Goal: Task Accomplishment & Management: Use online tool/utility

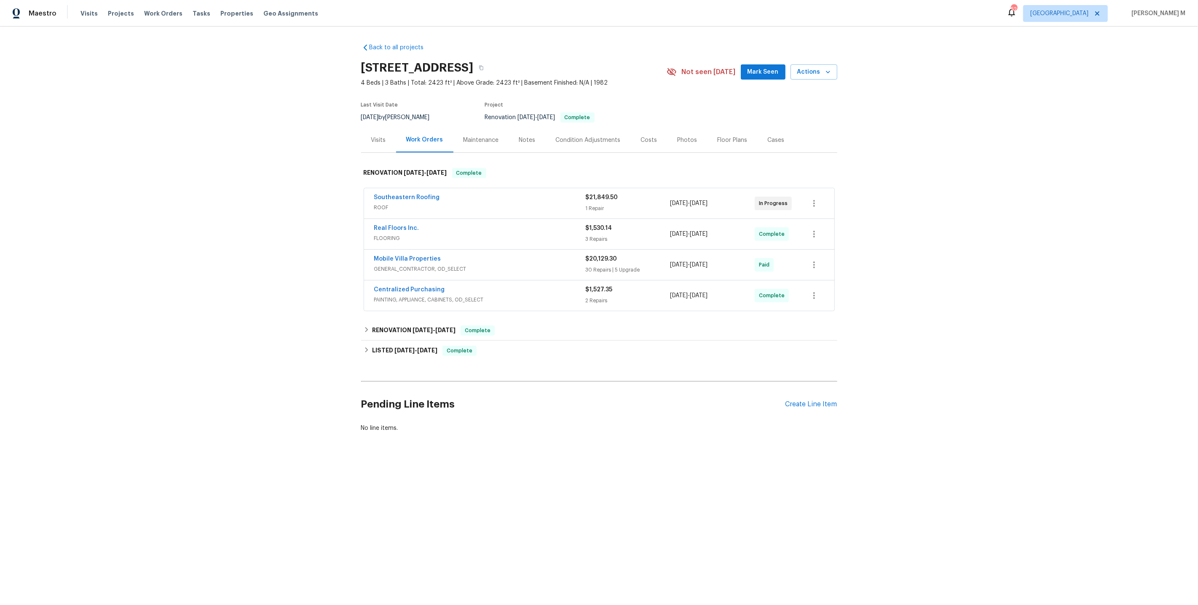
click at [375, 205] on span "ROOF" at bounding box center [479, 207] width 211 height 8
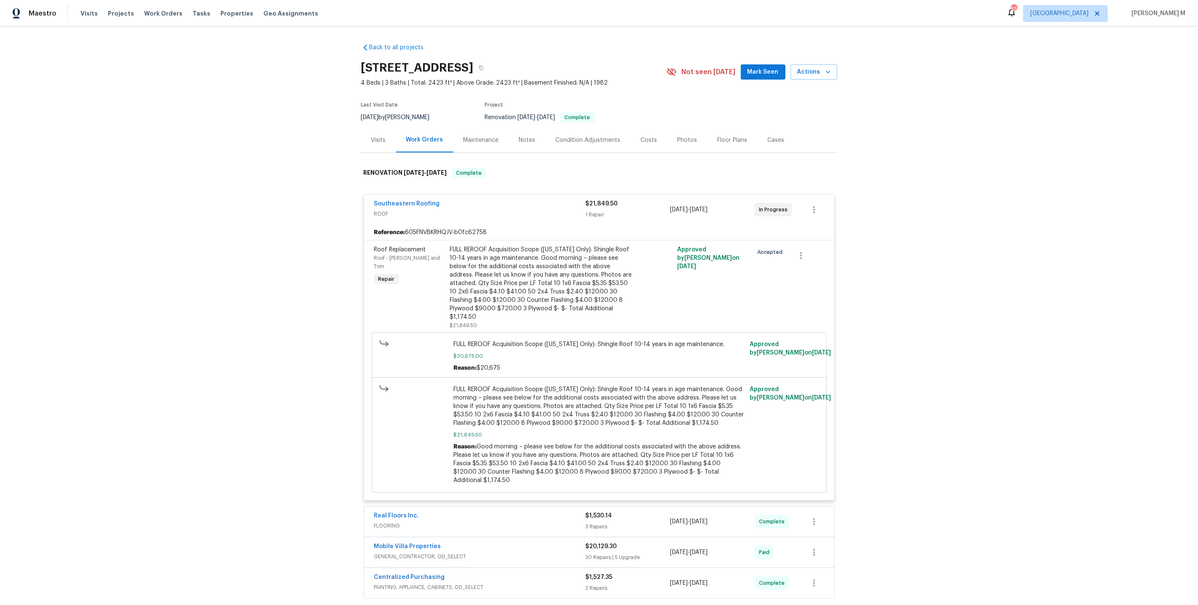
click at [477, 129] on div "Maintenance" at bounding box center [481, 140] width 56 height 25
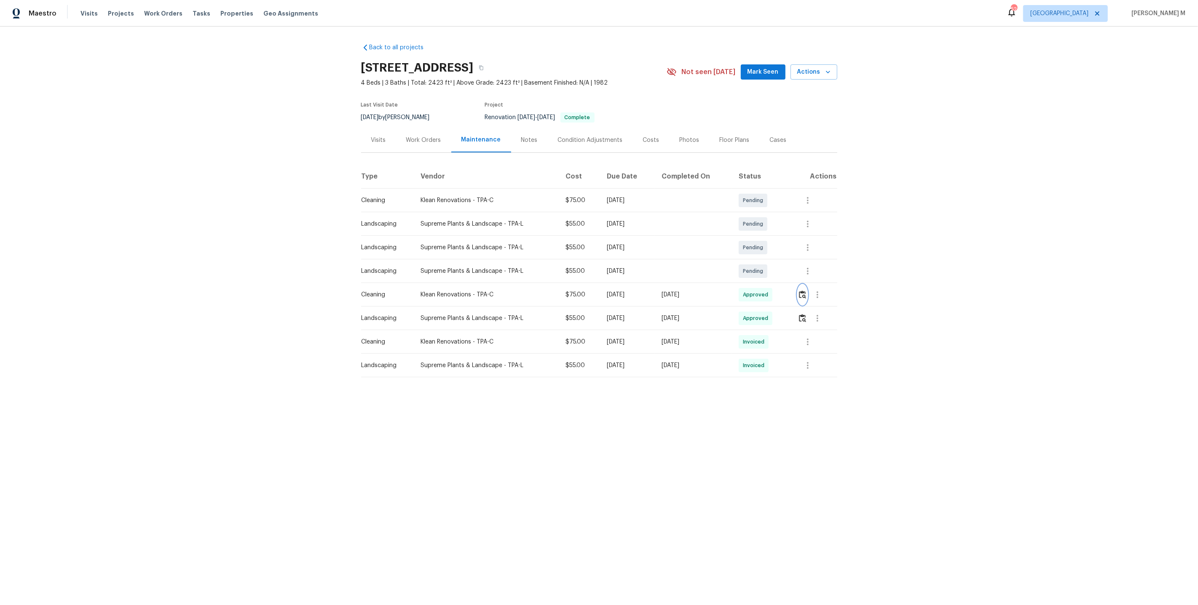
click at [802, 291] on img "button" at bounding box center [802, 295] width 7 height 8
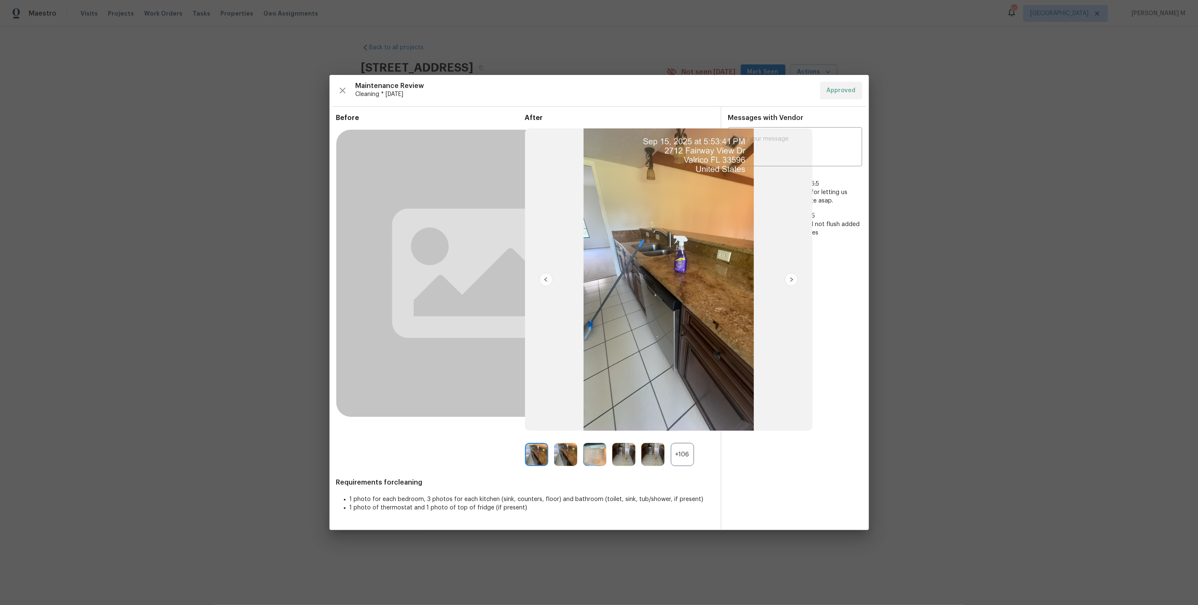
click at [686, 452] on div "+106" at bounding box center [682, 454] width 23 height 23
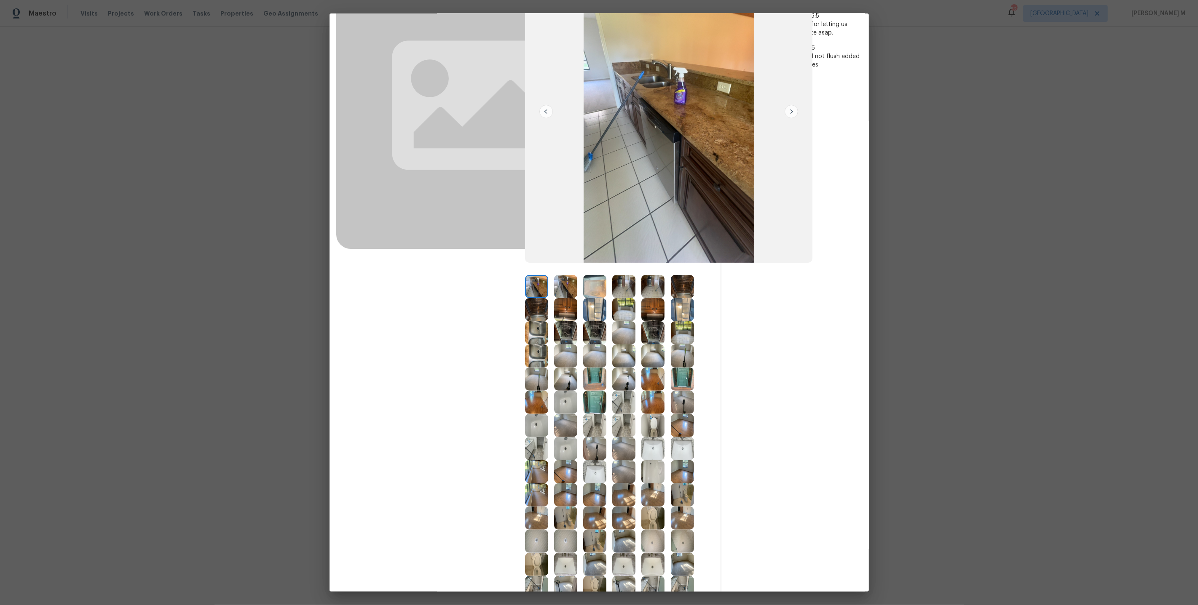
scroll to position [171, 0]
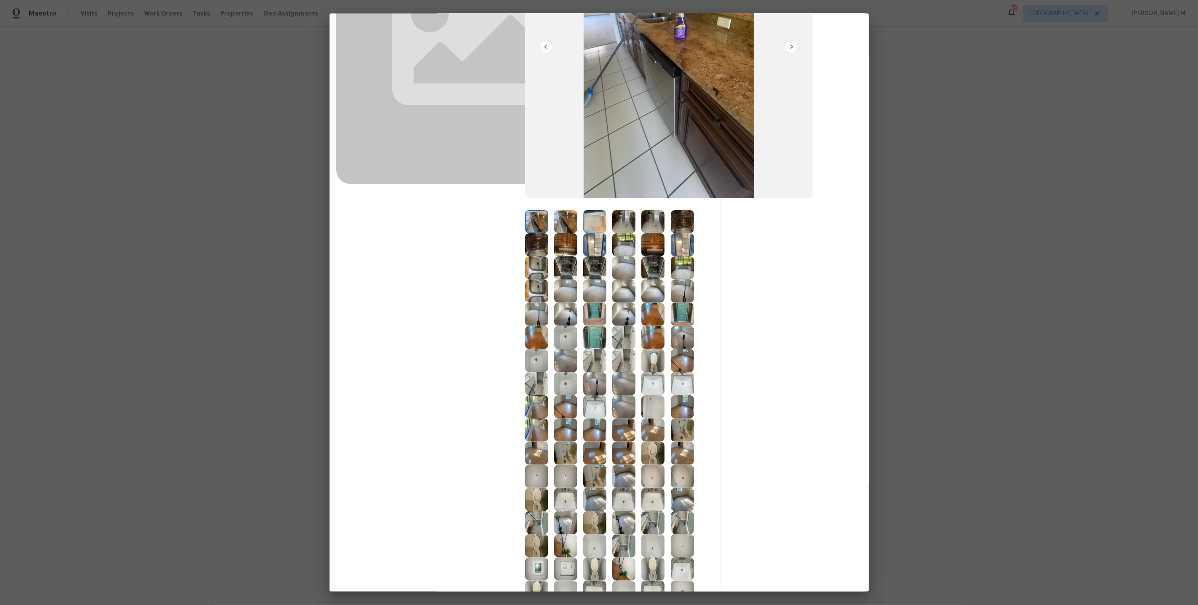
click at [655, 366] on img at bounding box center [652, 360] width 23 height 23
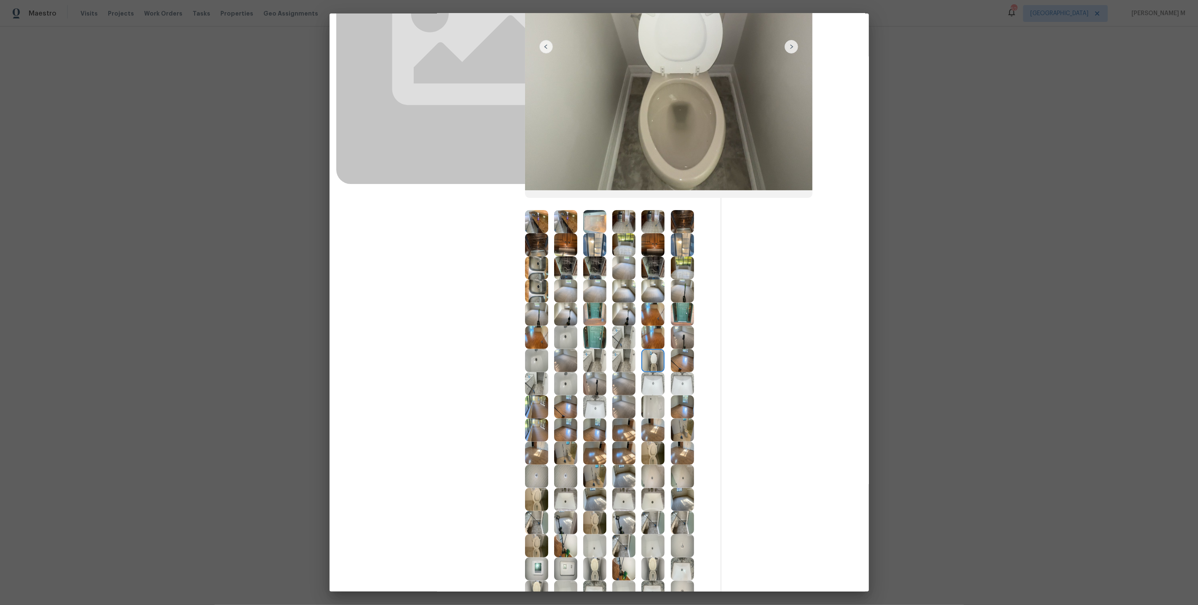
scroll to position [0, 0]
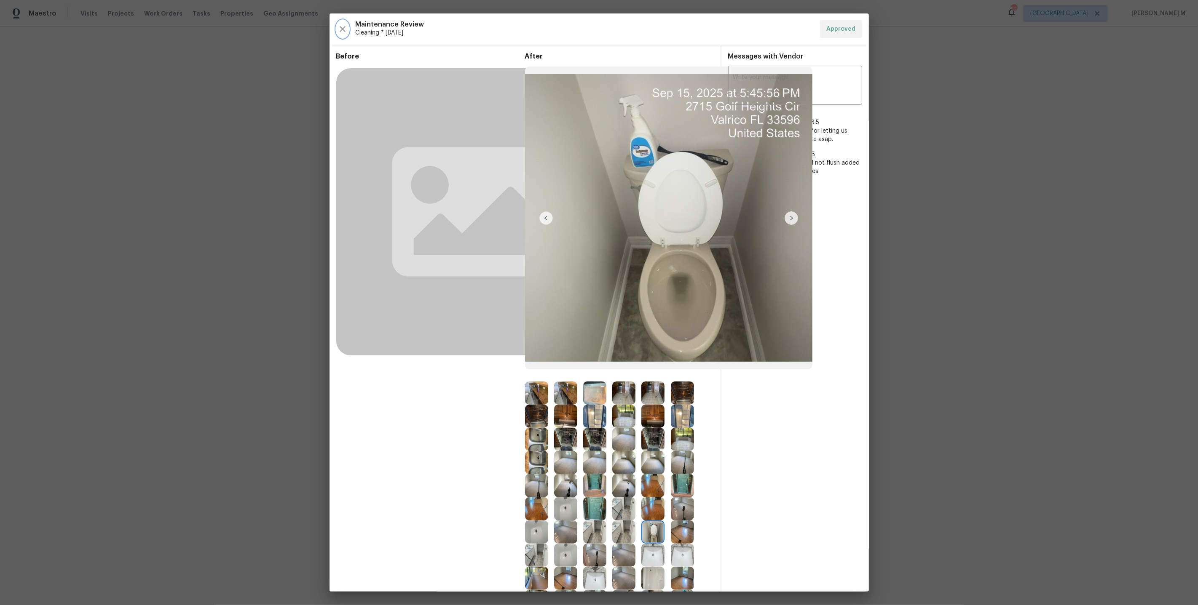
click at [344, 24] on icon "button" at bounding box center [342, 29] width 10 height 10
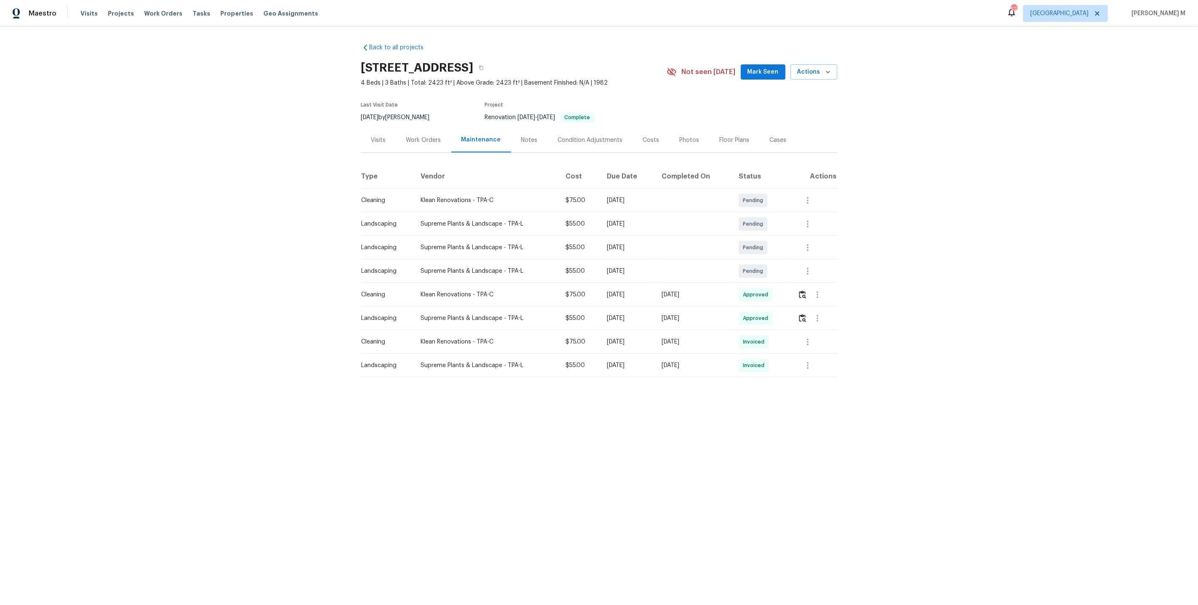
click at [428, 136] on div "Work Orders" at bounding box center [423, 140] width 35 height 8
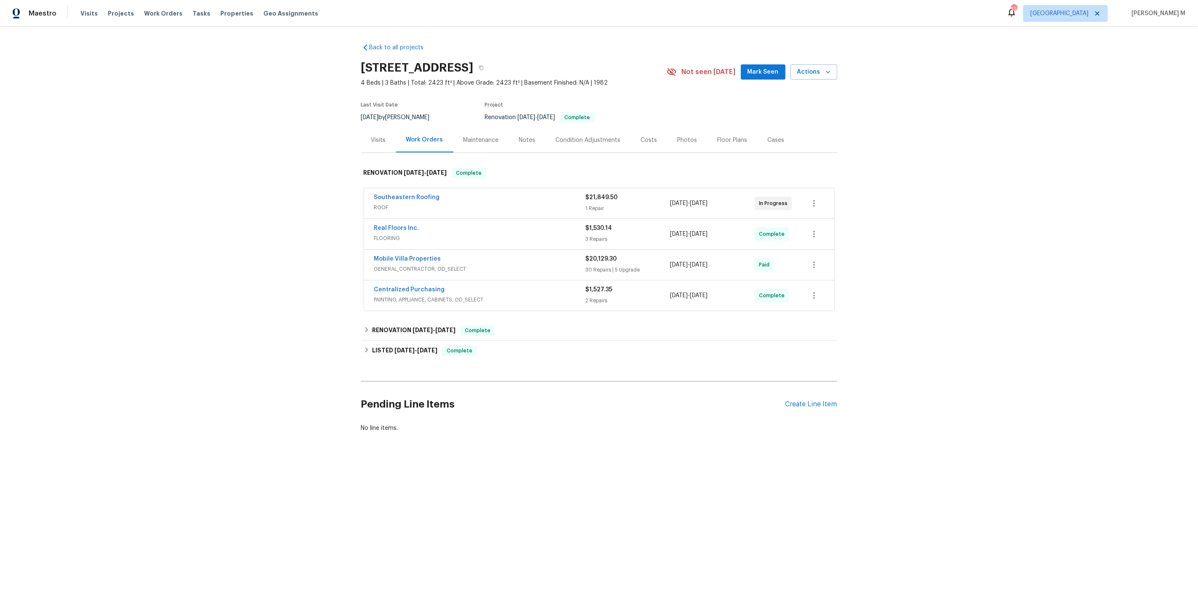
click at [407, 265] on span "GENERAL_CONTRACTOR, OD_SELECT" at bounding box center [479, 269] width 211 height 8
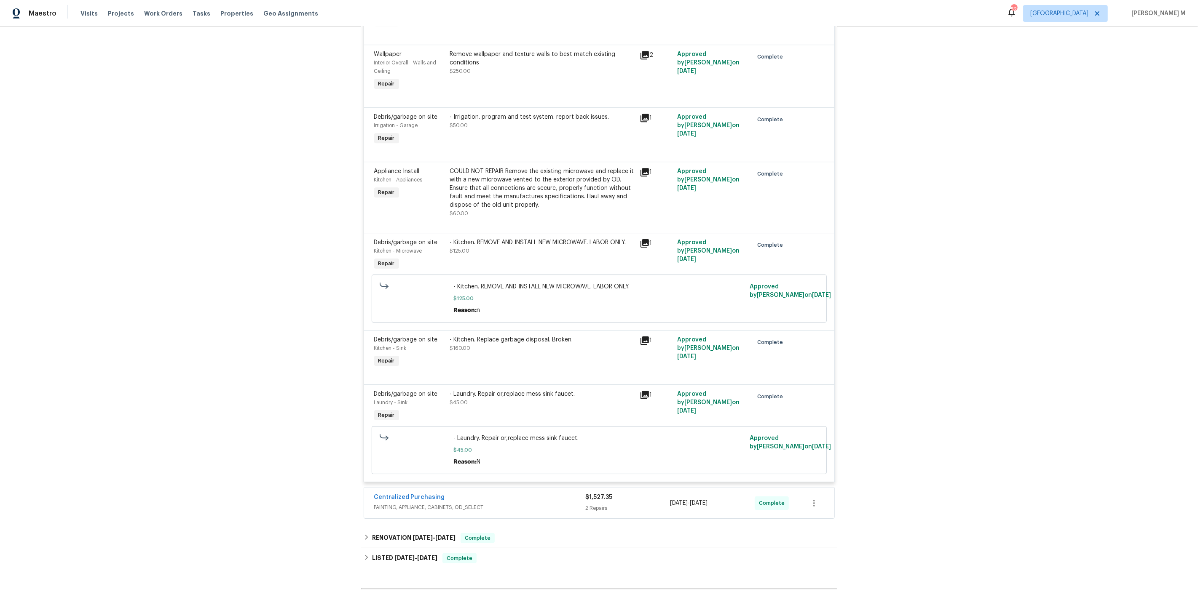
scroll to position [2949, 0]
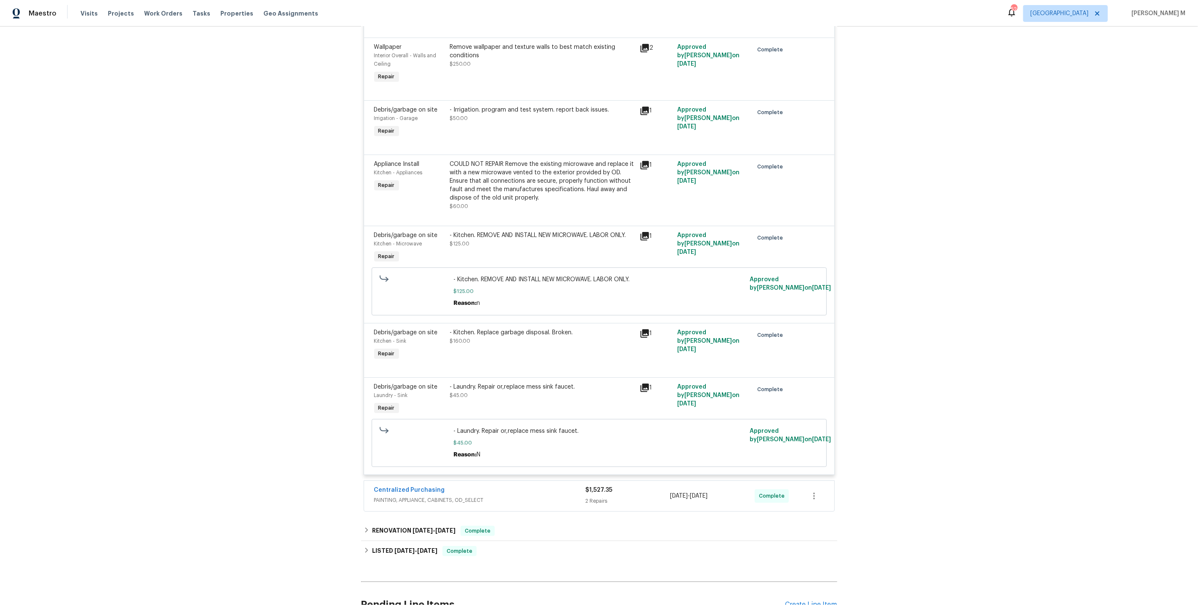
click at [438, 486] on div "Centralized Purchasing" at bounding box center [479, 491] width 211 height 10
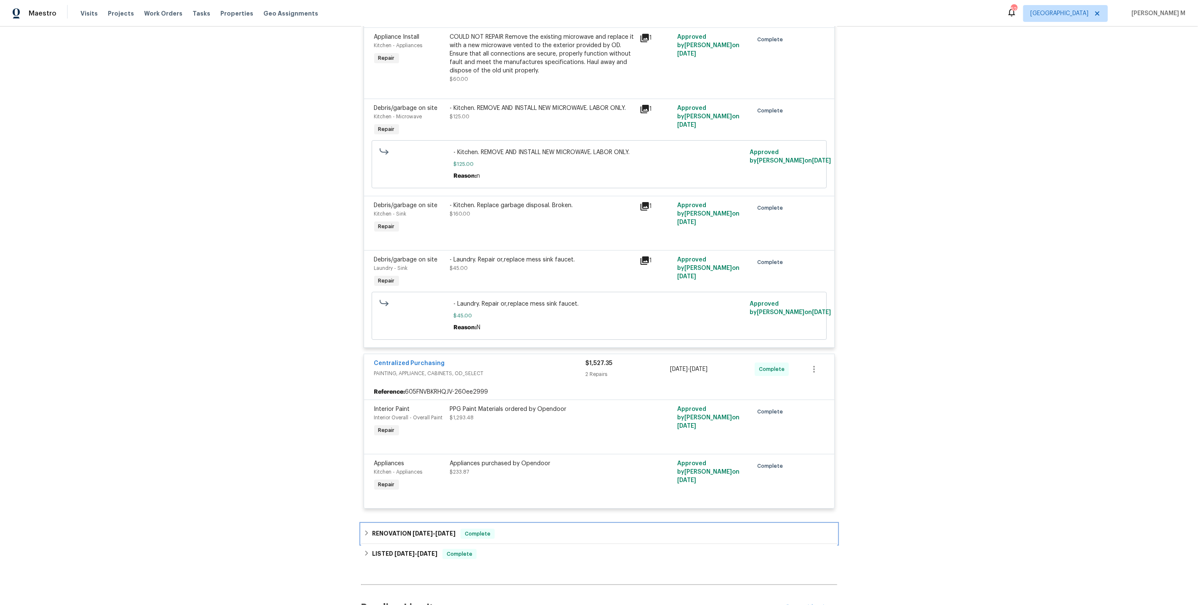
click at [417, 529] on h6 "RENOVATION 9/11/25 - 9/11/25" at bounding box center [413, 534] width 83 height 10
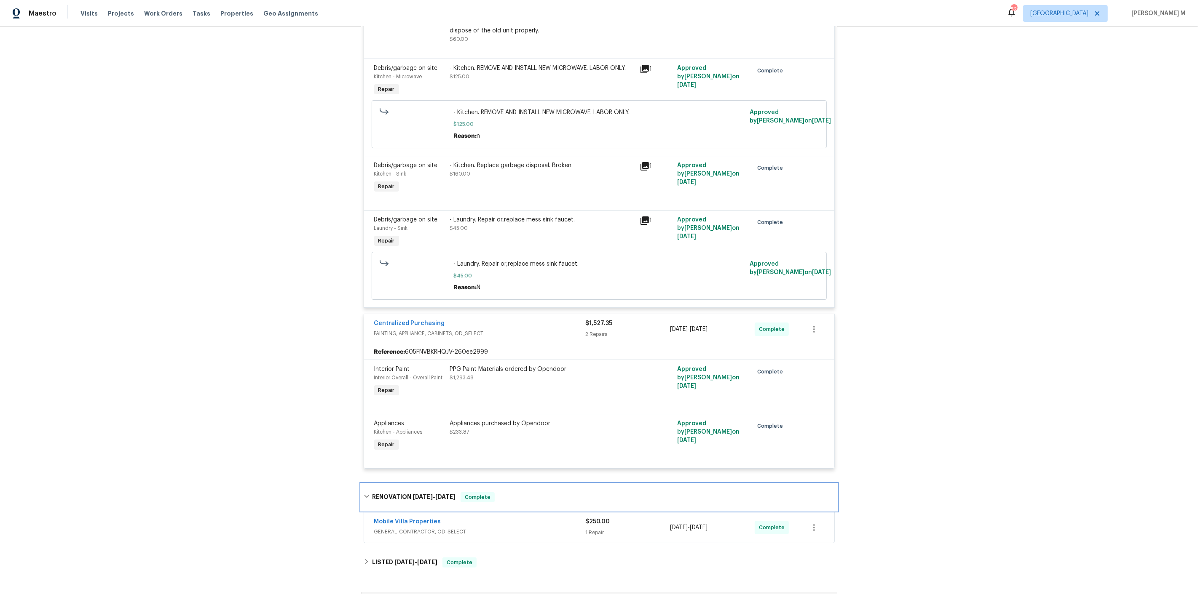
scroll to position [3124, 0]
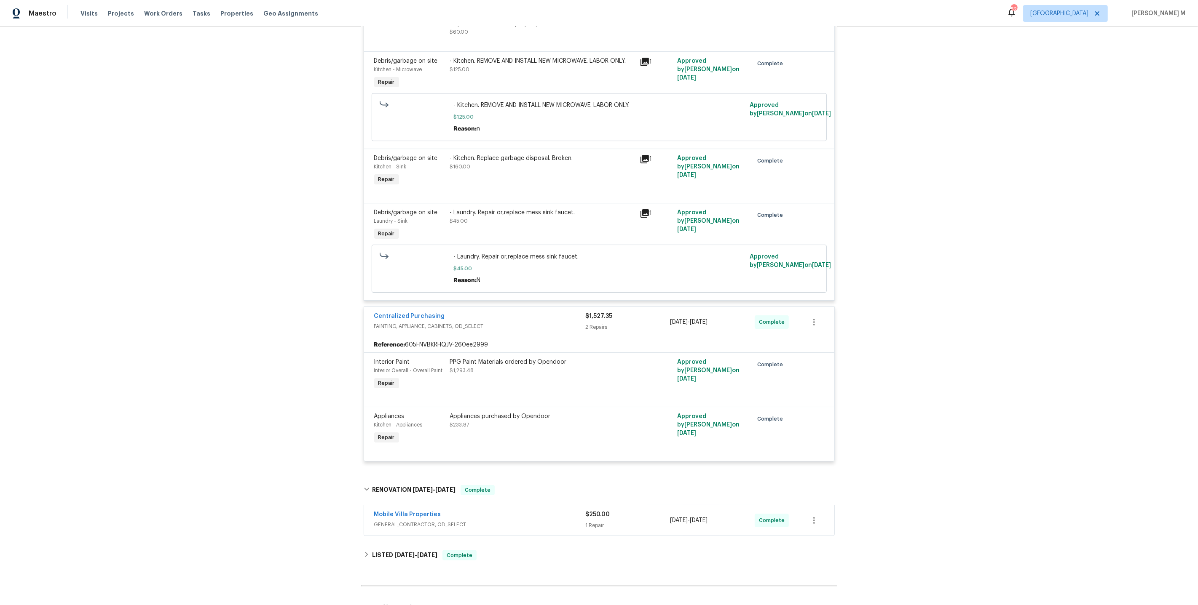
click at [417, 521] on span "GENERAL_CONTRACTOR, OD_SELECT" at bounding box center [479, 525] width 211 height 8
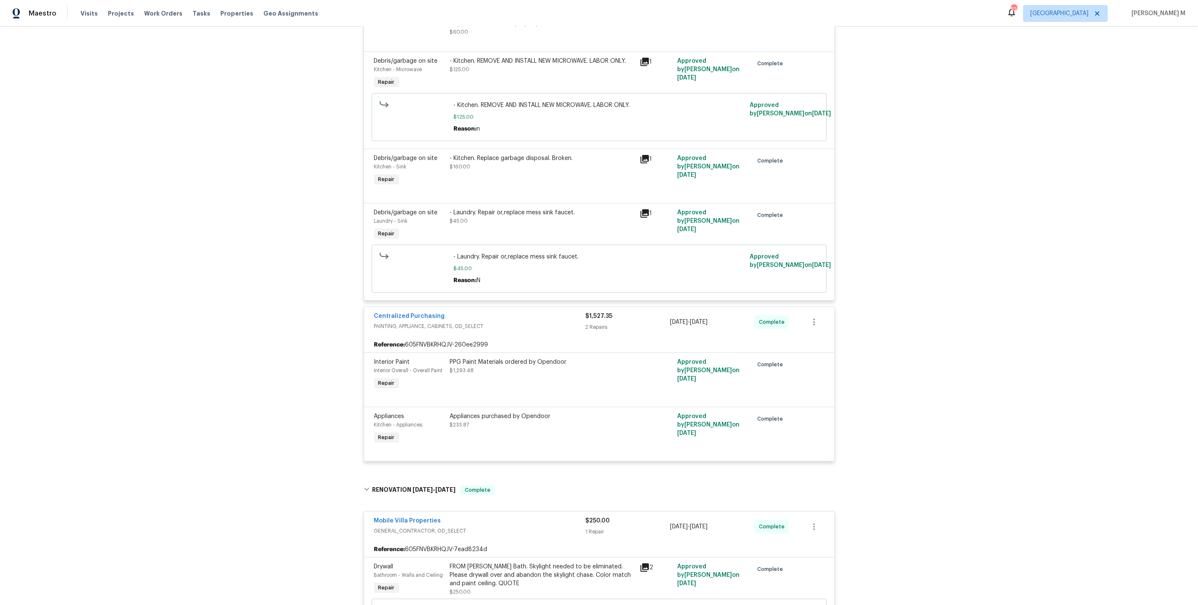
click at [512, 563] on div "FROM PAUL Guest Bath. Skylight needed to be eliminated. Please drywall over and…" at bounding box center [542, 575] width 185 height 25
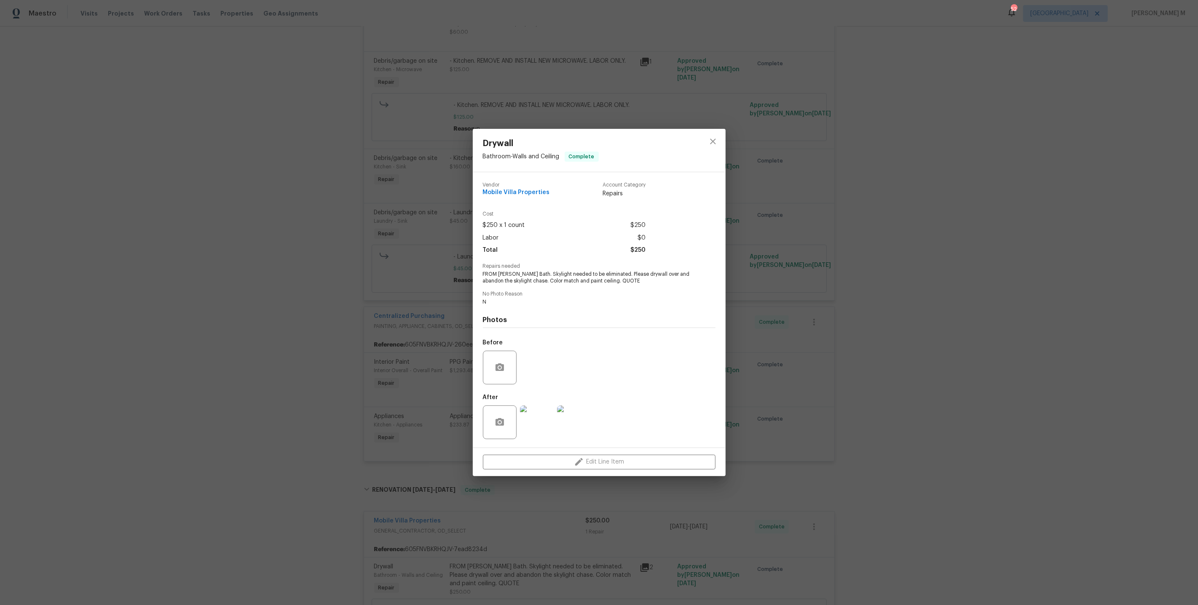
click at [538, 418] on img at bounding box center [537, 423] width 34 height 34
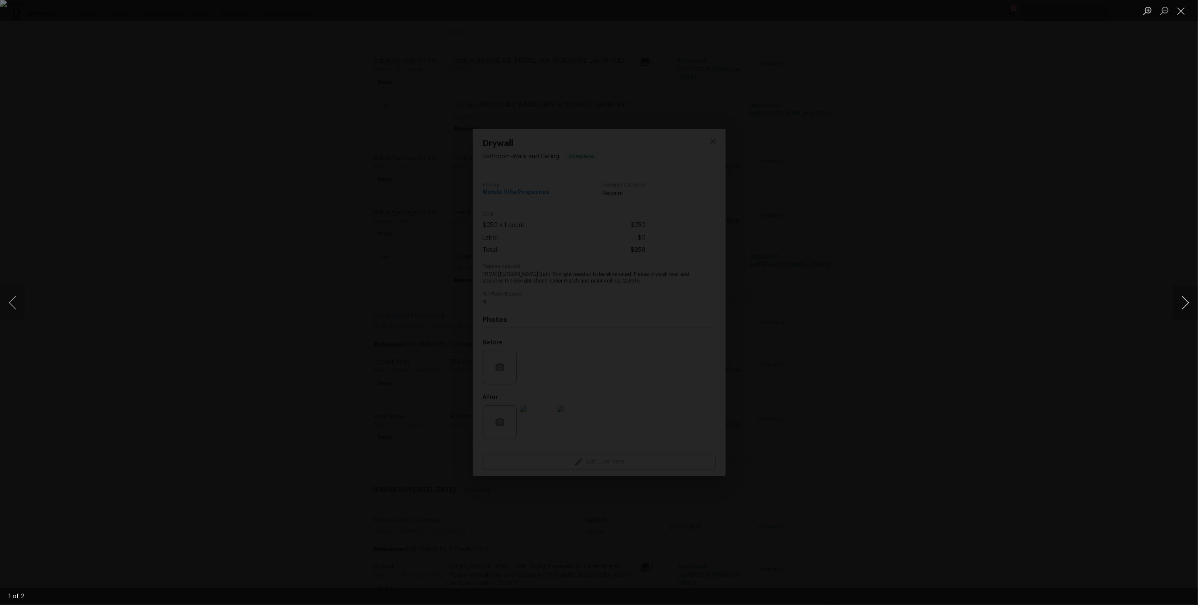
click at [1182, 303] on button "Next image" at bounding box center [1184, 303] width 25 height 34
click at [1122, 373] on div "Lightbox" at bounding box center [599, 302] width 1198 height 605
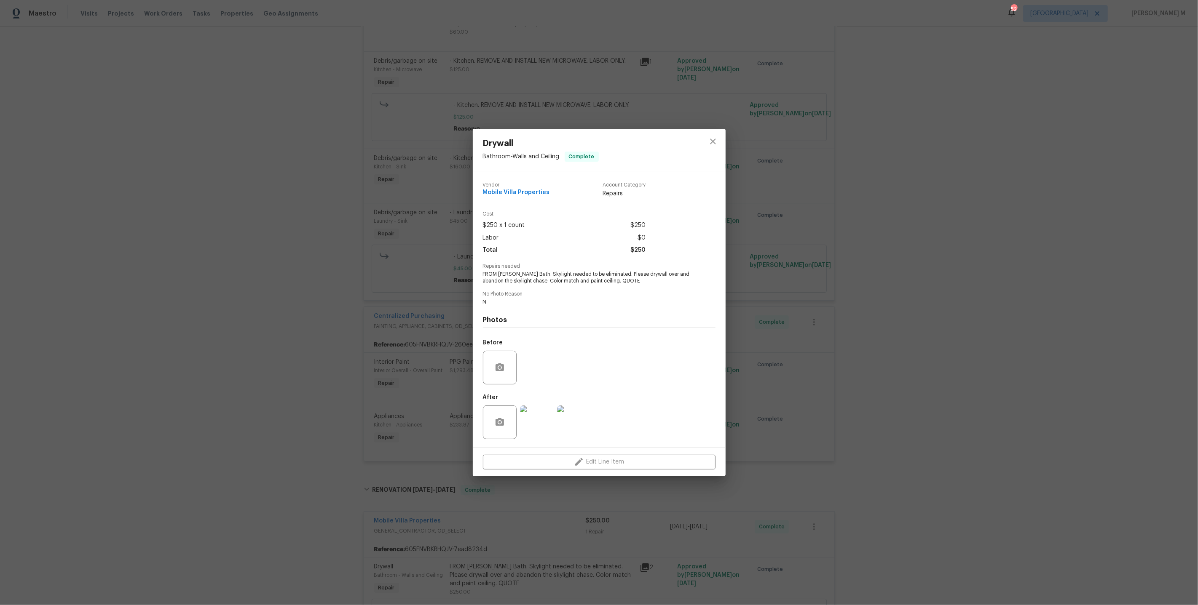
click at [772, 391] on div "Drywall Bathroom - Walls and Ceiling Complete Vendor Mobile Villa Properties Ac…" at bounding box center [599, 302] width 1198 height 605
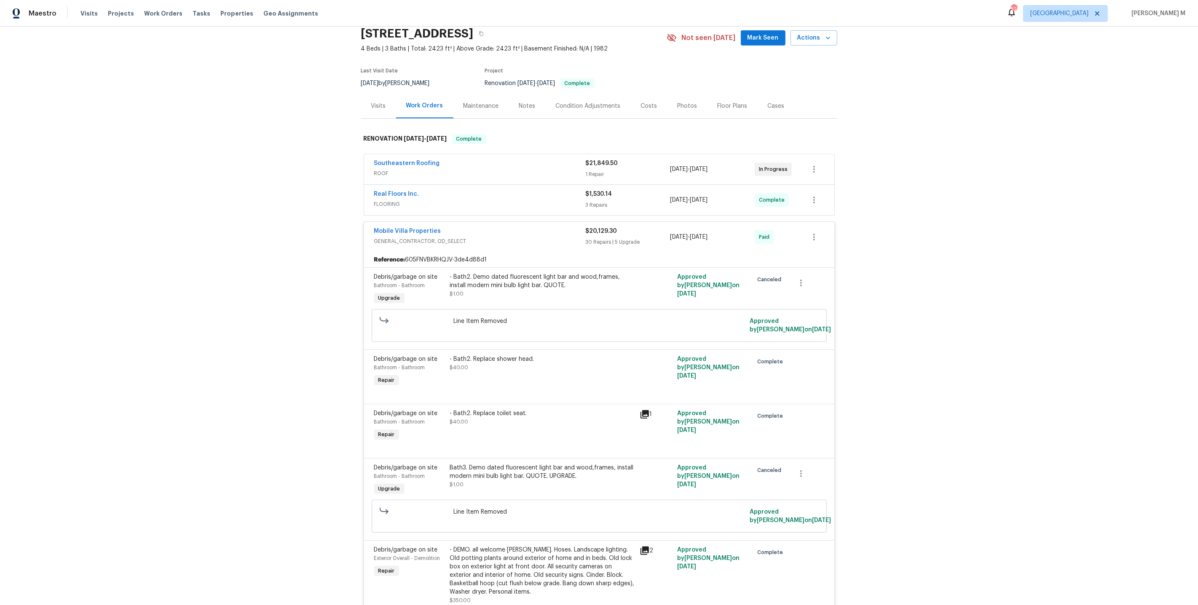
scroll to position [0, 0]
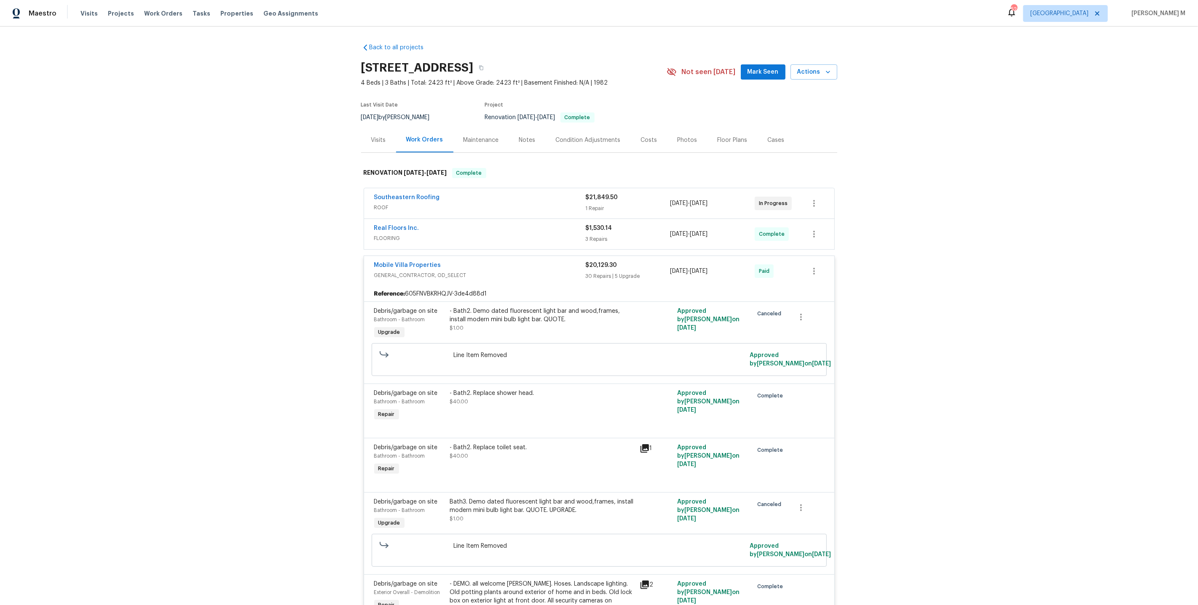
click at [463, 131] on div "Maintenance" at bounding box center [481, 140] width 56 height 25
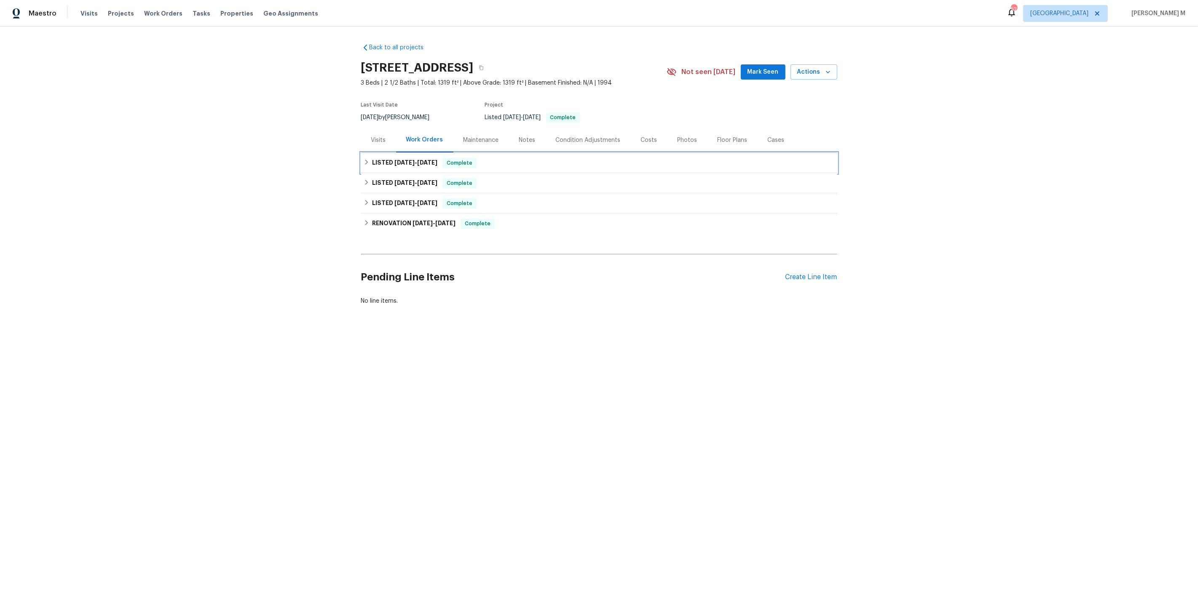
click at [416, 168] on div "LISTED 7/18/25 - 8/12/25 Complete" at bounding box center [599, 163] width 476 height 20
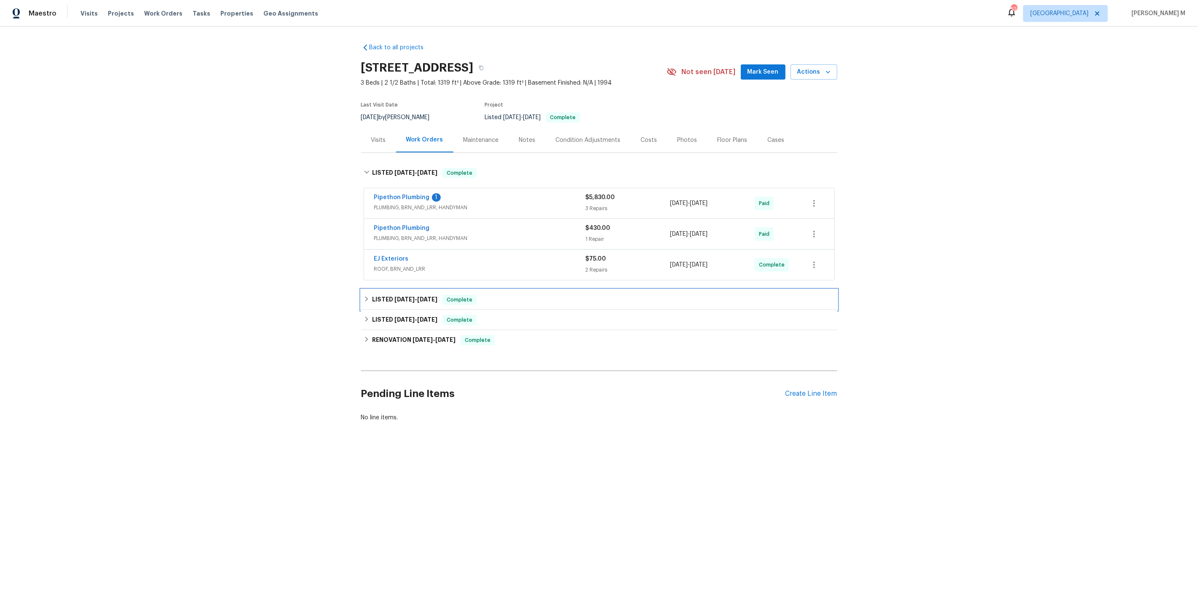
click at [393, 297] on h6 "LISTED 6/3/25 - 6/19/25" at bounding box center [404, 300] width 65 height 10
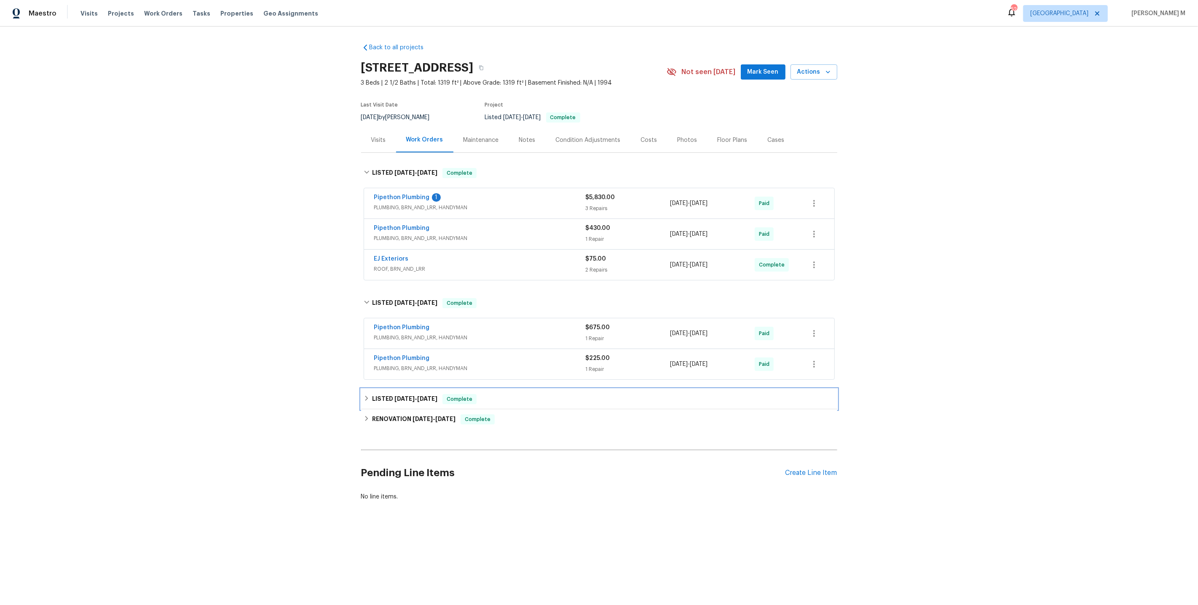
click at [402, 397] on div "LISTED 4/22/25 - 4/23/25 Complete" at bounding box center [599, 399] width 476 height 20
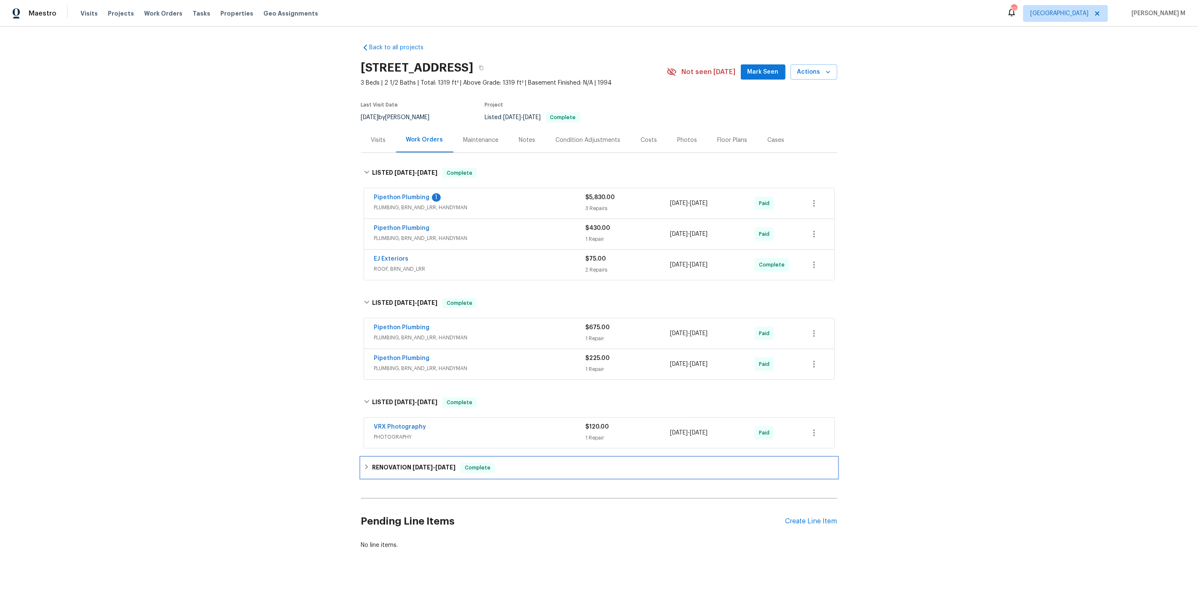
click at [400, 458] on div "RENOVATION 2/5/25 - 4/21/25 Complete" at bounding box center [599, 468] width 476 height 20
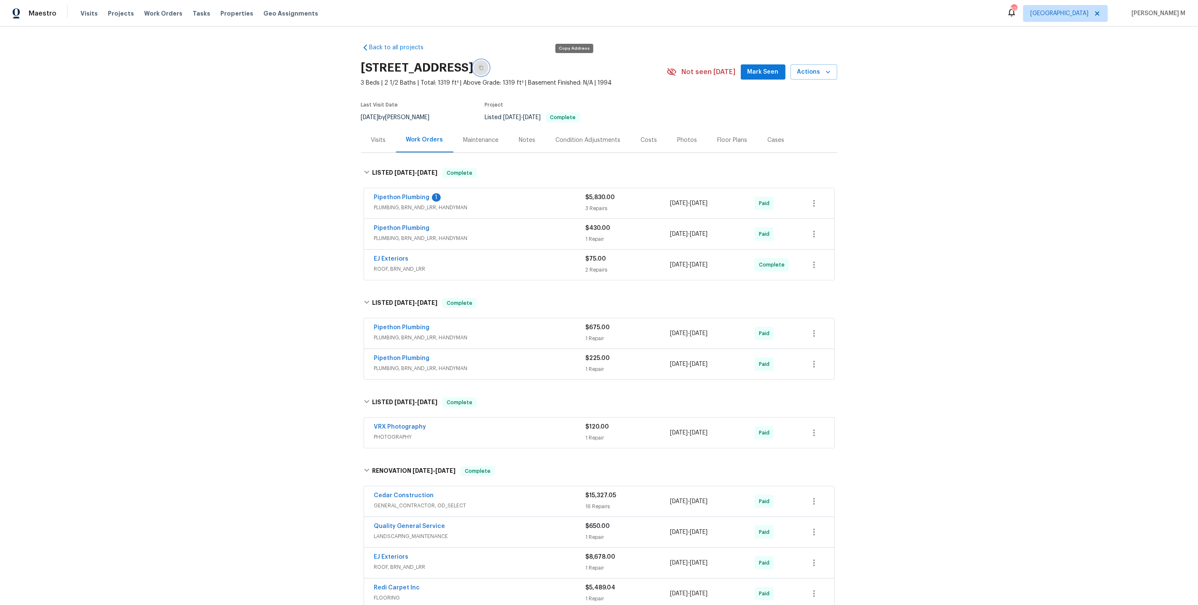
click at [489, 63] on button "button" at bounding box center [481, 67] width 15 height 15
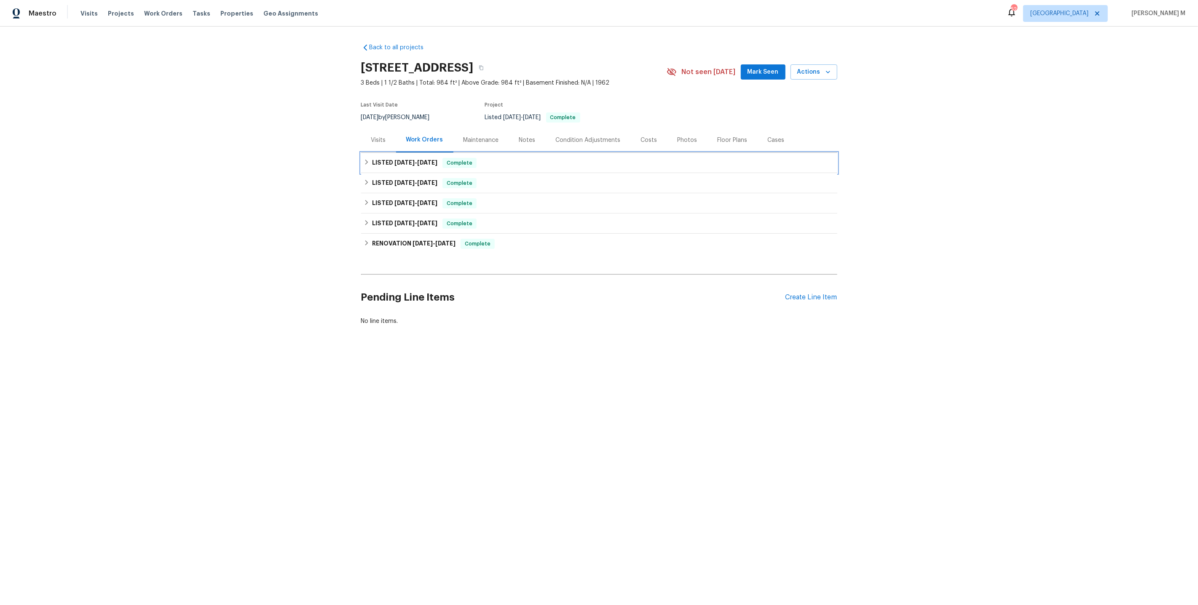
click at [406, 162] on h6 "LISTED 8/21/25 - 8/29/25" at bounding box center [404, 163] width 65 height 10
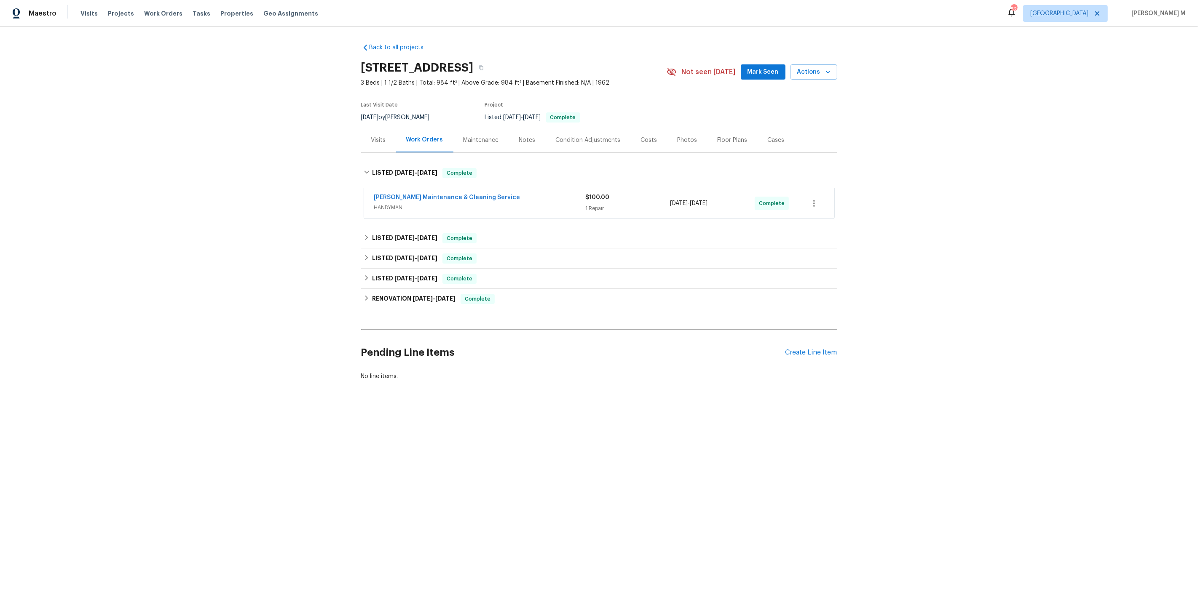
click at [404, 203] on span "HANDYMAN" at bounding box center [479, 207] width 211 height 8
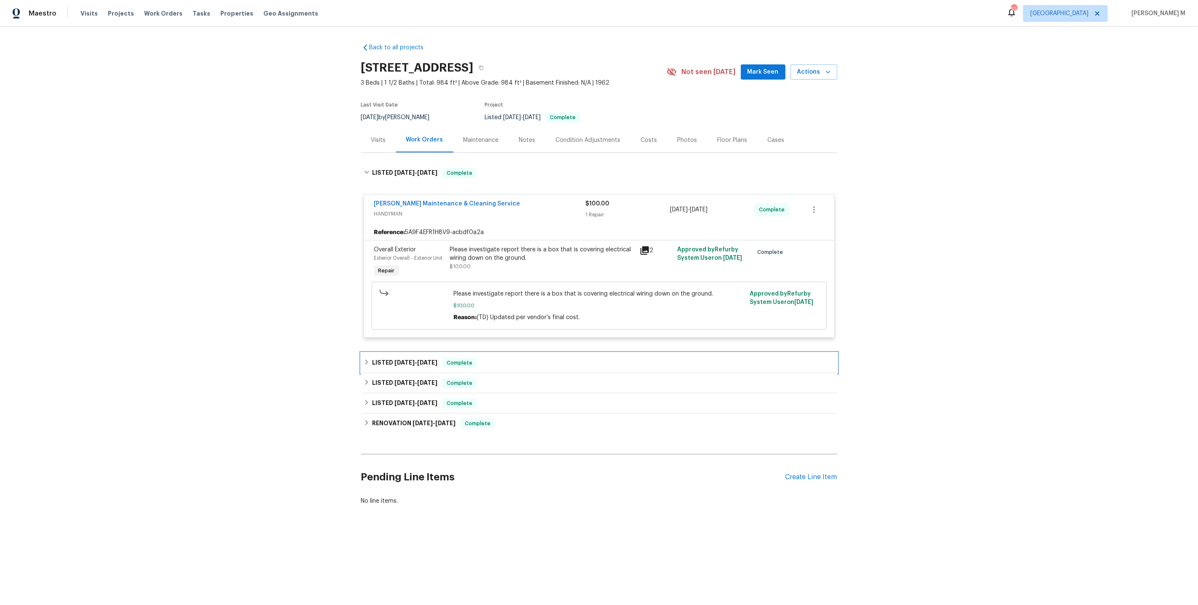
click at [412, 363] on div "LISTED 8/4/25 - 8/15/25 Complete" at bounding box center [599, 363] width 476 height 20
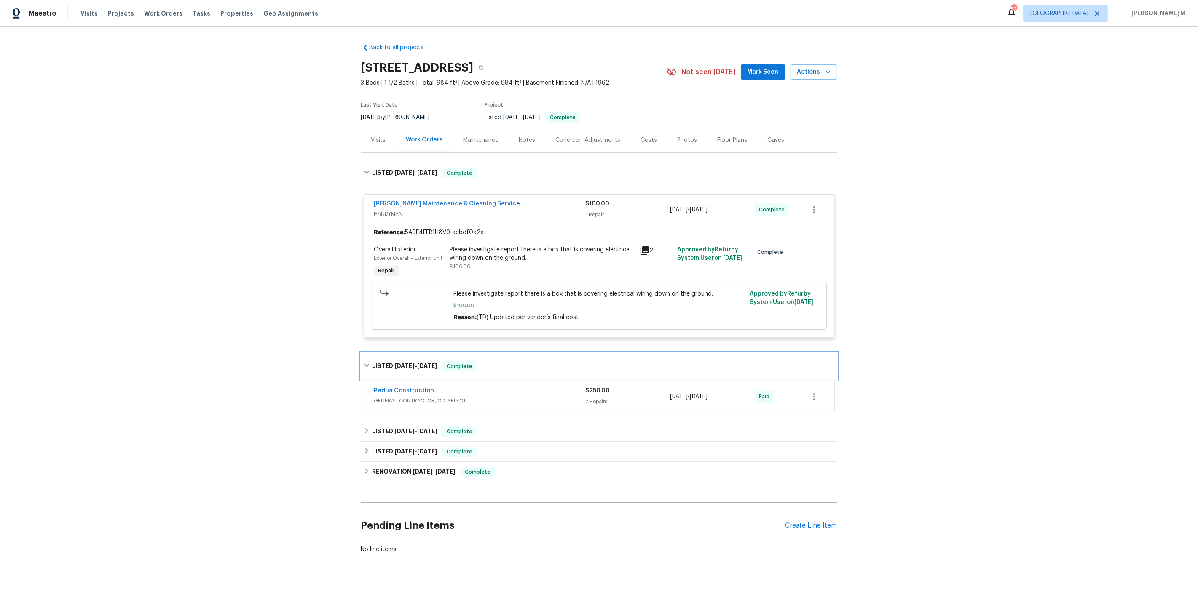
click at [419, 353] on div "LISTED 8/4/25 - 8/15/25 Complete" at bounding box center [599, 366] width 476 height 27
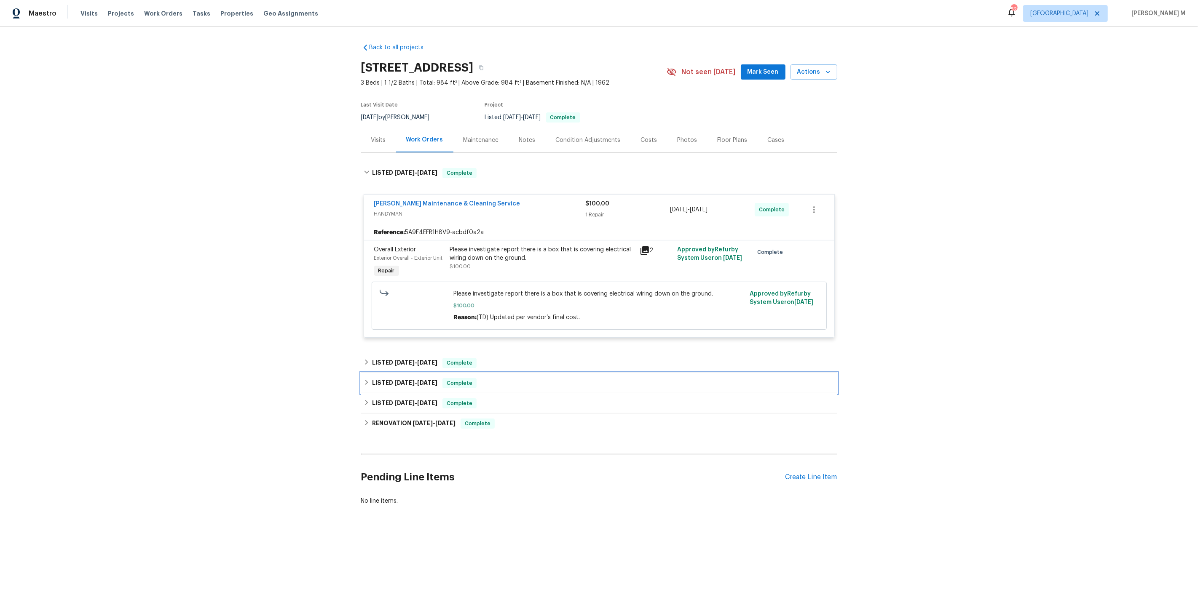
click at [409, 373] on div "LISTED 7/10/25 - 7/14/25 Complete" at bounding box center [599, 383] width 476 height 20
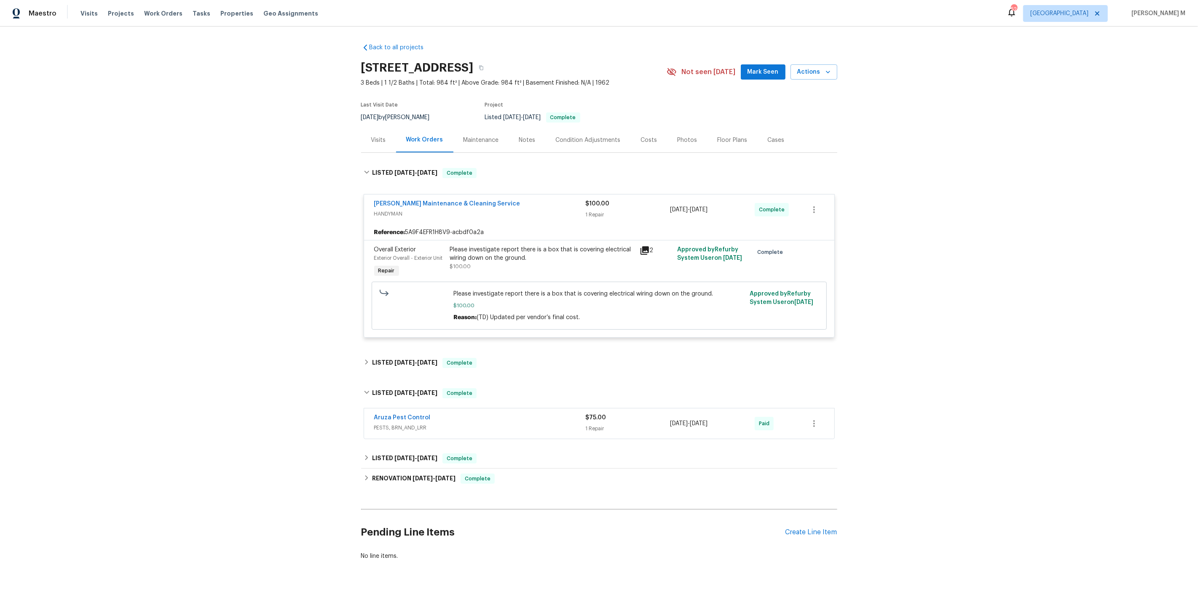
click at [409, 366] on div "Back to all projects 1606 Woodbriar Ave, Greensboro, NC 27405 3 Beds | 1 1/2 Ba…" at bounding box center [599, 302] width 476 height 531
click at [409, 365] on div "Back to all projects 1606 Woodbriar Ave, Greensboro, NC 27405 3 Beds | 1 1/2 Ba…" at bounding box center [599, 302] width 476 height 531
click at [411, 361] on div "LISTED 8/4/25 - 8/15/25 Complete" at bounding box center [599, 363] width 476 height 20
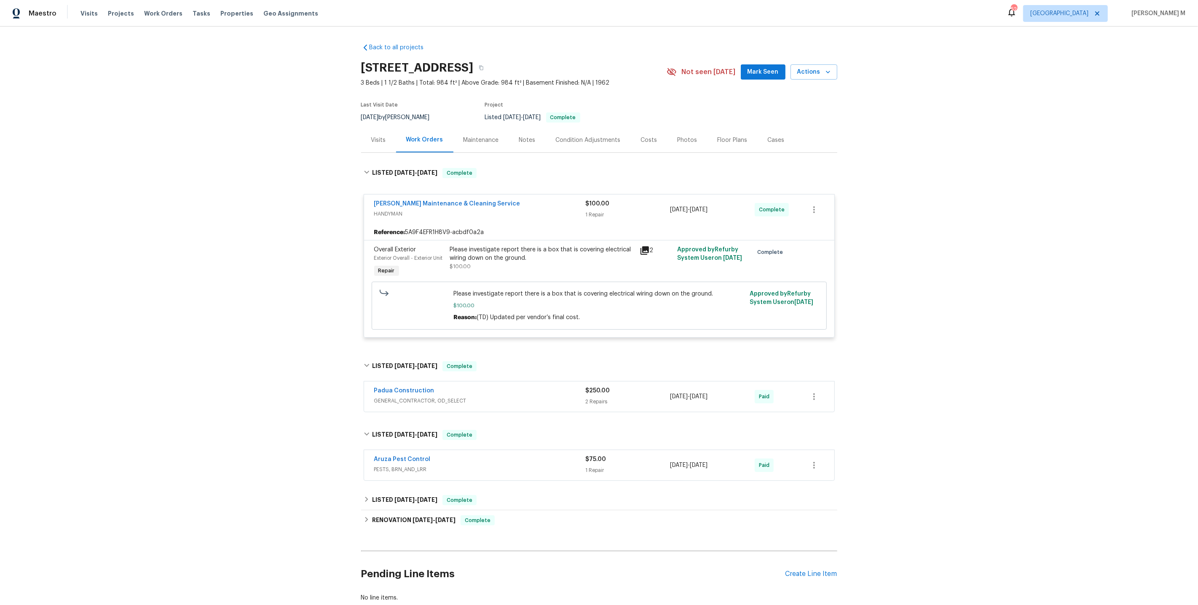
click at [406, 397] on span "GENERAL_CONTRACTOR, OD_SELECT" at bounding box center [479, 401] width 211 height 8
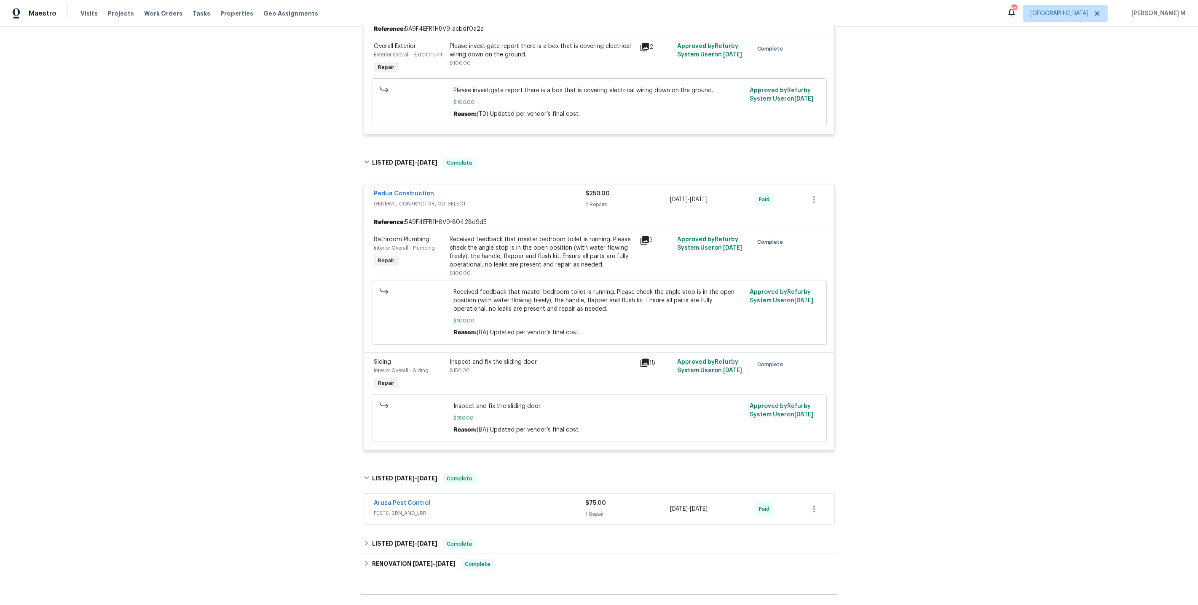
scroll to position [281, 0]
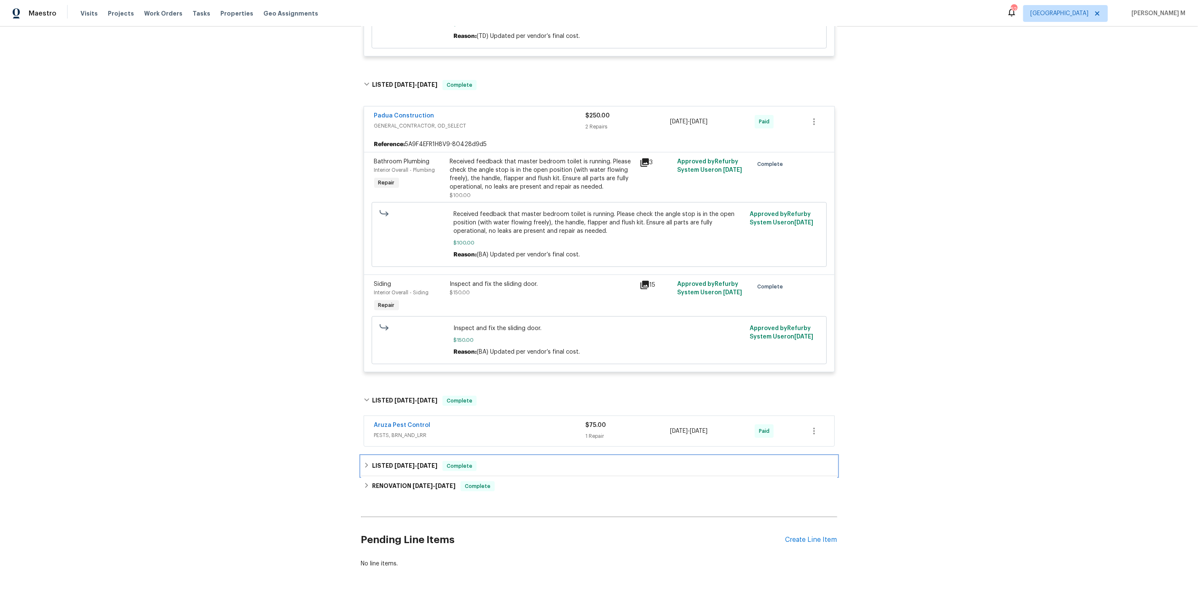
click at [387, 461] on h6 "LISTED 6/20/25 - 6/26/25" at bounding box center [404, 466] width 65 height 10
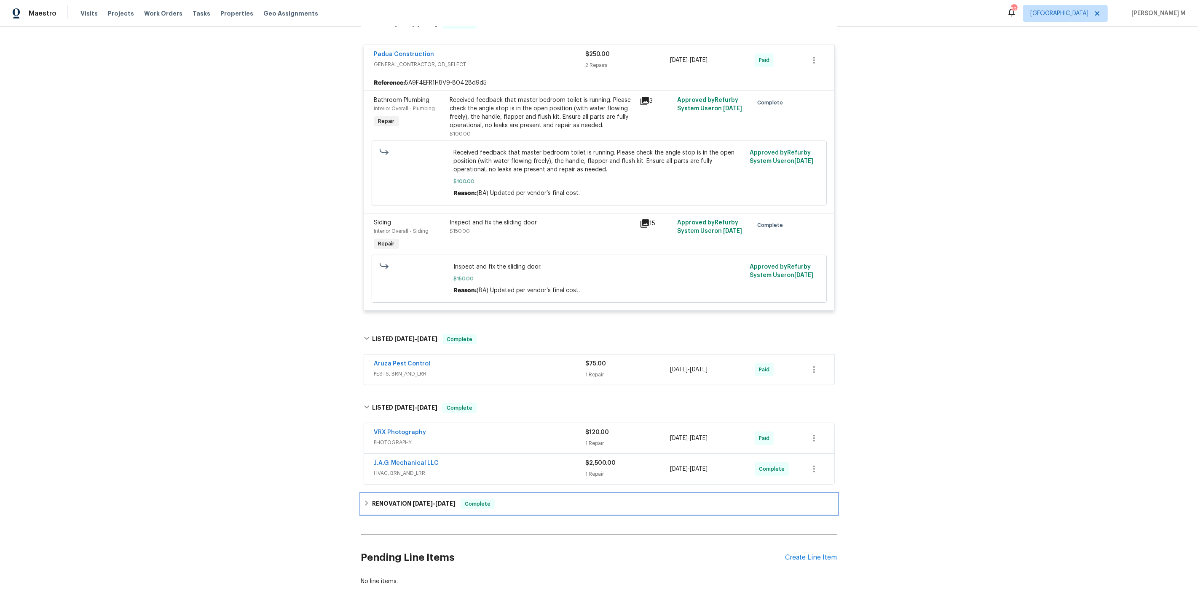
click at [383, 499] on h6 "RENOVATION 6/2/25 - 6/20/25" at bounding box center [413, 504] width 83 height 10
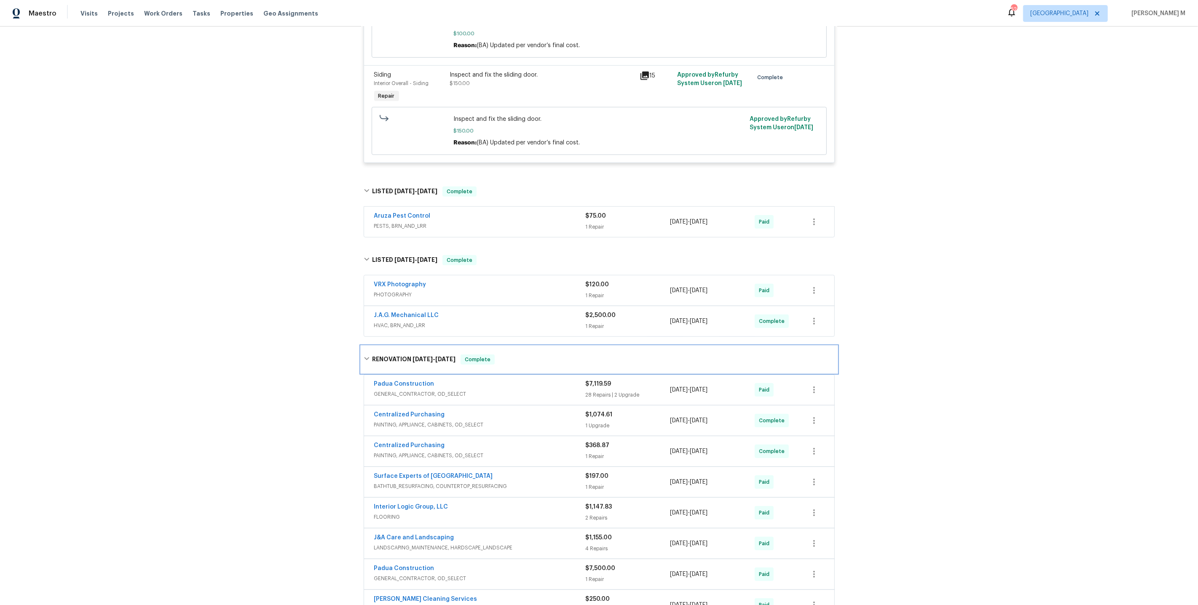
scroll to position [635, 0]
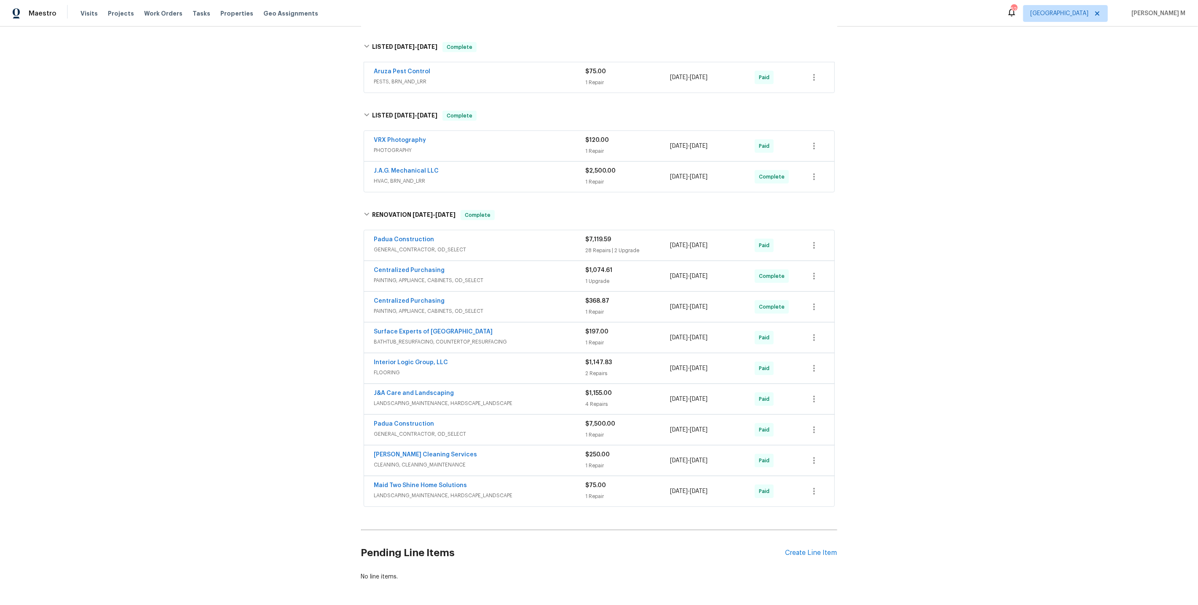
click at [427, 246] on span "GENERAL_CONTRACTOR, OD_SELECT" at bounding box center [479, 250] width 211 height 8
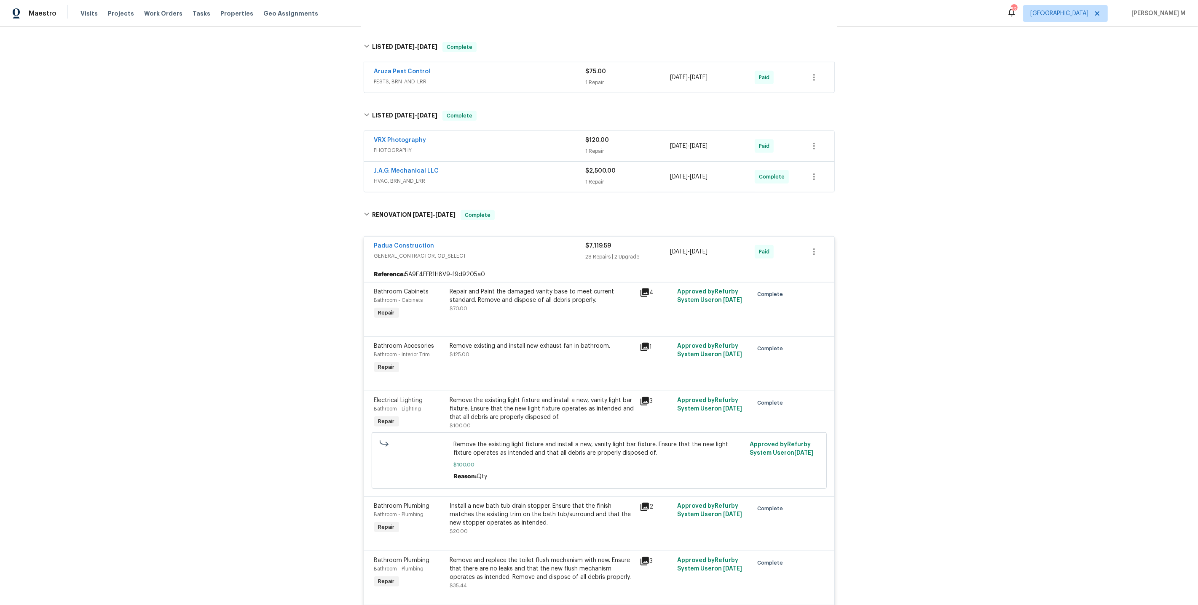
scroll to position [1015, 0]
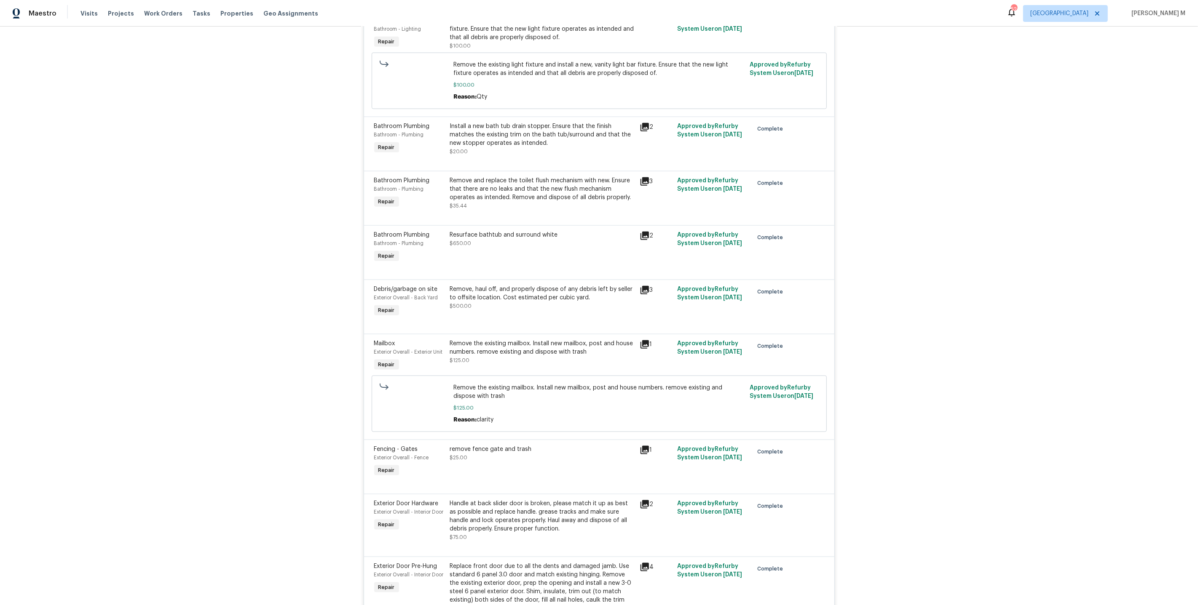
click at [514, 340] on div "Remove the existing mailbox. Install new mailbox, post and house numbers. remov…" at bounding box center [542, 348] width 185 height 17
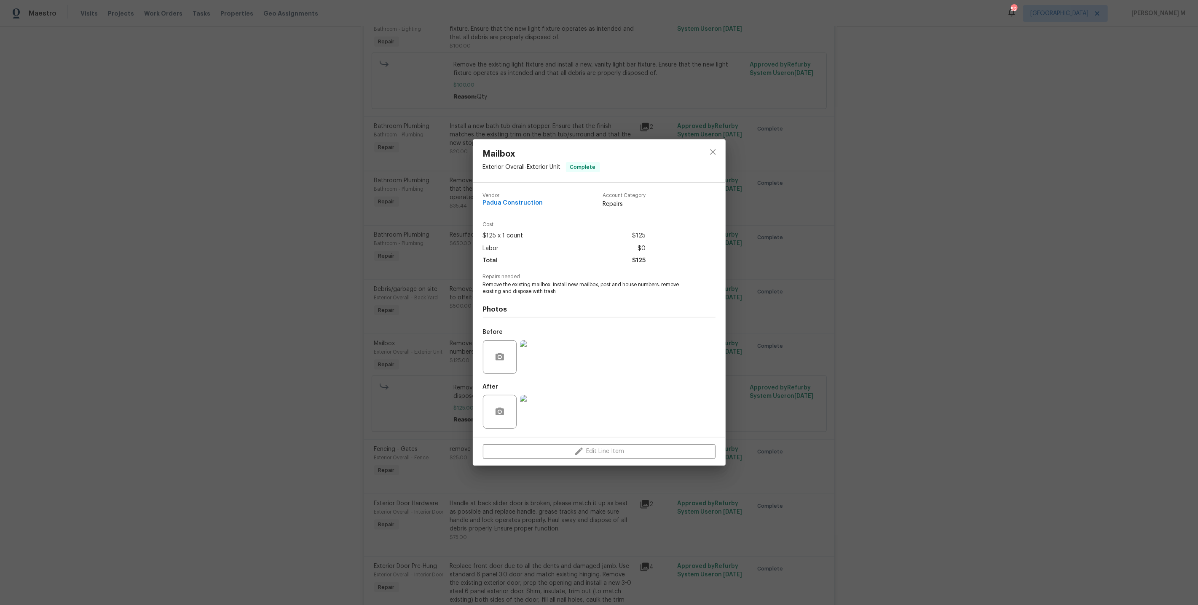
click at [533, 401] on img at bounding box center [537, 412] width 34 height 34
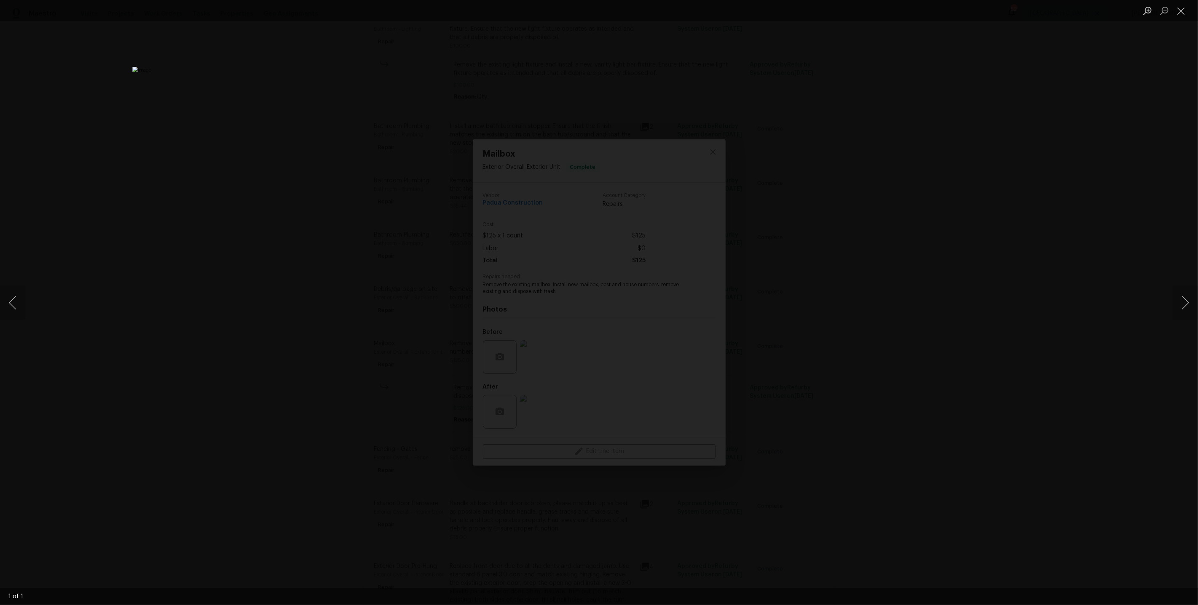
click at [845, 355] on div "Lightbox" at bounding box center [599, 302] width 1198 height 605
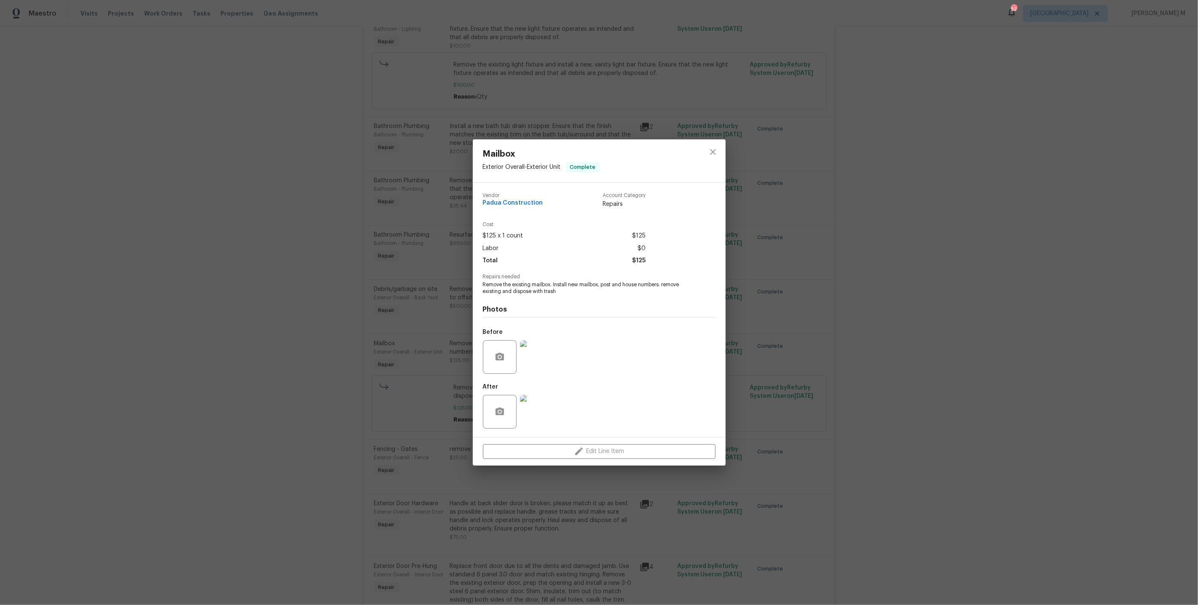
click at [757, 266] on div "Mailbox Exterior Overall - Exterior Unit Complete Vendor Padua Construction Acc…" at bounding box center [599, 302] width 1198 height 605
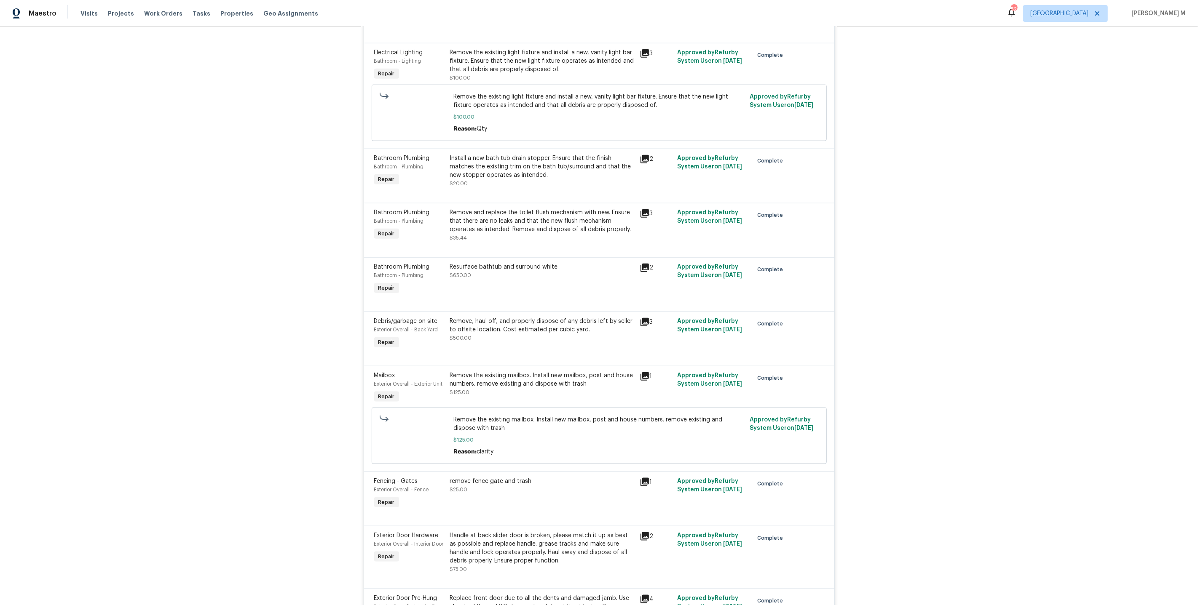
scroll to position [976, 0]
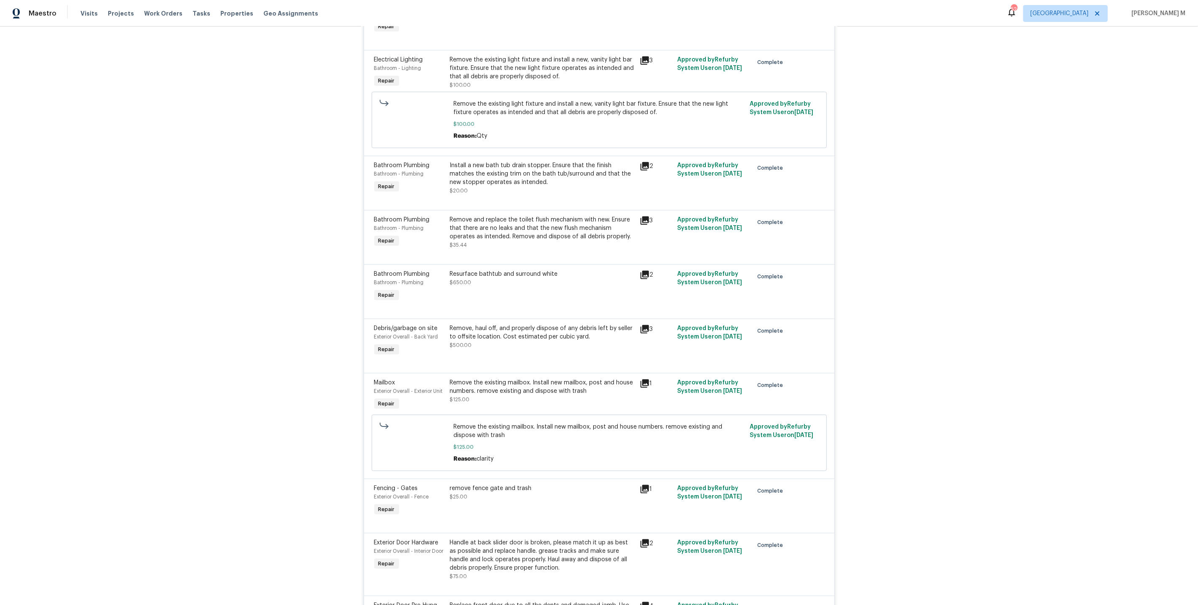
click at [557, 216] on div "Remove and replace the toilet flush mechanism with new. Ensure that there are n…" at bounding box center [542, 228] width 185 height 25
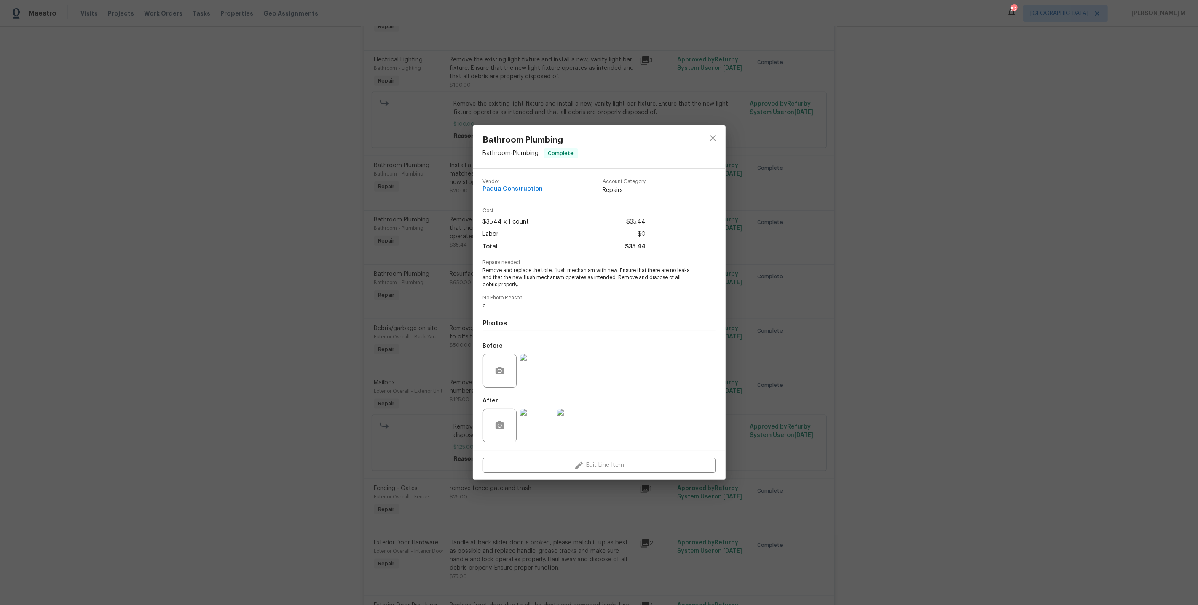
click at [783, 236] on div "Bathroom Plumbing Bathroom - Plumbing Complete Vendor Padua Construction Accoun…" at bounding box center [599, 302] width 1198 height 605
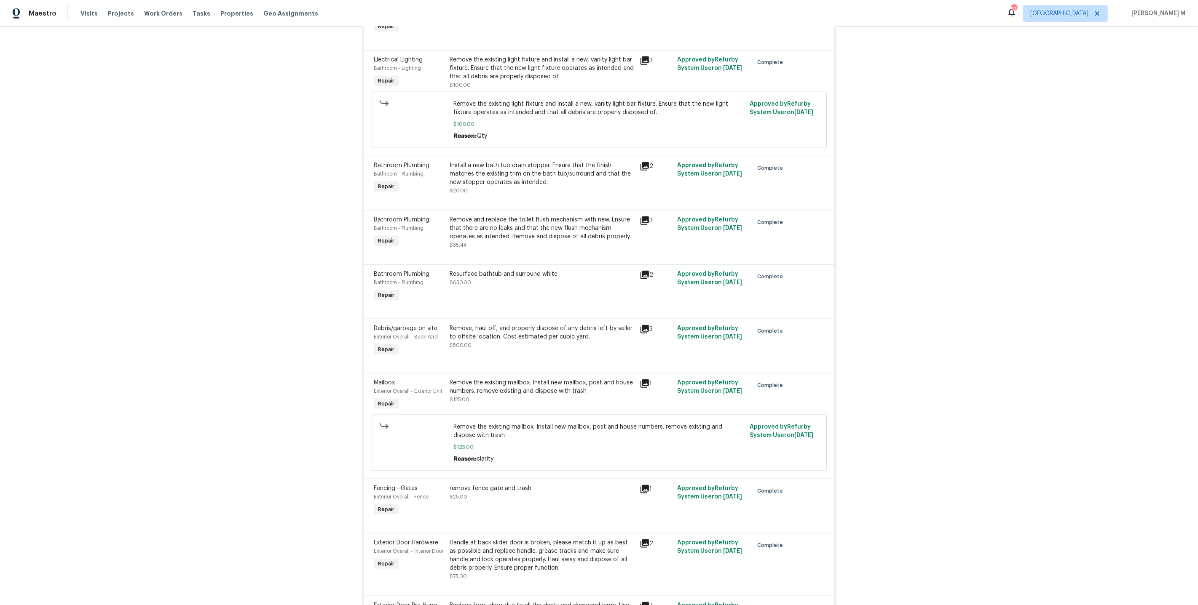
click at [508, 379] on div "Remove the existing mailbox. Install new mailbox, post and house numbers. remov…" at bounding box center [542, 387] width 185 height 17
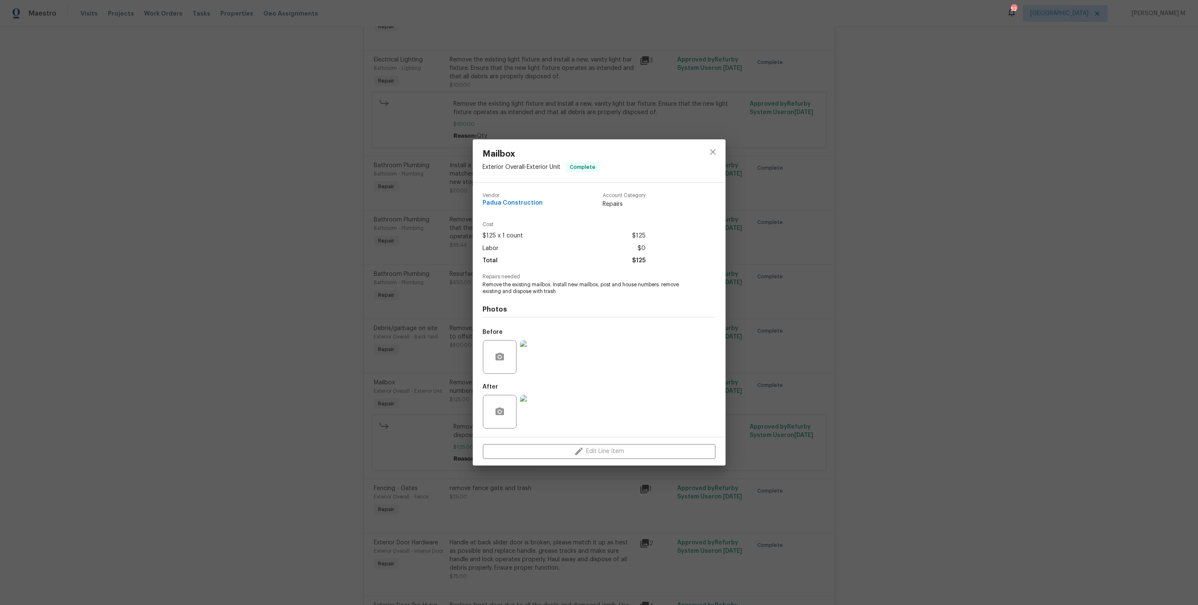
click at [748, 345] on div "Mailbox Exterior Overall - Exterior Unit Complete Vendor Padua Construction Acc…" at bounding box center [599, 302] width 1198 height 605
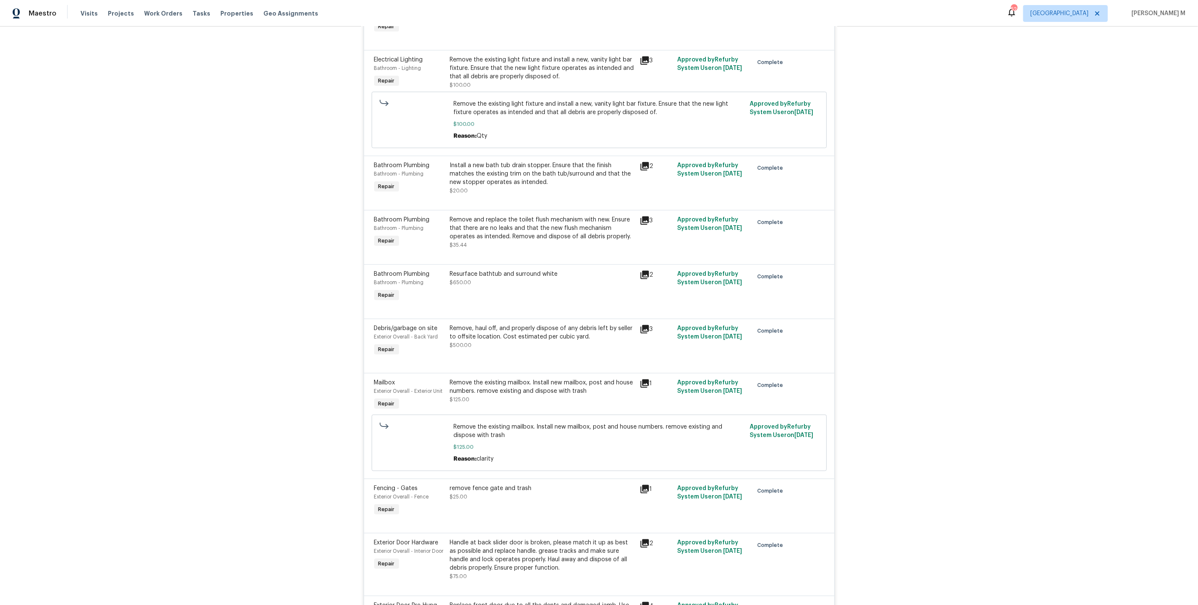
click at [537, 358] on div at bounding box center [599, 363] width 450 height 10
click at [525, 379] on div "Remove the existing mailbox. Install new mailbox, post and house numbers. remov…" at bounding box center [542, 387] width 185 height 17
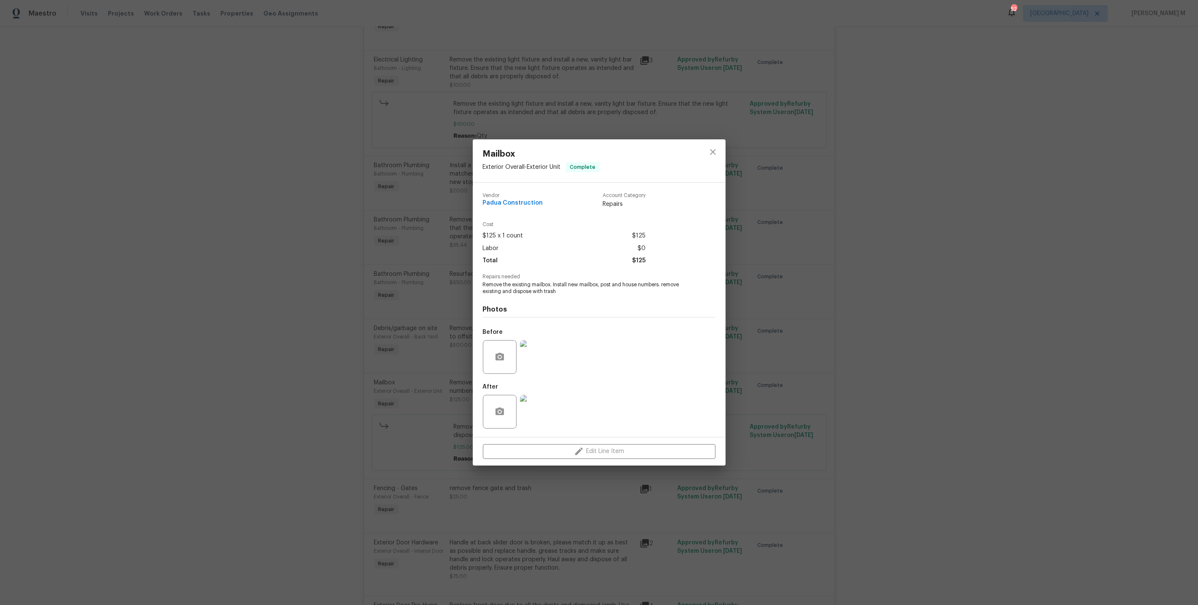
click at [537, 390] on div at bounding box center [536, 412] width 37 height 44
click at [537, 364] on img at bounding box center [537, 357] width 34 height 34
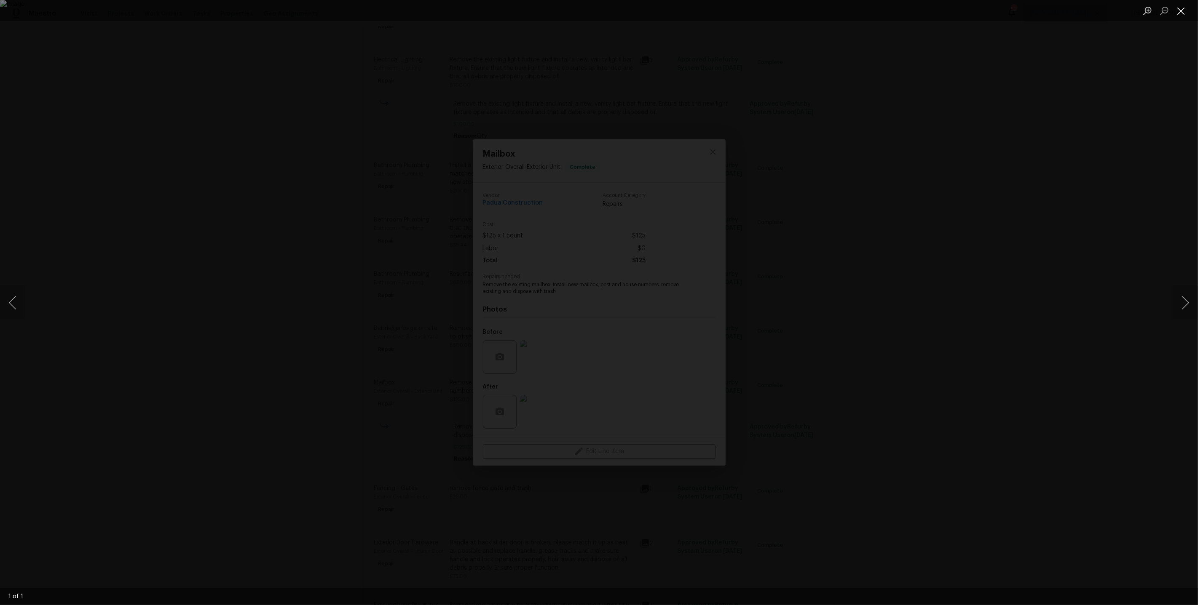
click at [1181, 11] on button "Close lightbox" at bounding box center [1180, 10] width 17 height 15
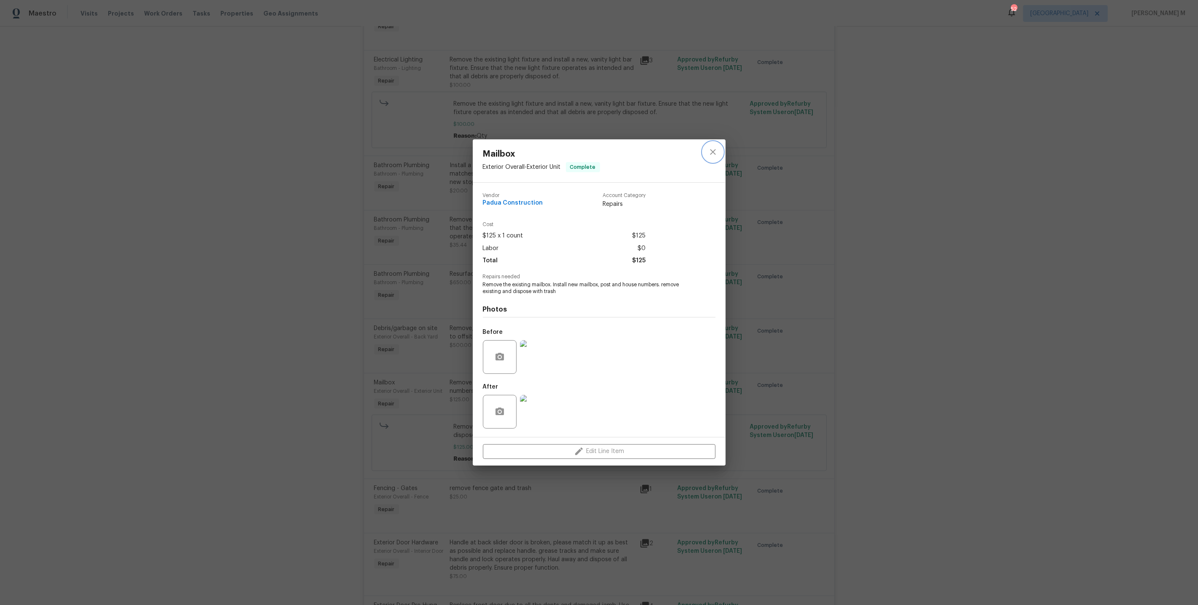
click at [711, 150] on button "close" at bounding box center [713, 152] width 20 height 20
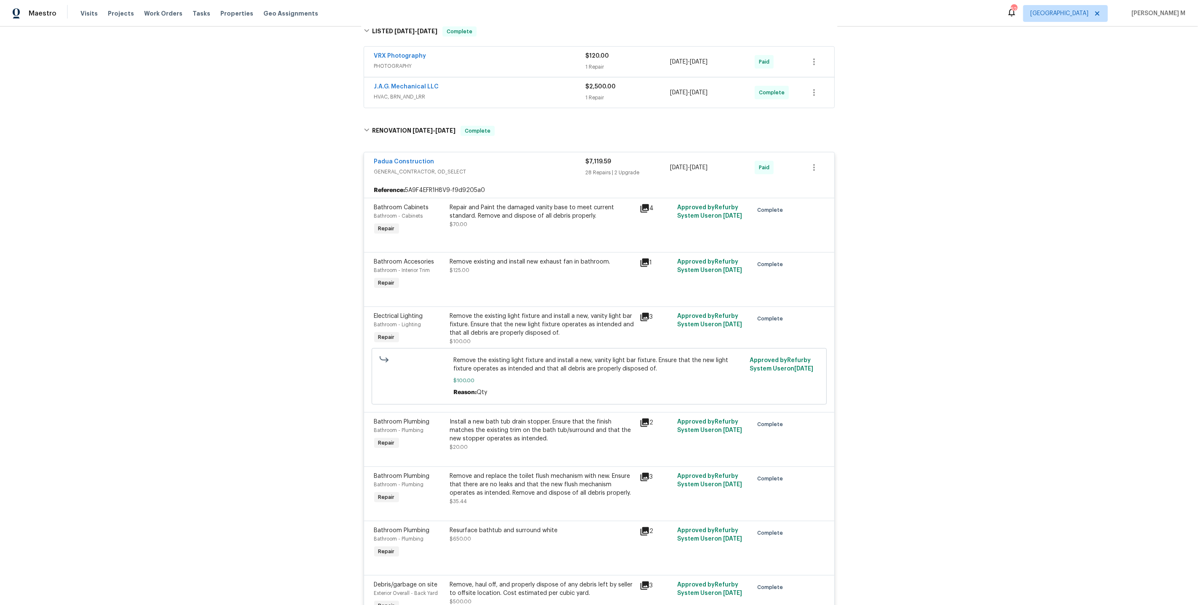
scroll to position [723, 0]
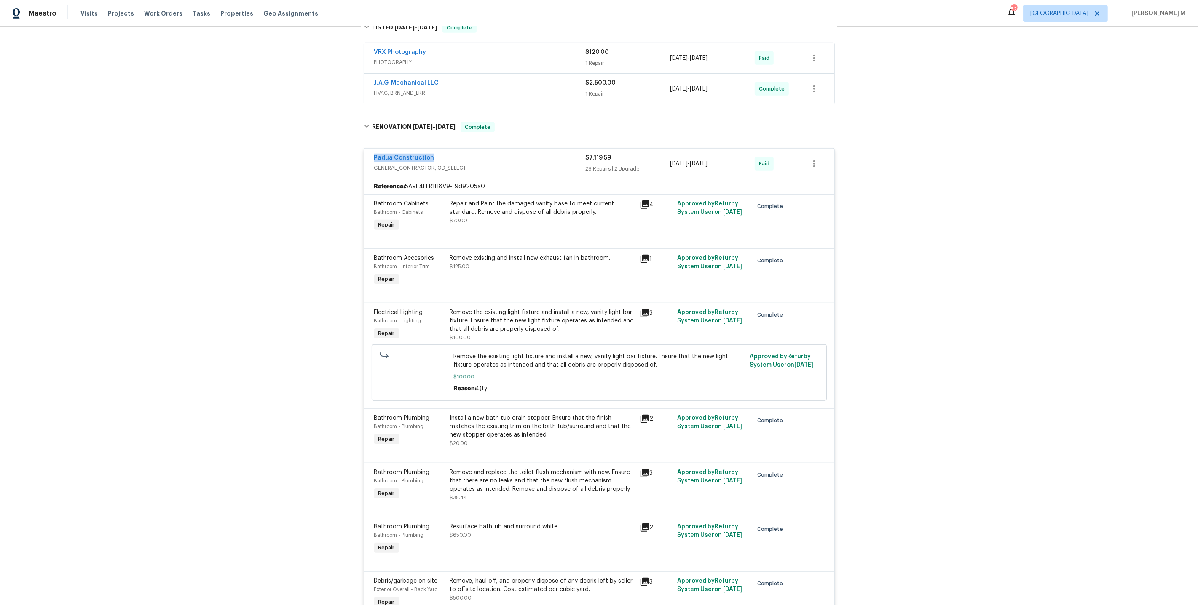
drag, startPoint x: 433, startPoint y: 136, endPoint x: 358, endPoint y: 136, distance: 74.6
click at [358, 136] on div "Back to all projects 1606 Woodbriar Ave, Greensboro, NC 27405 3 Beds | 1 1/2 Ba…" at bounding box center [599, 316] width 1198 height 579
copy link "Padua Construction"
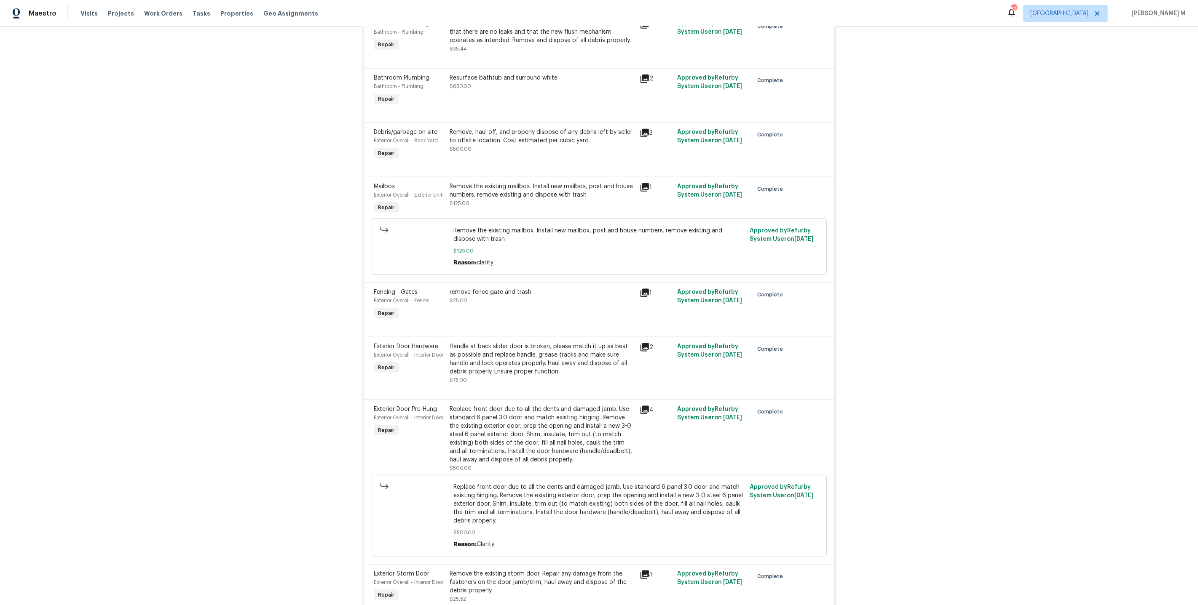
scroll to position [1184, 0]
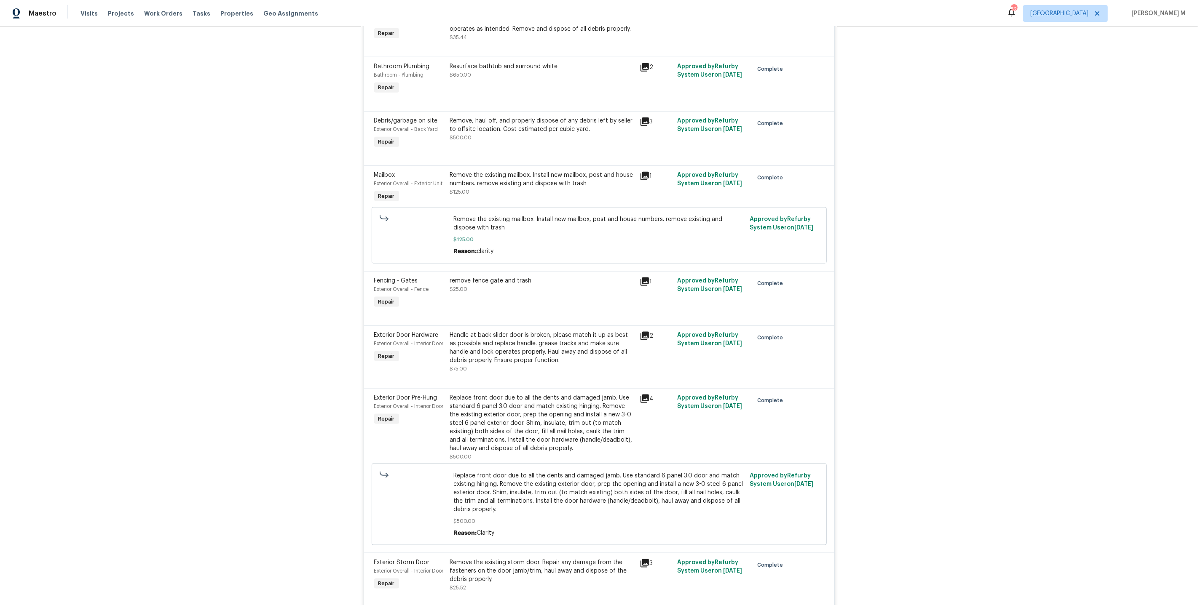
click at [412, 181] on span "Exterior Overall - Exterior Unit" at bounding box center [408, 183] width 69 height 5
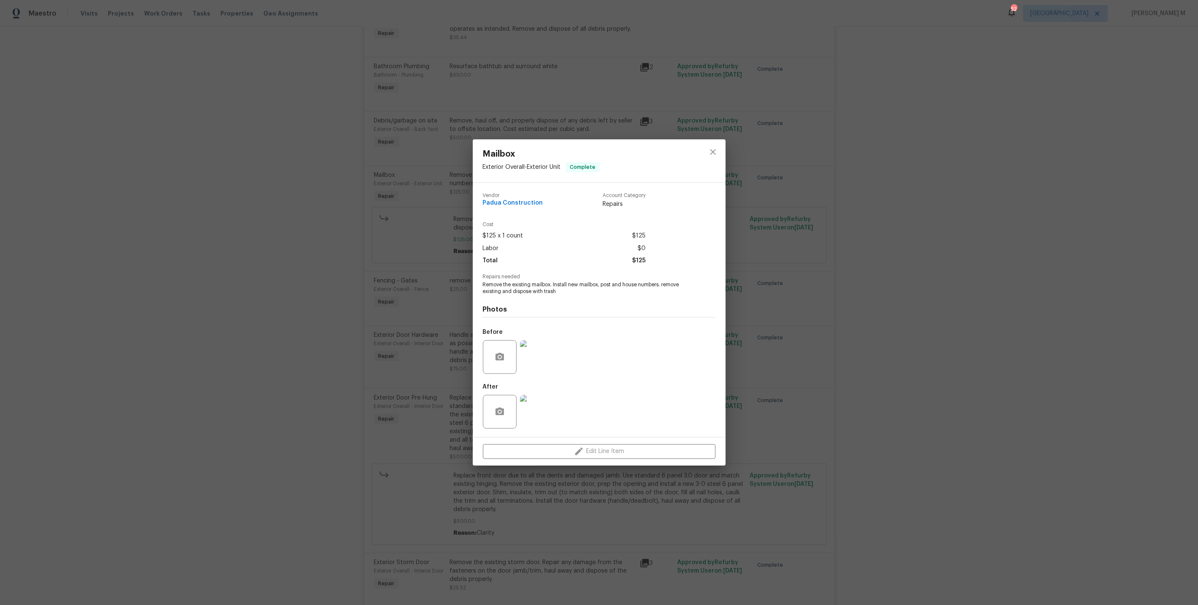
click at [424, 259] on div "Mailbox Exterior Overall - Exterior Unit Complete Vendor Padua Construction Acc…" at bounding box center [599, 302] width 1198 height 605
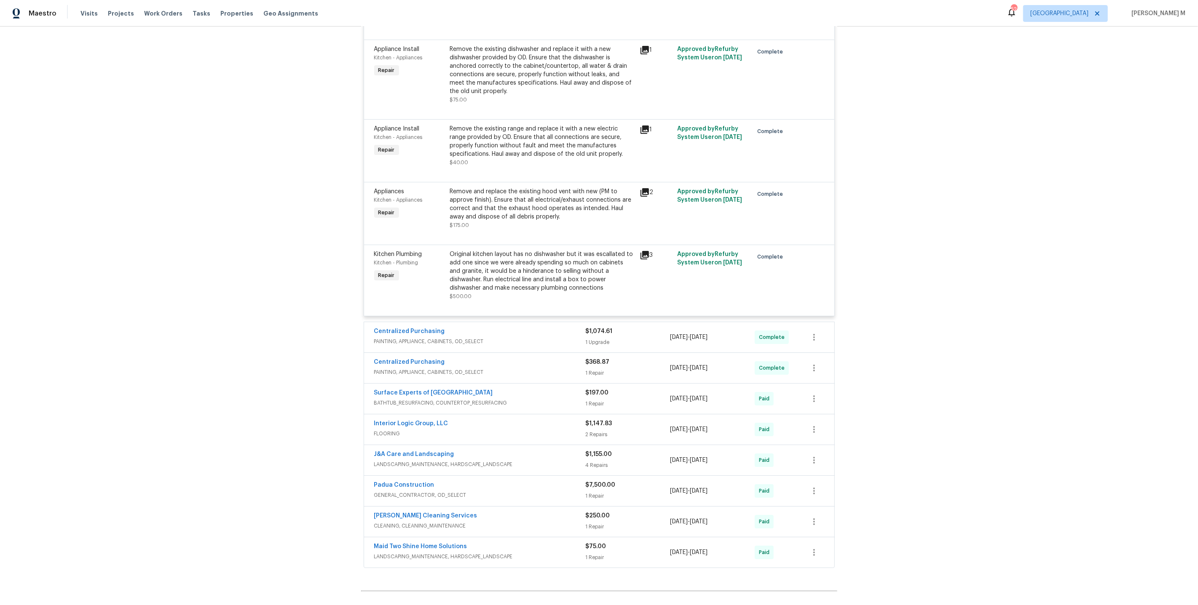
scroll to position [3183, 0]
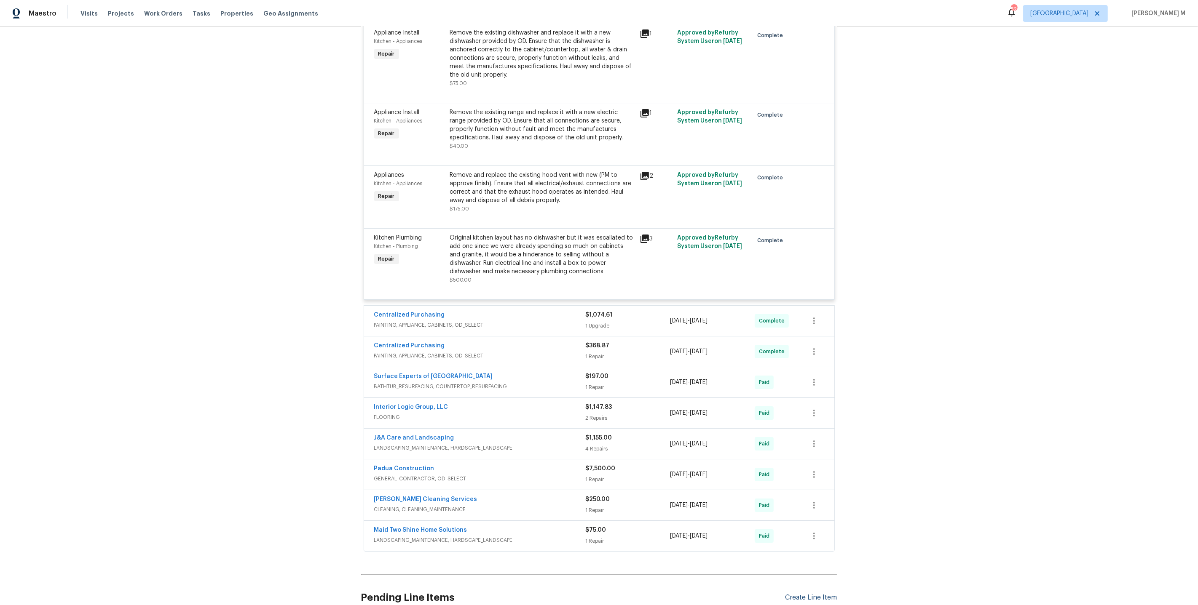
click at [803, 594] on div "Create Line Item" at bounding box center [811, 598] width 52 height 8
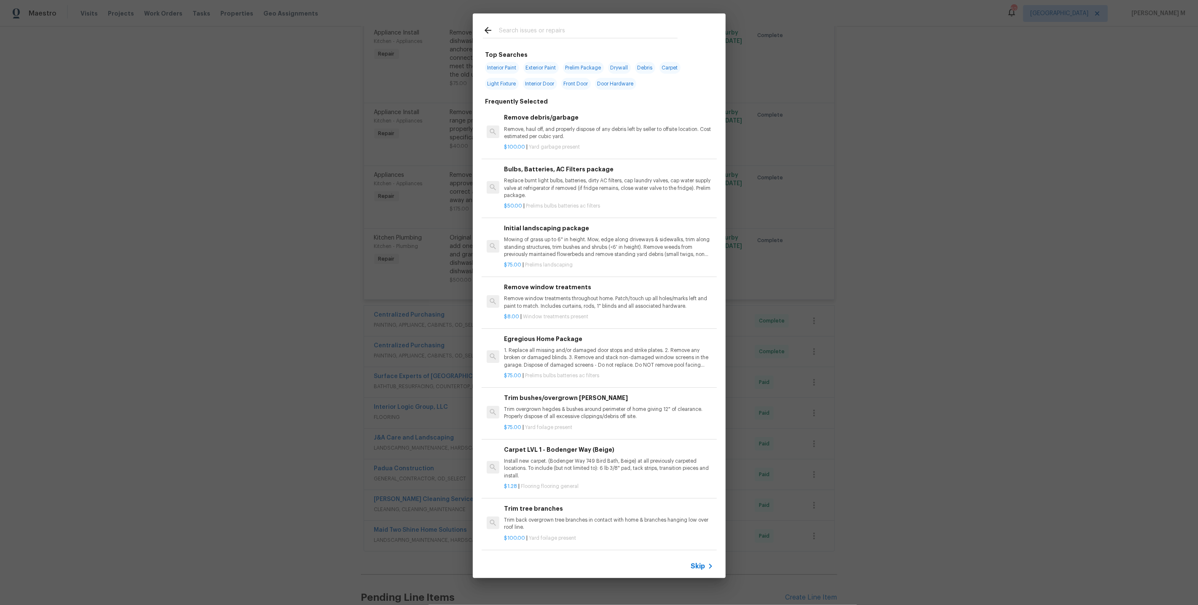
click at [698, 567] on span "Skip" at bounding box center [698, 566] width 14 height 8
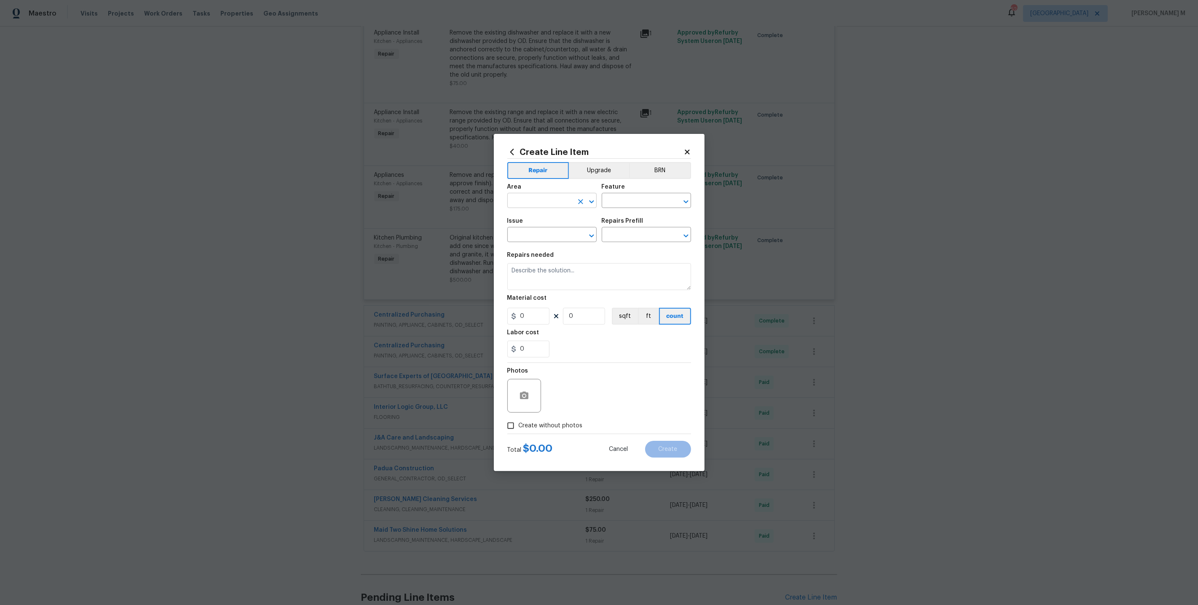
click at [544, 203] on input "text" at bounding box center [540, 201] width 66 height 13
click at [545, 220] on li "Exterior Addition" at bounding box center [551, 224] width 90 height 14
type input "Exterior Addition"
click at [615, 206] on input "text" at bounding box center [635, 201] width 66 height 13
type input "M"
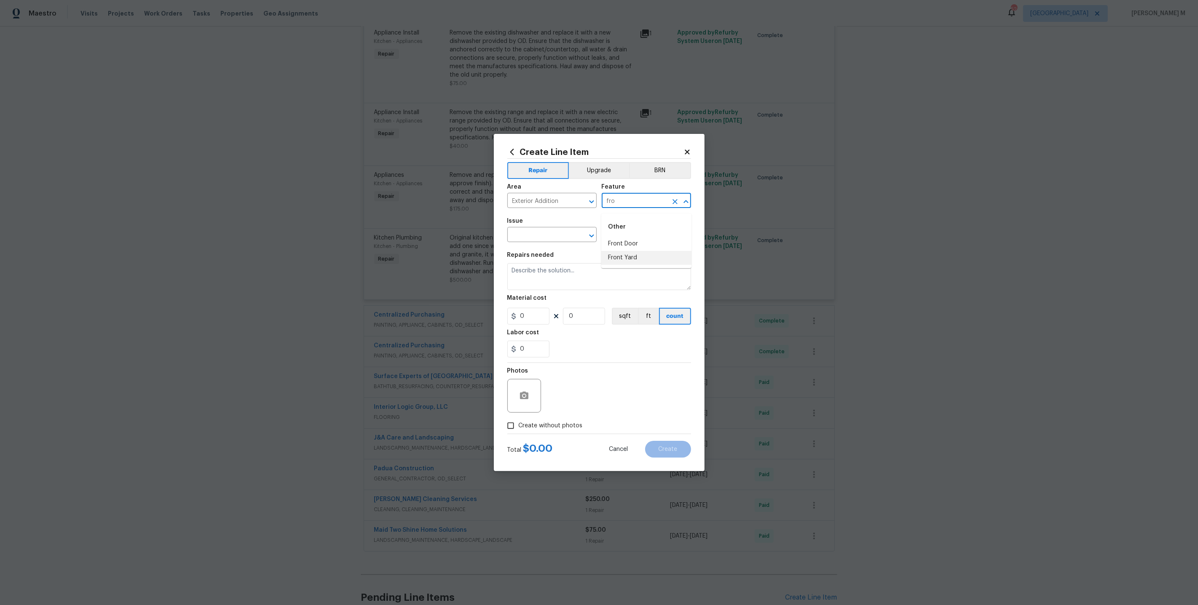
click at [624, 260] on li "Front Yard" at bounding box center [646, 258] width 90 height 14
type input "Front Yard"
click at [537, 233] on input "text" at bounding box center [540, 235] width 66 height 13
click at [544, 281] on li "Mailbox" at bounding box center [551, 277] width 90 height 14
type input "Mailbox"
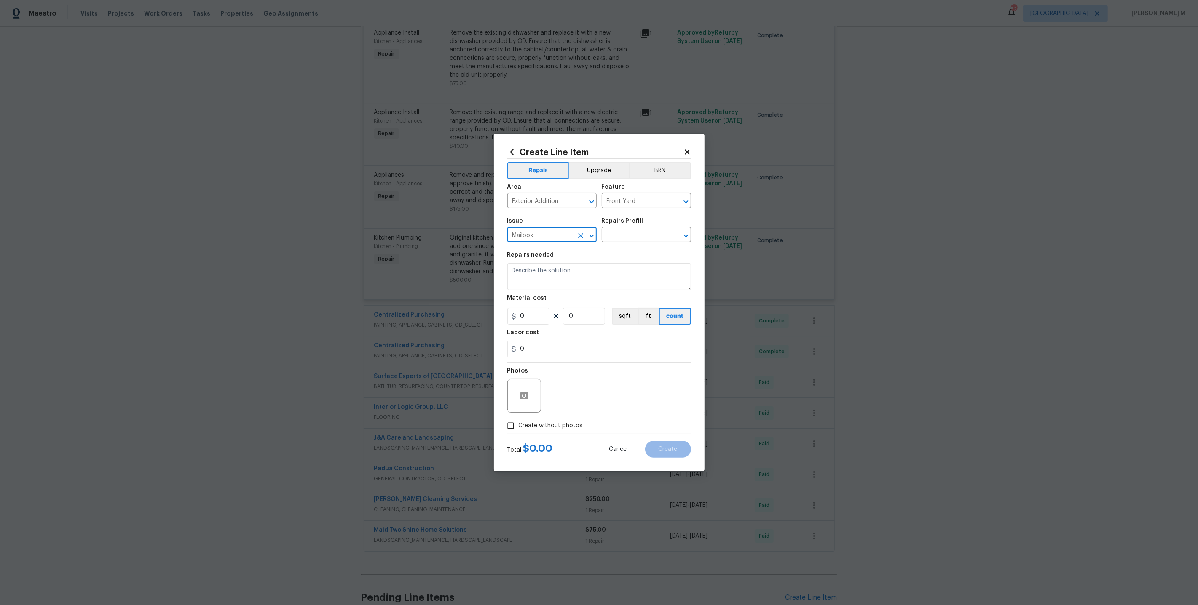
click at [639, 227] on div "Repairs Prefill" at bounding box center [646, 223] width 89 height 11
click at [635, 237] on input "text" at bounding box center [635, 235] width 66 height 13
click at [630, 257] on li "Install New Mailbox $50.00" at bounding box center [646, 256] width 90 height 14
type input "Install New Mailbox $50.00"
type textarea "Remove the existing mailbox from the post and prep the area for a new mailbox. …"
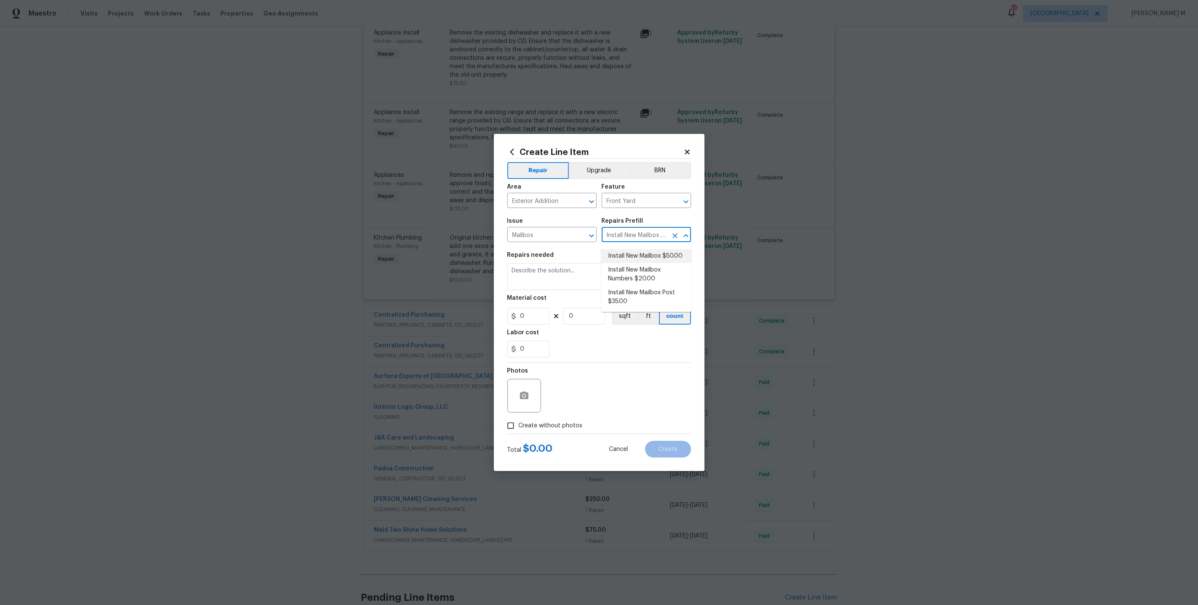
type input "50"
type input "1"
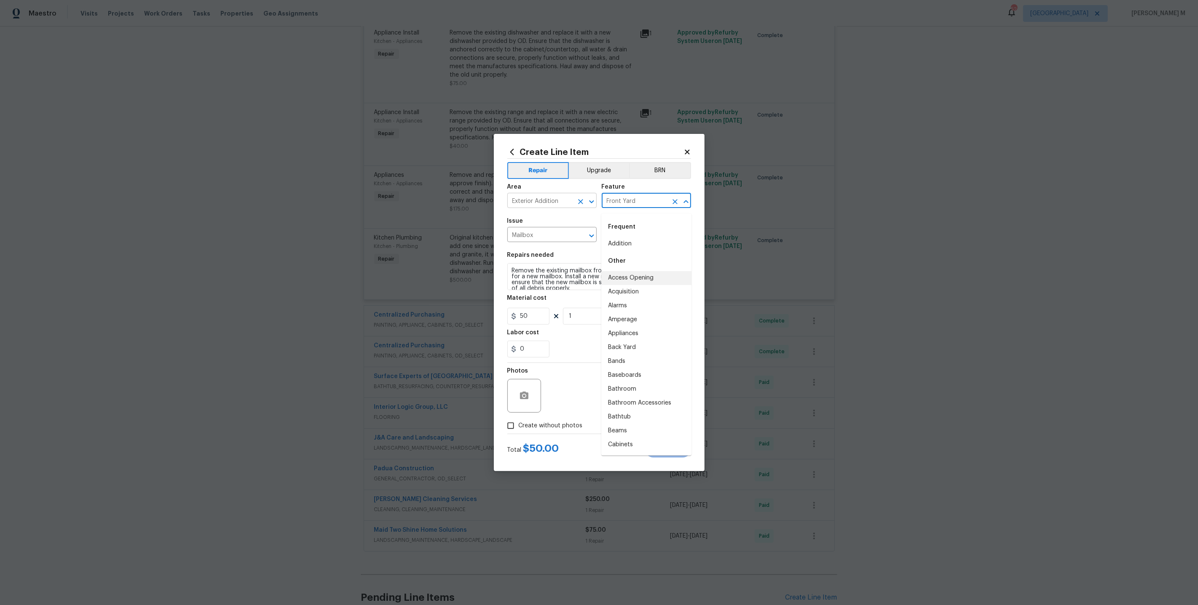
drag, startPoint x: 645, startPoint y: 204, endPoint x: 542, endPoint y: 204, distance: 102.8
click at [542, 204] on div "Area Exterior Addition ​ Feature Front Yard ​" at bounding box center [599, 196] width 184 height 34
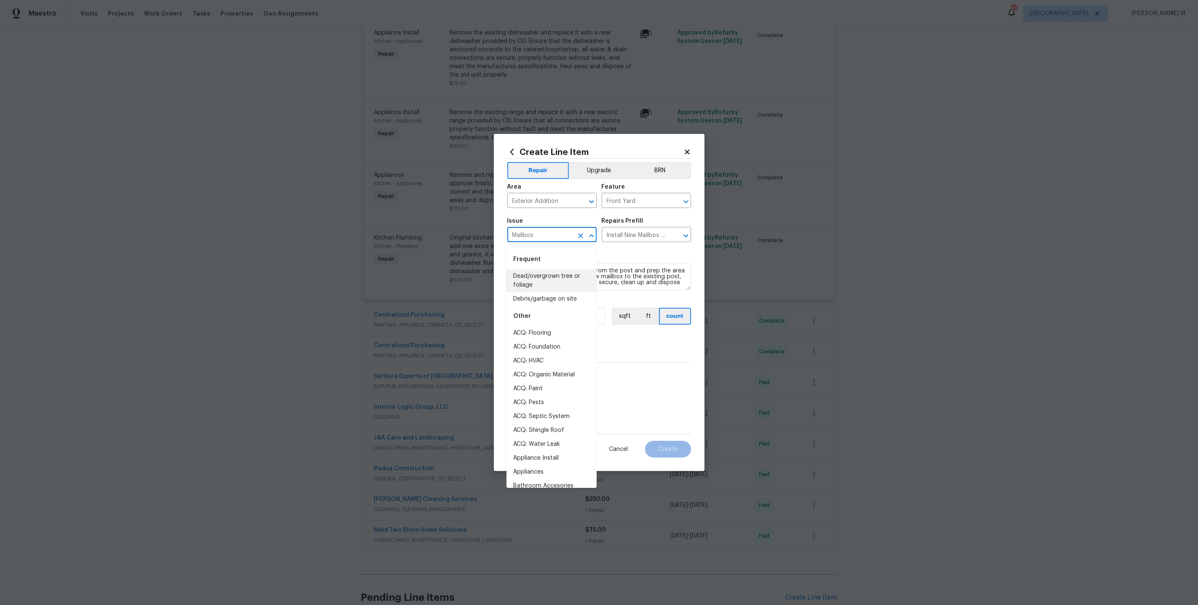
drag, startPoint x: 535, startPoint y: 238, endPoint x: 437, endPoint y: 238, distance: 98.6
click at [437, 238] on div "Create Line Item Repair Upgrade BRN Area Exterior Addition ​ Feature Front Yard…" at bounding box center [599, 302] width 1198 height 605
click at [686, 235] on icon "Open" at bounding box center [686, 236] width 10 height 10
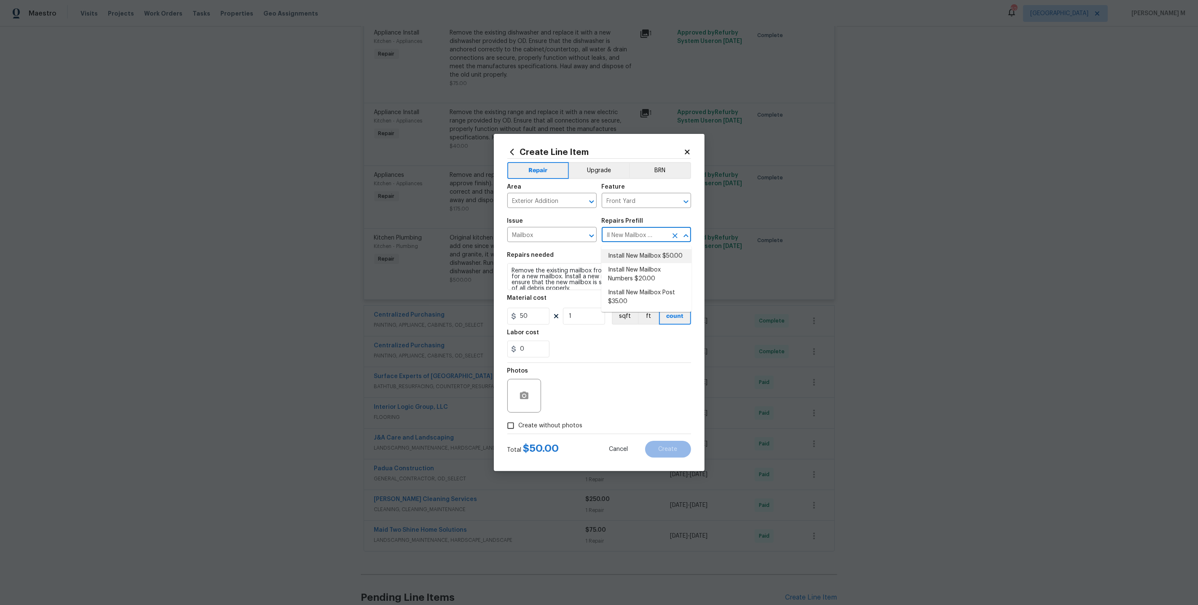
click at [647, 251] on li "Install New Mailbox $50.00" at bounding box center [646, 256] width 90 height 14
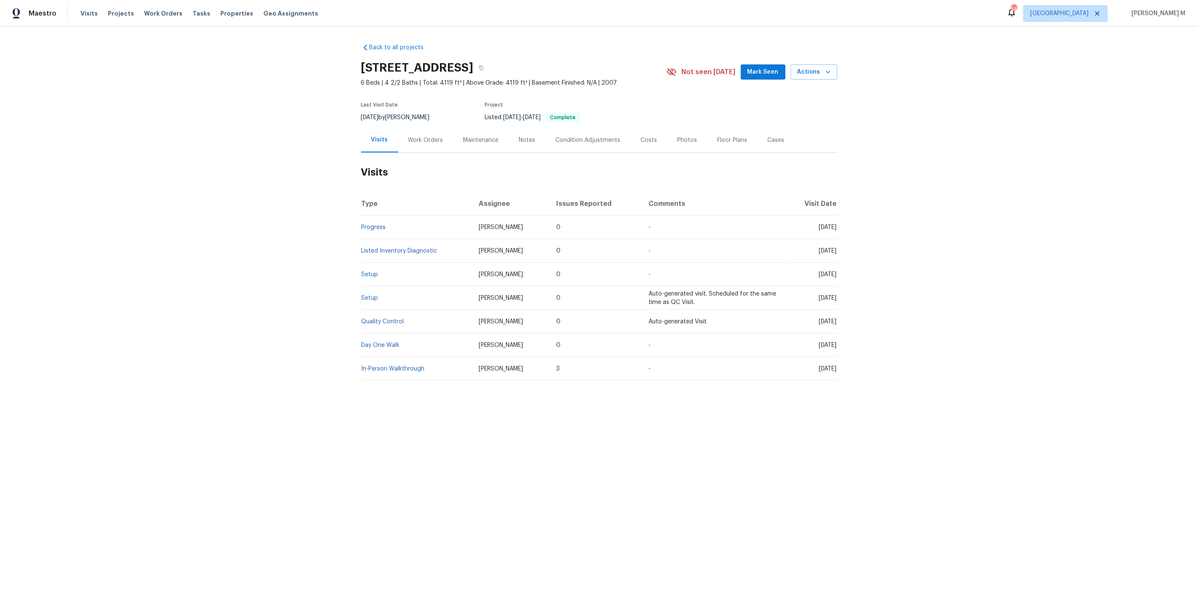
click at [427, 139] on div "Work Orders" at bounding box center [425, 140] width 35 height 8
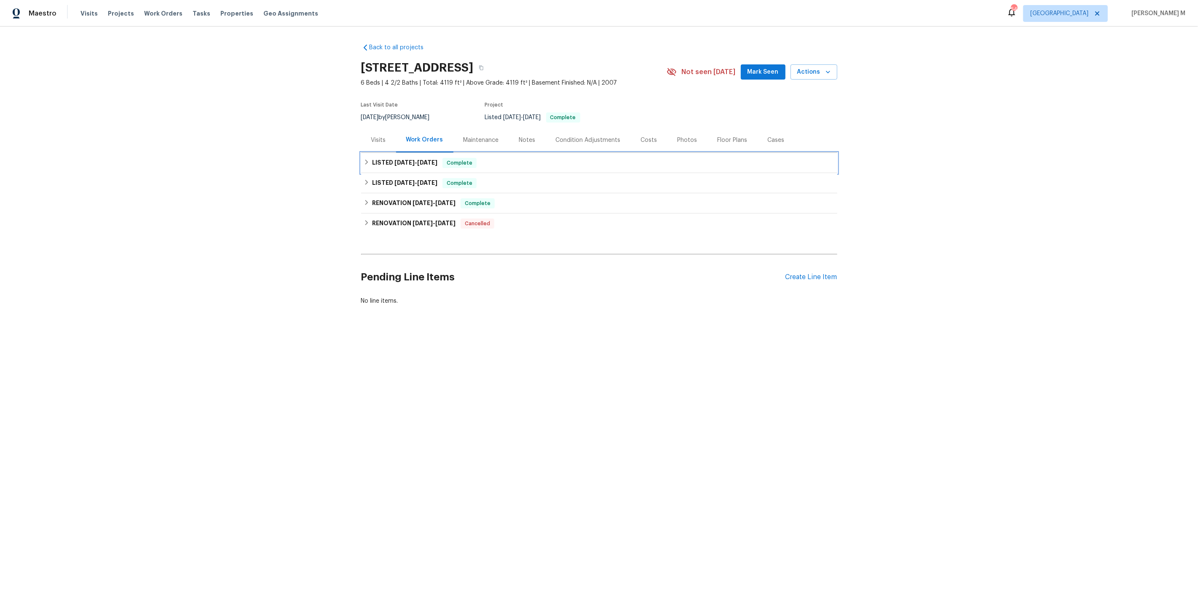
click at [407, 160] on span "8/26/25" at bounding box center [404, 163] width 20 height 6
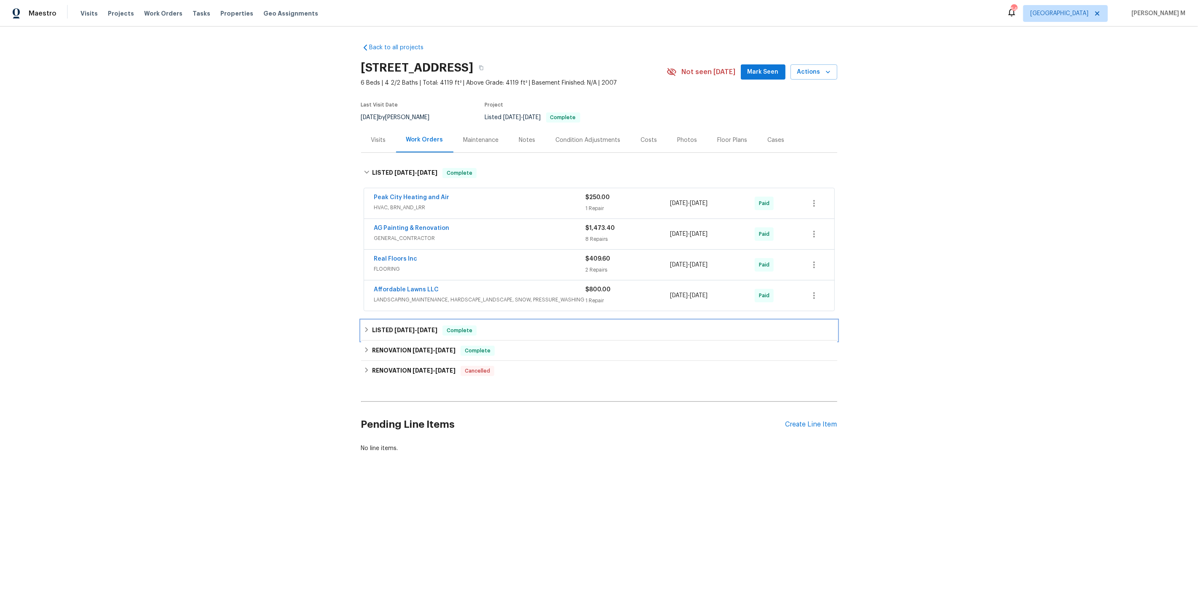
click at [391, 326] on h6 "LISTED 8/13/25 - 8/14/25" at bounding box center [404, 331] width 65 height 10
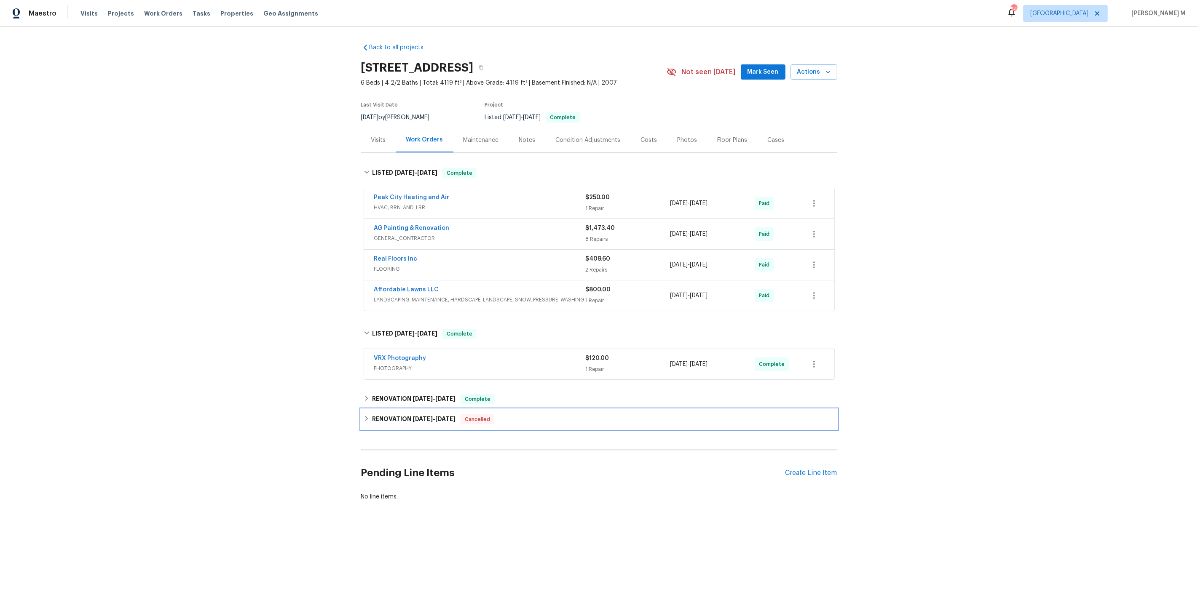
click at [386, 409] on div "RENOVATION 3/17/25 - 4/10/25 Cancelled" at bounding box center [599, 419] width 476 height 20
click at [392, 394] on h6 "RENOVATION 7/21/25 - 9/1/25" at bounding box center [413, 399] width 83 height 10
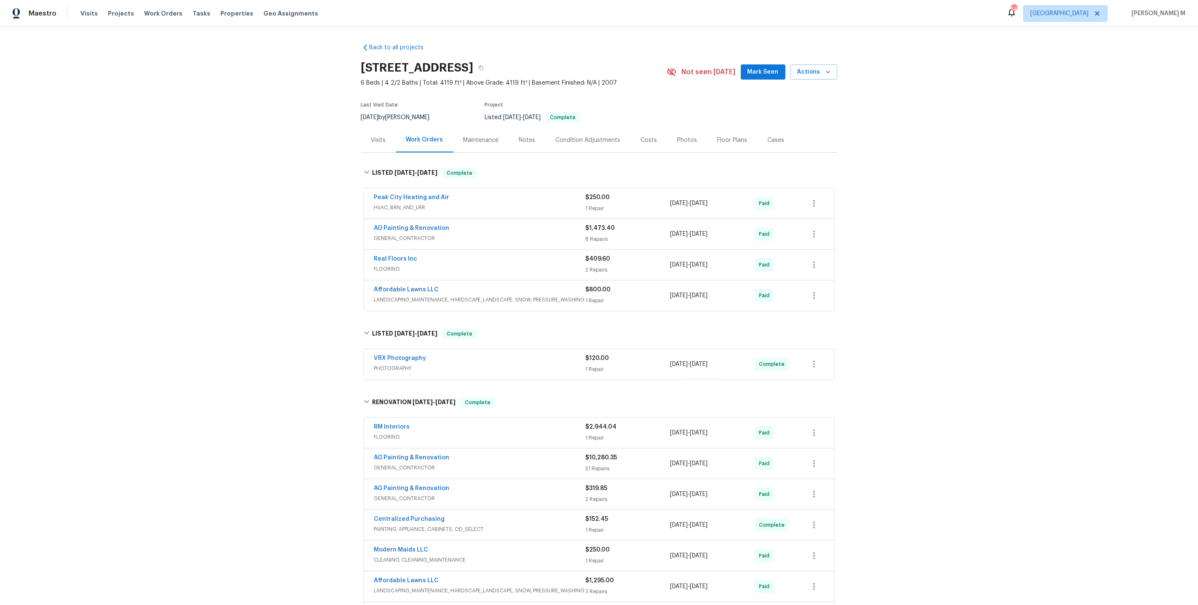
click at [480, 141] on div "Maintenance" at bounding box center [481, 140] width 56 height 25
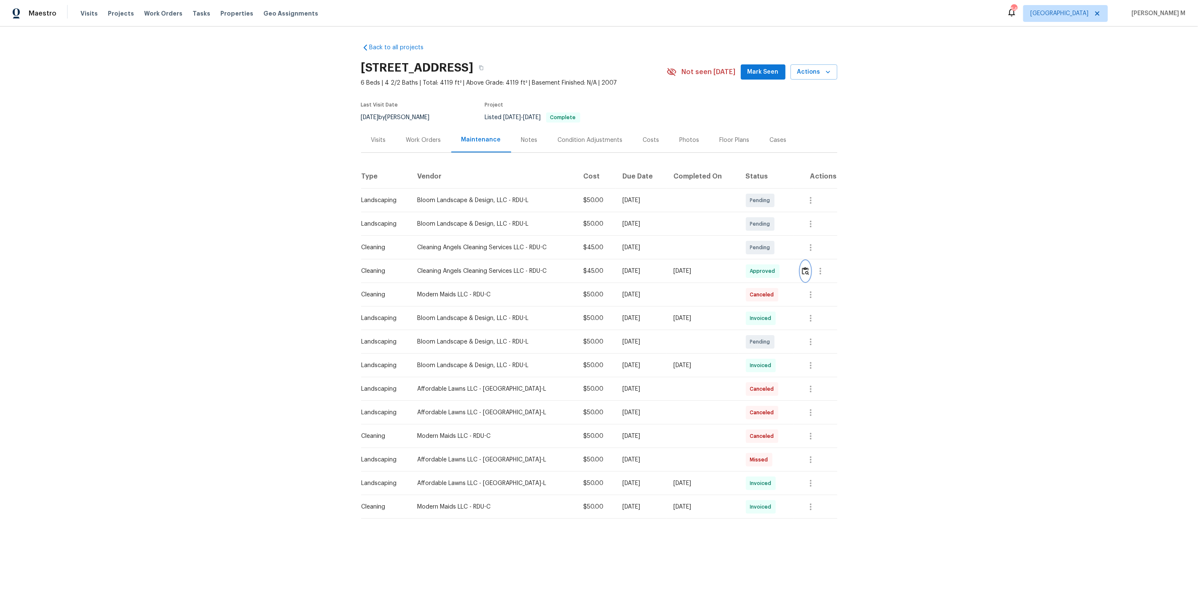
click at [808, 270] on img "button" at bounding box center [805, 271] width 7 height 8
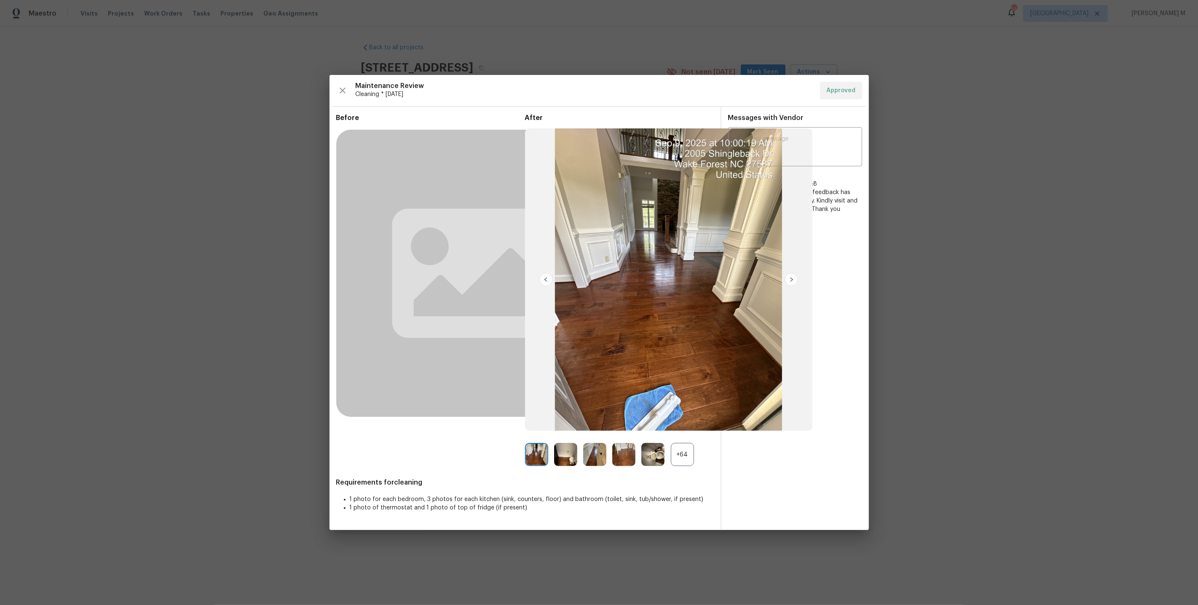
click at [682, 457] on div "+64" at bounding box center [682, 454] width 23 height 23
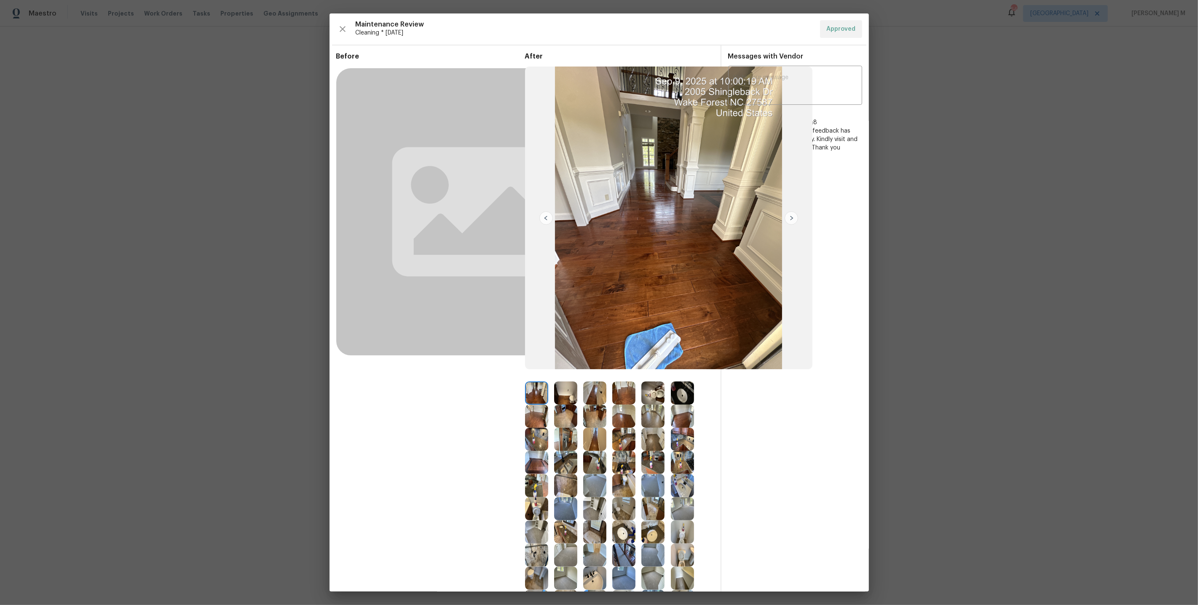
click at [690, 393] on img at bounding box center [682, 393] width 23 height 23
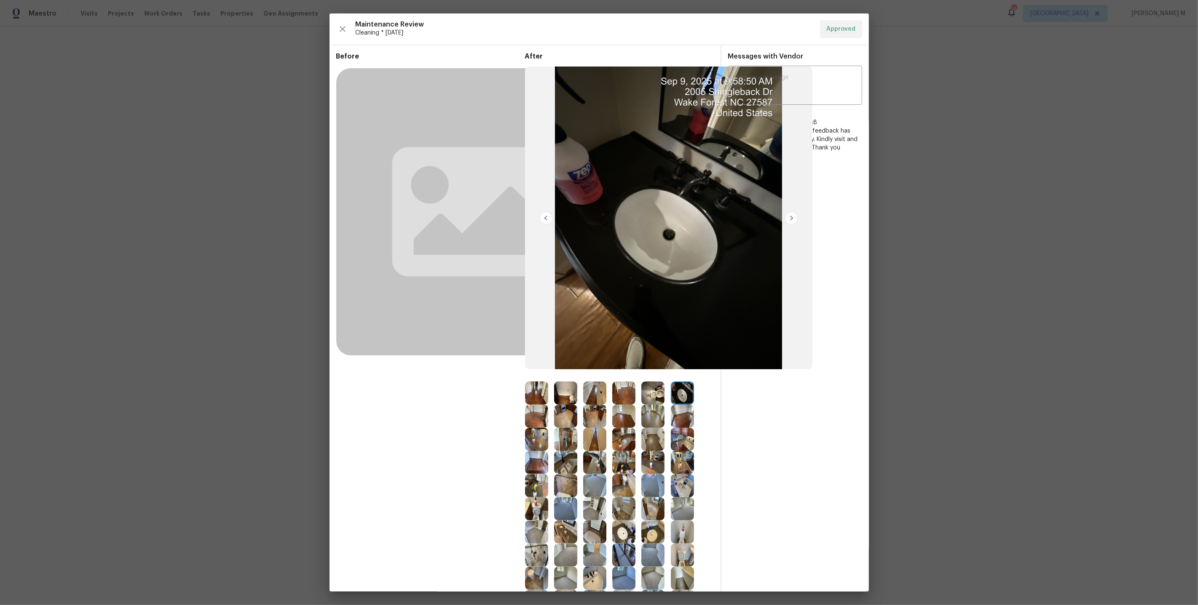
click at [561, 417] on img at bounding box center [565, 416] width 23 height 23
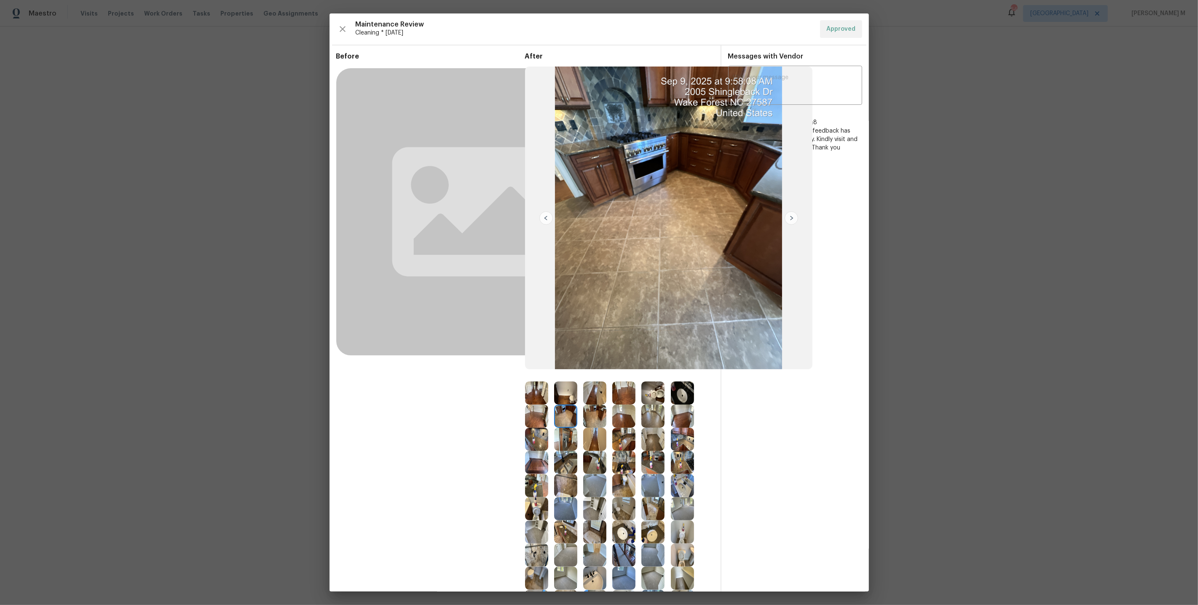
click at [561, 417] on img at bounding box center [565, 416] width 23 height 23
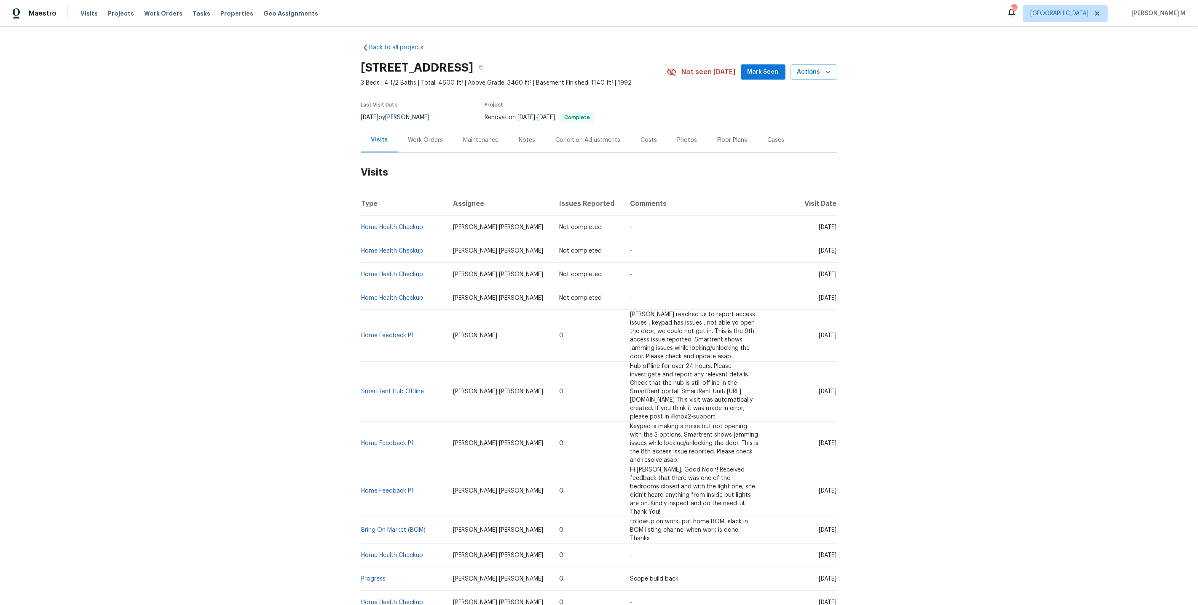
click at [422, 136] on div "Work Orders" at bounding box center [425, 140] width 35 height 8
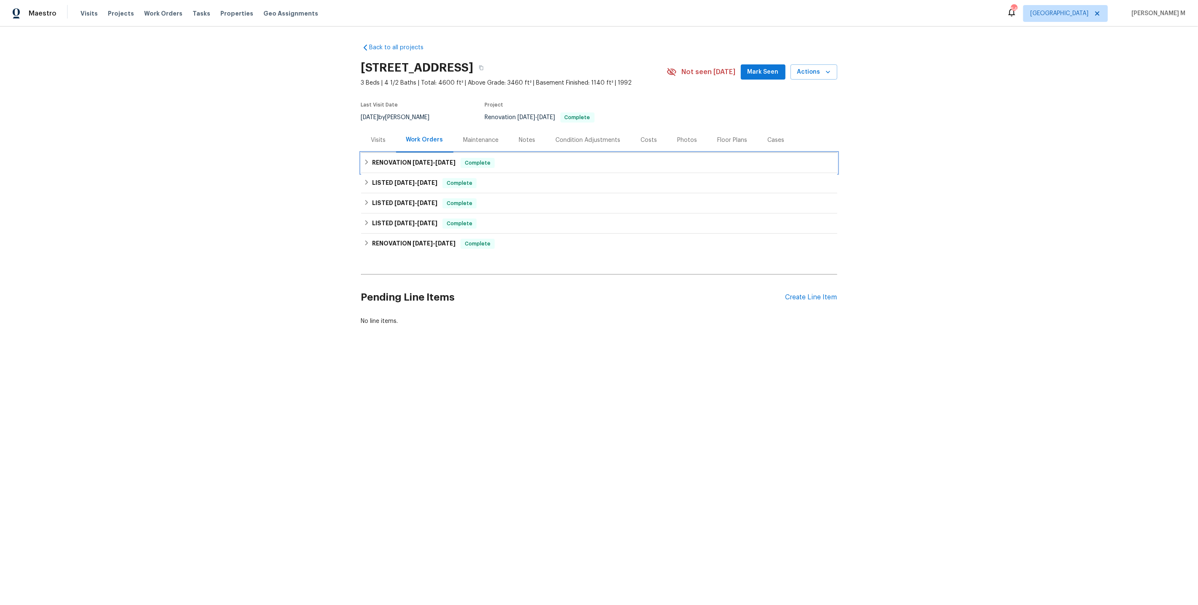
click at [418, 160] on span "[DATE]" at bounding box center [422, 163] width 20 height 6
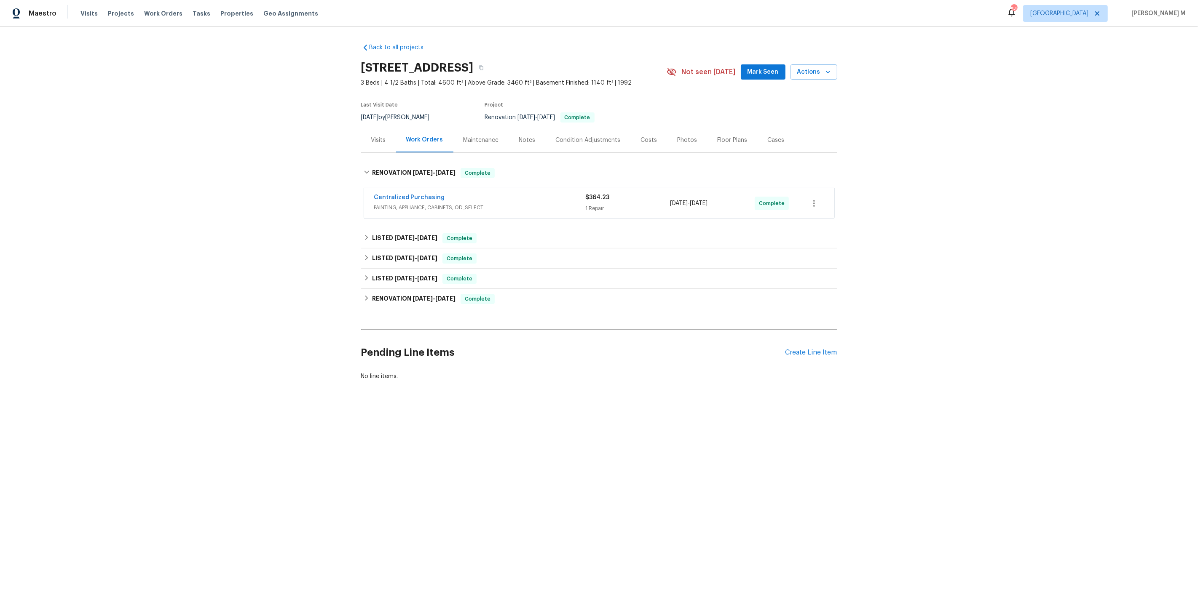
click at [410, 203] on span "PAINTING, APPLIANCE, CABINETS, OD_SELECT" at bounding box center [479, 207] width 211 height 8
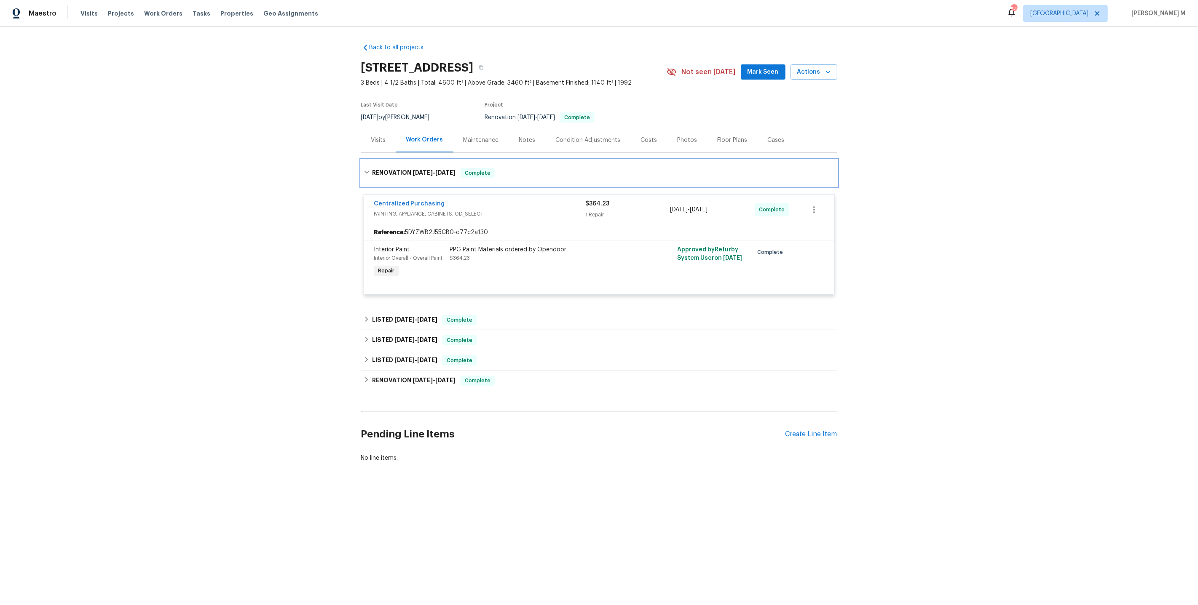
click at [474, 163] on div "RENOVATION [DATE] - [DATE] Complete" at bounding box center [599, 173] width 476 height 27
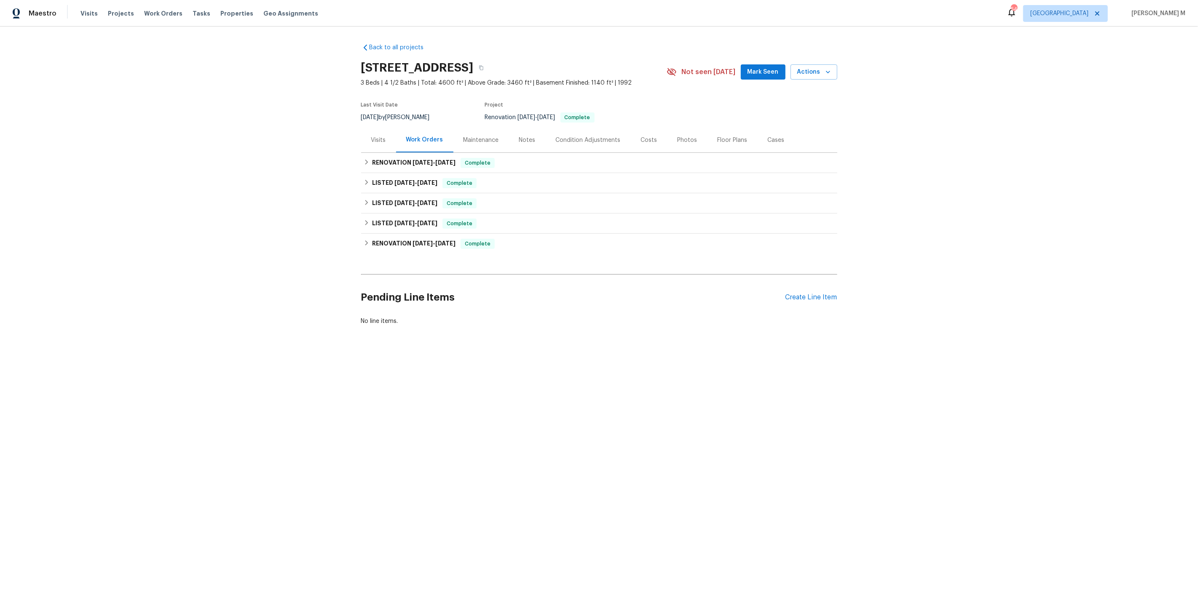
click at [474, 136] on div "Maintenance" at bounding box center [480, 140] width 35 height 8
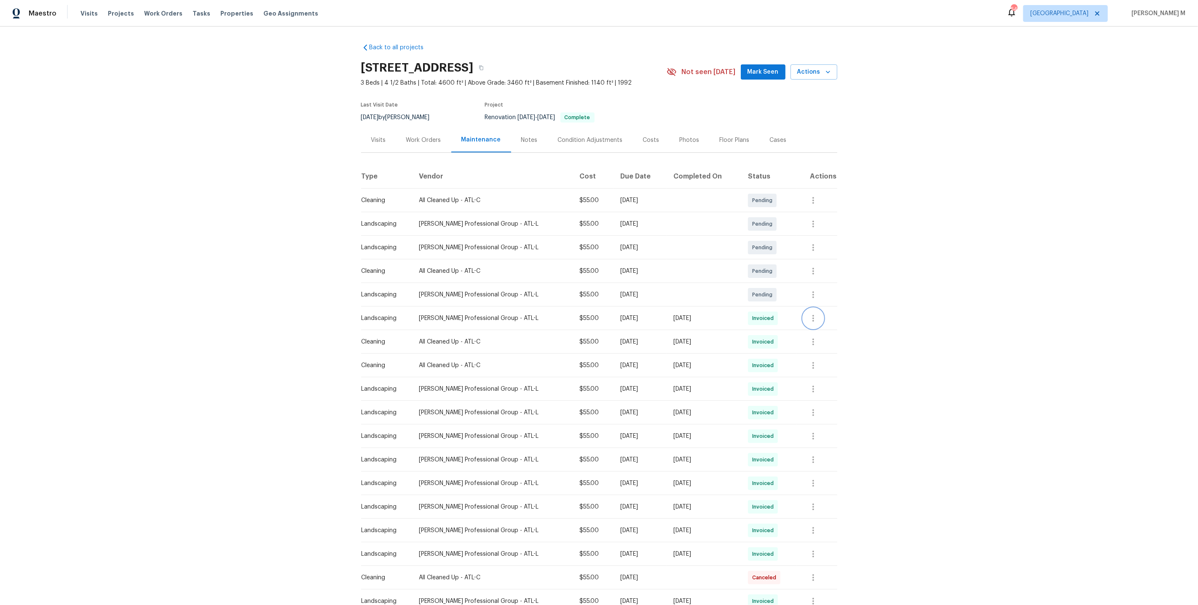
click at [818, 313] on icon "button" at bounding box center [813, 318] width 10 height 10
click at [829, 336] on ul "Message vendor View details Edit schedule" at bounding box center [835, 328] width 59 height 48
click at [829, 332] on li "View details" at bounding box center [835, 328] width 59 height 14
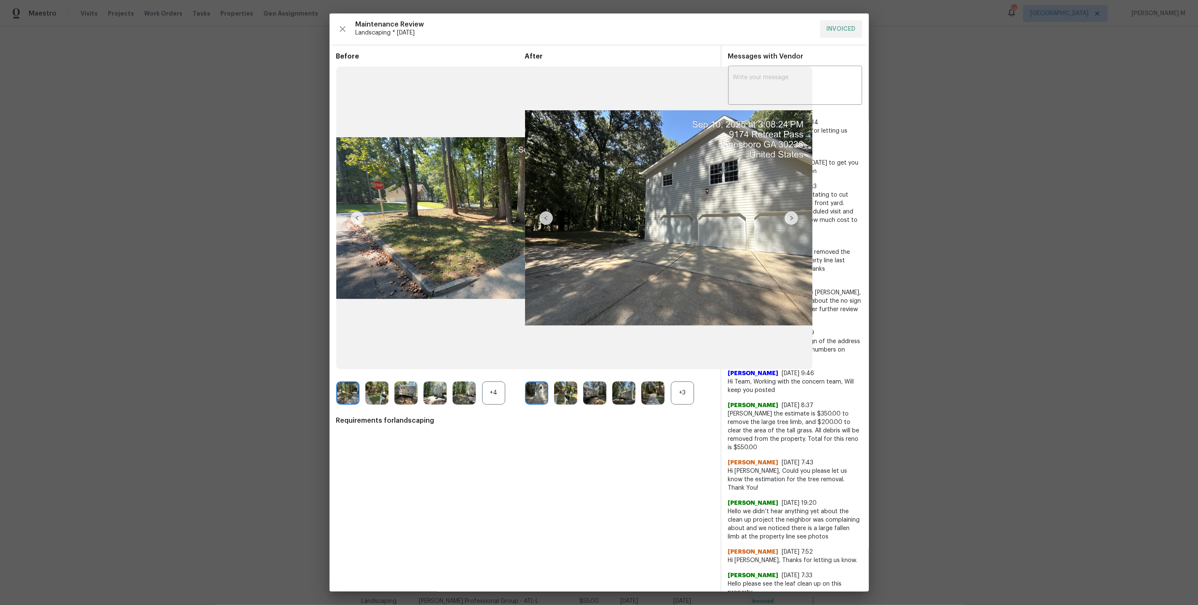
click at [680, 389] on div "+3" at bounding box center [682, 393] width 23 height 23
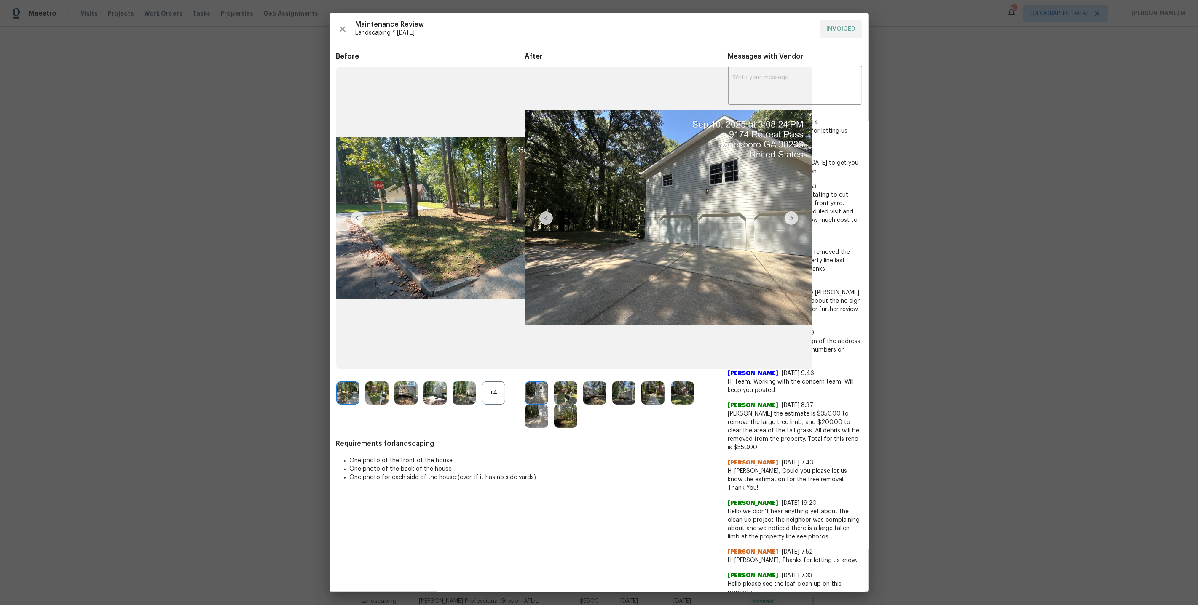
click at [787, 215] on img at bounding box center [790, 217] width 13 height 13
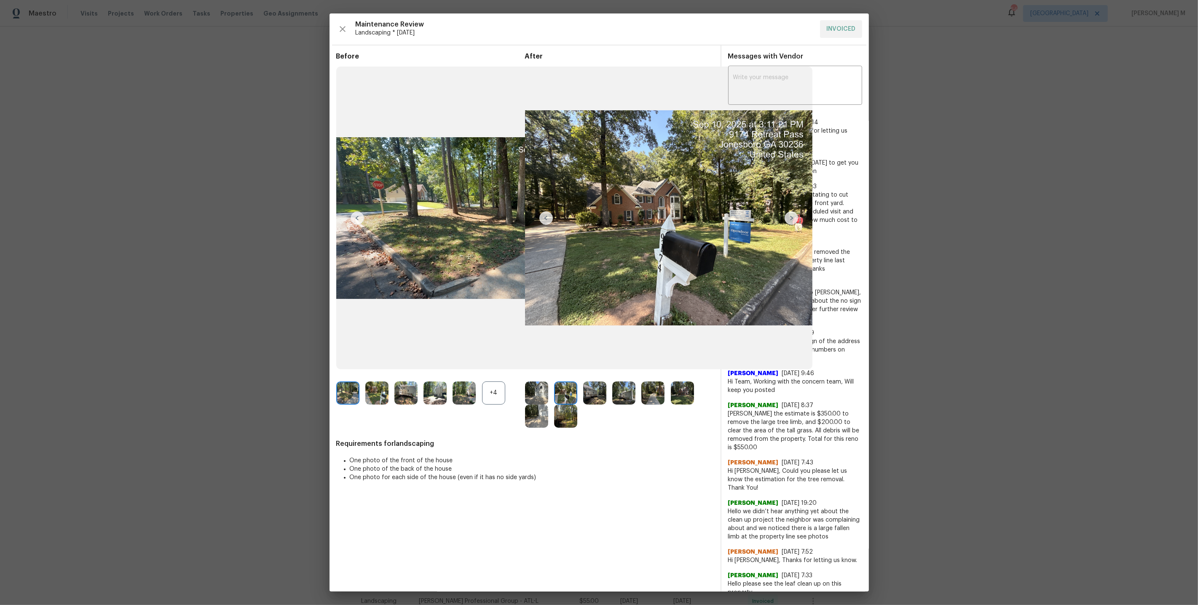
click at [787, 215] on img at bounding box center [790, 217] width 13 height 13
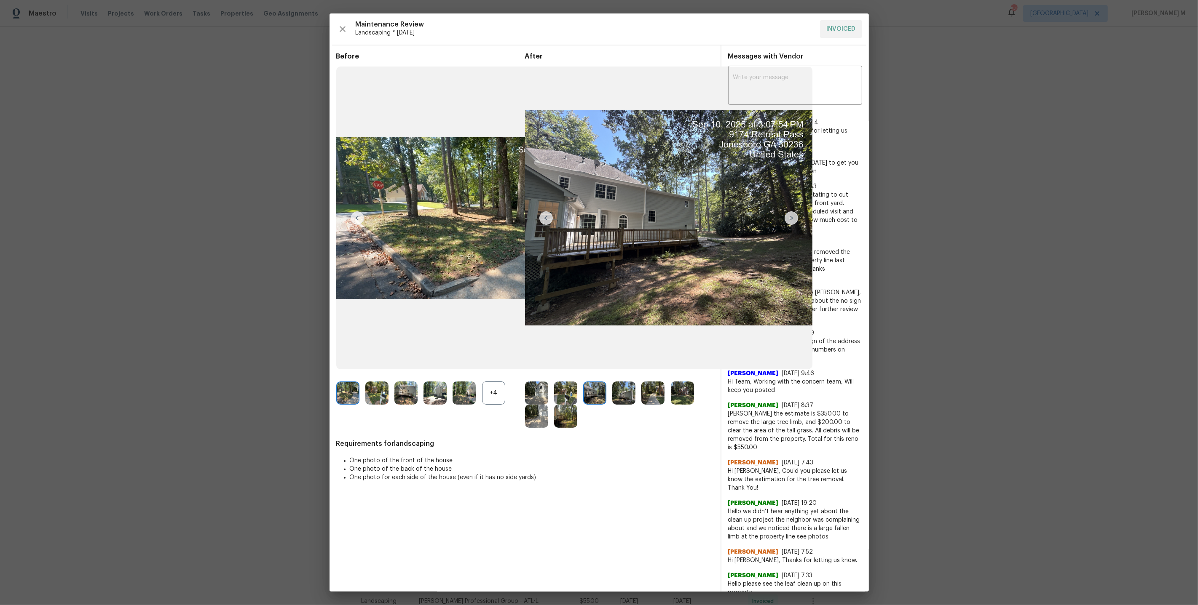
click at [447, 225] on img at bounding box center [479, 218] width 287 height 303
click at [567, 391] on img at bounding box center [565, 393] width 23 height 23
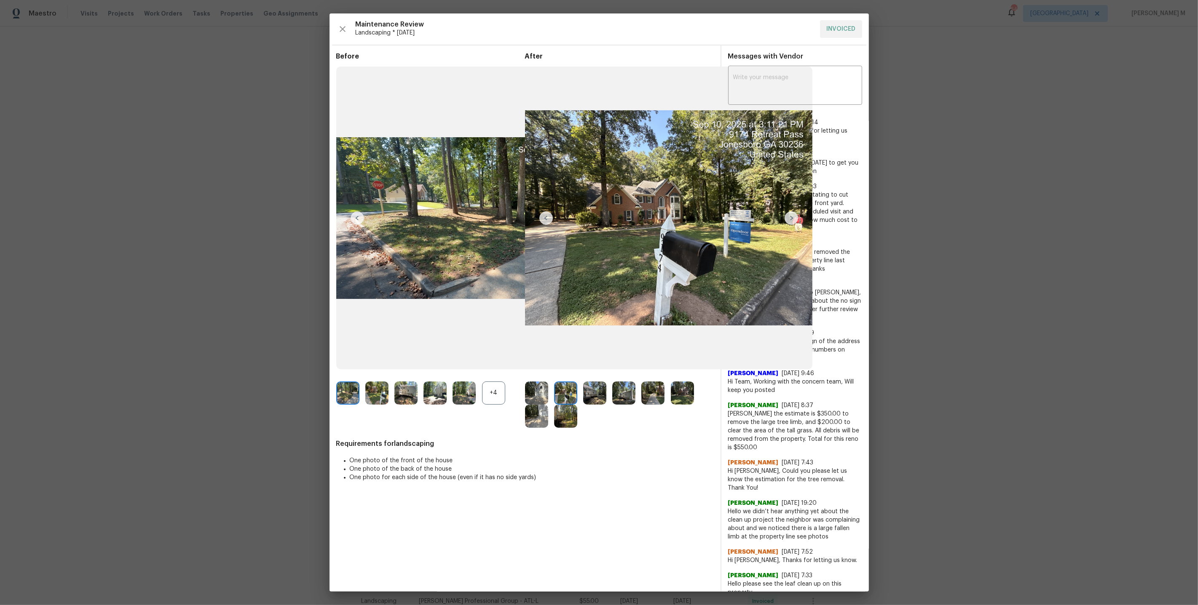
click at [591, 390] on img at bounding box center [594, 393] width 23 height 23
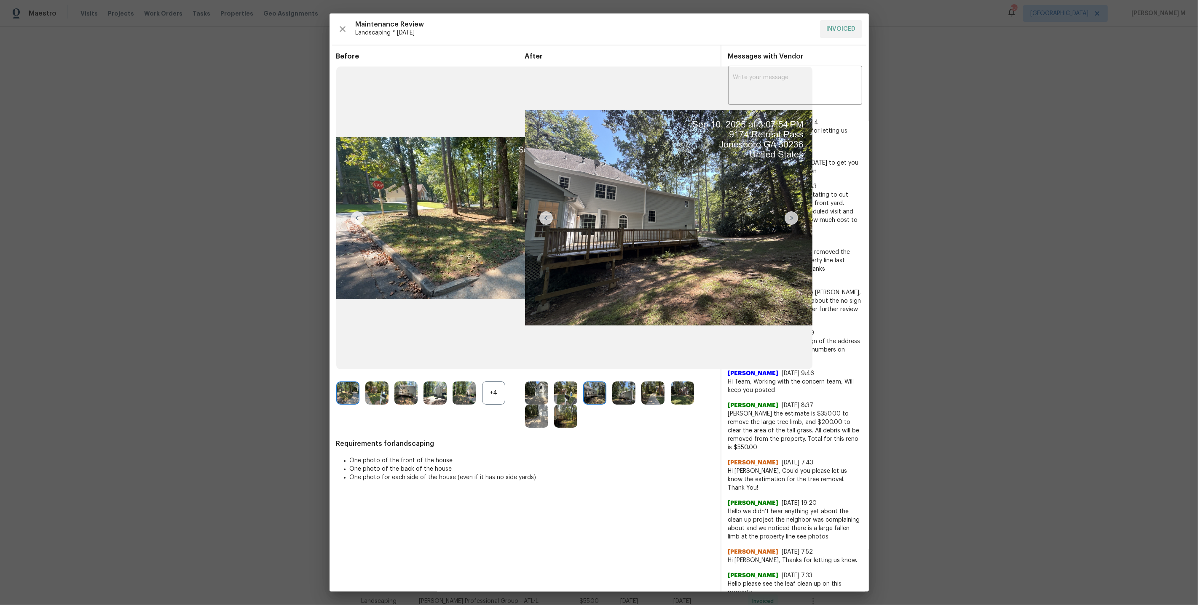
click at [624, 393] on img at bounding box center [623, 393] width 23 height 23
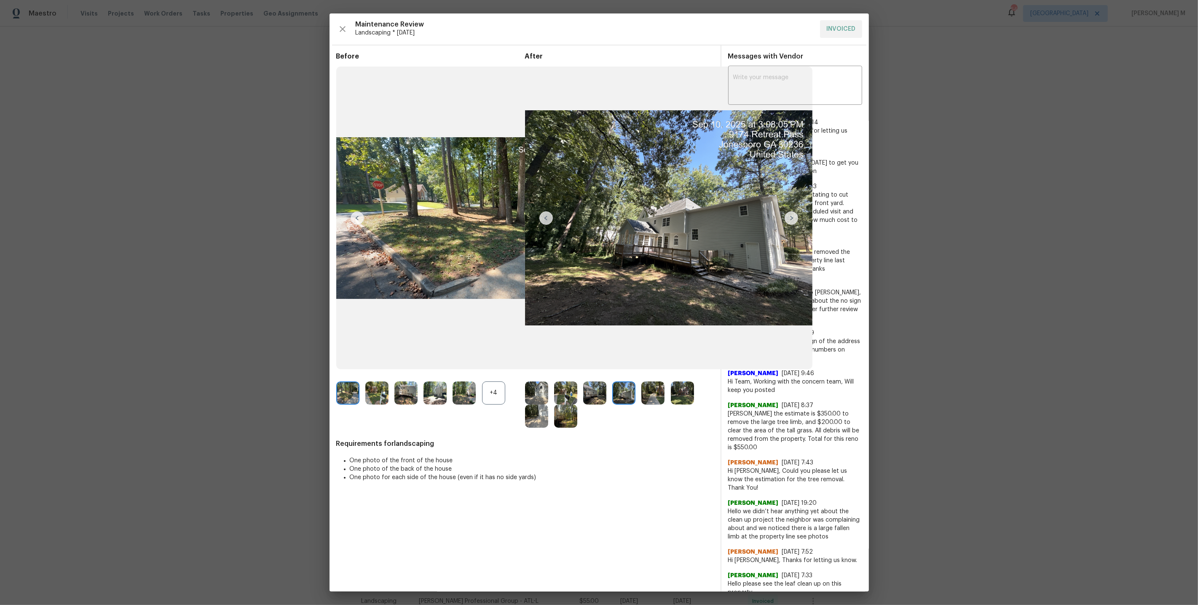
click at [624, 393] on img at bounding box center [623, 393] width 23 height 23
click at [620, 397] on img at bounding box center [623, 393] width 23 height 23
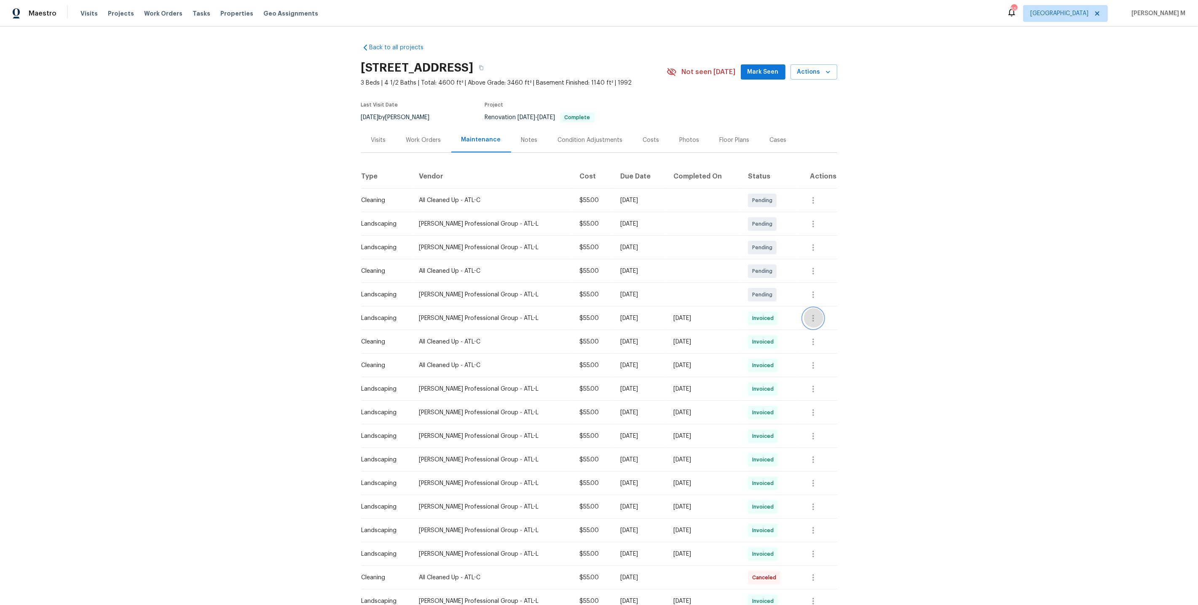
click at [811, 316] on button "button" at bounding box center [813, 318] width 20 height 20
click at [822, 325] on li "View details" at bounding box center [835, 328] width 59 height 14
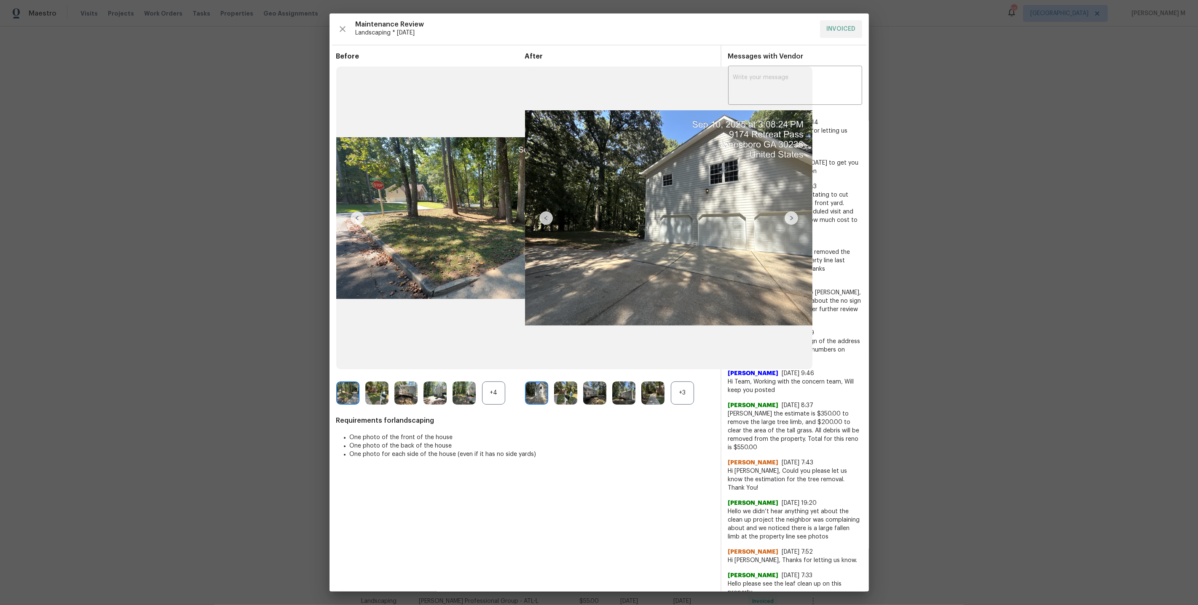
click at [680, 388] on div "+3" at bounding box center [682, 393] width 23 height 23
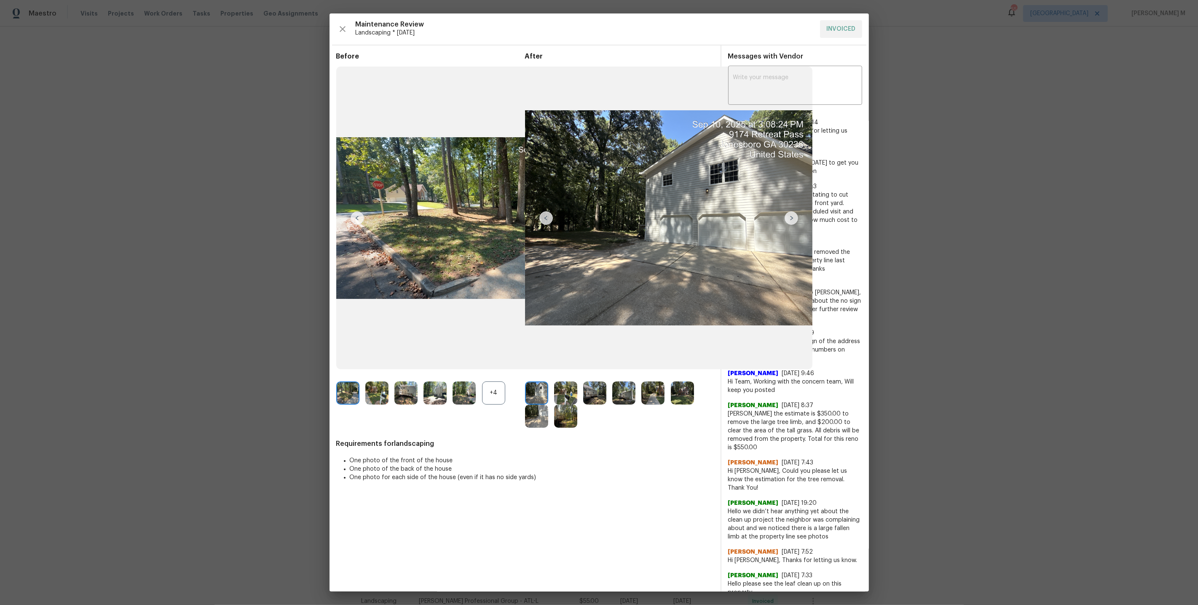
click at [624, 392] on img at bounding box center [623, 393] width 23 height 23
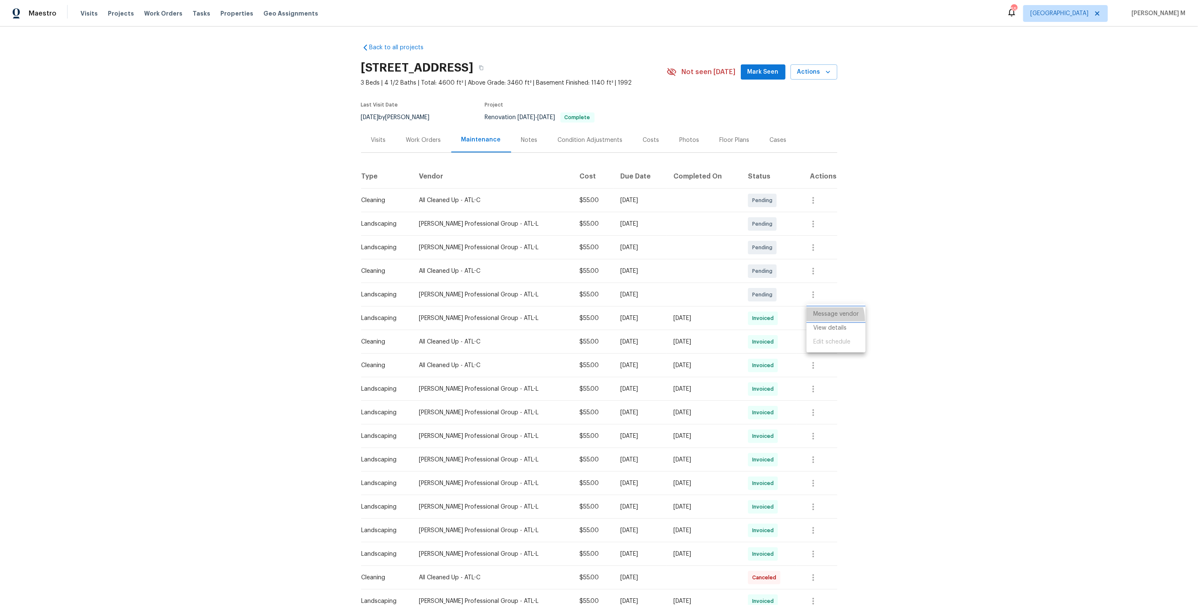
click at [822, 320] on li "Message vendor" at bounding box center [835, 315] width 59 height 14
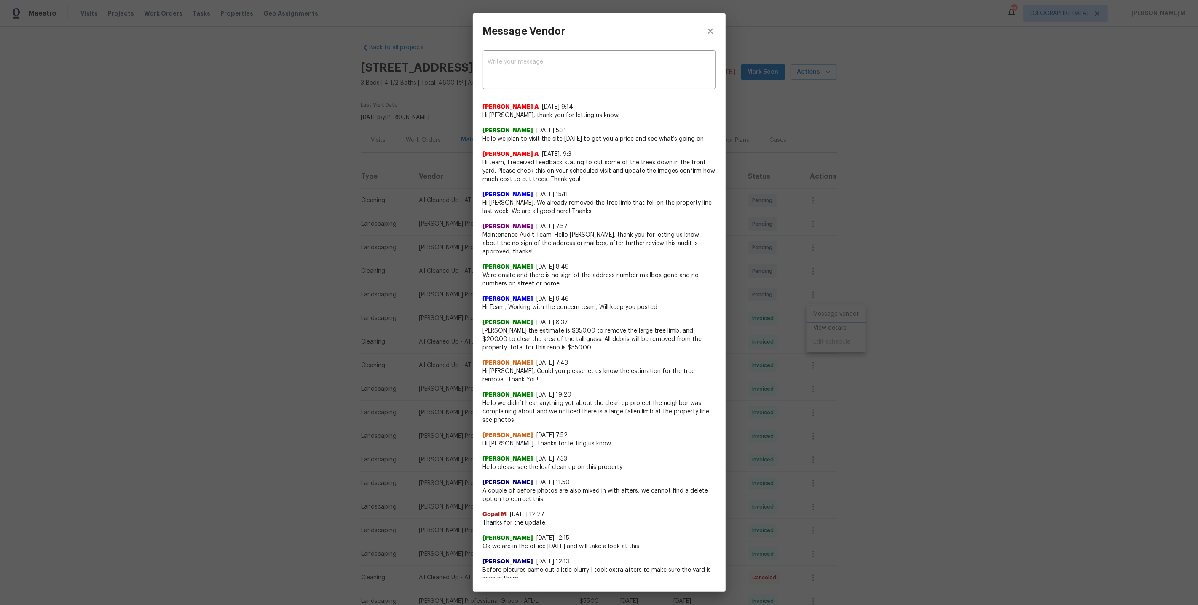
click at [817, 321] on div "Message Vendor x ​ Afredi A 8/27/25, 9:14 Hi Jeremy Ramsey, thank you for letti…" at bounding box center [599, 302] width 1198 height 605
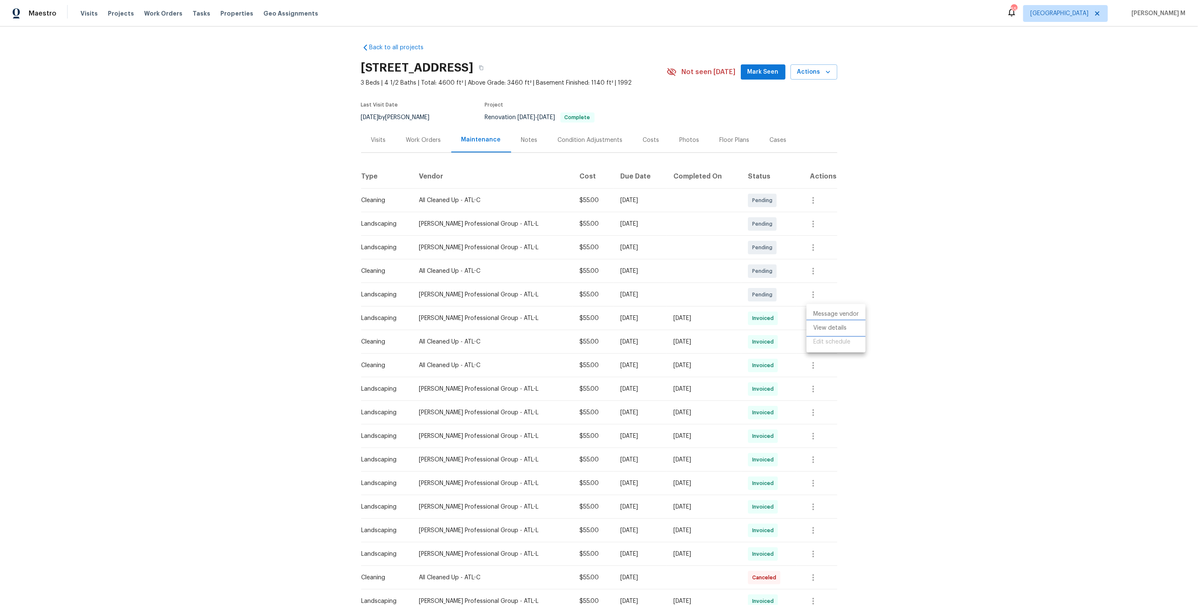
click at [817, 330] on li "View details" at bounding box center [835, 328] width 59 height 14
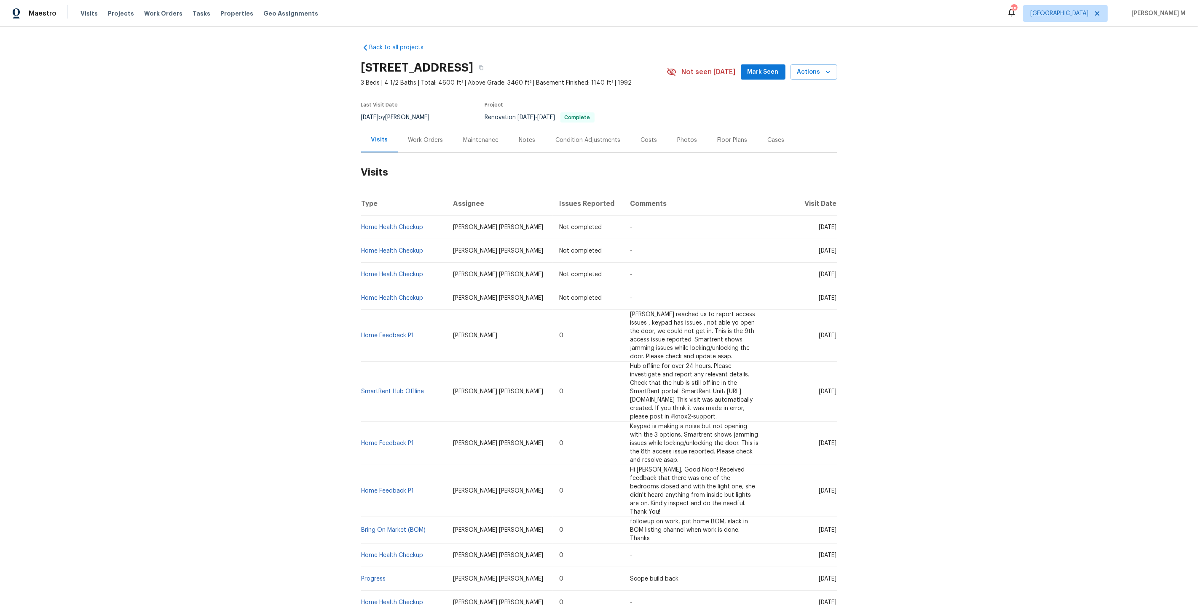
click at [419, 138] on div "Work Orders" at bounding box center [425, 140] width 35 height 8
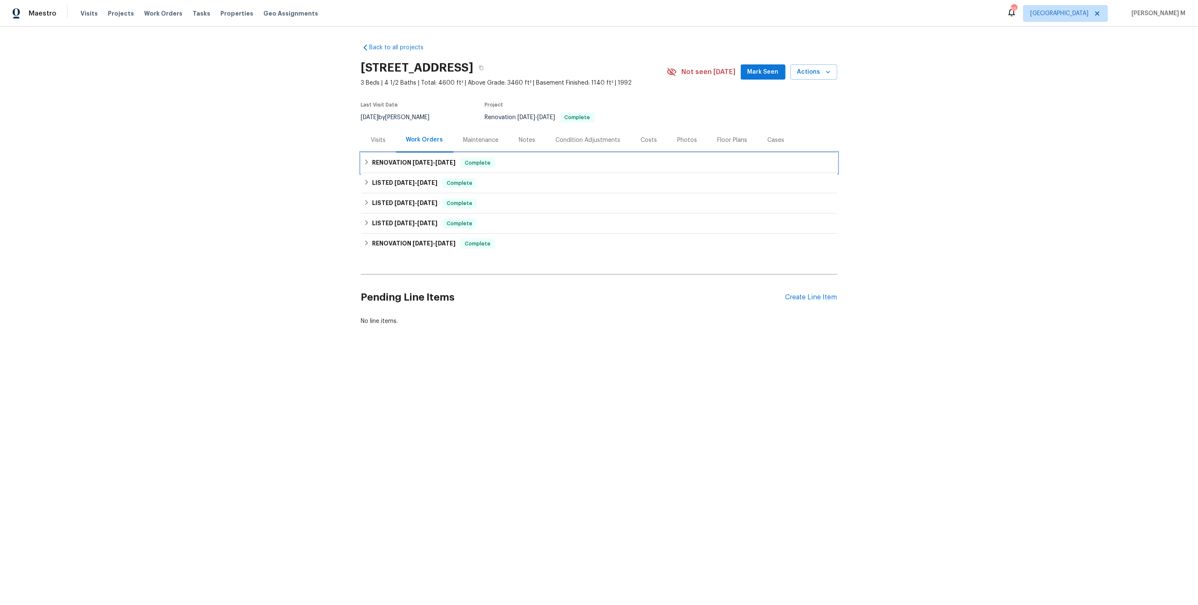
click at [413, 165] on div "RENOVATION [DATE] - [DATE] Complete" at bounding box center [599, 163] width 476 height 20
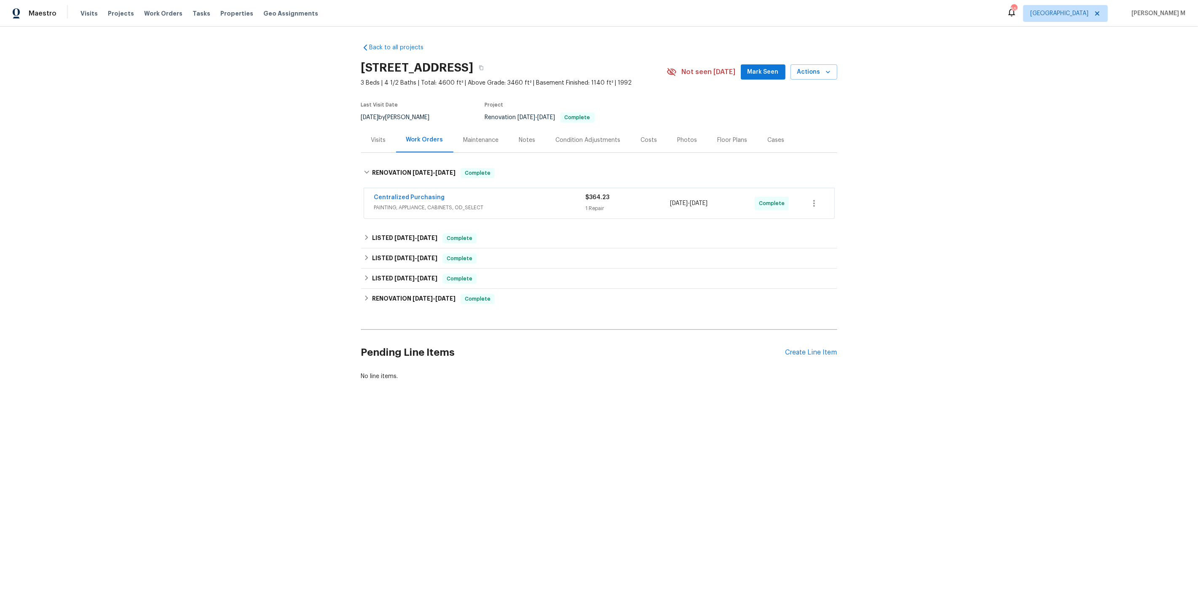
click at [412, 205] on span "PAINTING, APPLIANCE, CABINETS, OD_SELECT" at bounding box center [479, 207] width 211 height 8
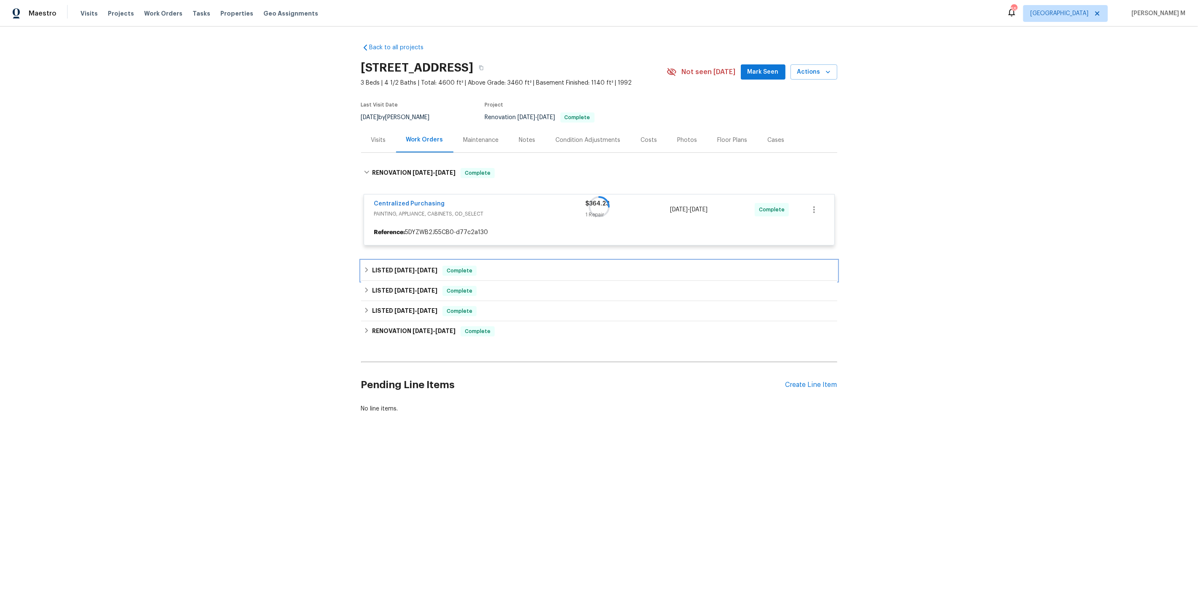
click at [409, 261] on div "LISTED 6/28/25 - 8/27/25 Complete" at bounding box center [599, 271] width 476 height 20
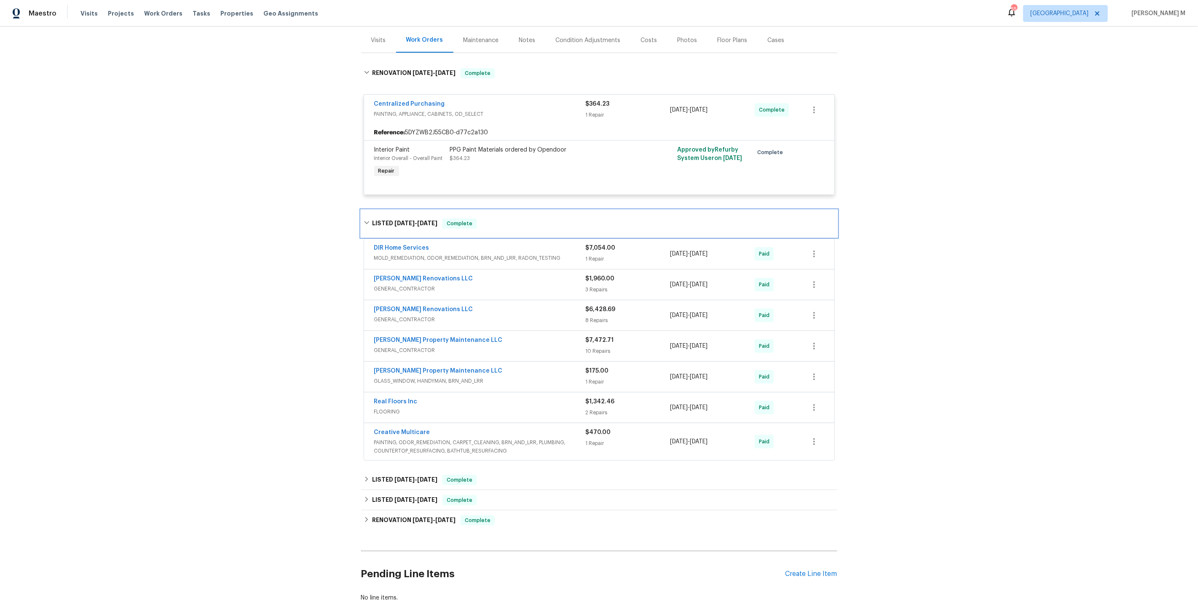
scroll to position [125, 0]
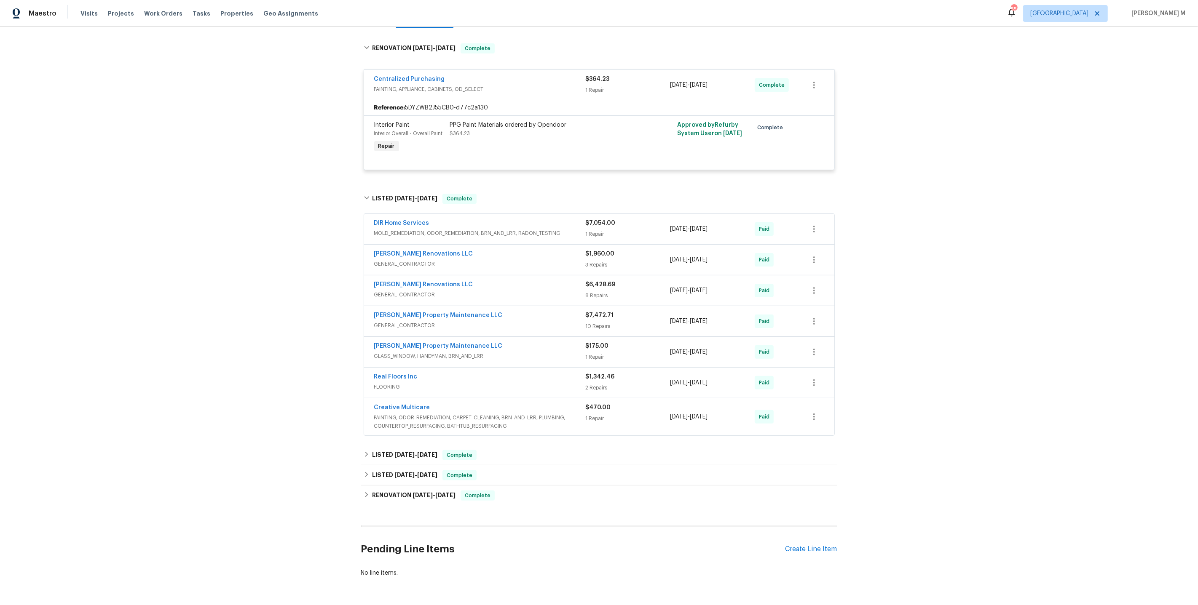
click at [477, 229] on span "MOLD_REMEDIATION, ODOR_REMEDIATION, BRN_AND_LRR, RADON_TESTING" at bounding box center [479, 233] width 211 height 8
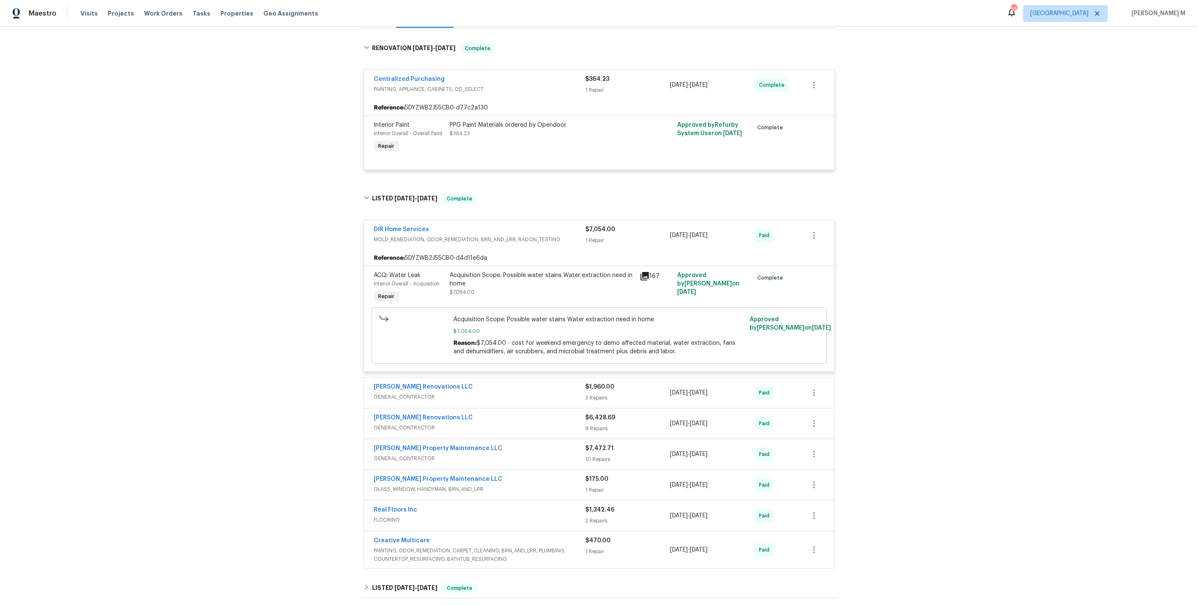
click at [503, 291] on div "Acquisition Scope: Possible water stains Water extraction need in home $7,054.00" at bounding box center [542, 288] width 190 height 39
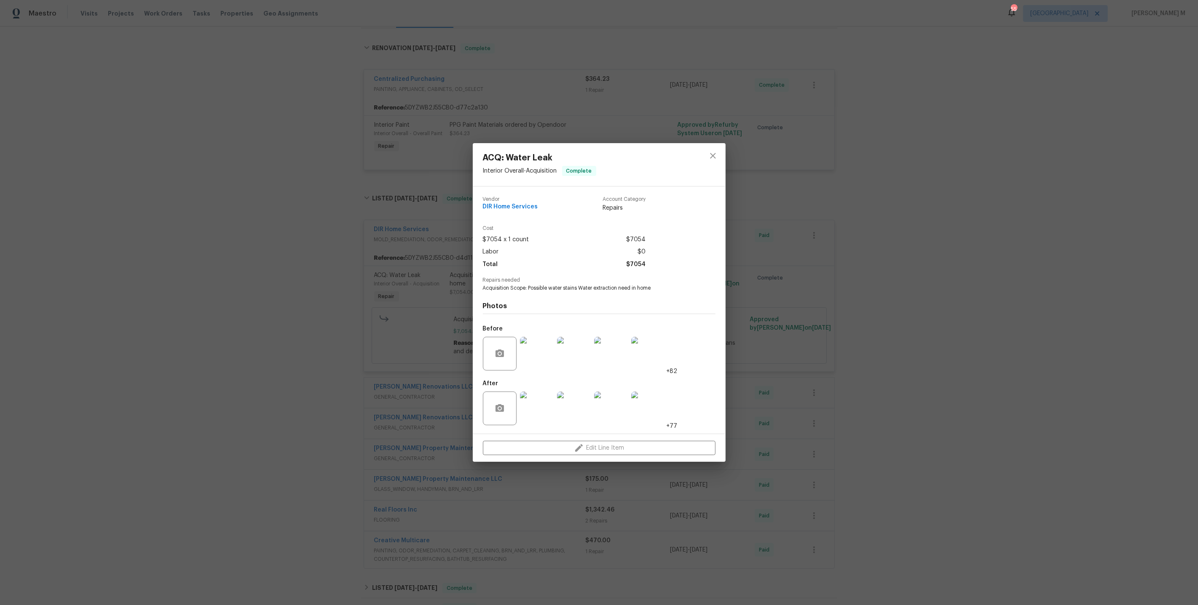
click at [544, 409] on img at bounding box center [537, 409] width 34 height 34
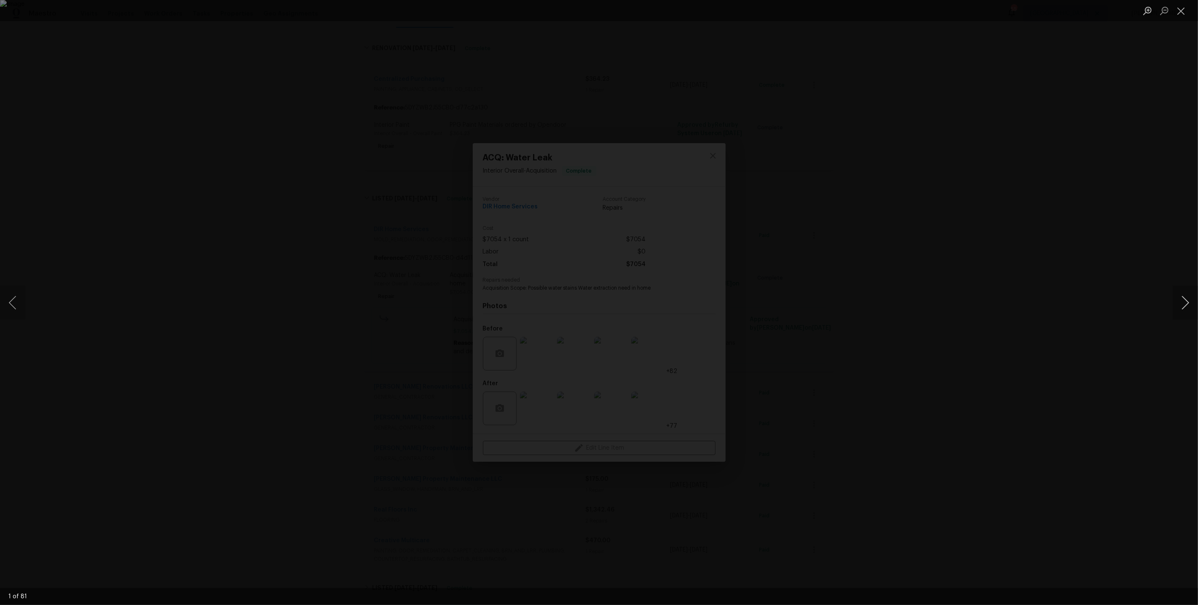
click at [1179, 303] on button "Next image" at bounding box center [1184, 303] width 25 height 34
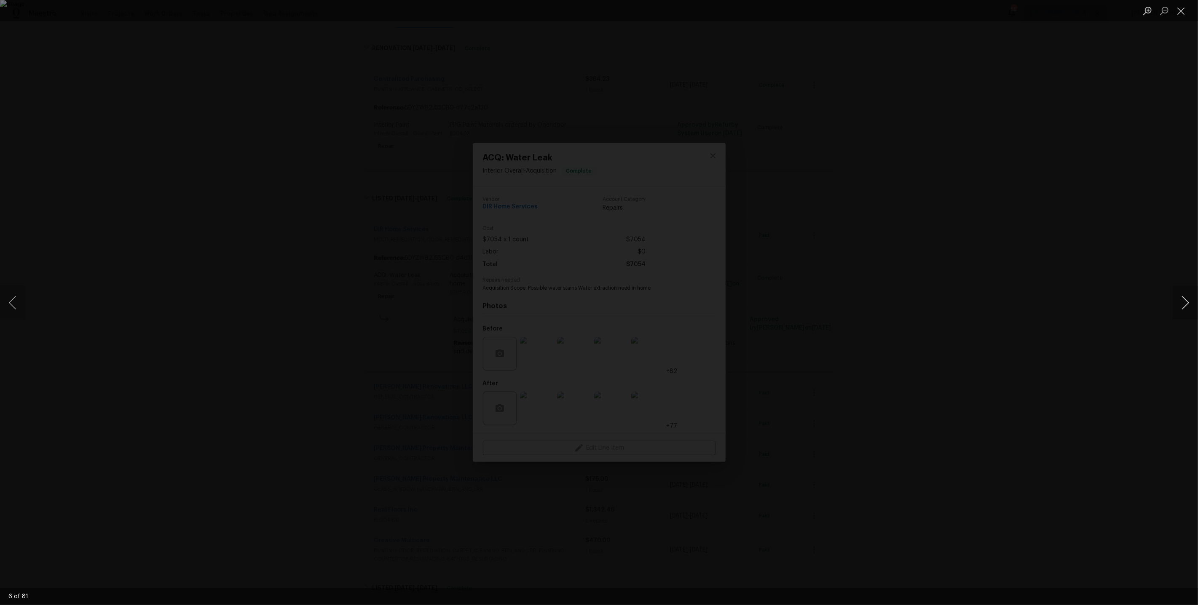
click at [1179, 303] on button "Next image" at bounding box center [1184, 303] width 25 height 34
click at [1005, 162] on div "Lightbox" at bounding box center [599, 302] width 1198 height 605
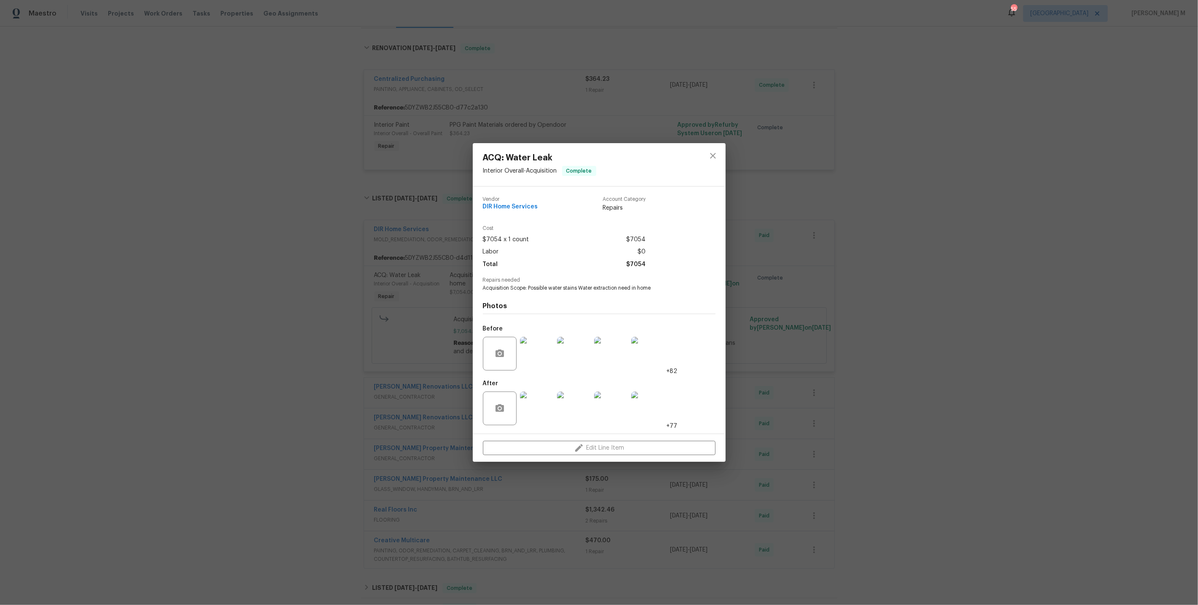
click at [790, 201] on div "ACQ: Water Leak Interior Overall - Acquisition Complete Vendor DIR Home Service…" at bounding box center [599, 302] width 1198 height 605
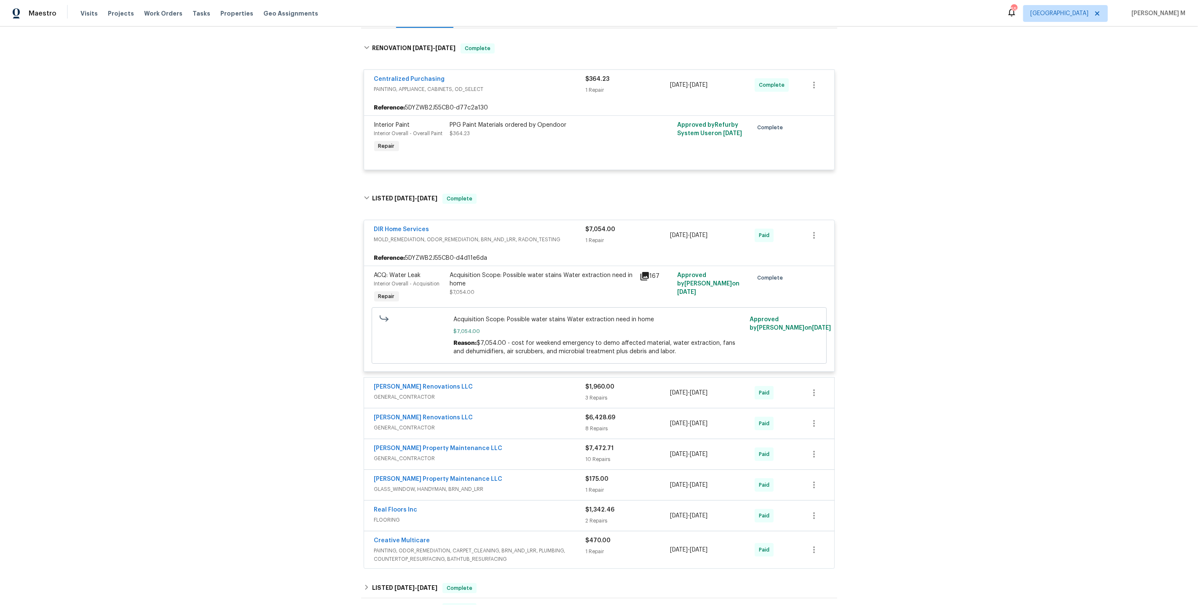
click at [500, 272] on div "Acquisition Scope: Possible water stains Water extraction need in home" at bounding box center [542, 279] width 185 height 17
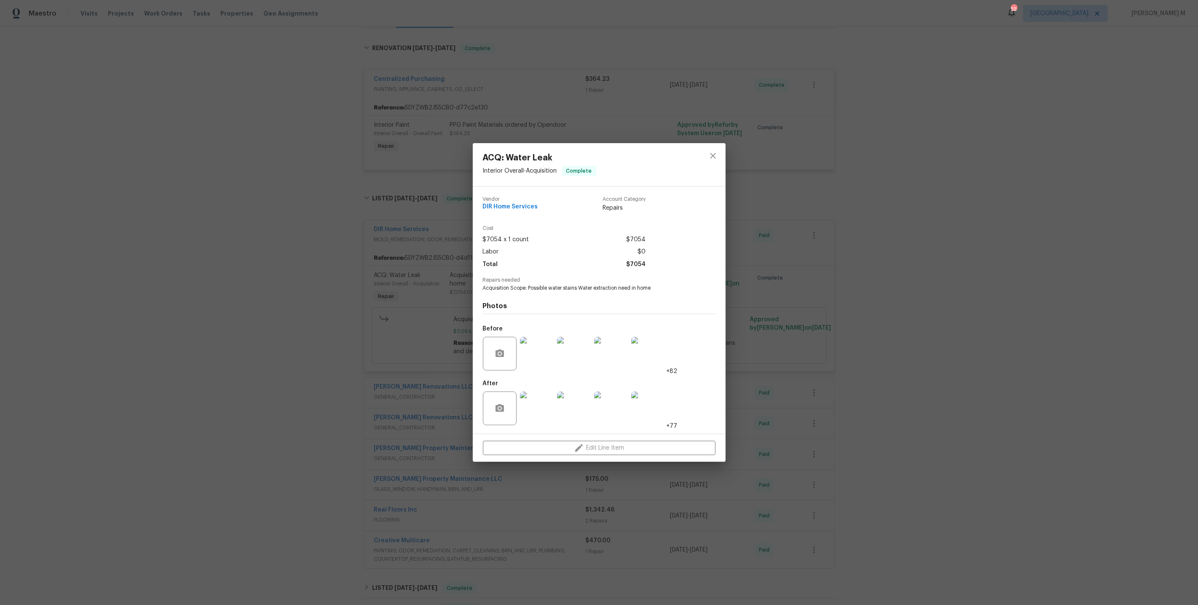
click at [541, 286] on span "Acquisition Scope: Possible water stains Water extraction need in home" at bounding box center [587, 288] width 209 height 7
copy span "Acquisition Scope: Possible water stains Water extraction need in home"
click at [624, 287] on span "Acquisition Scope: Possible water stains Water extraction need in home" at bounding box center [587, 288] width 209 height 7
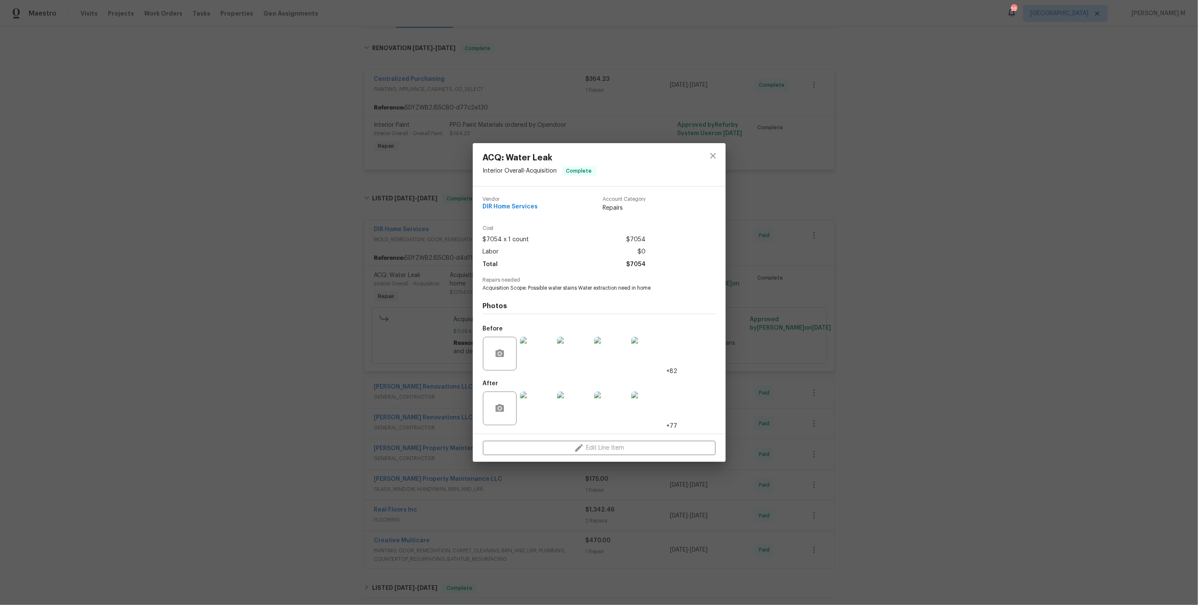
click at [647, 262] on div "Cost $7054 x 1 count $7054 Labor $0 Total $7054" at bounding box center [599, 252] width 233 height 52
click at [639, 280] on span "Repairs needed" at bounding box center [599, 280] width 233 height 5
click at [639, 286] on span "Acquisition Scope: Possible water stains Water extraction need in home" at bounding box center [587, 288] width 209 height 7
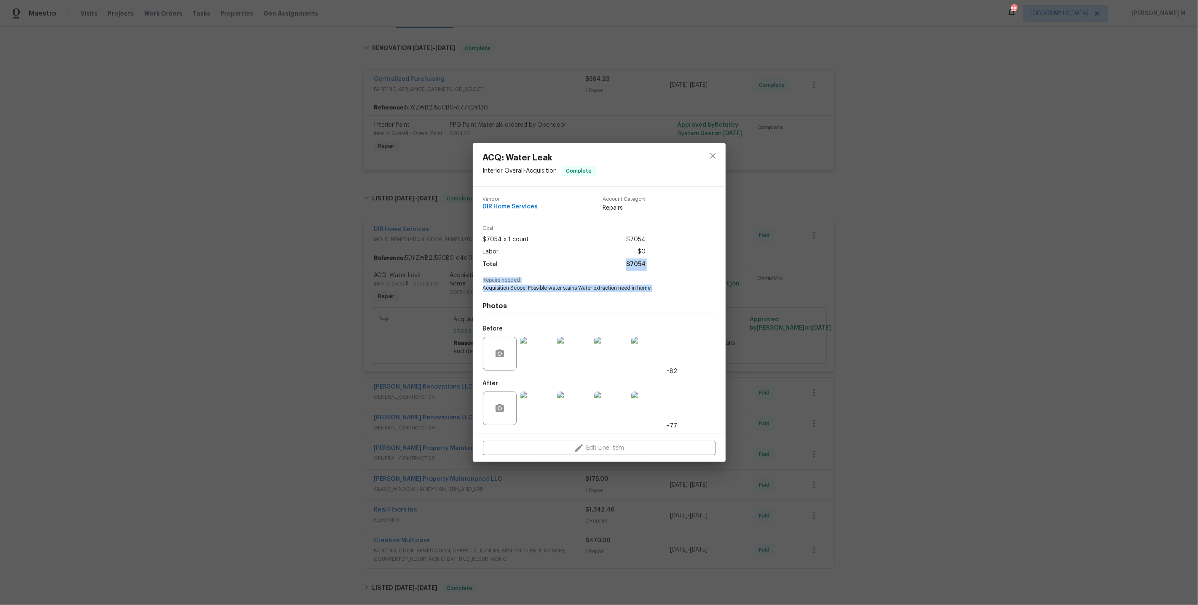
drag, startPoint x: 639, startPoint y: 286, endPoint x: 633, endPoint y: 268, distance: 19.5
click at [633, 268] on div "Vendor DIR Home Services Account Category Repairs Cost $7054 x 1 count $7054 La…" at bounding box center [599, 310] width 233 height 241
click at [623, 296] on div "Photos Before +82 After +77" at bounding box center [599, 361] width 233 height 139
click at [631, 285] on span "Acquisition Scope: Possible water stains Water extraction need in home" at bounding box center [587, 288] width 209 height 7
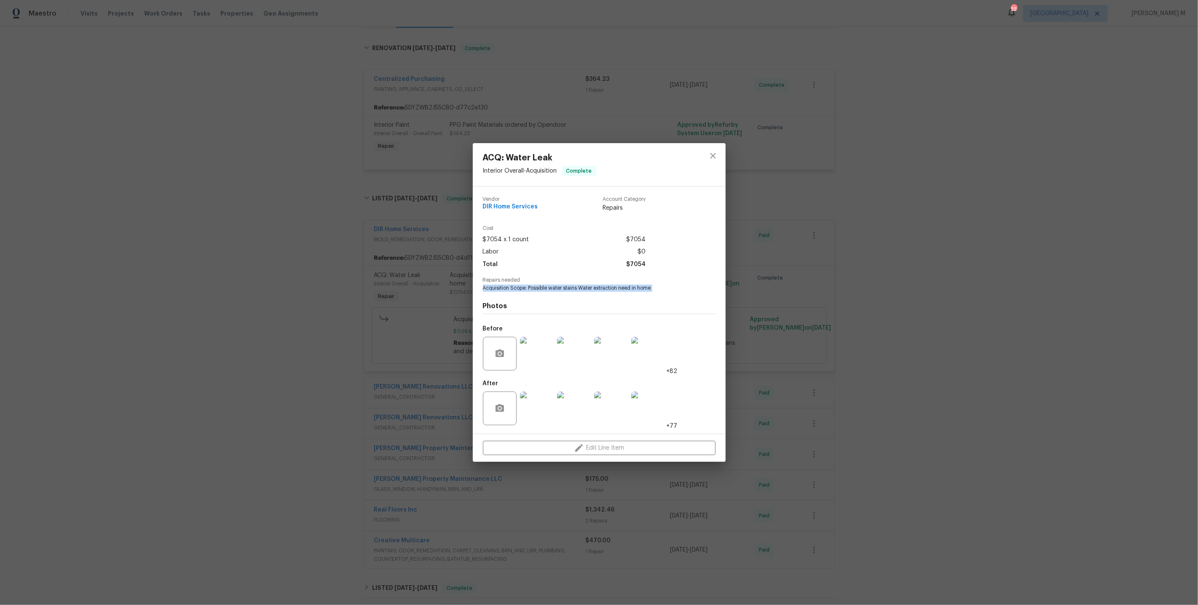
click at [631, 285] on span "Acquisition Scope: Possible water stains Water extraction need in home" at bounding box center [587, 288] width 209 height 7
click at [691, 243] on div "Cost $7054 x 1 count $7054 Labor $0 Total $7054" at bounding box center [599, 252] width 233 height 52
click at [780, 257] on div "ACQ: Water Leak Interior Overall - Acquisition Complete Vendor DIR Home Service…" at bounding box center [599, 302] width 1198 height 605
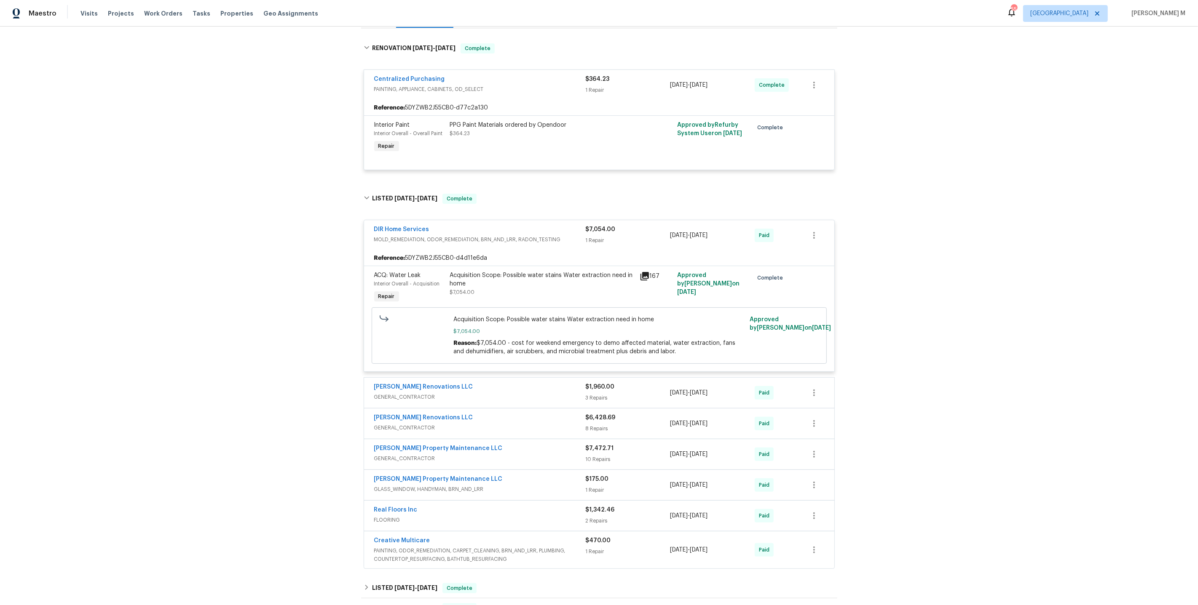
click at [436, 393] on span "GENERAL_CONTRACTOR" at bounding box center [479, 397] width 211 height 8
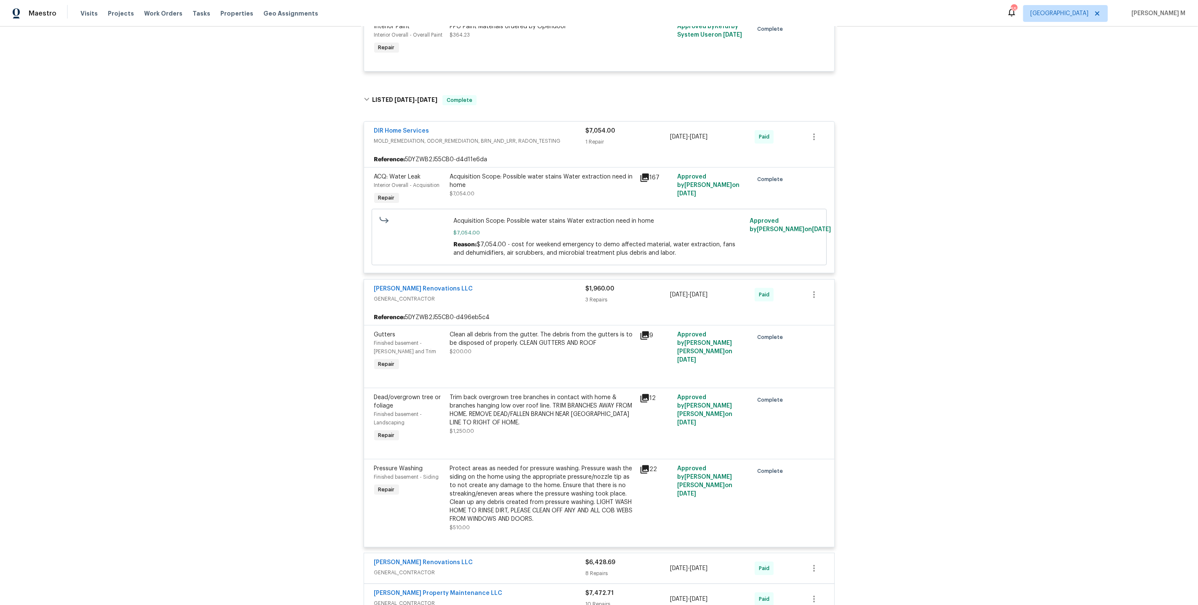
scroll to position [230, 0]
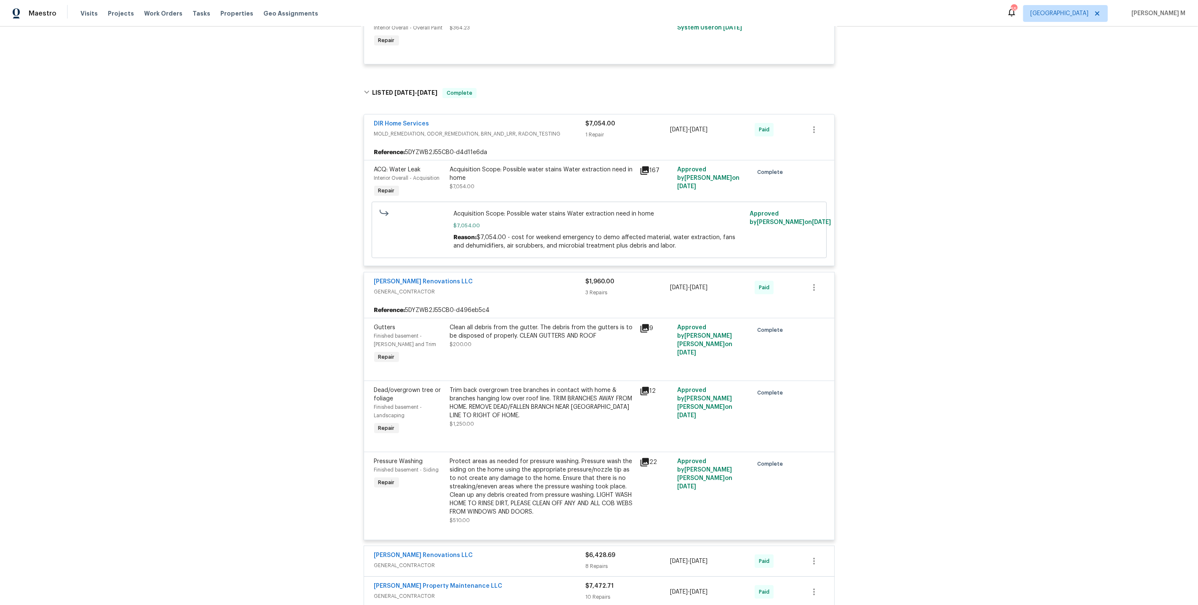
click at [499, 160] on div "ACQ: Water Leak Interior Overall - Acquisition Repair Acquisition Scope: Possib…" at bounding box center [599, 213] width 470 height 106
click at [502, 324] on div "Clean all debris from the gutter. The debris from the gutters is to be disposed…" at bounding box center [542, 332] width 185 height 17
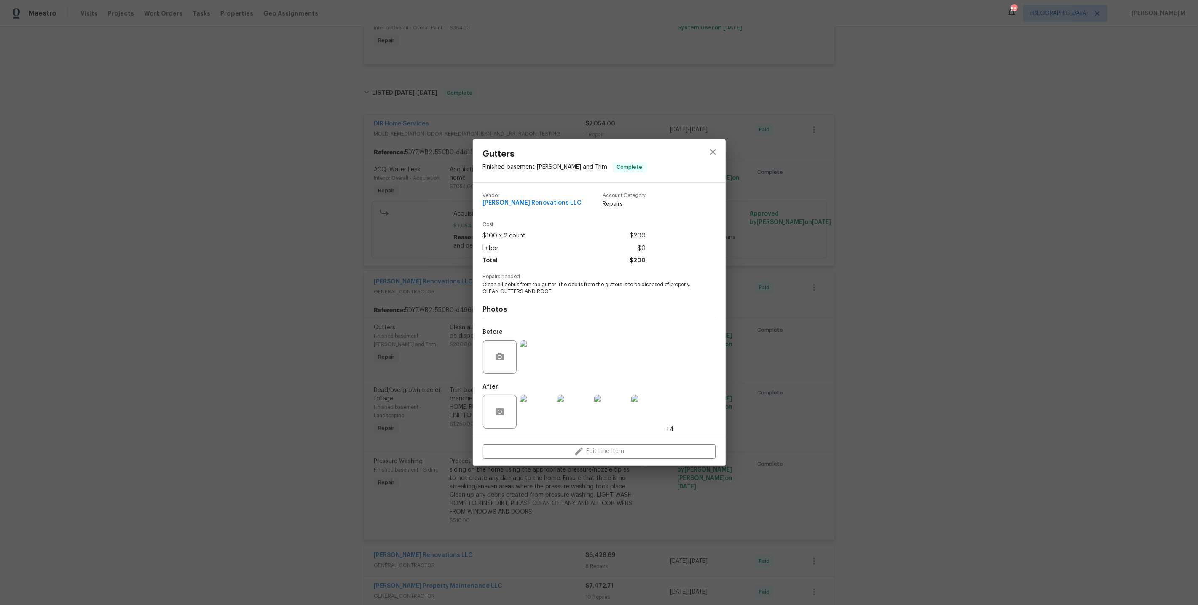
click at [448, 294] on div "Gutters Finished basement - Eaves and Trim Complete Vendor Aseem Renovations LL…" at bounding box center [599, 302] width 1198 height 605
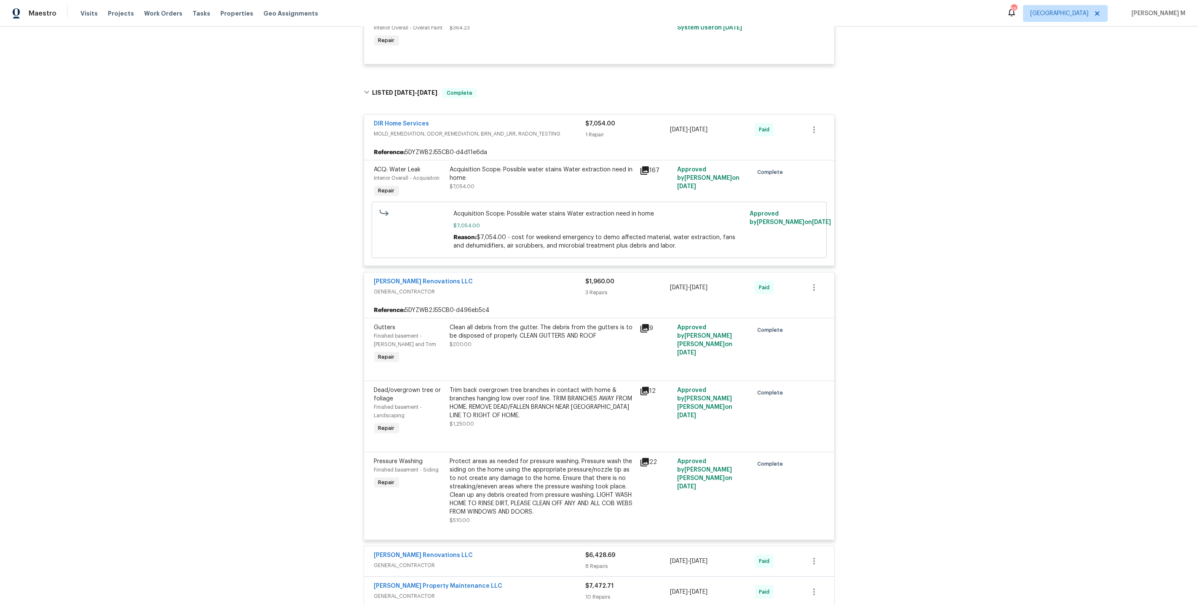
scroll to position [224, 0]
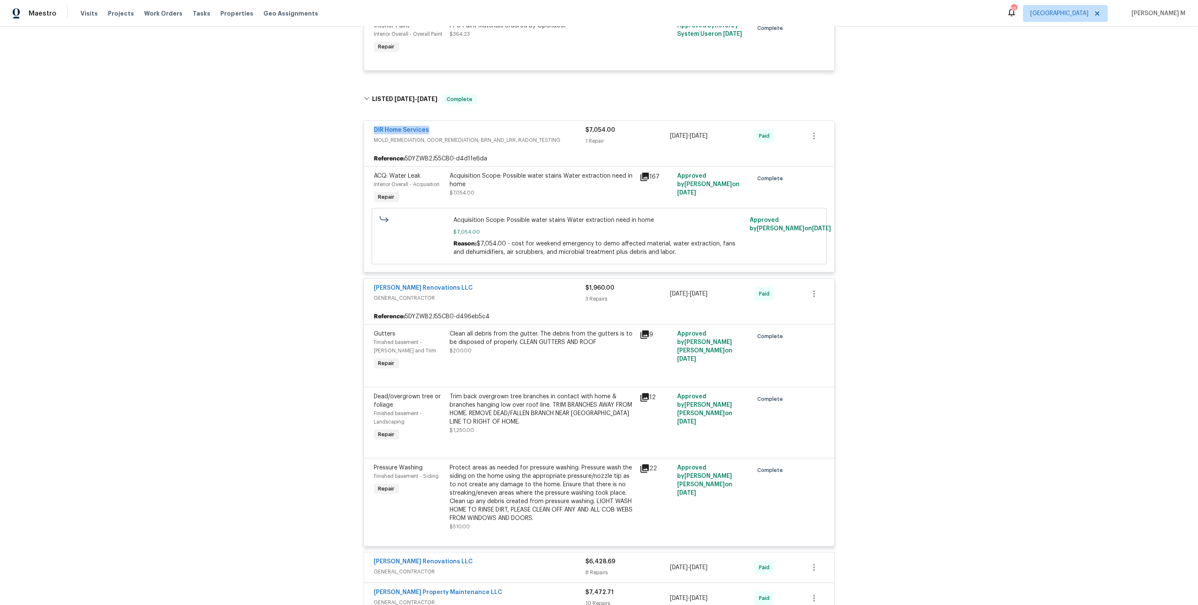
drag, startPoint x: 439, startPoint y: 123, endPoint x: 352, endPoint y: 123, distance: 87.2
click at [352, 123] on div "Back to all projects 9174 Retreat Pass, Jonesboro, GA 30236 3 Beds | 4 1/2 Bath…" at bounding box center [599, 316] width 1198 height 579
copy link "DIR Home Services"
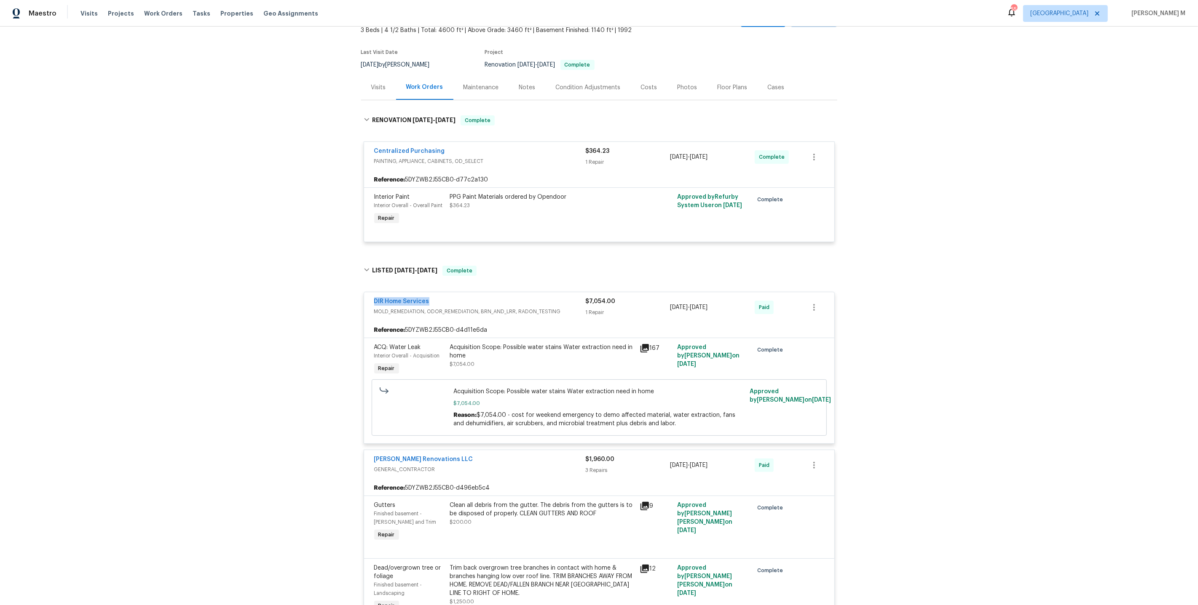
scroll to position [0, 0]
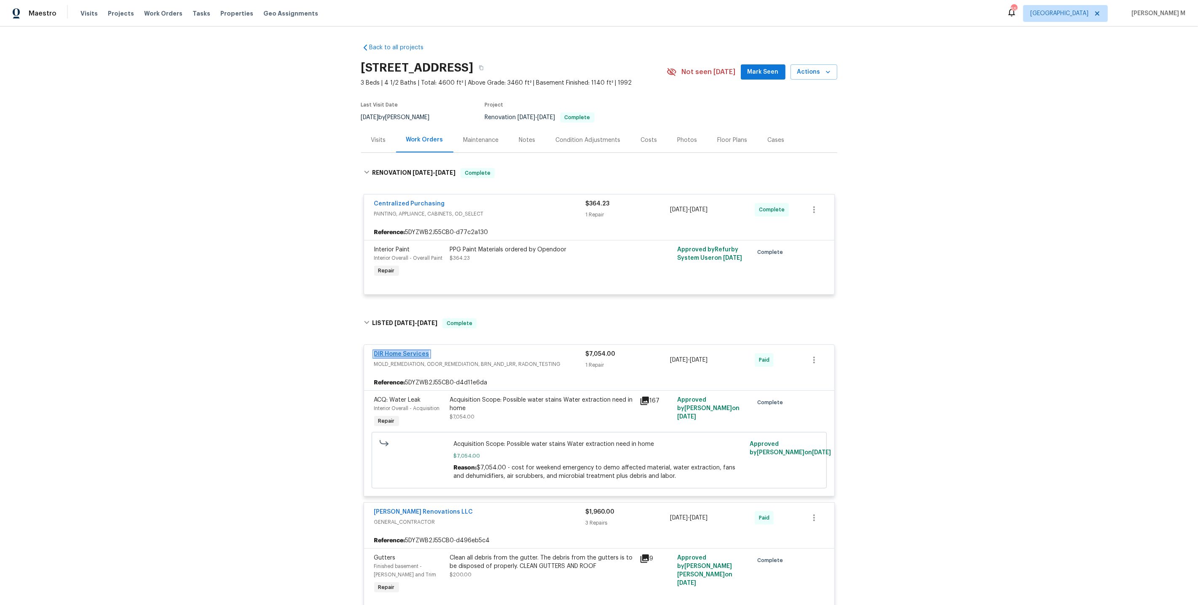
click at [417, 351] on link "DIR Home Services" at bounding box center [401, 354] width 55 height 6
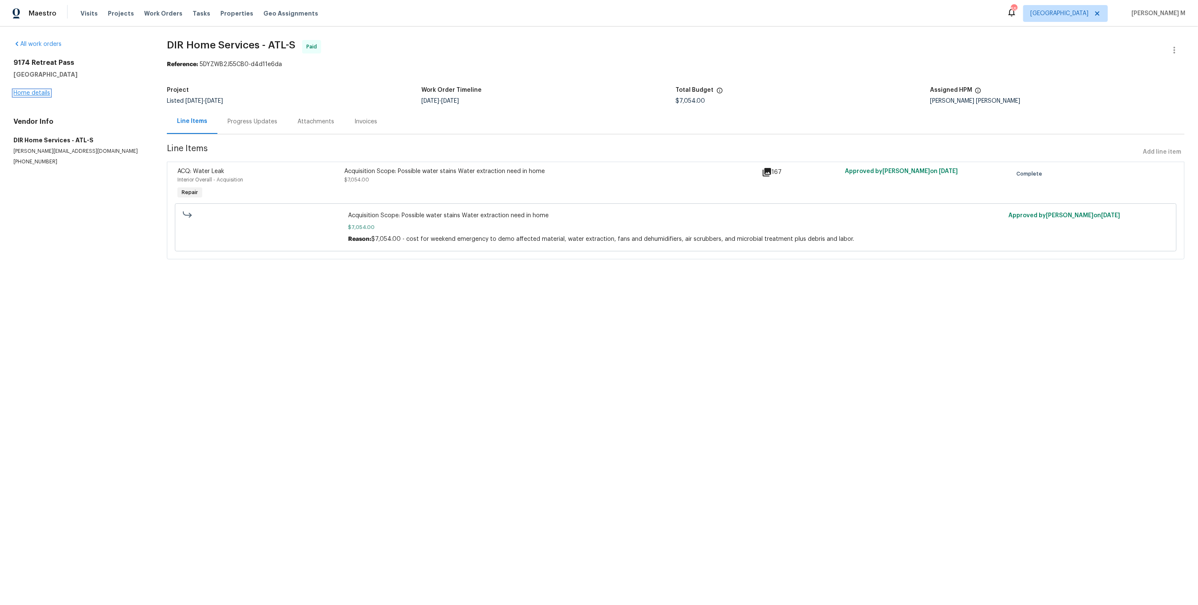
click at [40, 90] on link "Home details" at bounding box center [31, 93] width 37 height 6
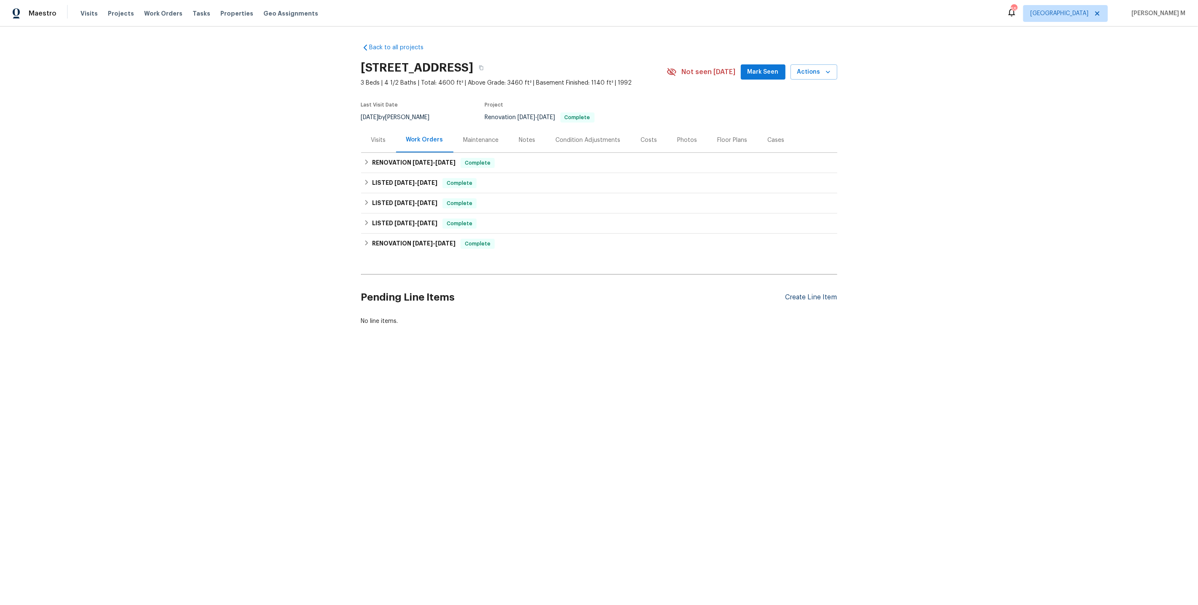
click at [821, 294] on div "Create Line Item" at bounding box center [811, 298] width 52 height 8
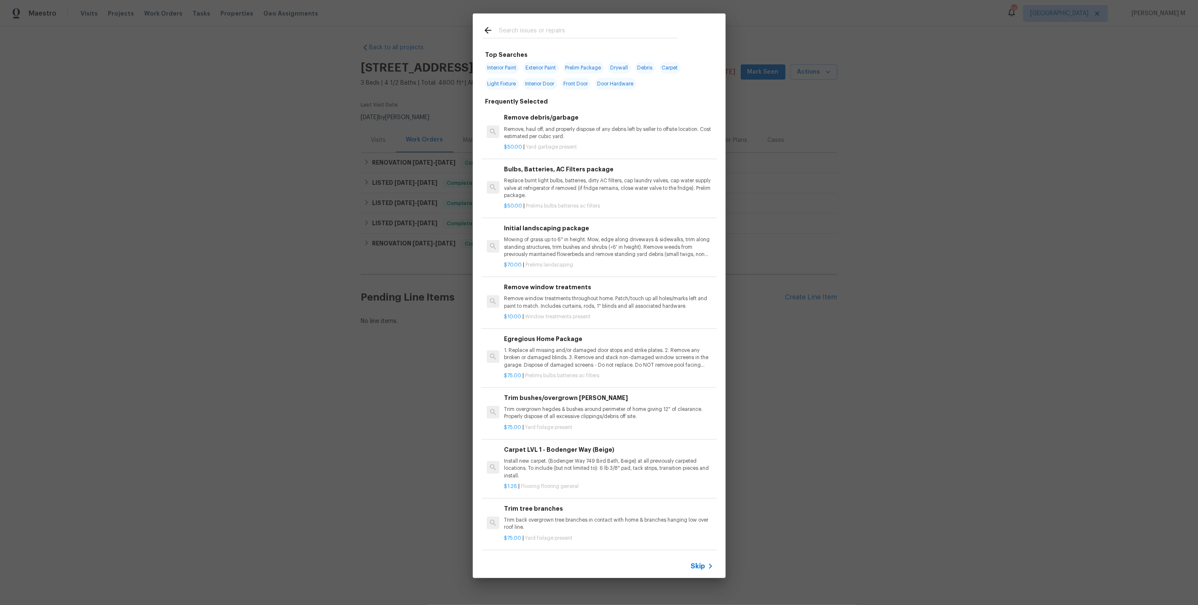
click at [693, 574] on div "Skip" at bounding box center [599, 567] width 253 height 24
click at [699, 568] on span "Skip" at bounding box center [698, 566] width 14 height 8
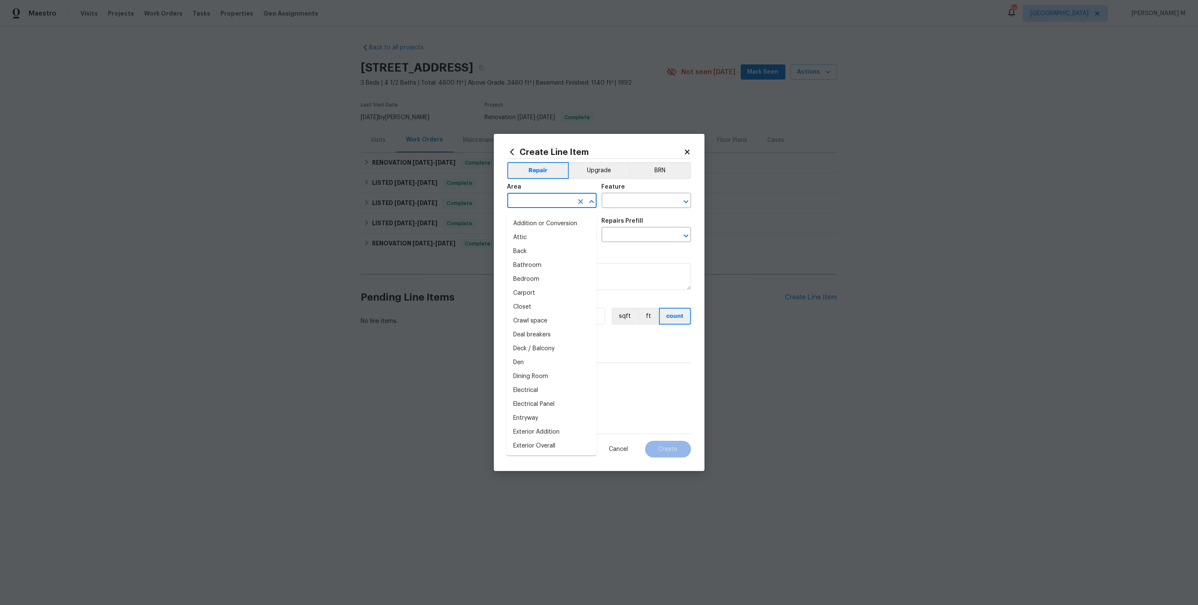
click at [544, 201] on input "text" at bounding box center [540, 201] width 66 height 13
click at [548, 224] on li "Finished basement" at bounding box center [551, 224] width 90 height 14
type input "Finished basement"
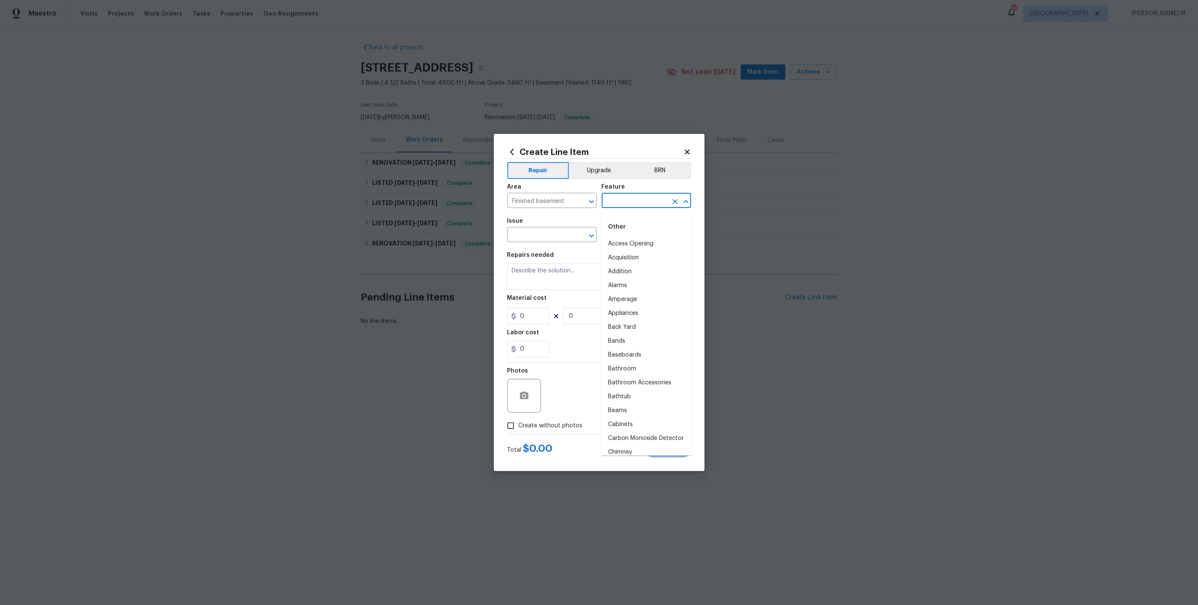
click at [623, 208] on input "text" at bounding box center [635, 201] width 66 height 13
click at [623, 245] on li "Moisture" at bounding box center [646, 244] width 90 height 14
type input "Moisture"
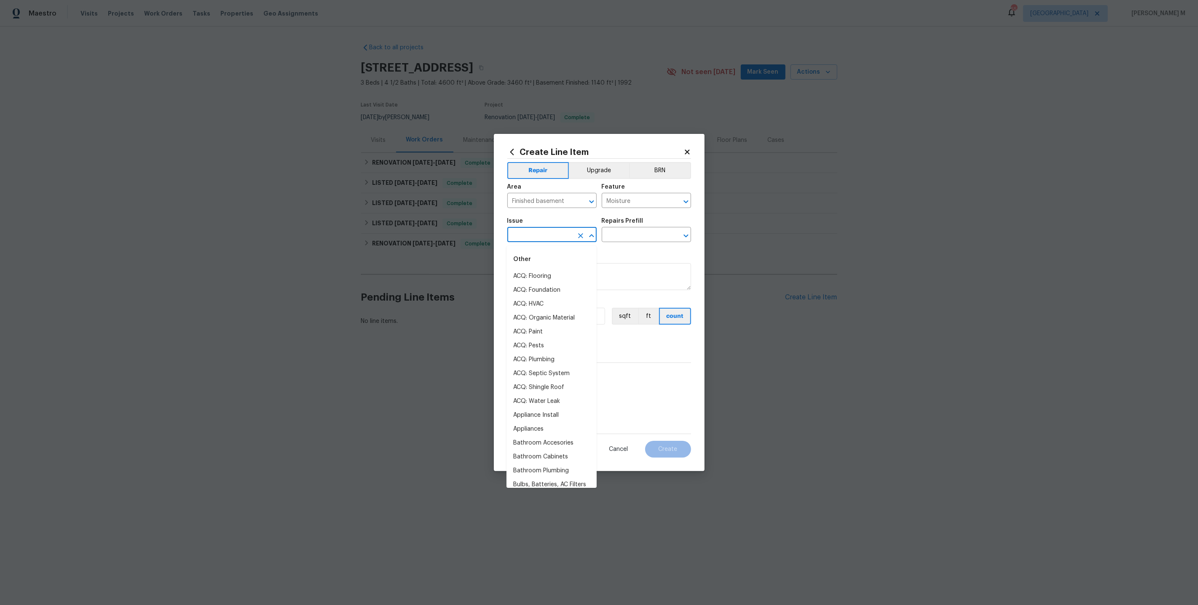
click at [557, 241] on input "text" at bounding box center [540, 235] width 66 height 13
type input "o"
type input "m"
click at [546, 302] on li "Other Odor" at bounding box center [551, 304] width 90 height 14
type input "Other Odor"
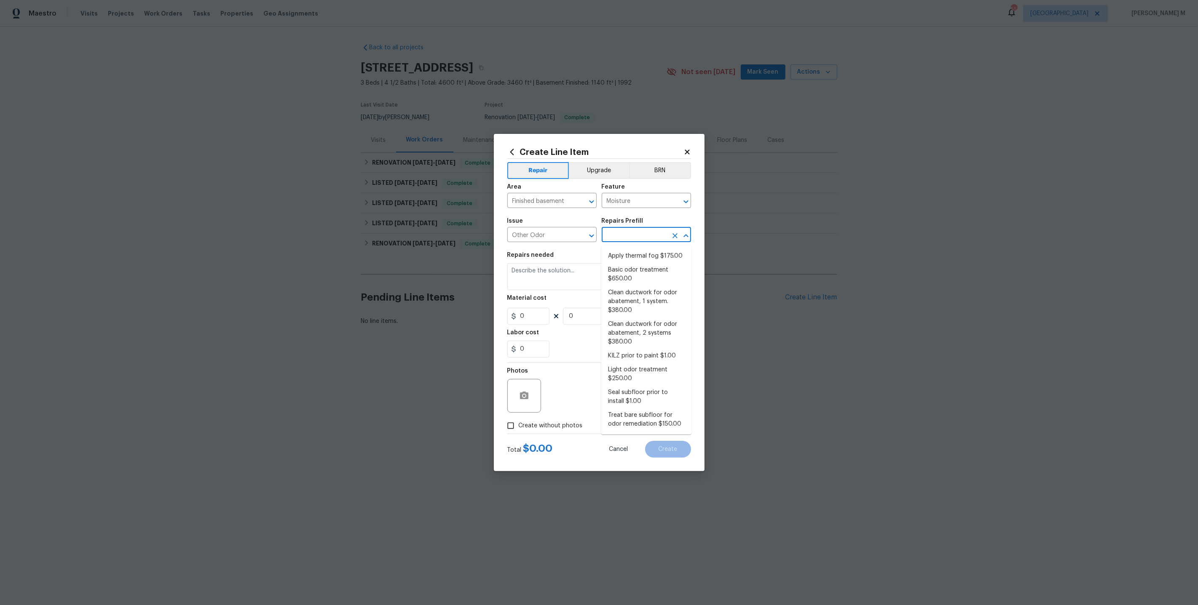
click at [629, 240] on input "text" at bounding box center [635, 235] width 66 height 13
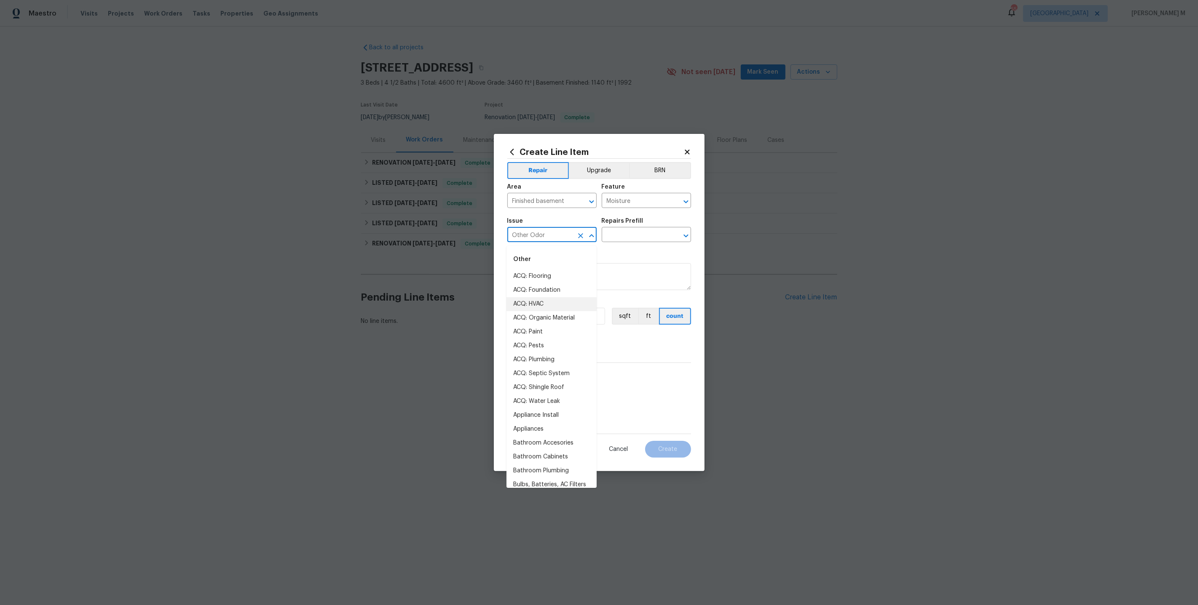
click at [565, 240] on input "Other Odor" at bounding box center [540, 235] width 66 height 13
type input "b"
click at [541, 389] on li "Other Odor" at bounding box center [551, 396] width 90 height 14
type input "Other Odor"
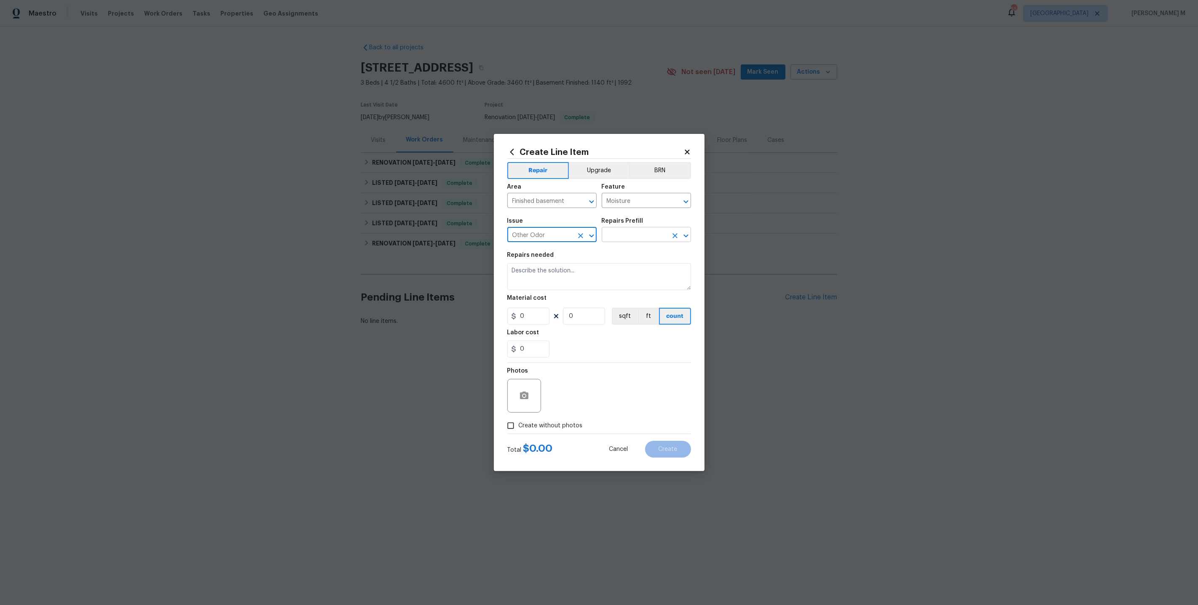
click at [630, 231] on input "text" at bounding box center [635, 235] width 66 height 13
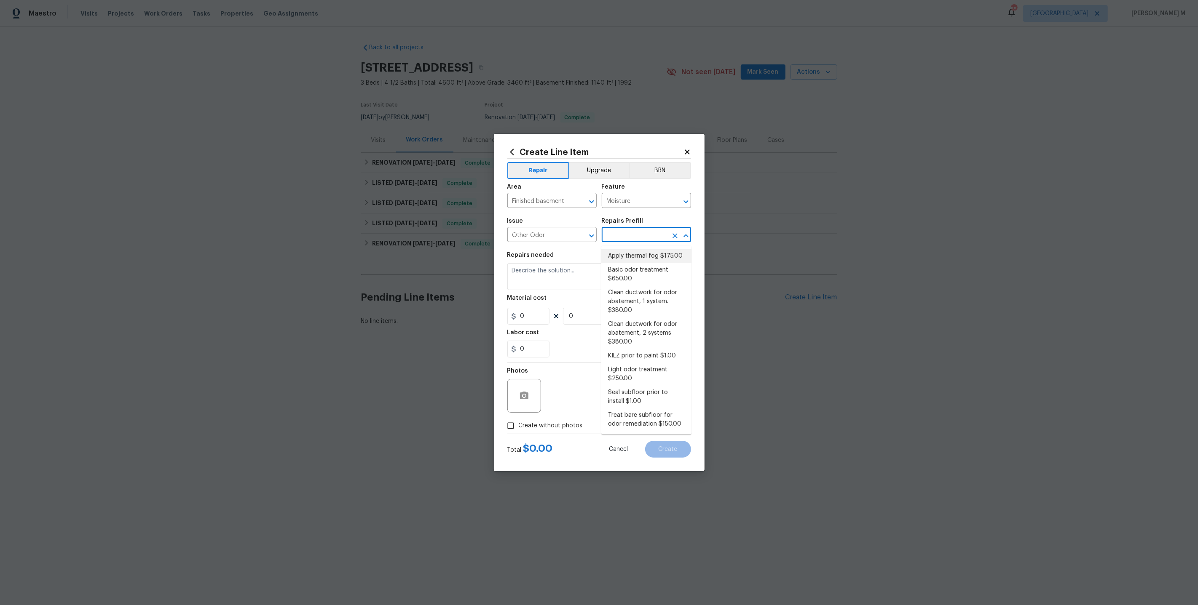
click at [625, 253] on li "Apply thermal fog $175.00" at bounding box center [646, 256] width 90 height 14
type input "Apply thermal fog $175.00"
type textarea "Odor to be remediated in home. Performance of the following odor remediation me…"
type input "175"
type input "1"
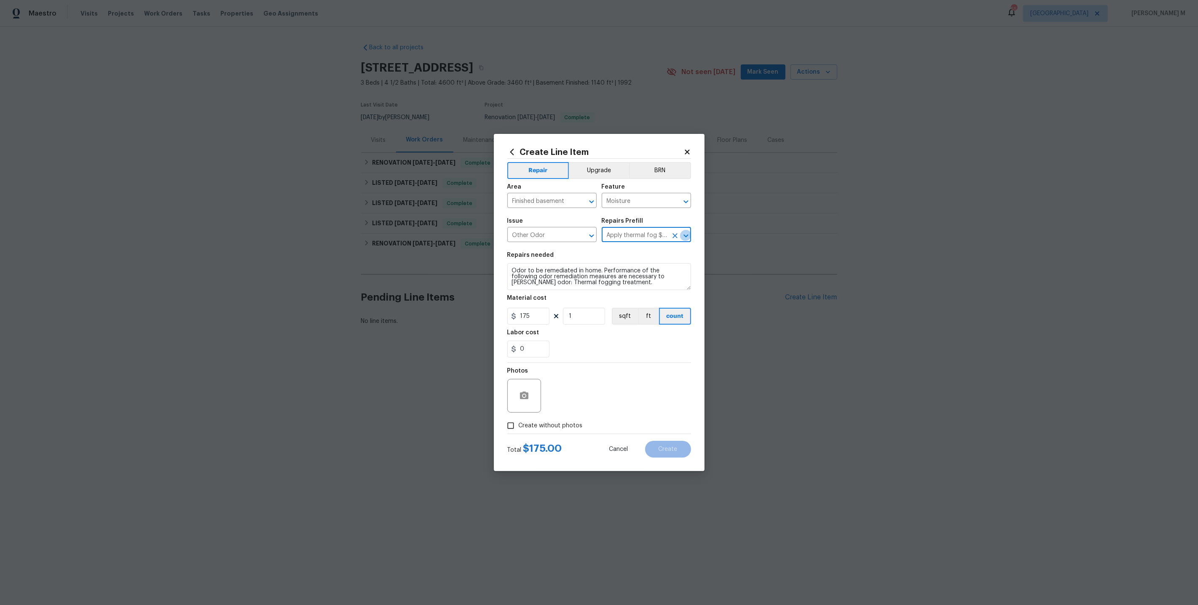
click at [687, 241] on icon "Open" at bounding box center [686, 236] width 10 height 10
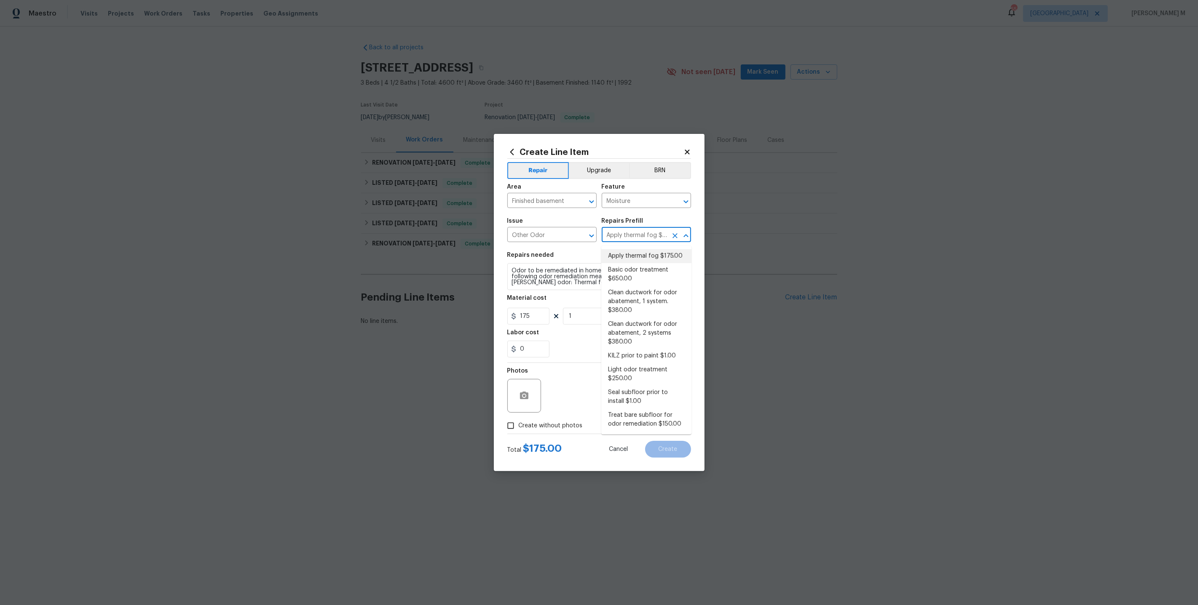
click at [676, 240] on icon "Clear" at bounding box center [675, 236] width 8 height 8
click at [643, 271] on li "Basic odor treatment $650.00" at bounding box center [646, 274] width 90 height 23
type input "Basic odor treatment $650.00"
type textarea "OD Odor Protocol: Heavy Odor present. Remediate home odor. Including but not li…"
type input "650"
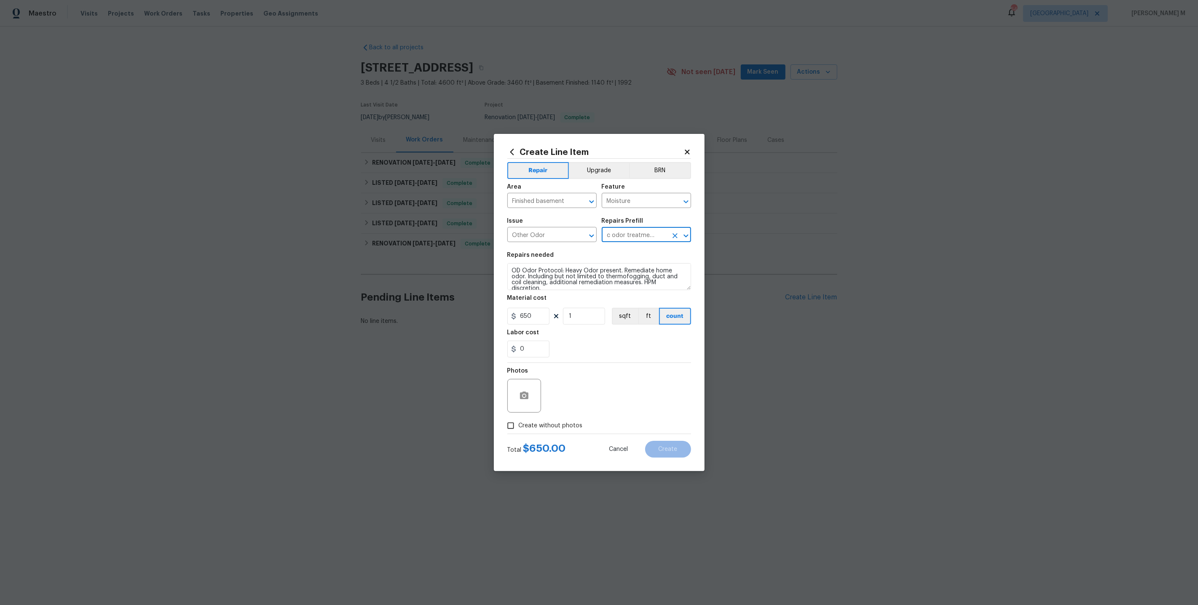
scroll to position [0, 21]
drag, startPoint x: 605, startPoint y: 237, endPoint x: 641, endPoint y: 239, distance: 35.4
click at [641, 239] on input "Basic odor treatment $650.00" at bounding box center [635, 235] width 66 height 13
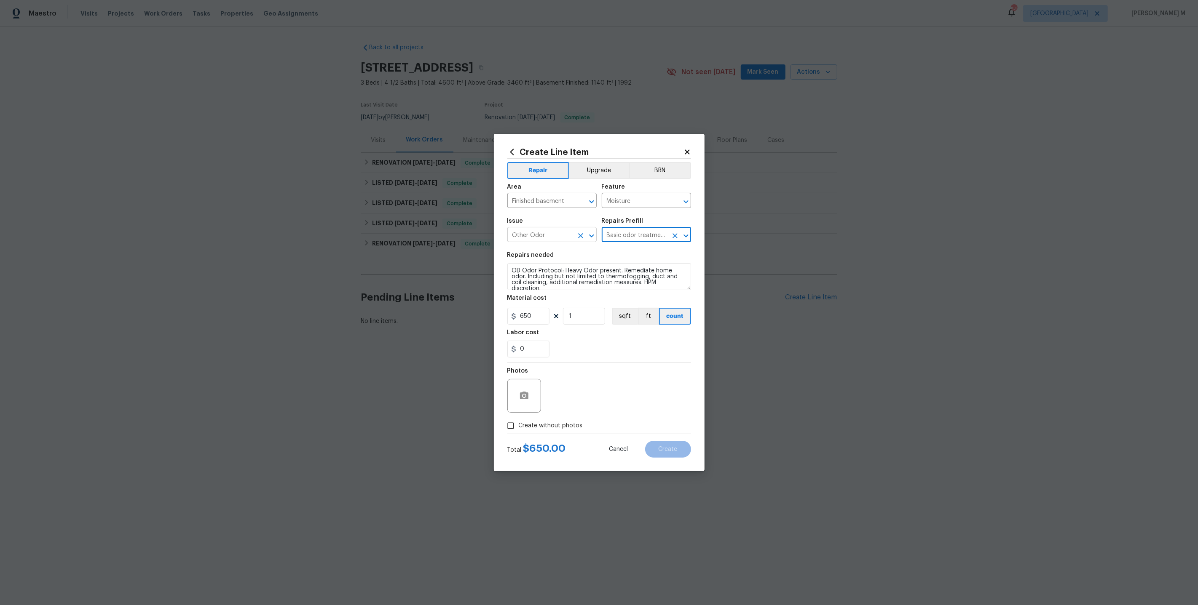
drag, startPoint x: 641, startPoint y: 239, endPoint x: 533, endPoint y: 239, distance: 107.8
click at [533, 239] on div "Issue Other Odor ​ Repairs Prefill Basic odor treatment $650.00 ​" at bounding box center [599, 230] width 184 height 34
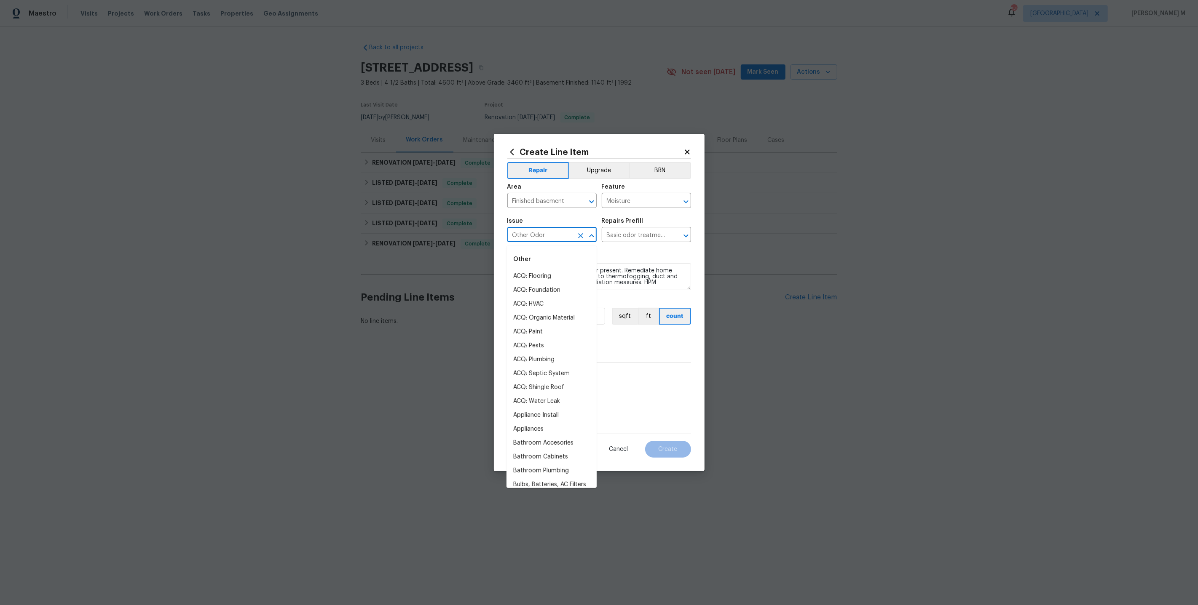
drag, startPoint x: 556, startPoint y: 238, endPoint x: 410, endPoint y: 238, distance: 145.3
click at [410, 238] on div "Create Line Item Repair Upgrade BRN Area Finished basement ​ Feature Moisture ​…" at bounding box center [599, 302] width 1198 height 605
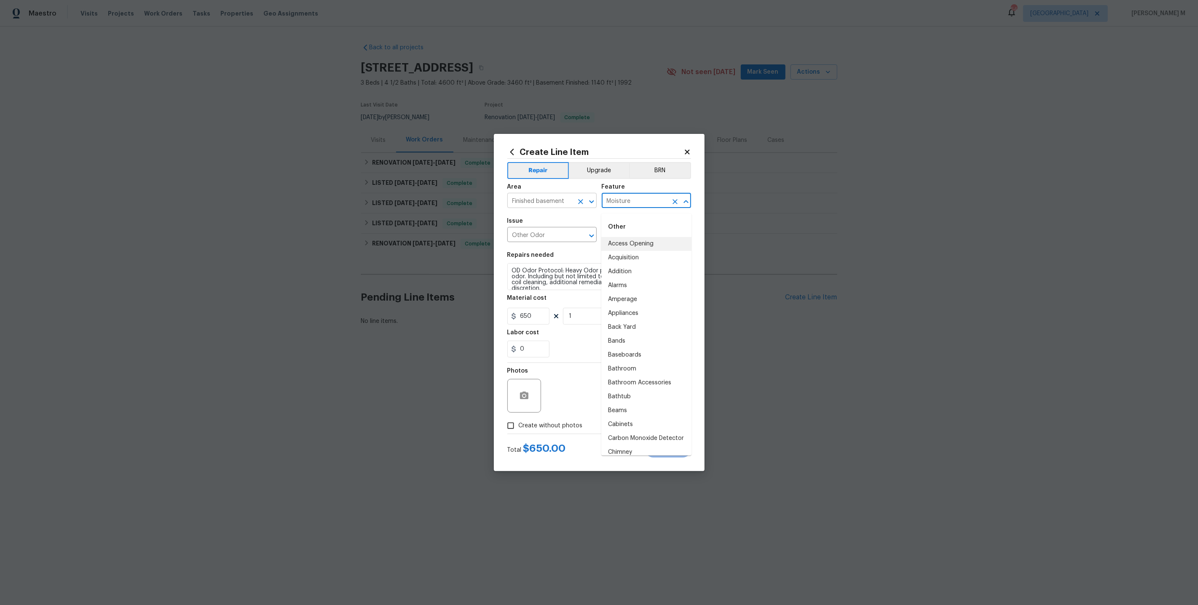
drag, startPoint x: 635, startPoint y: 206, endPoint x: 530, endPoint y: 207, distance: 105.7
click at [530, 207] on div "Area Finished basement ​ Feature Moisture ​" at bounding box center [599, 196] width 184 height 34
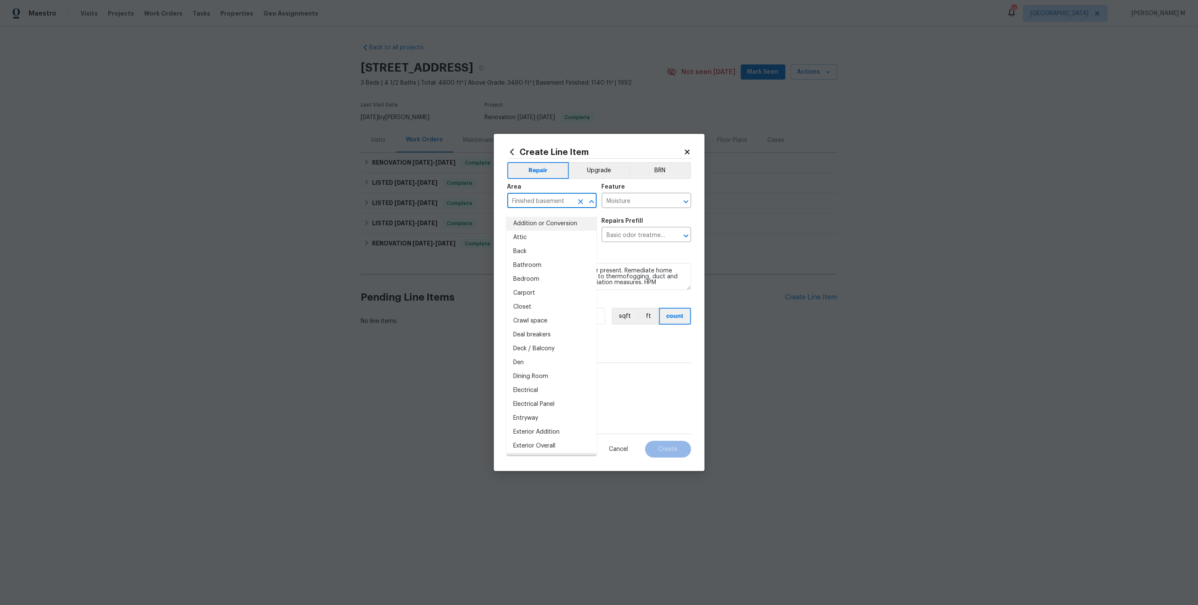
drag, startPoint x: 567, startPoint y: 204, endPoint x: 366, endPoint y: 204, distance: 200.5
click at [366, 204] on div "Create Line Item Repair Upgrade BRN Area Finished basement ​ Feature Moisture ​…" at bounding box center [599, 302] width 1198 height 605
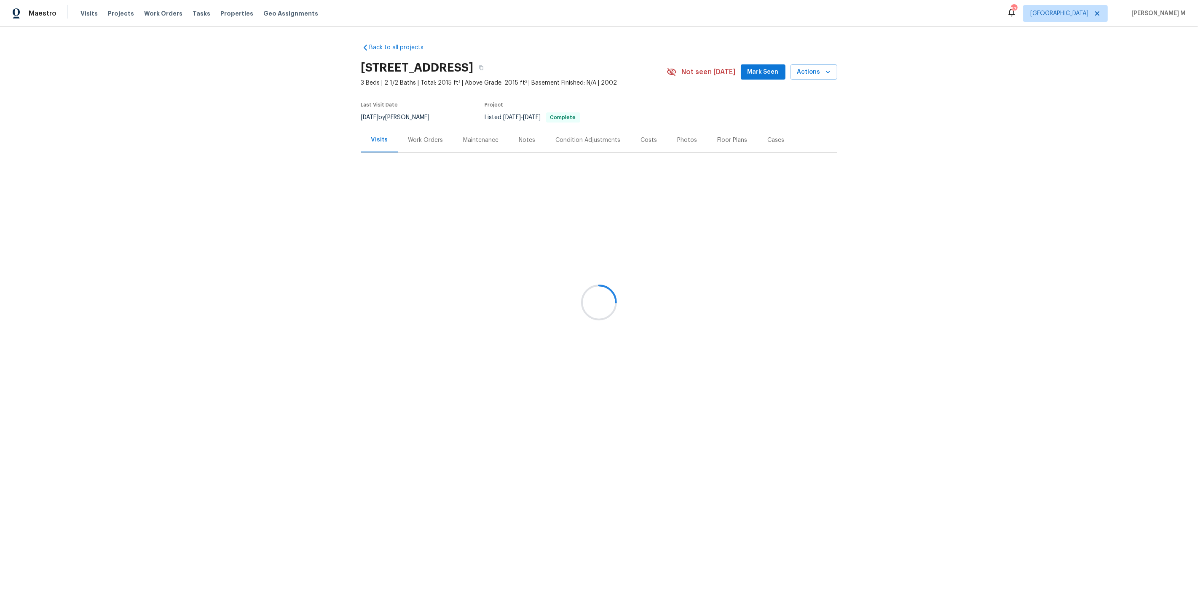
click at [409, 146] on div at bounding box center [599, 302] width 1198 height 605
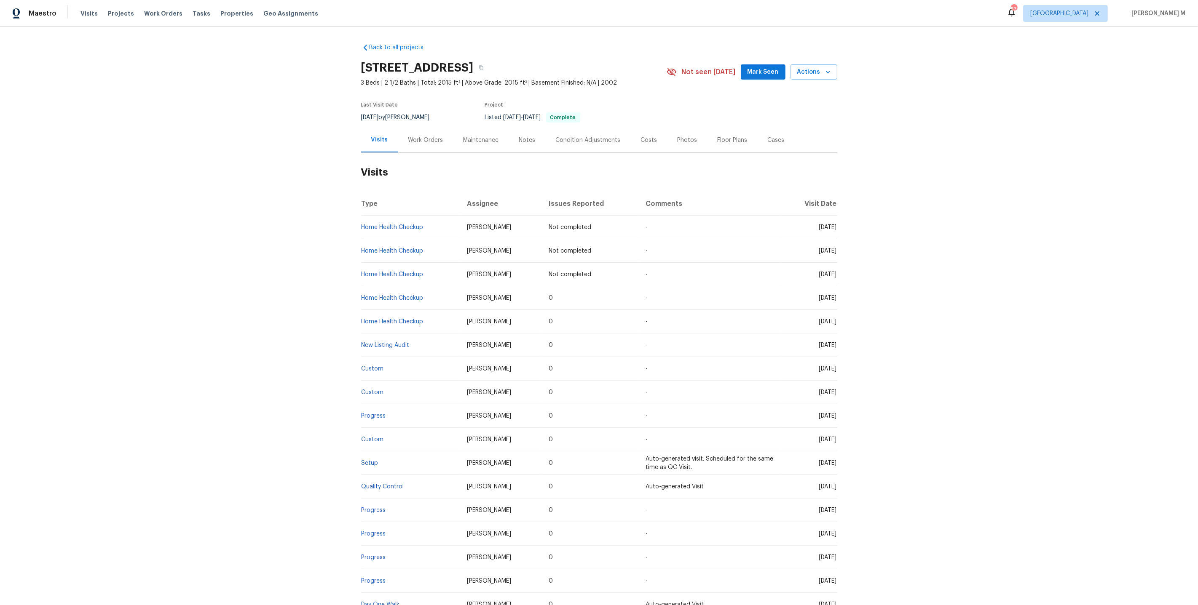
click at [416, 138] on div "Work Orders" at bounding box center [425, 140] width 35 height 8
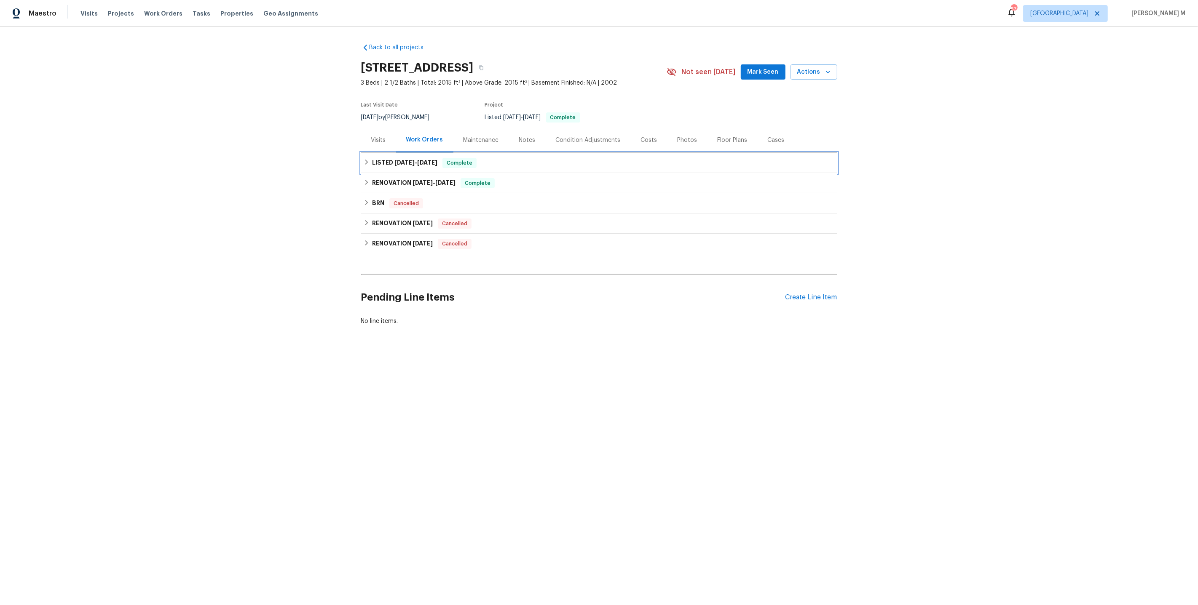
click at [407, 158] on h6 "LISTED 6/27/25 - 6/28/25" at bounding box center [404, 163] width 65 height 10
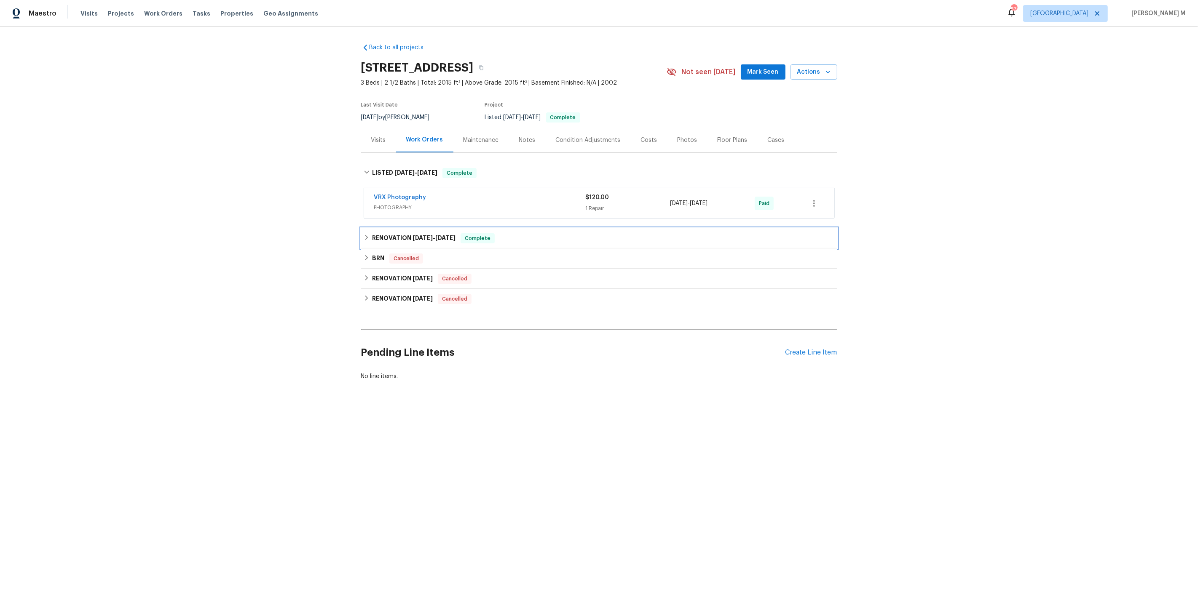
click at [391, 233] on h6 "RENOVATION [DATE] - [DATE]" at bounding box center [413, 238] width 83 height 10
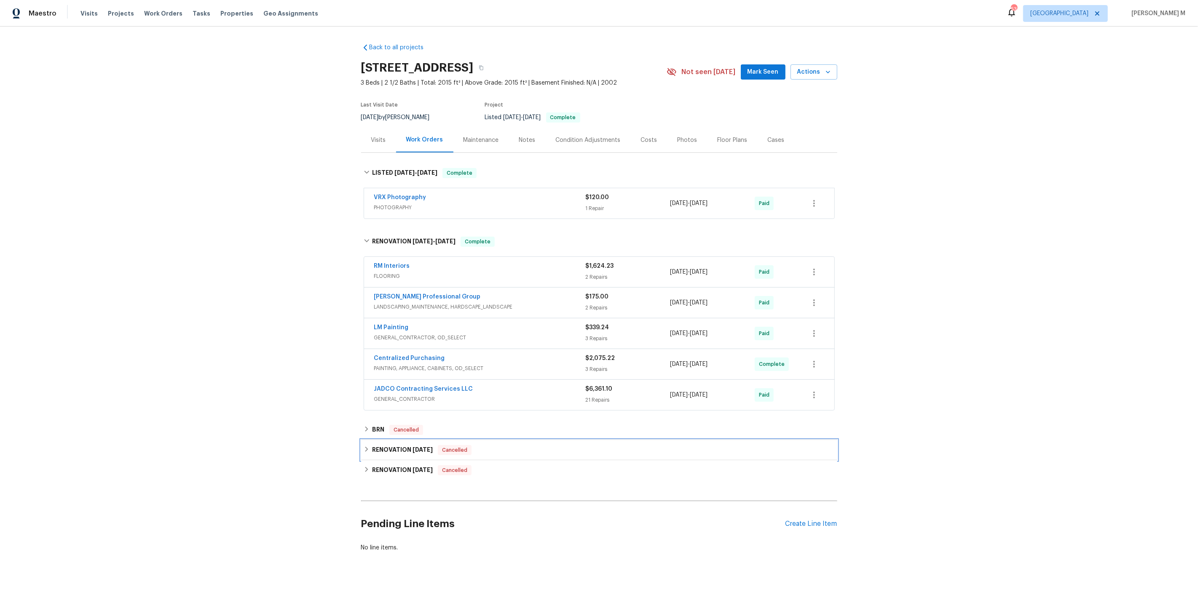
click at [387, 446] on div "RENOVATION 1/14/22 Cancelled" at bounding box center [599, 450] width 476 height 20
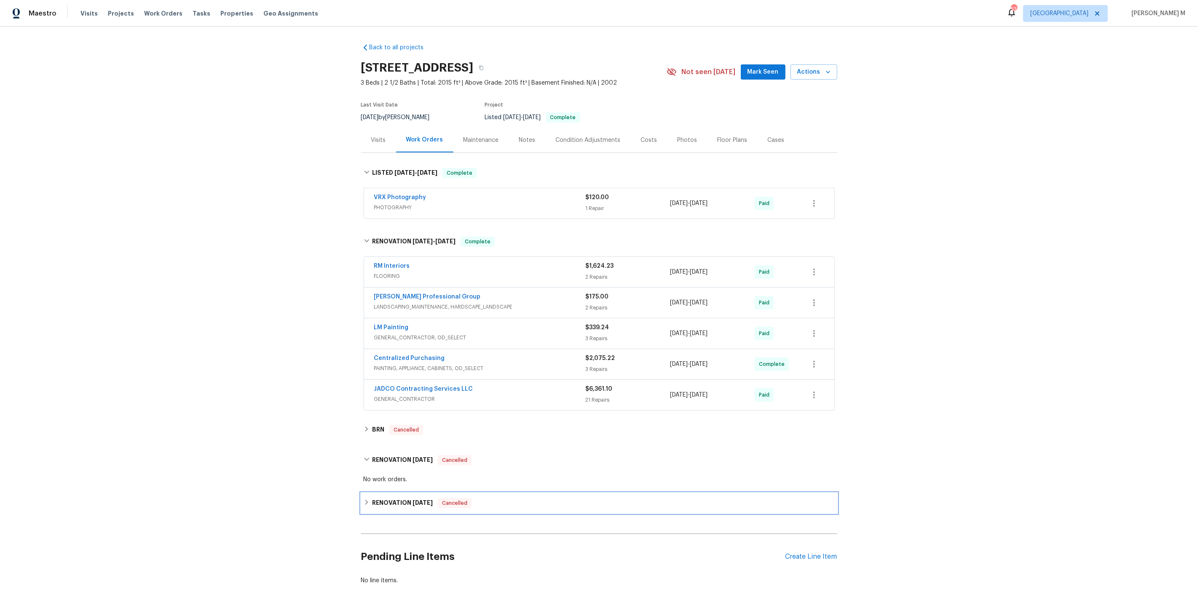
click at [396, 498] on div "RENOVATION 8/2/21 Cancelled" at bounding box center [599, 503] width 476 height 20
click at [417, 303] on span "LANDSCAPING_MAINTENANCE, HARDSCAPE_LANDSCAPE" at bounding box center [479, 307] width 211 height 8
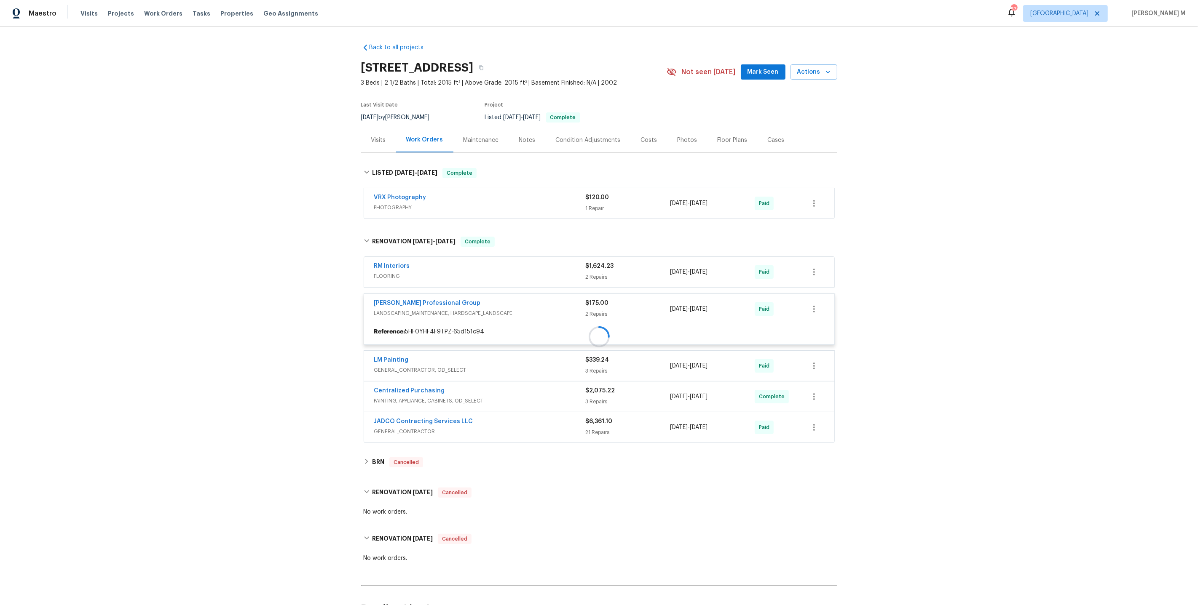
click at [415, 276] on div at bounding box center [599, 336] width 476 height 217
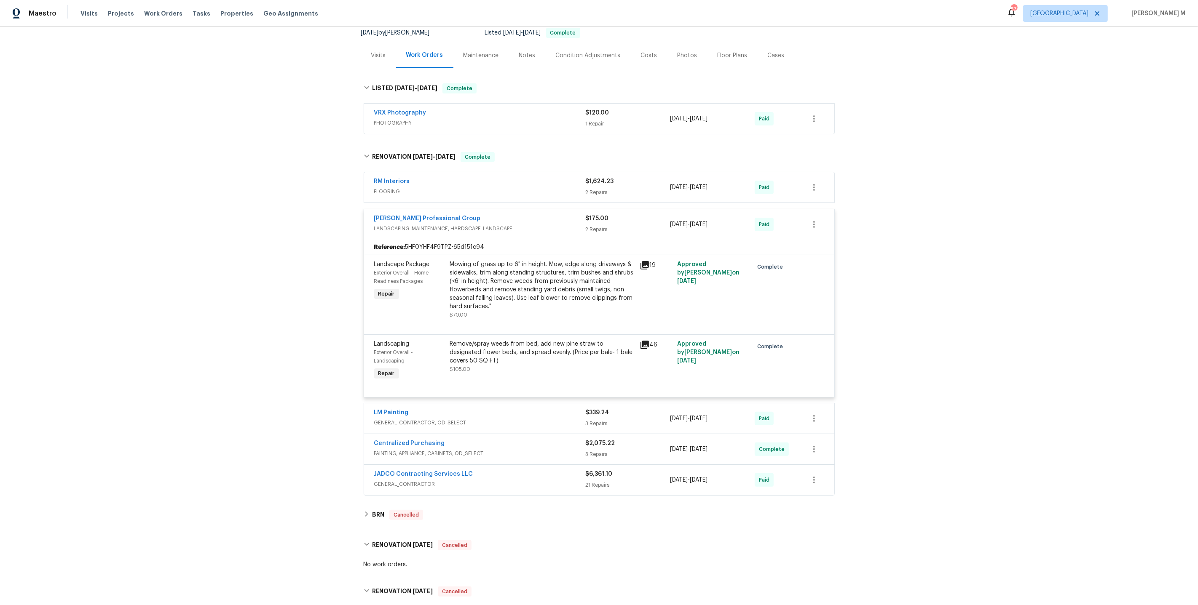
click at [404, 439] on div "Centralized Purchasing PAINTING, APPLIANCE, CABINETS, OD_SELECT" at bounding box center [479, 449] width 211 height 20
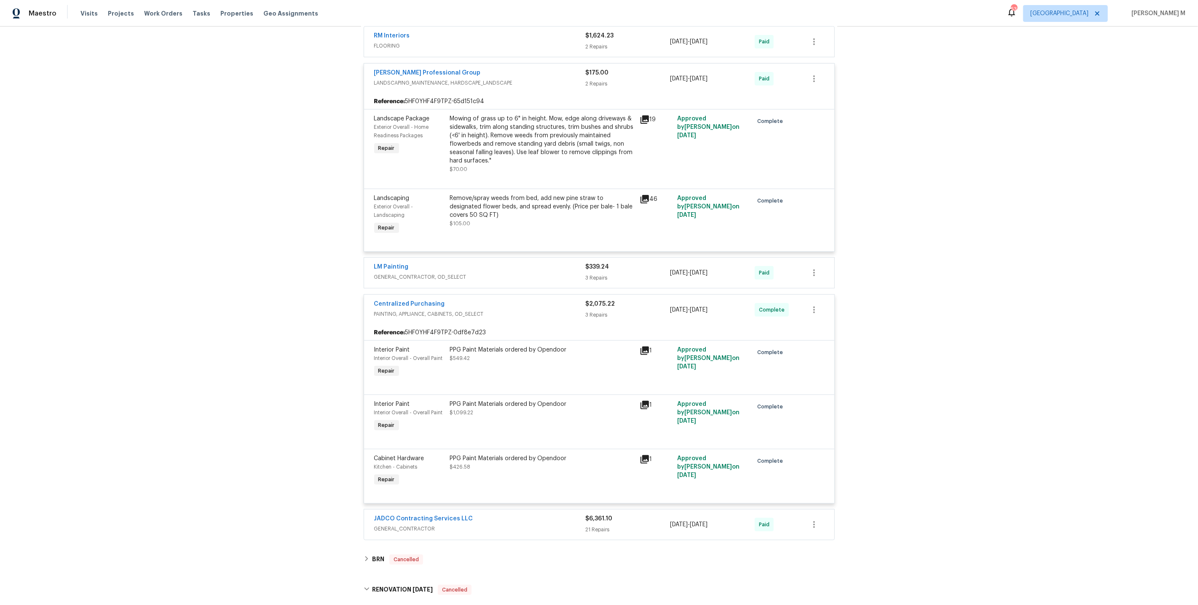
scroll to position [234, 0]
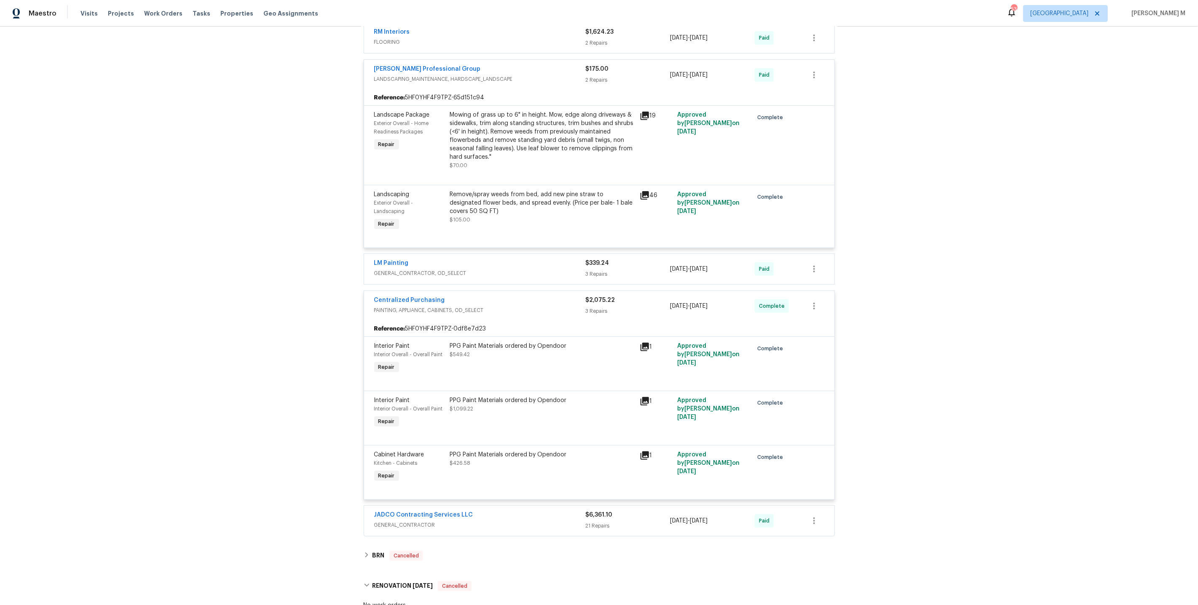
click at [416, 507] on div "JADCO Contracting Services LLC GENERAL_CONTRACTOR $6,361.10 21 Repairs 6/16/202…" at bounding box center [599, 521] width 470 height 30
click at [420, 511] on div "JADCO Contracting Services LLC GENERAL_CONTRACTOR" at bounding box center [479, 521] width 211 height 20
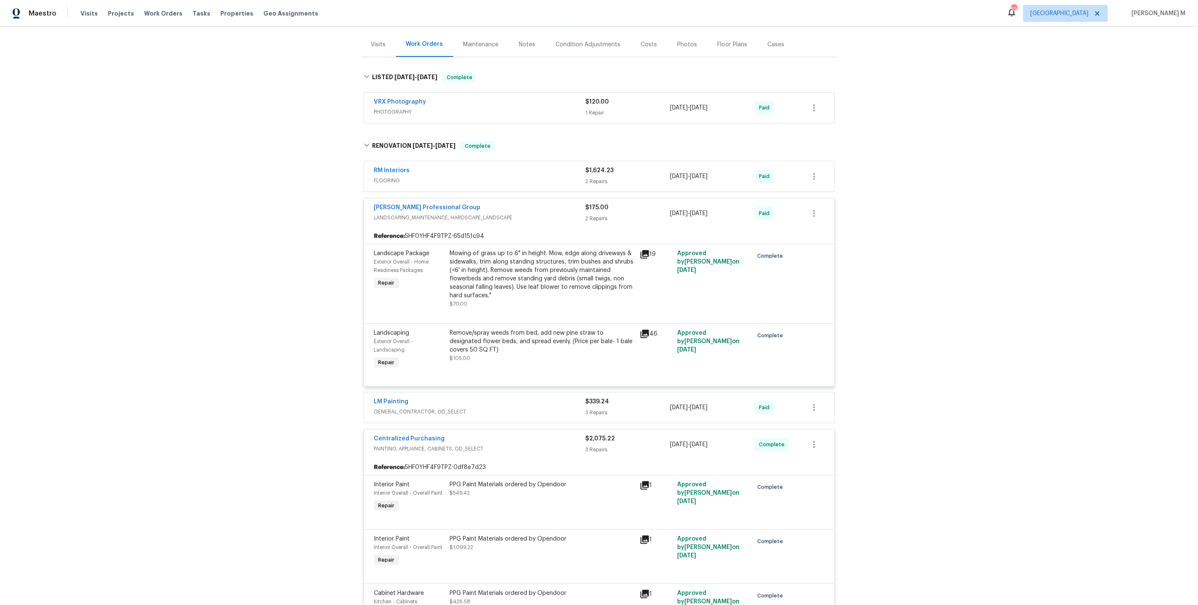
scroll to position [0, 0]
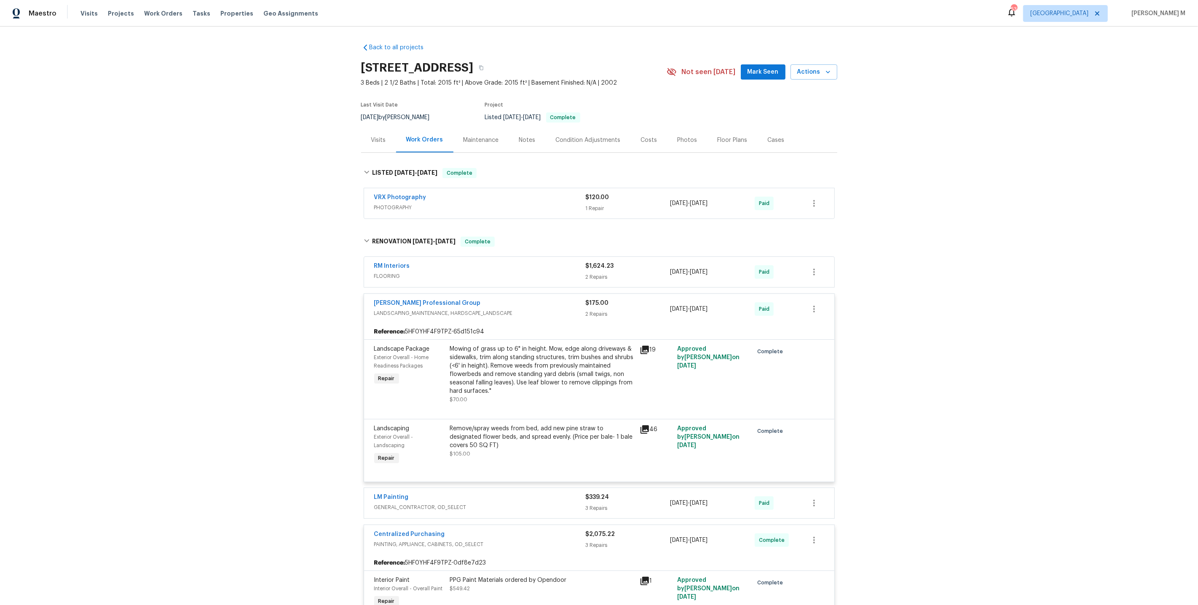
click at [395, 503] on span "GENERAL_CONTRACTOR, OD_SELECT" at bounding box center [479, 507] width 211 height 8
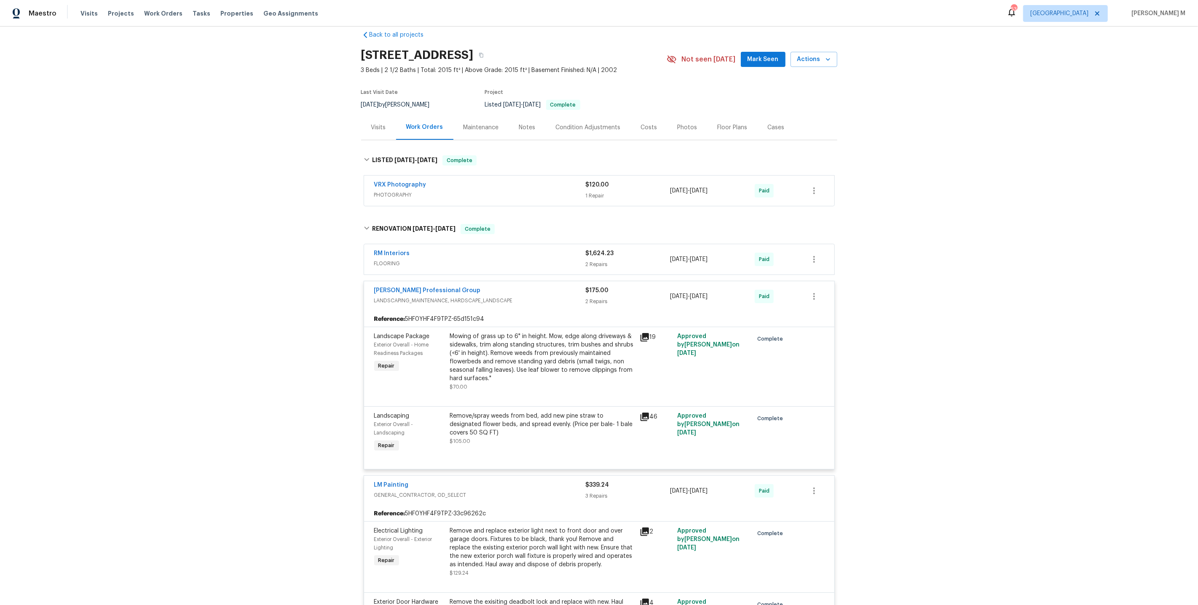
scroll to position [7, 0]
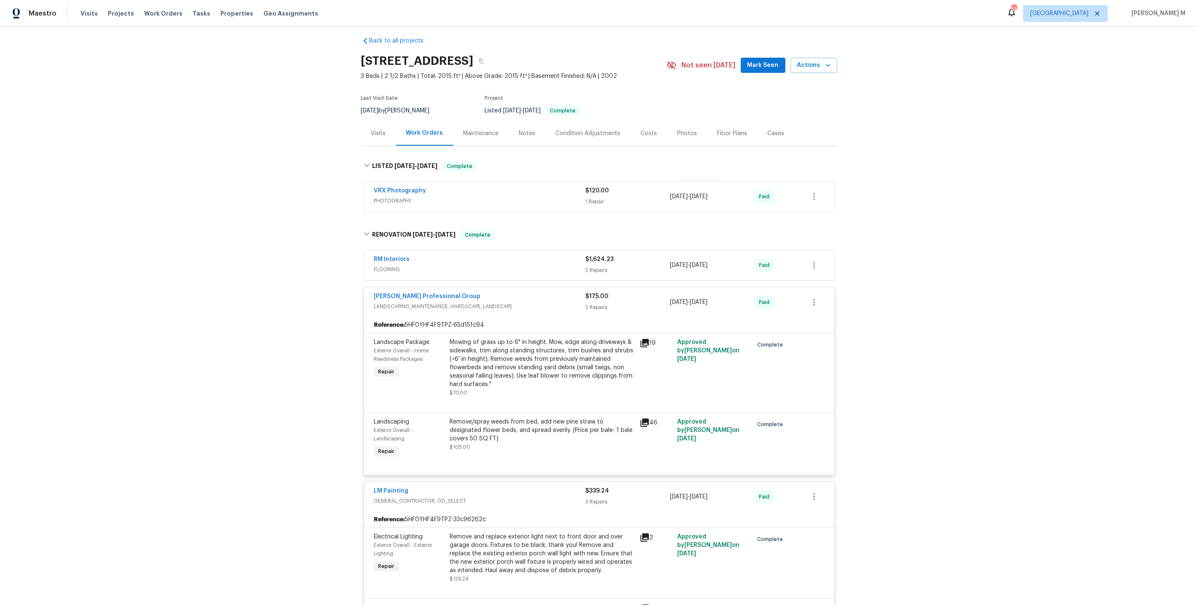
click at [406, 265] on span "FLOORING" at bounding box center [479, 269] width 211 height 8
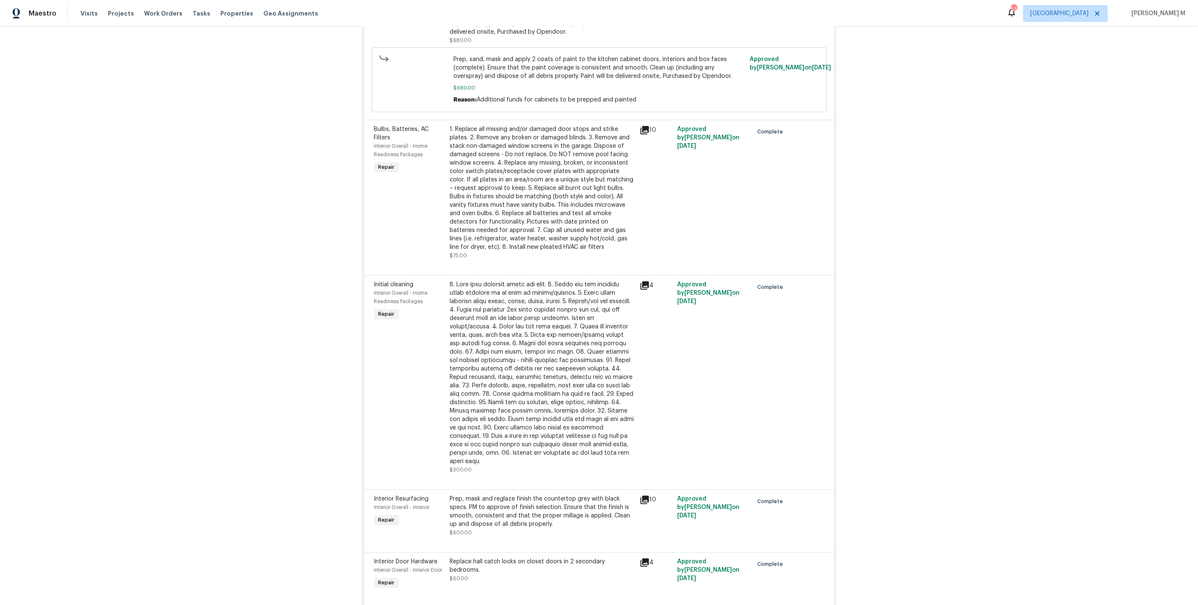
scroll to position [2664, 0]
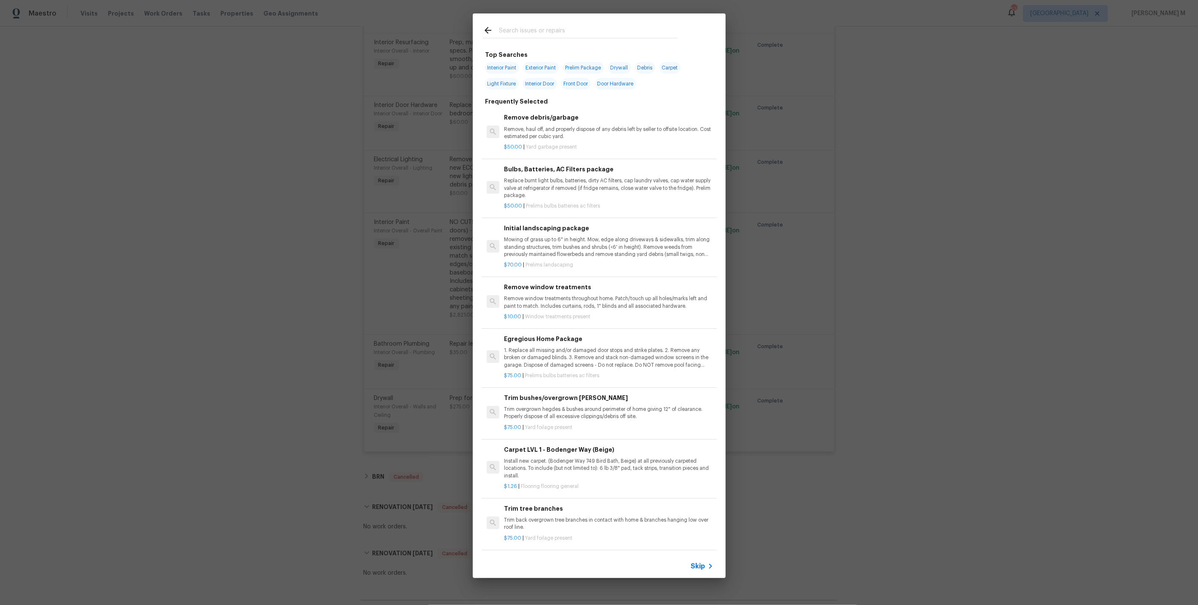
click at [702, 575] on div "Skip" at bounding box center [599, 567] width 253 height 24
click at [702, 567] on span "Skip" at bounding box center [698, 566] width 14 height 8
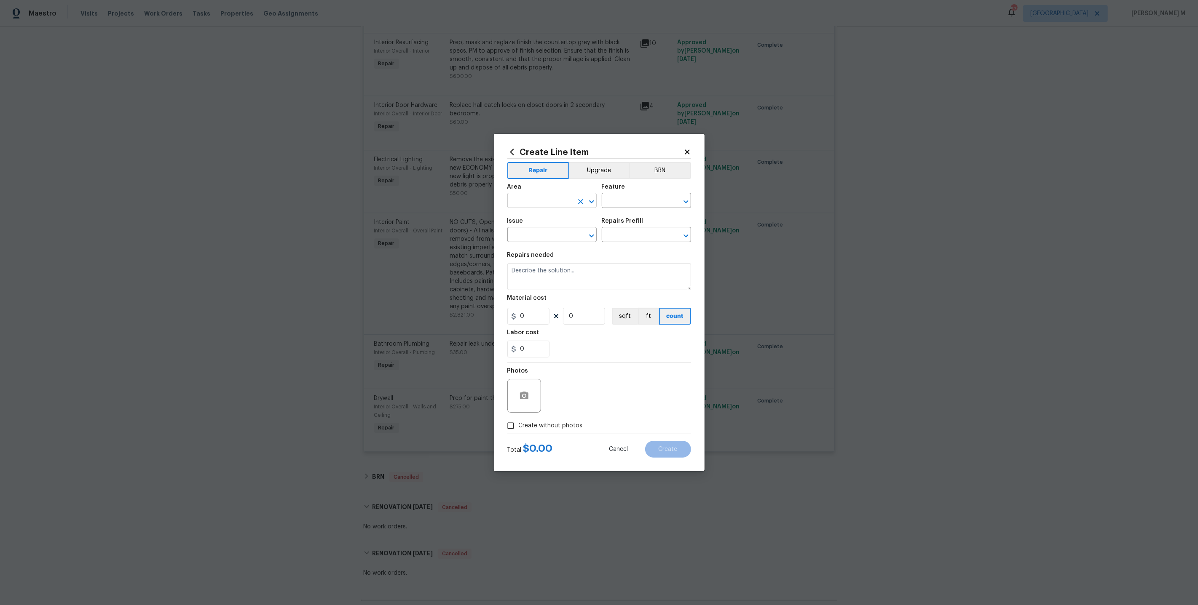
click at [522, 202] on input "text" at bounding box center [540, 201] width 66 height 13
click at [516, 224] on li "Laundry" at bounding box center [551, 224] width 90 height 14
type input "Laundry"
click at [619, 204] on input "text" at bounding box center [635, 201] width 66 height 13
click at [631, 251] on div "Other" at bounding box center [646, 261] width 90 height 20
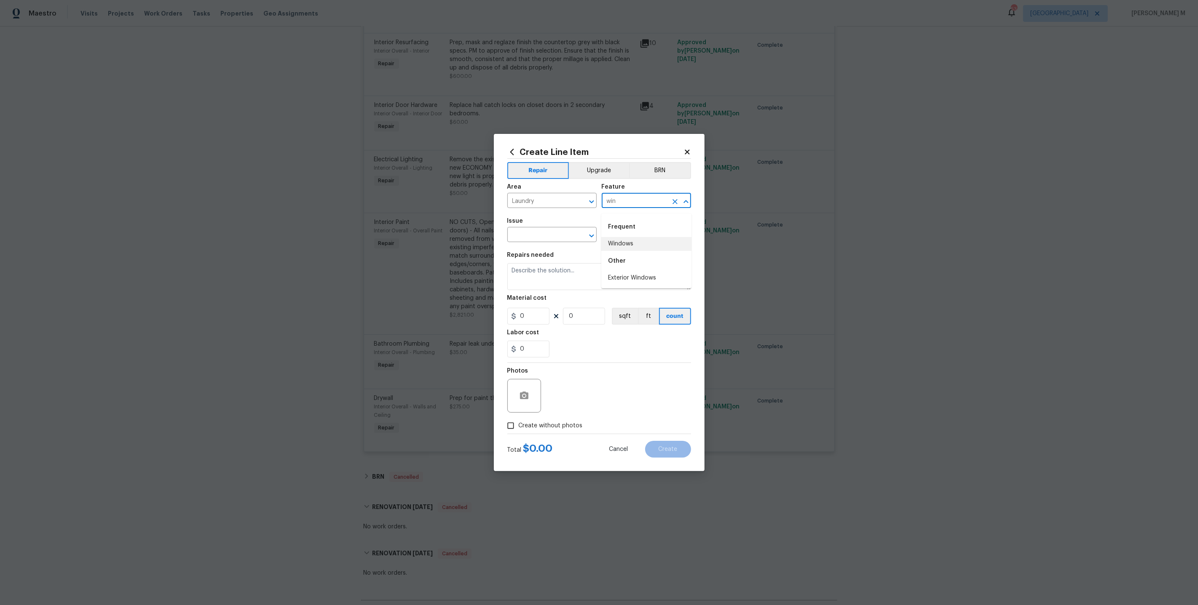
click at [630, 247] on li "Windows" at bounding box center [646, 244] width 90 height 14
type input "Windows"
click at [554, 237] on input "text" at bounding box center [540, 235] width 66 height 13
click at [563, 313] on li "Windows & Skylights" at bounding box center [551, 320] width 90 height 14
type input "Windows & Skylights"
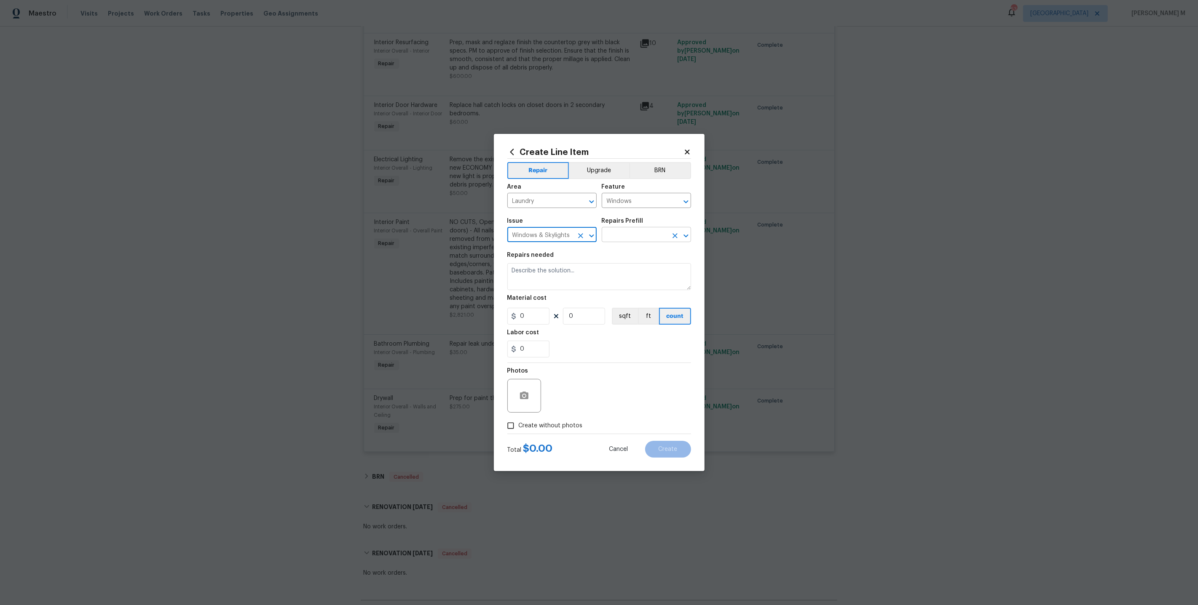
click at [644, 235] on input "text" at bounding box center [635, 235] width 66 height 13
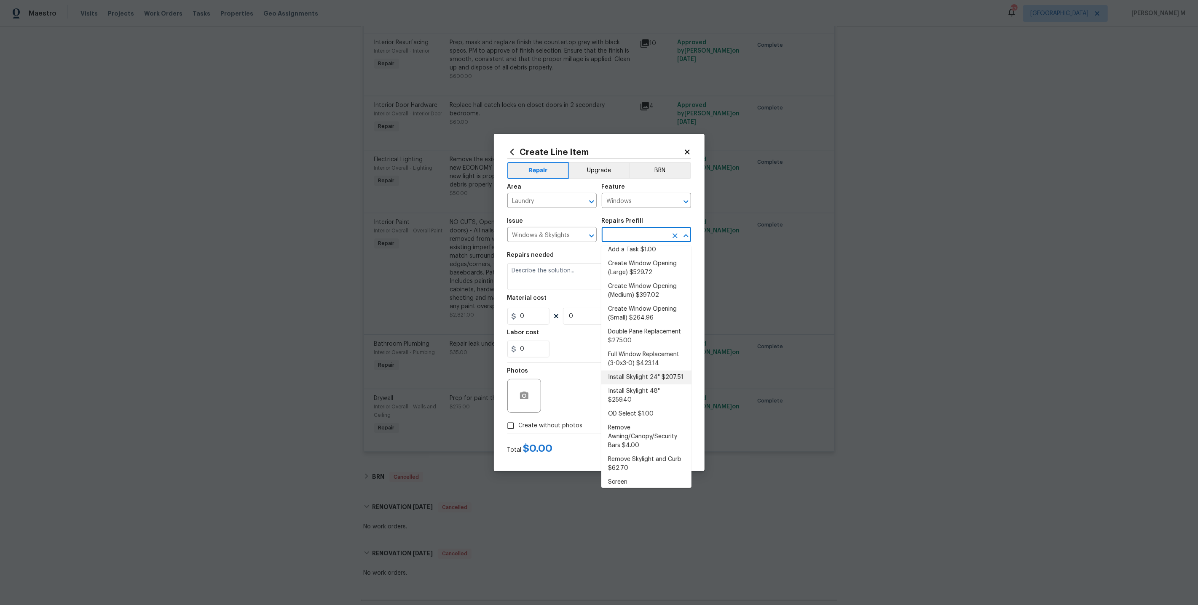
scroll to position [0, 0]
click at [650, 249] on li "Add a Task $1.00" at bounding box center [646, 256] width 90 height 14
type input "Add a Task $1.00"
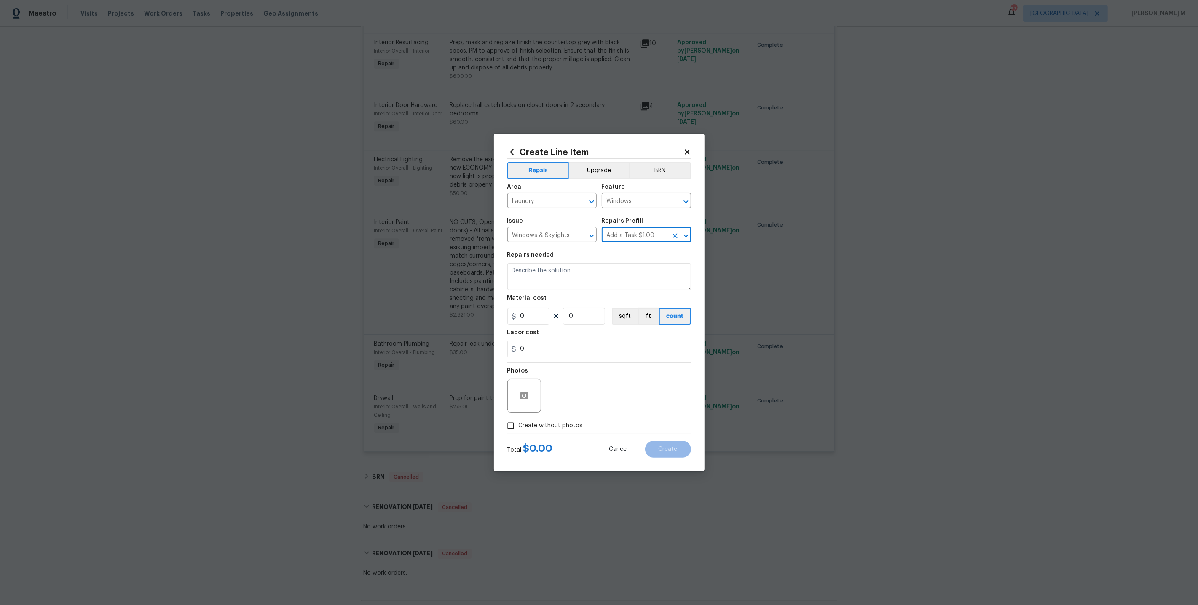
type textarea "HPM to detail"
type input "1"
drag, startPoint x: 639, startPoint y: 206, endPoint x: 554, endPoint y: 206, distance: 84.7
click at [554, 206] on div "Area Laundry ​ Feature Windows ​" at bounding box center [599, 196] width 184 height 34
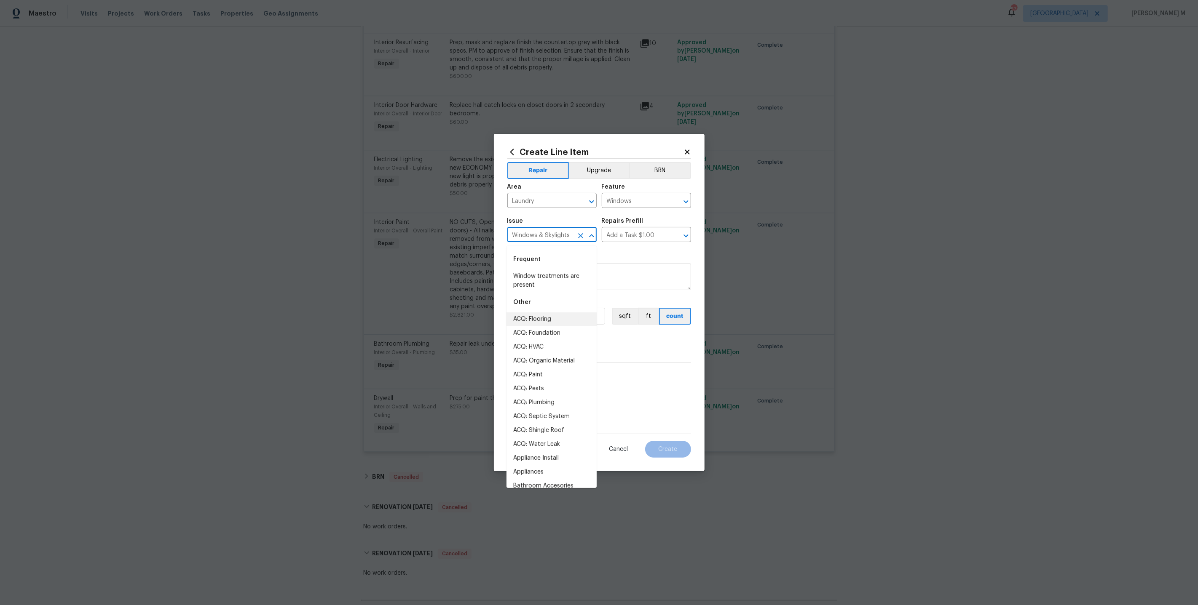
drag, startPoint x: 569, startPoint y: 235, endPoint x: 444, endPoint y: 235, distance: 125.1
click at [444, 235] on div "Create Line Item Repair Upgrade BRN Area Laundry ​ Feature Windows ​ Issue Wind…" at bounding box center [599, 302] width 1198 height 605
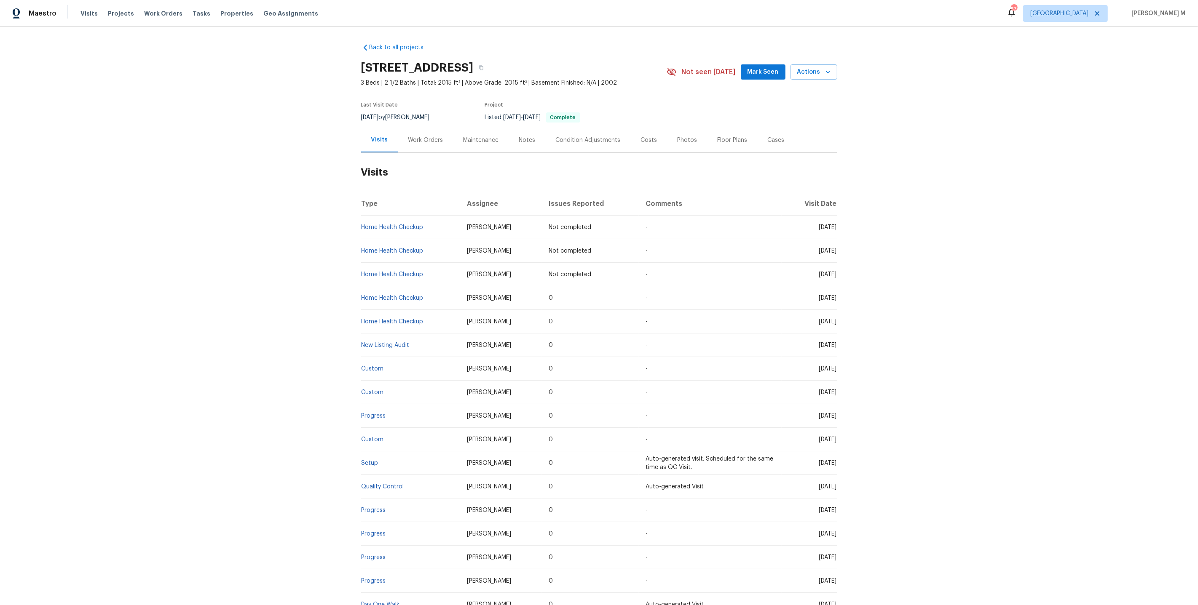
click at [418, 147] on div "Work Orders" at bounding box center [425, 140] width 55 height 25
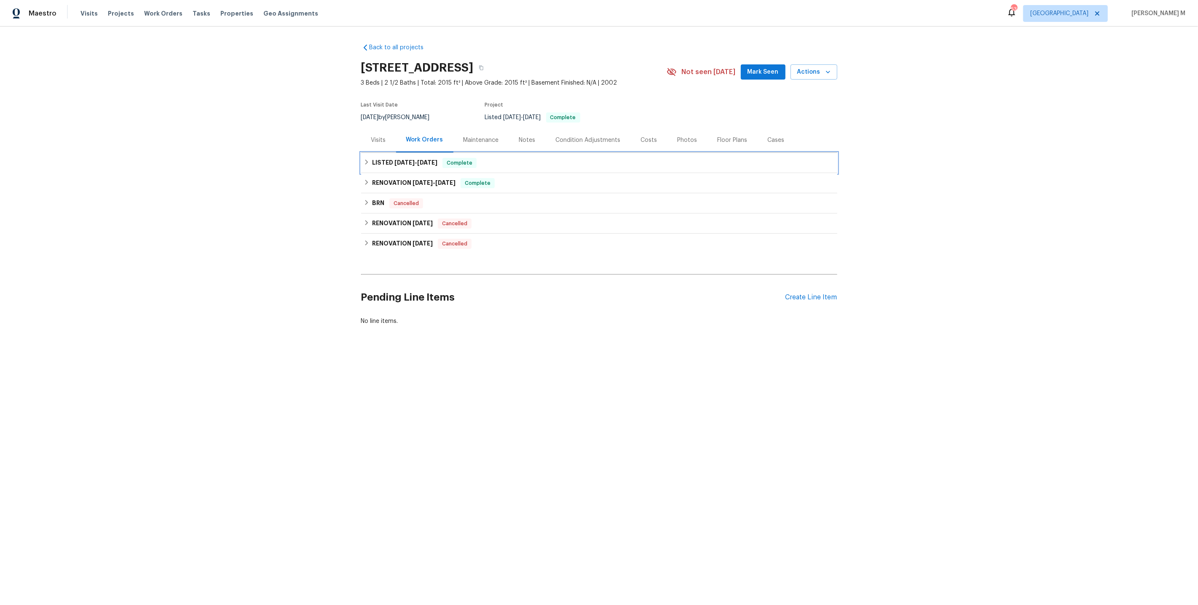
click at [413, 160] on span "[DATE] - [DATE]" at bounding box center [415, 163] width 43 height 6
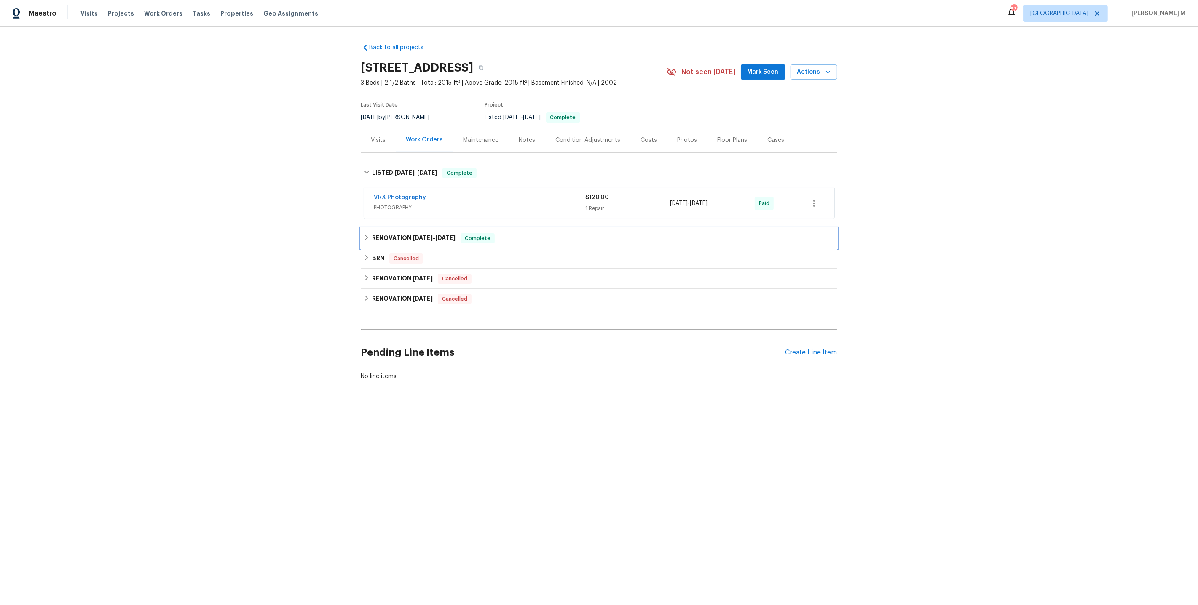
click at [401, 233] on h6 "RENOVATION [DATE] - [DATE]" at bounding box center [413, 238] width 83 height 10
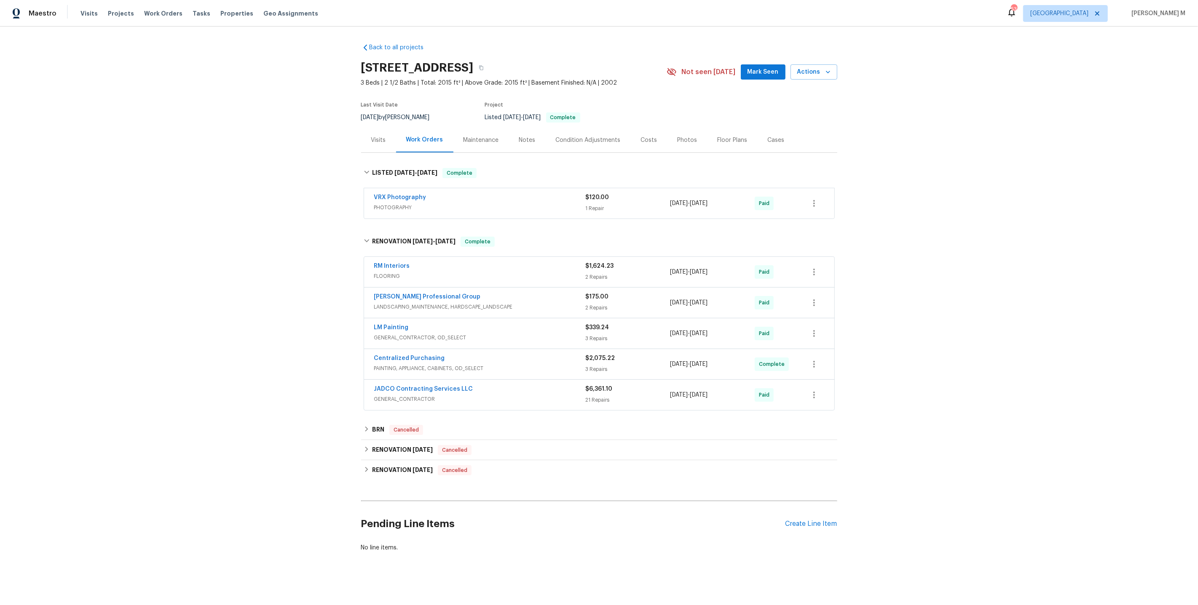
click at [401, 334] on span "GENERAL_CONTRACTOR, OD_SELECT" at bounding box center [479, 338] width 211 height 8
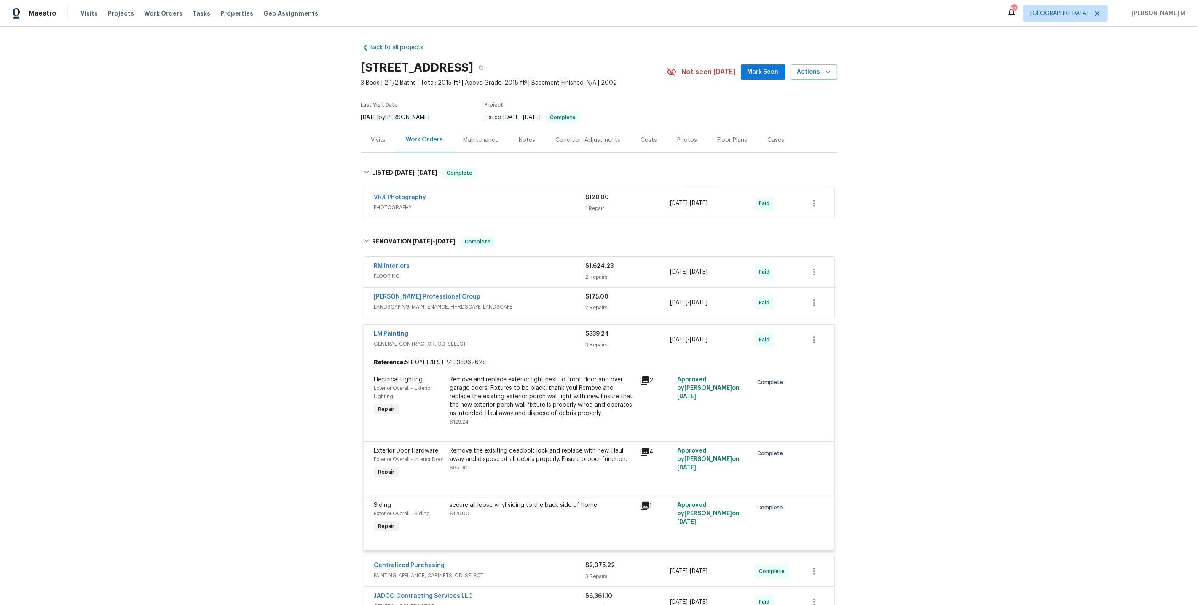
click at [456, 142] on div "Maintenance" at bounding box center [481, 140] width 56 height 25
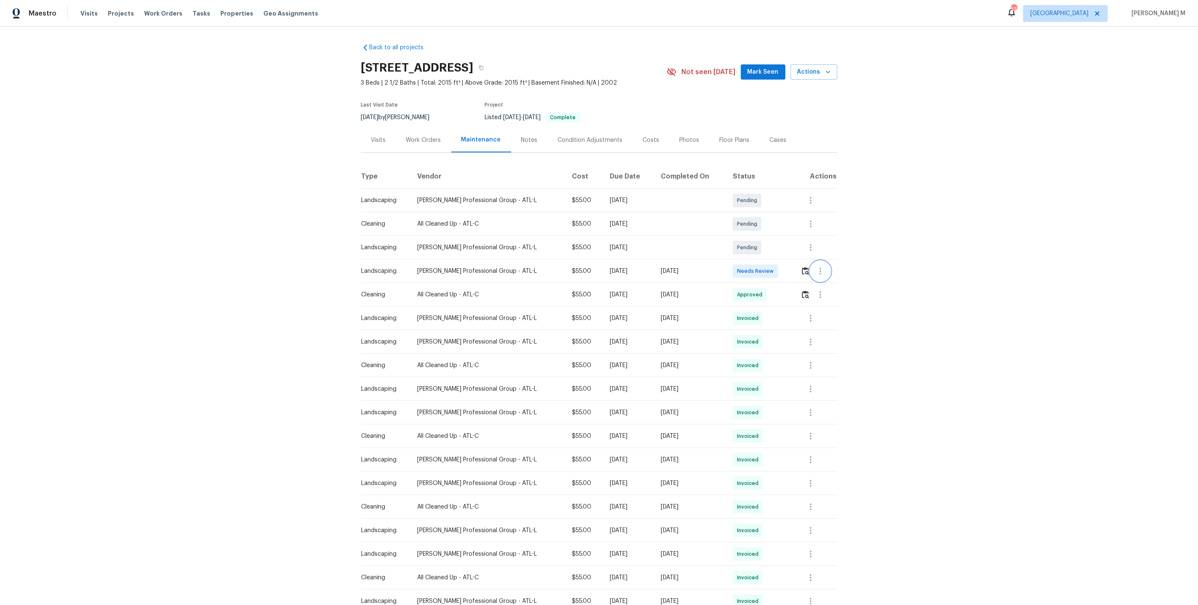
click at [813, 267] on button "button" at bounding box center [820, 271] width 20 height 20
click at [809, 268] on div at bounding box center [599, 302] width 1198 height 605
click at [805, 268] on img "button" at bounding box center [805, 271] width 7 height 8
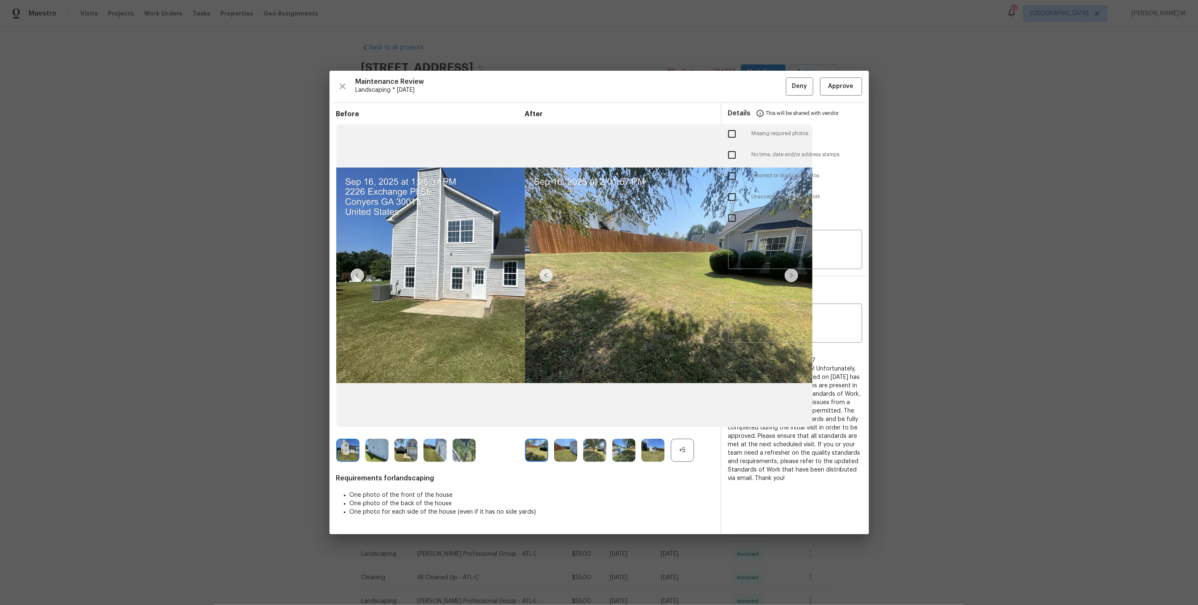
click at [690, 462] on div "Before After +5 Requirements for landscaping One photo of the front of the hous…" at bounding box center [524, 322] width 377 height 425
click at [679, 452] on div "+5" at bounding box center [682, 450] width 23 height 23
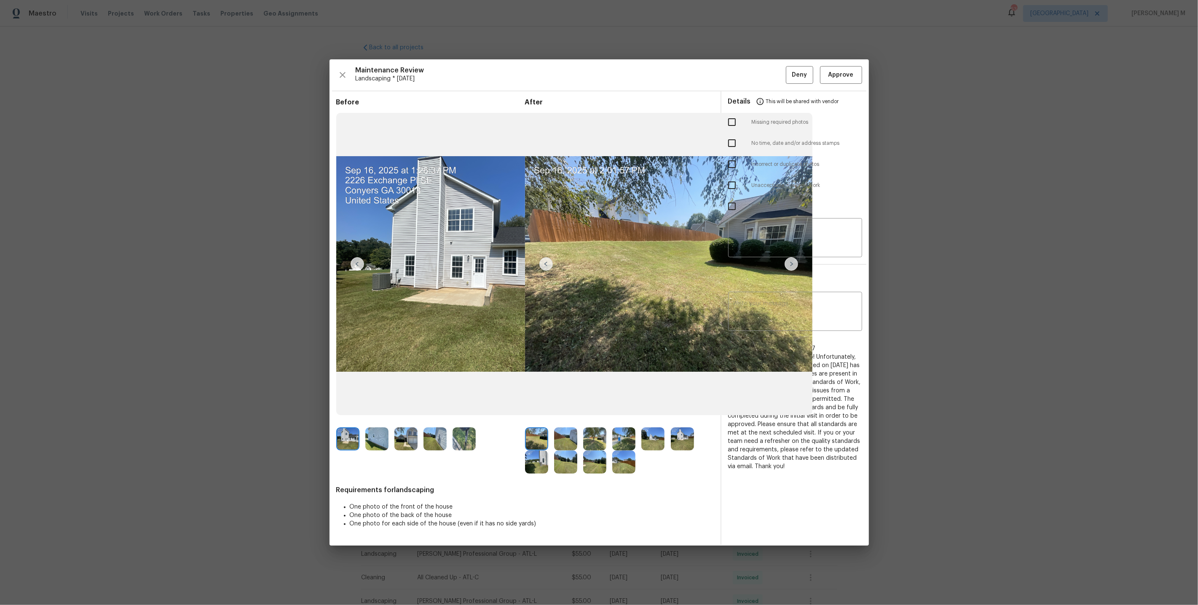
click at [627, 463] on img at bounding box center [623, 462] width 23 height 23
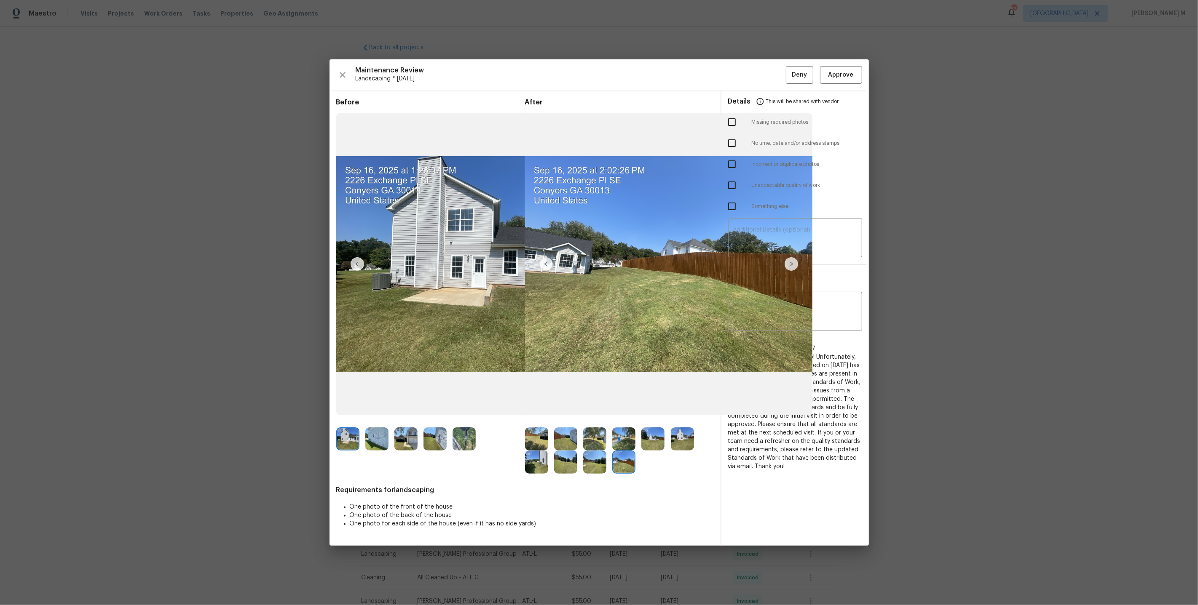
click at [685, 439] on img at bounding box center [682, 439] width 23 height 23
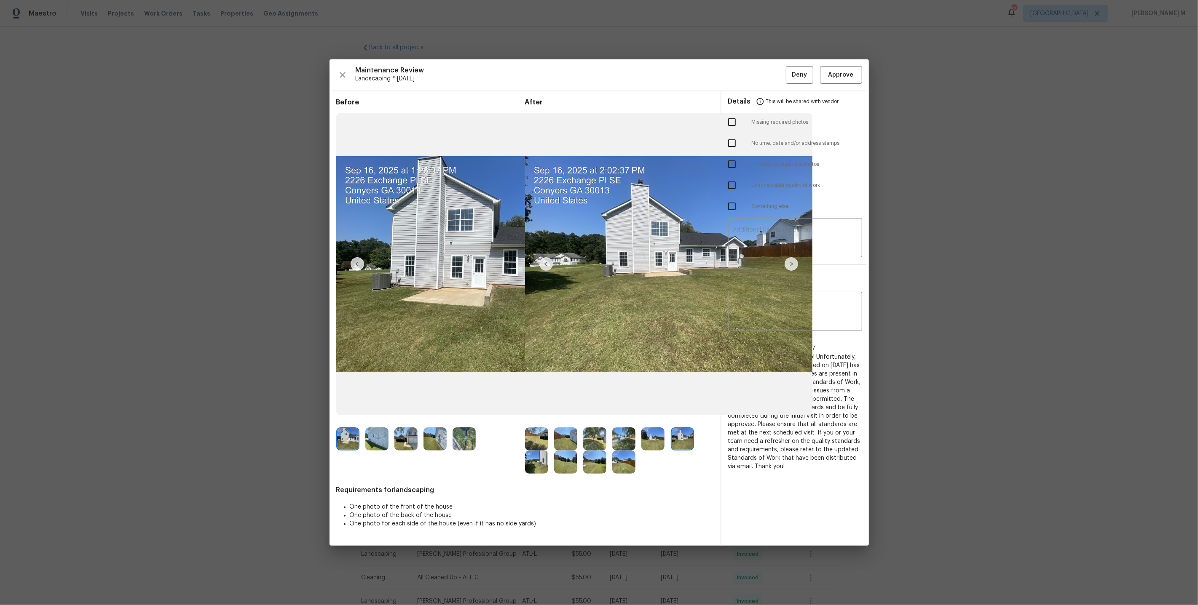
click at [543, 438] on img at bounding box center [536, 439] width 23 height 23
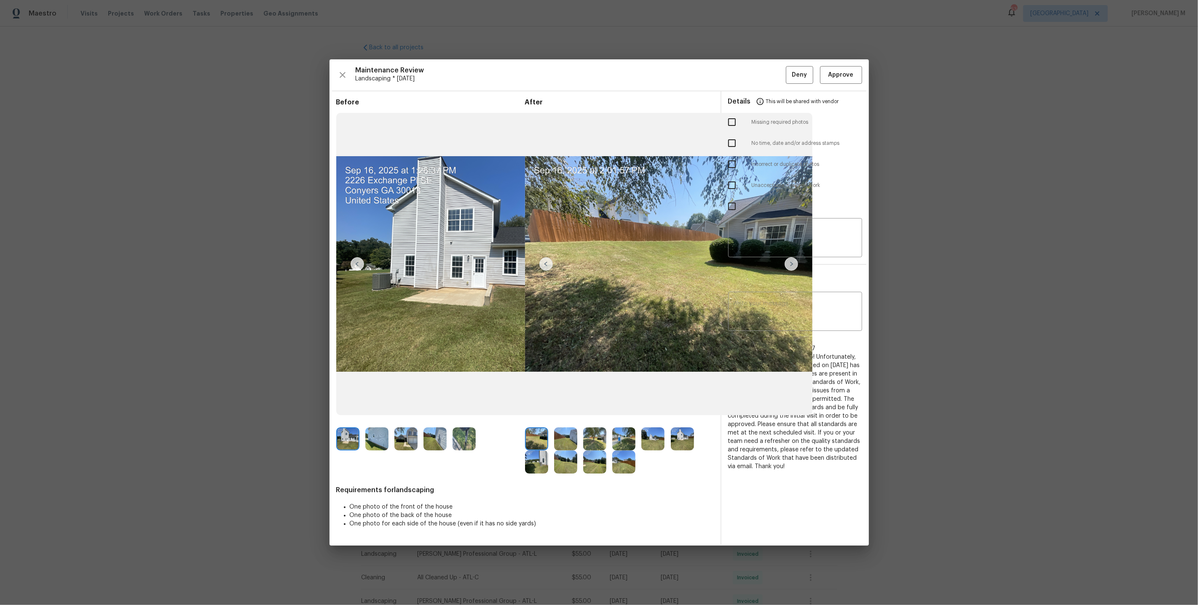
click at [570, 436] on img at bounding box center [565, 439] width 23 height 23
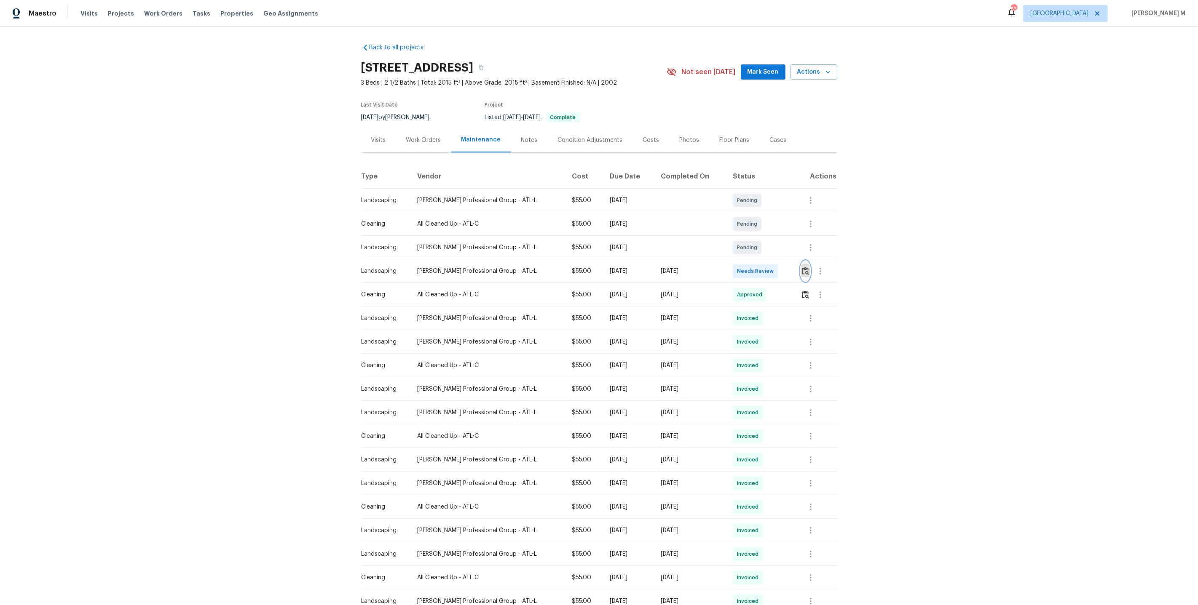
click at [806, 271] on img "button" at bounding box center [805, 271] width 7 height 8
click at [809, 291] on img "button" at bounding box center [805, 295] width 7 height 8
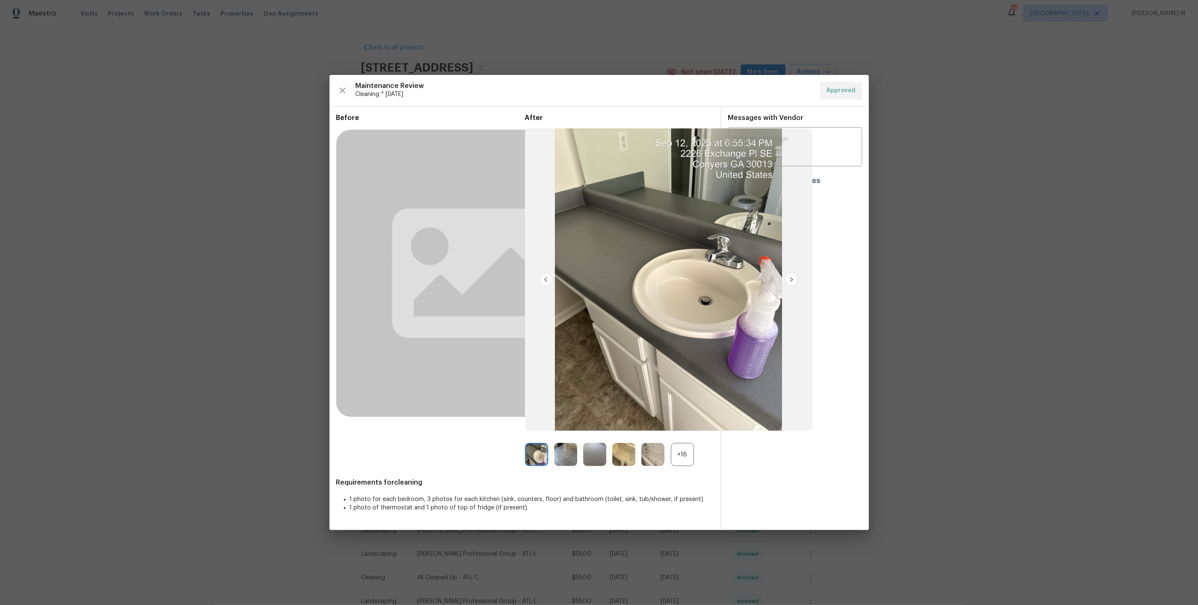
click at [688, 452] on div "+16" at bounding box center [682, 454] width 23 height 23
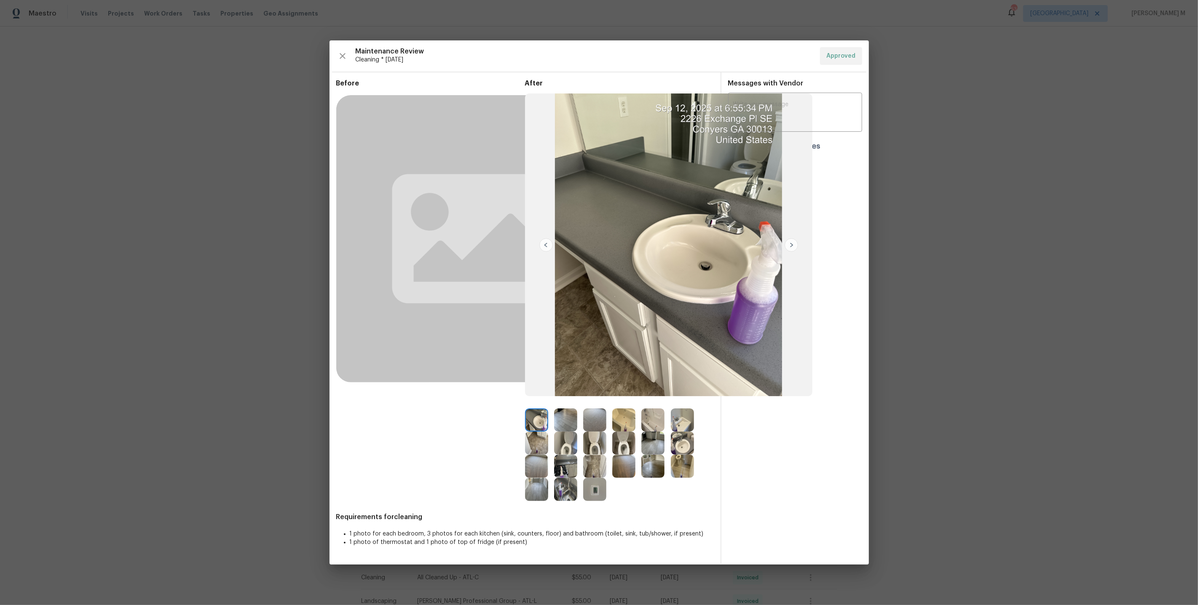
click at [656, 437] on img at bounding box center [652, 443] width 23 height 23
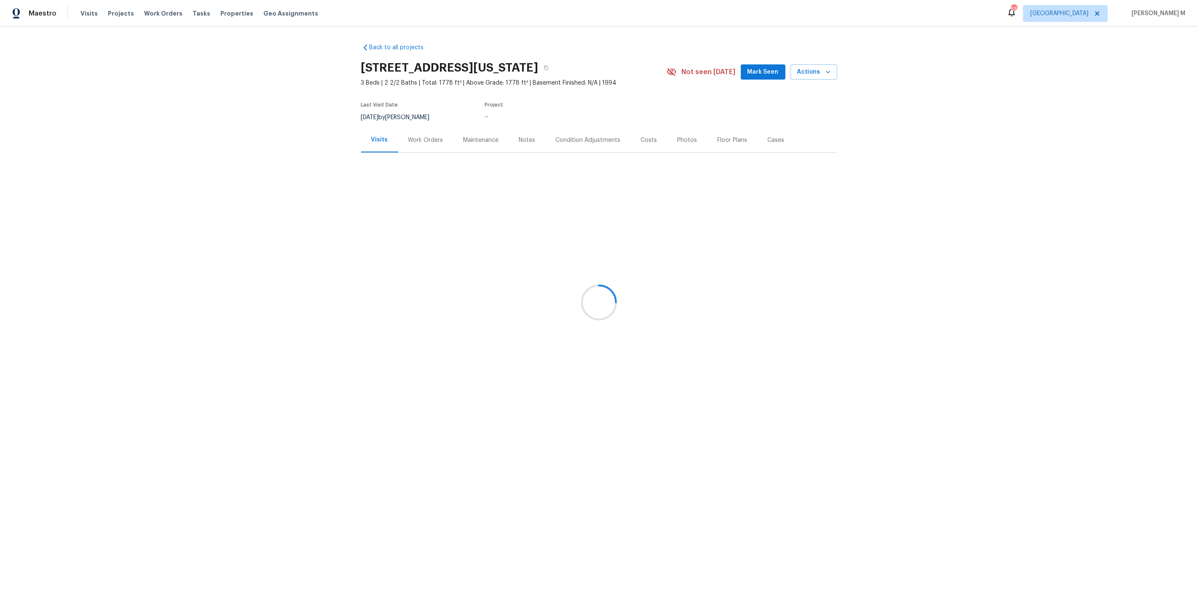
click at [412, 144] on div at bounding box center [599, 302] width 1198 height 605
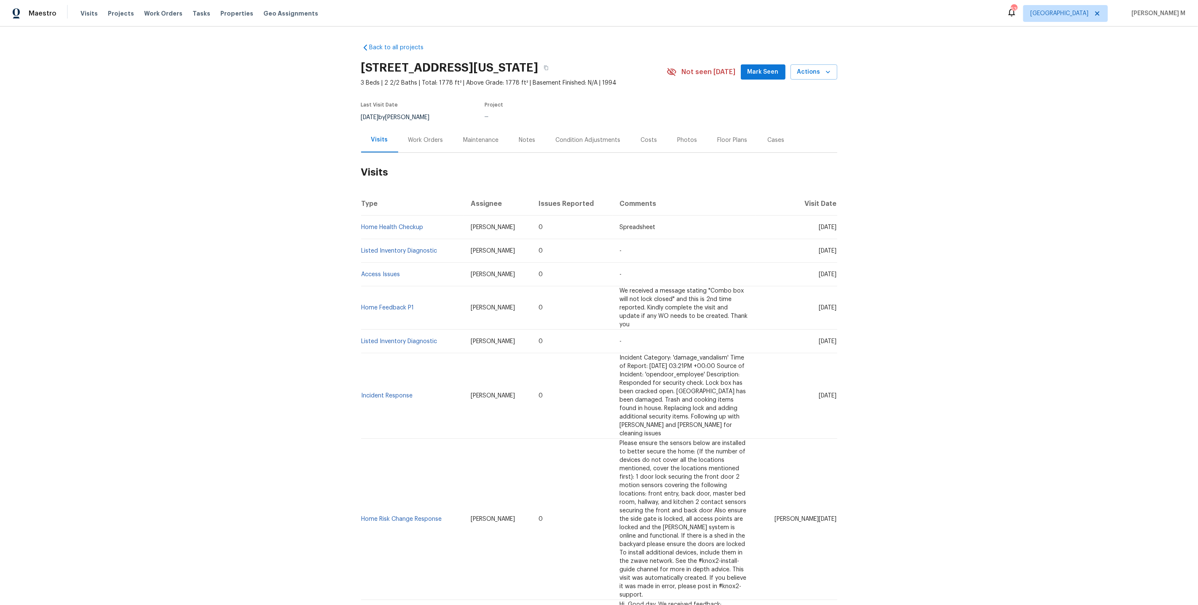
click at [412, 144] on div "Work Orders" at bounding box center [425, 140] width 55 height 25
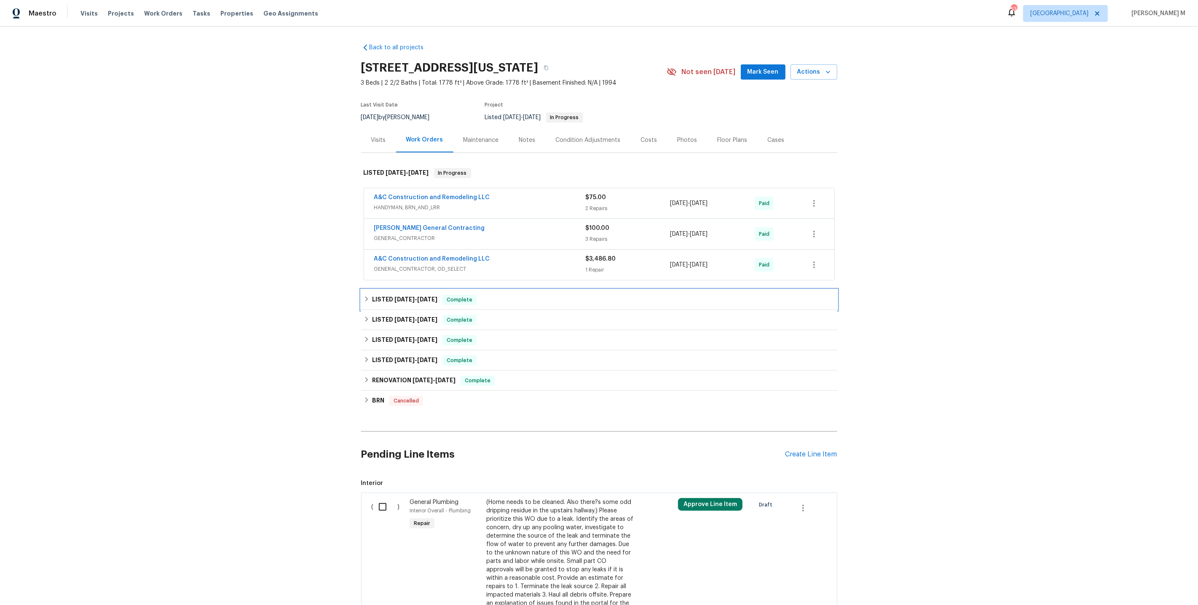
click at [390, 295] on h6 "LISTED 6/23/25 - 6/25/25" at bounding box center [404, 300] width 65 height 10
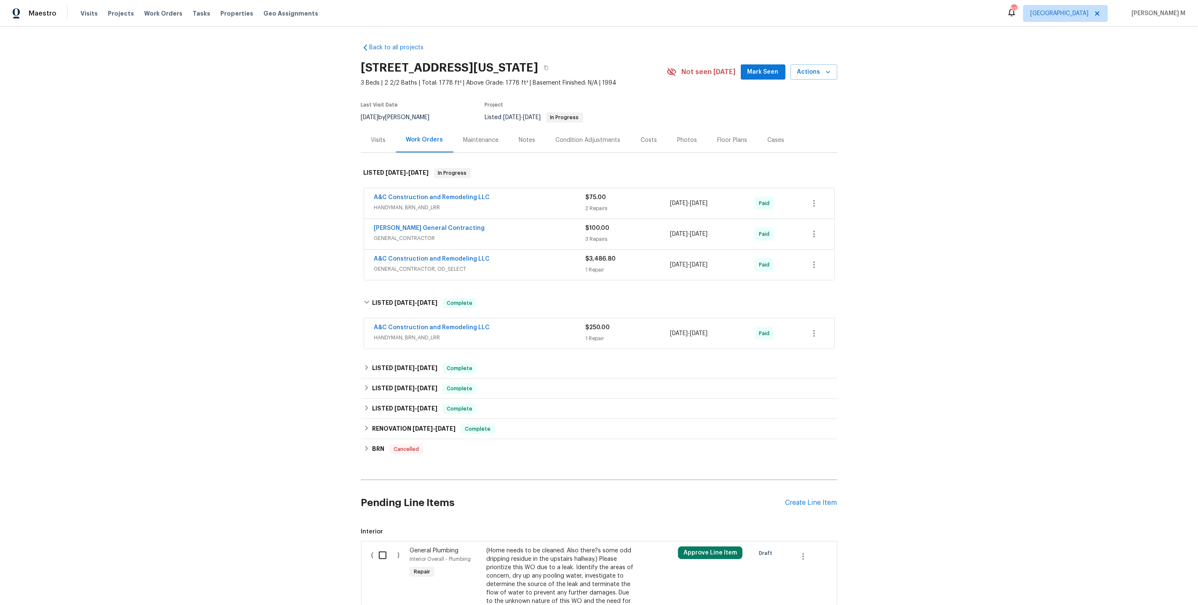
click at [417, 255] on span "A&C Construction and Remodeling LLC" at bounding box center [432, 259] width 116 height 8
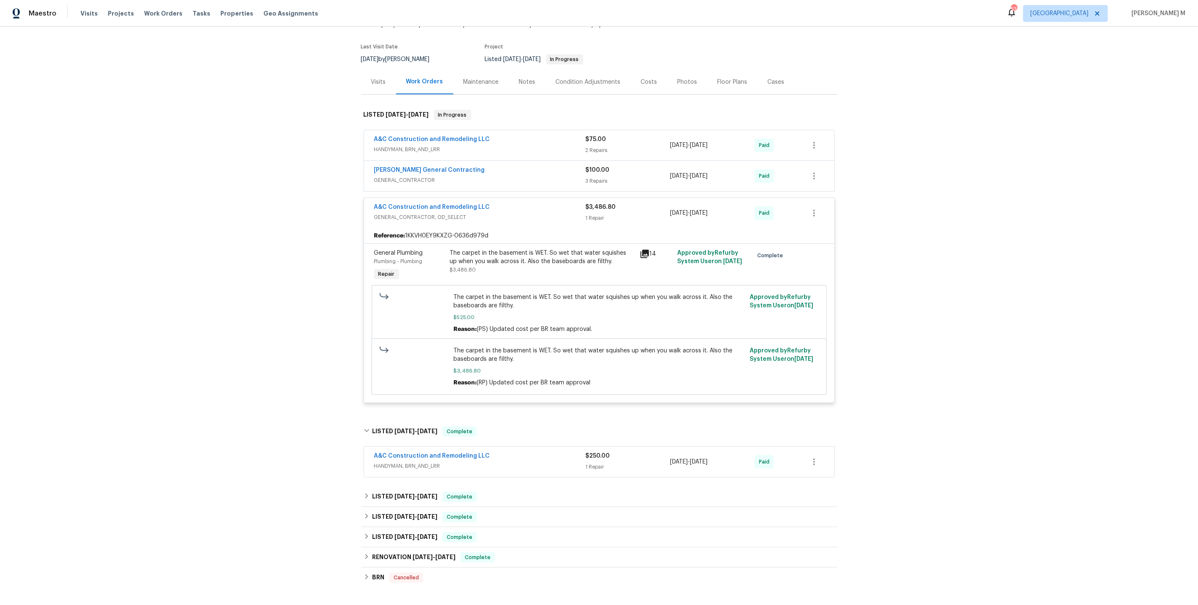
scroll to position [3, 0]
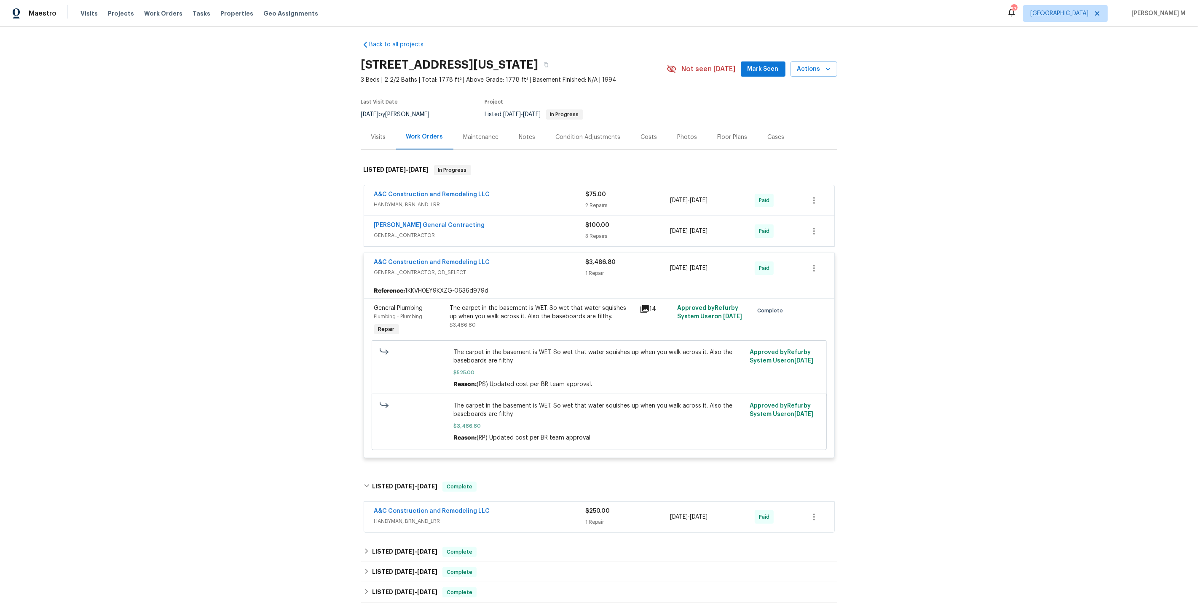
click at [418, 231] on span "GENERAL_CONTRACTOR" at bounding box center [479, 235] width 211 height 8
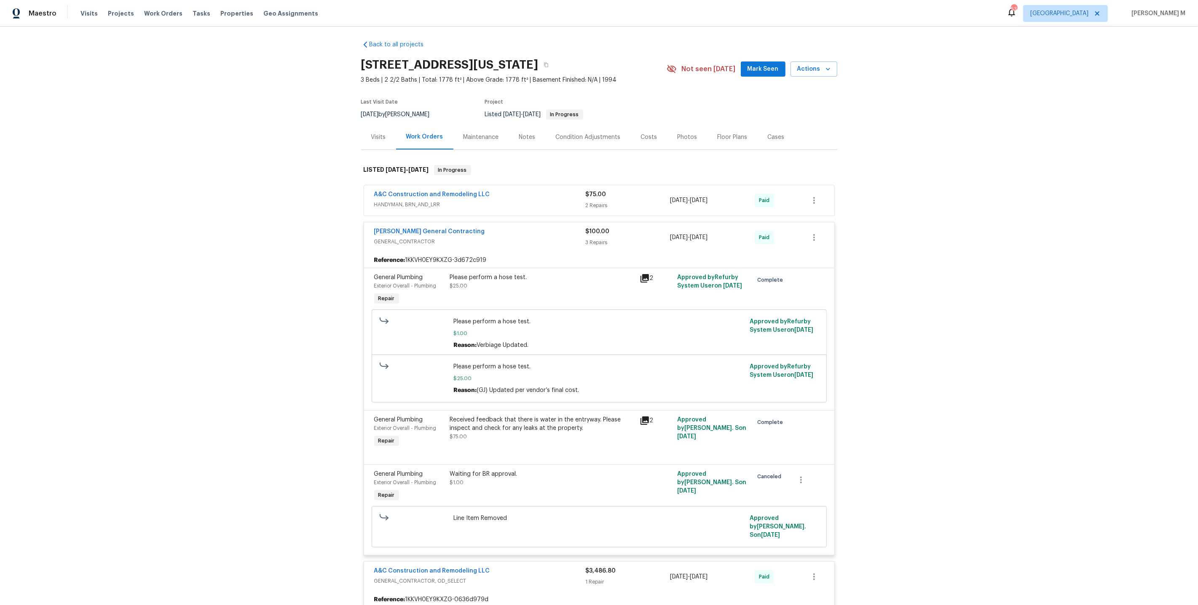
click at [415, 201] on span "HANDYMAN, BRN_AND_LRR" at bounding box center [479, 205] width 211 height 8
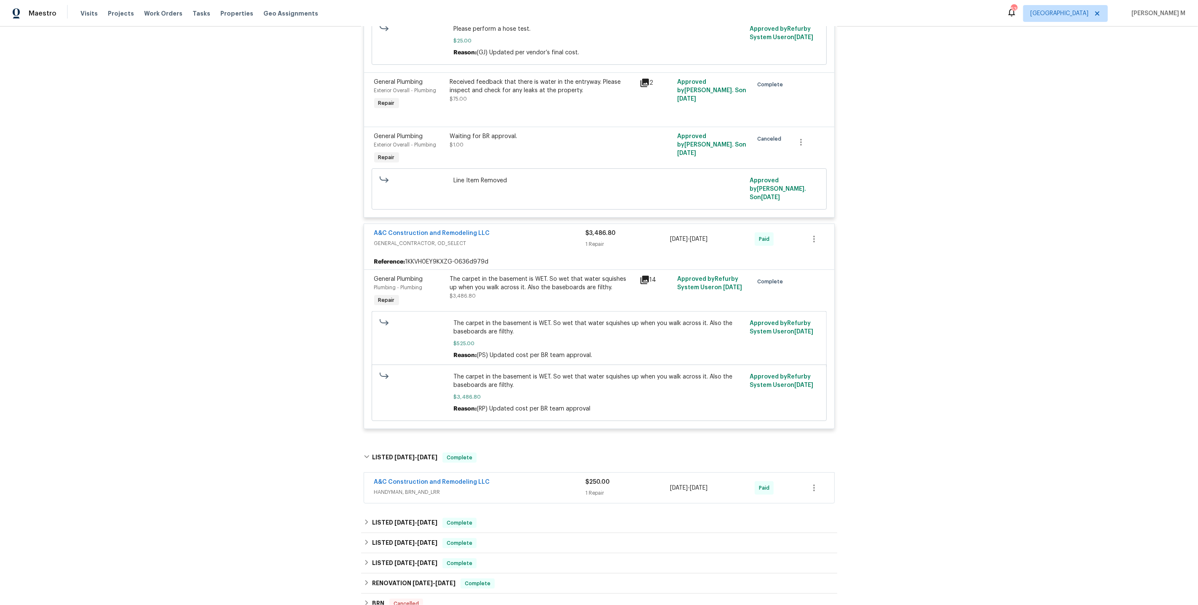
scroll to position [638, 0]
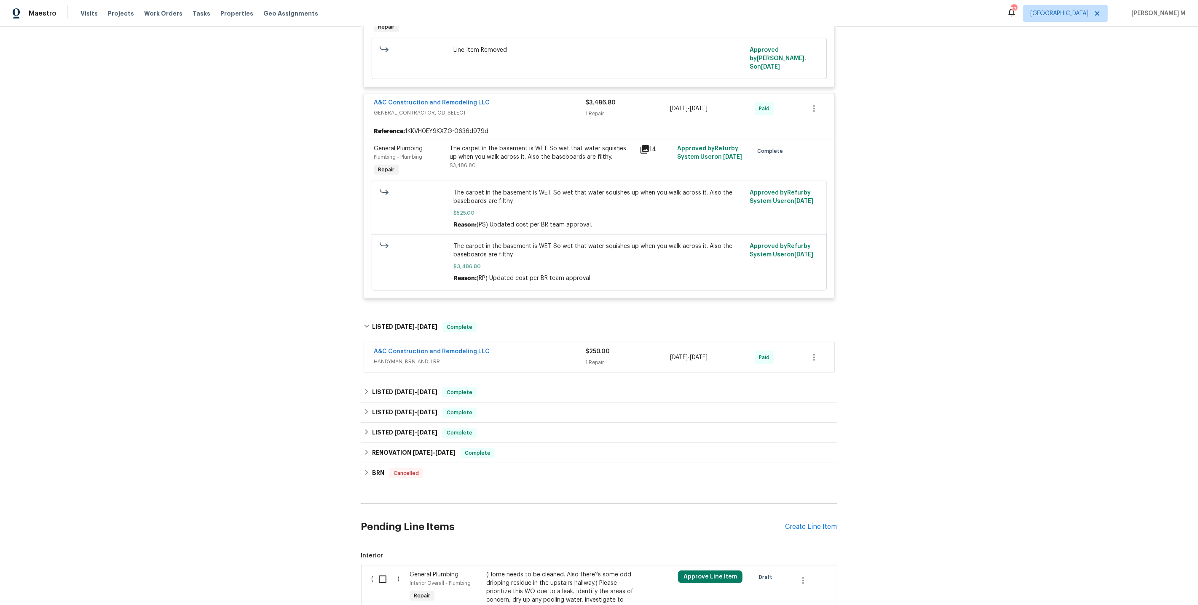
click at [432, 358] on span "HANDYMAN, BRN_AND_LRR" at bounding box center [479, 362] width 211 height 8
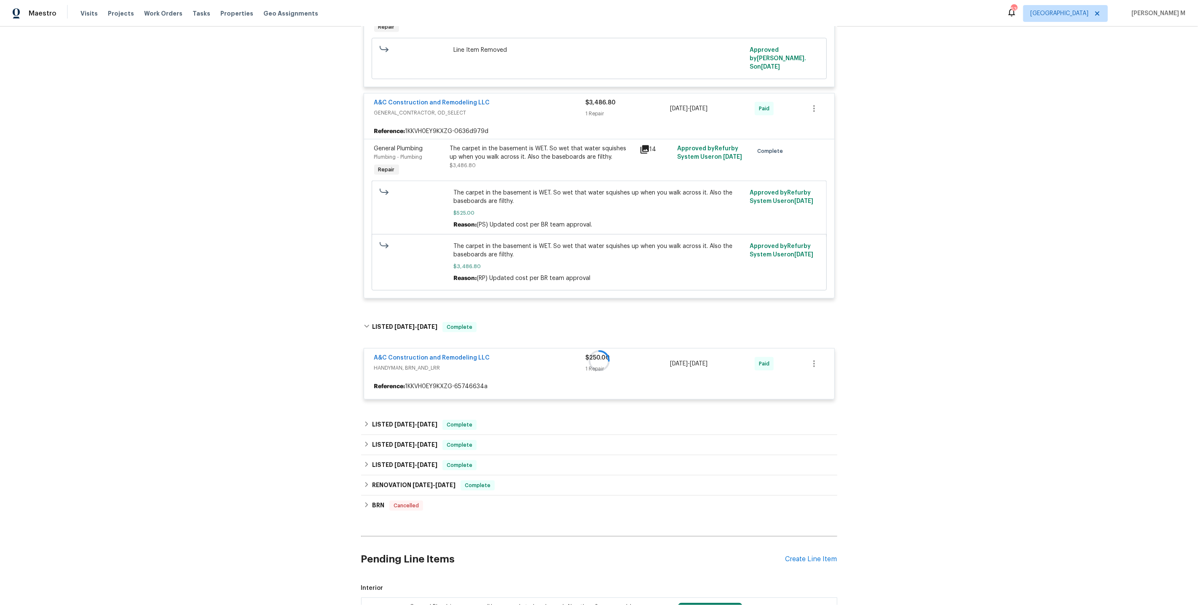
scroll to position [789, 0]
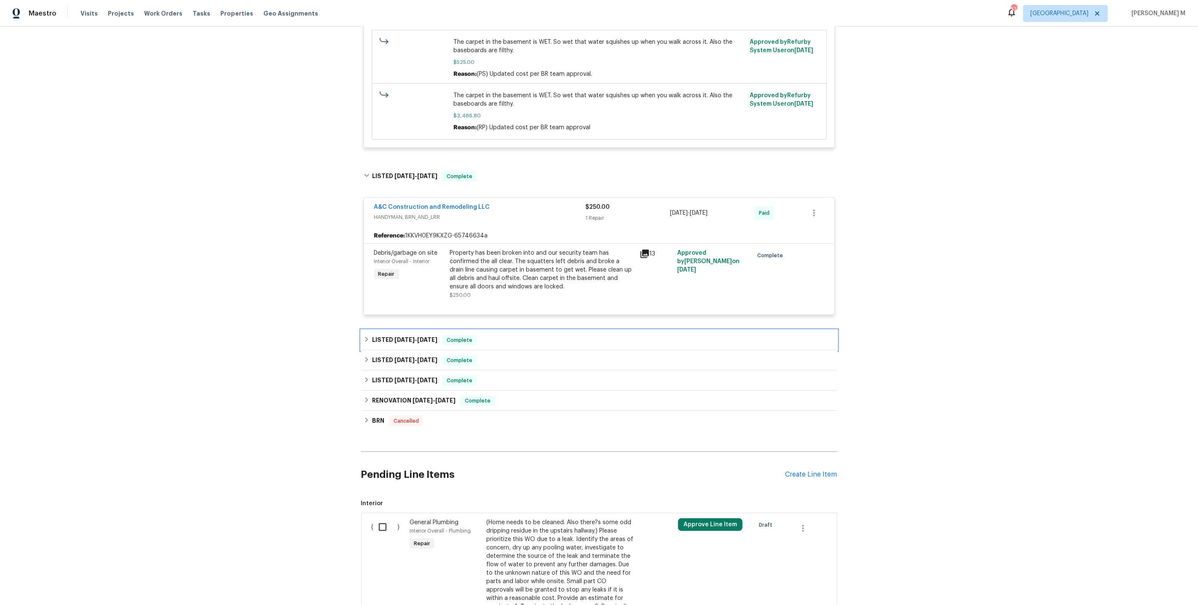
click at [409, 337] on span "5/29/25" at bounding box center [404, 340] width 20 height 6
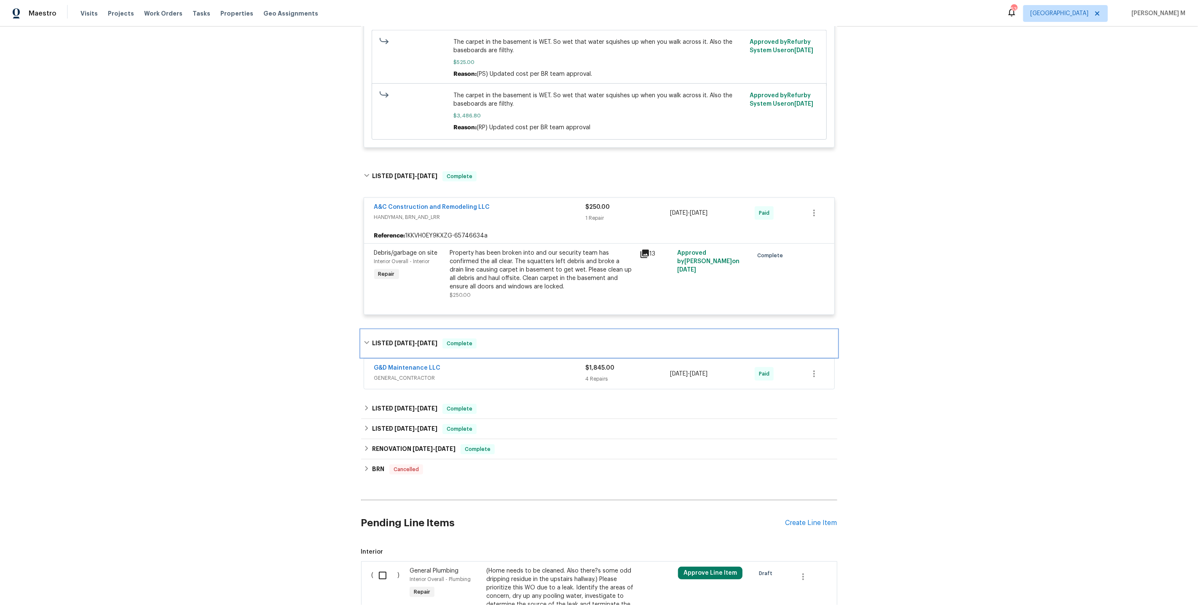
scroll to position [842, 0]
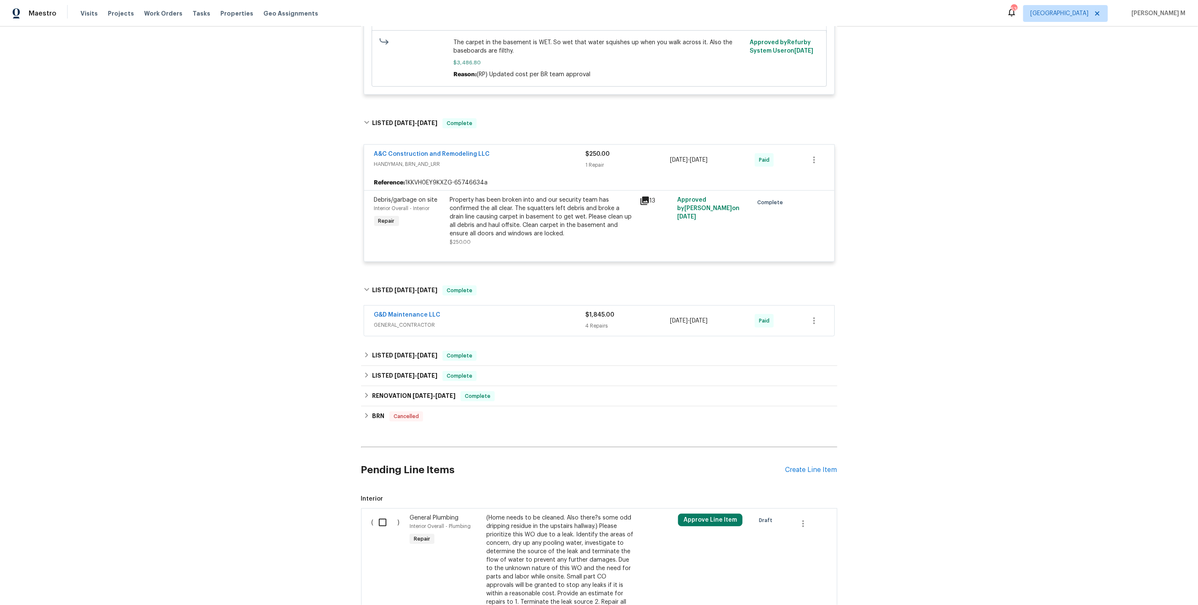
click at [393, 366] on div "LISTED 5/6/25 - 5/7/25 Complete VRX Photography PHOTOGRAPHY $120.00 1 Repair 5/…" at bounding box center [599, 376] width 476 height 20
click at [397, 346] on div "LISTED 5/28/25 - 5/30/25 Complete" at bounding box center [599, 356] width 476 height 20
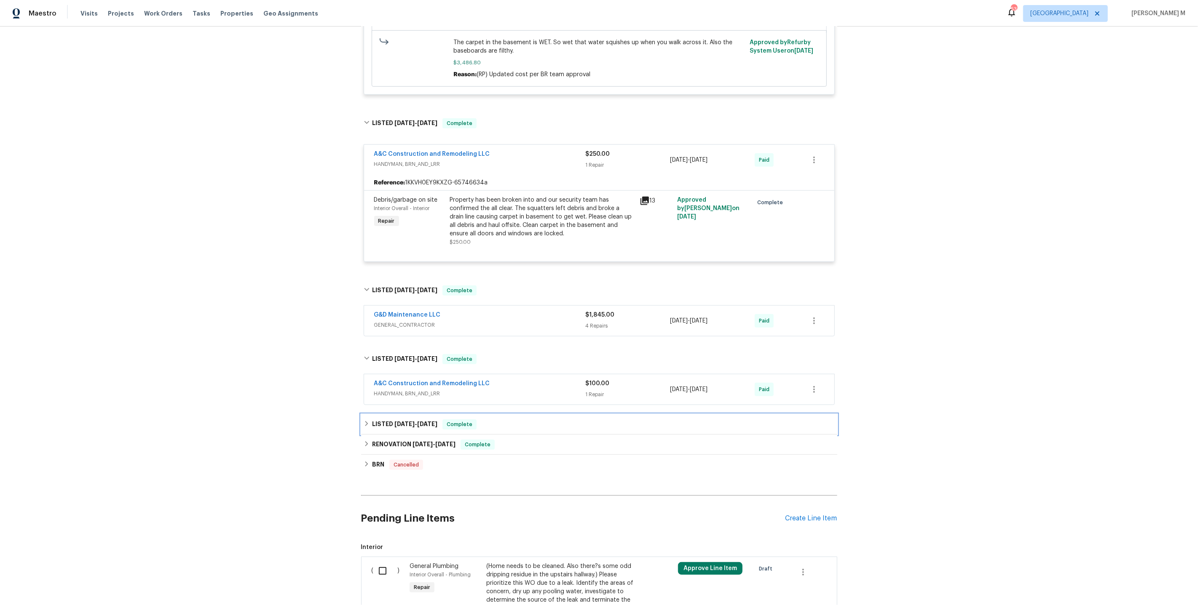
click at [397, 420] on h6 "LISTED 5/6/25 - 5/7/25" at bounding box center [404, 425] width 65 height 10
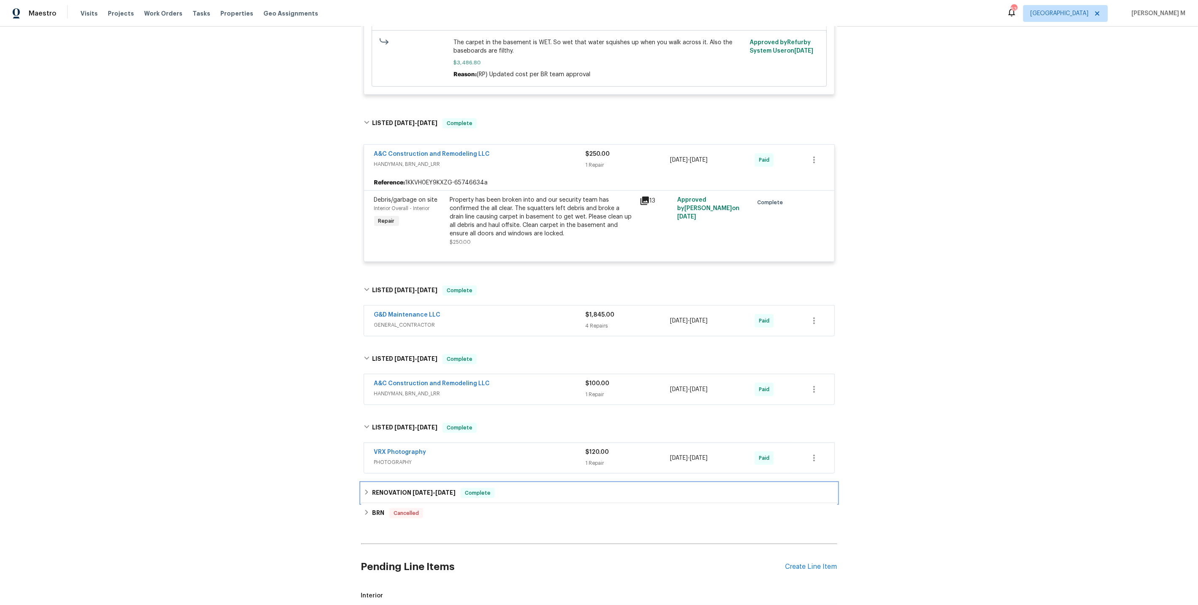
click at [399, 488] on h6 "RENOVATION 3/11/25 - 4/9/25" at bounding box center [413, 493] width 83 height 10
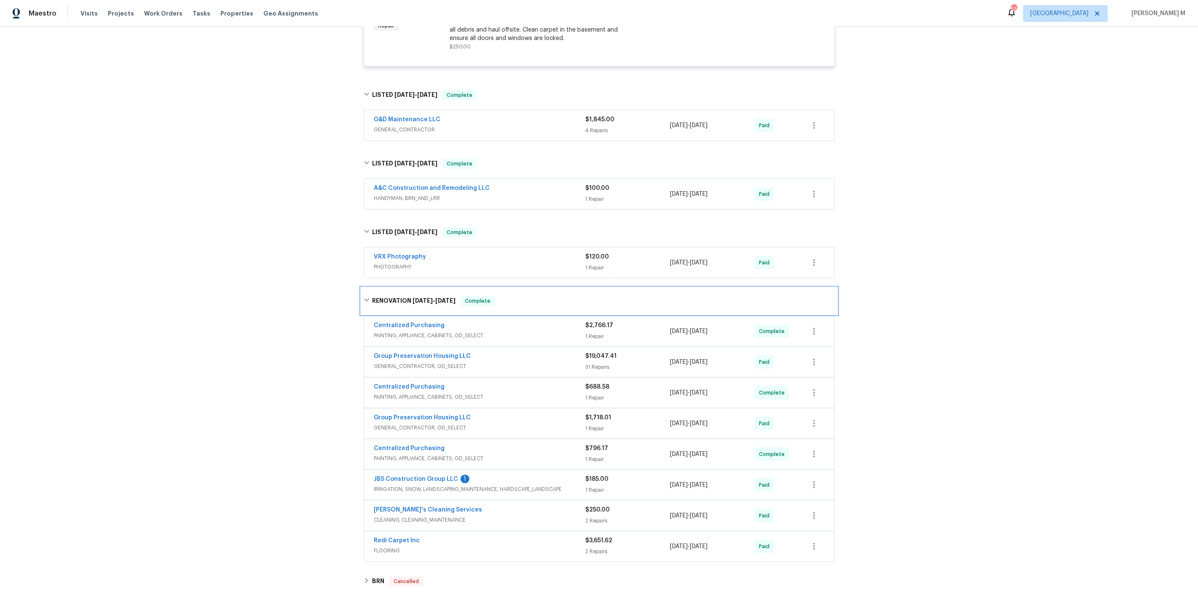
scroll to position [1038, 0]
click at [409, 351] on div "Group Preservation Housing LLC GENERAL_CONTRACTOR, OD_SELECT" at bounding box center [479, 361] width 211 height 20
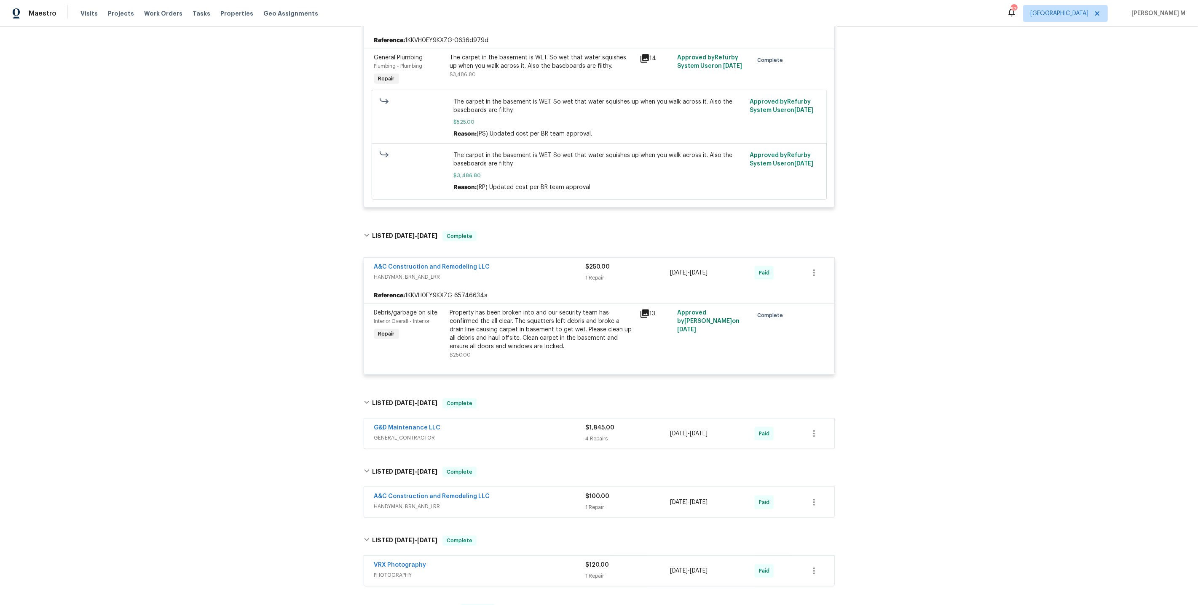
scroll to position [734, 0]
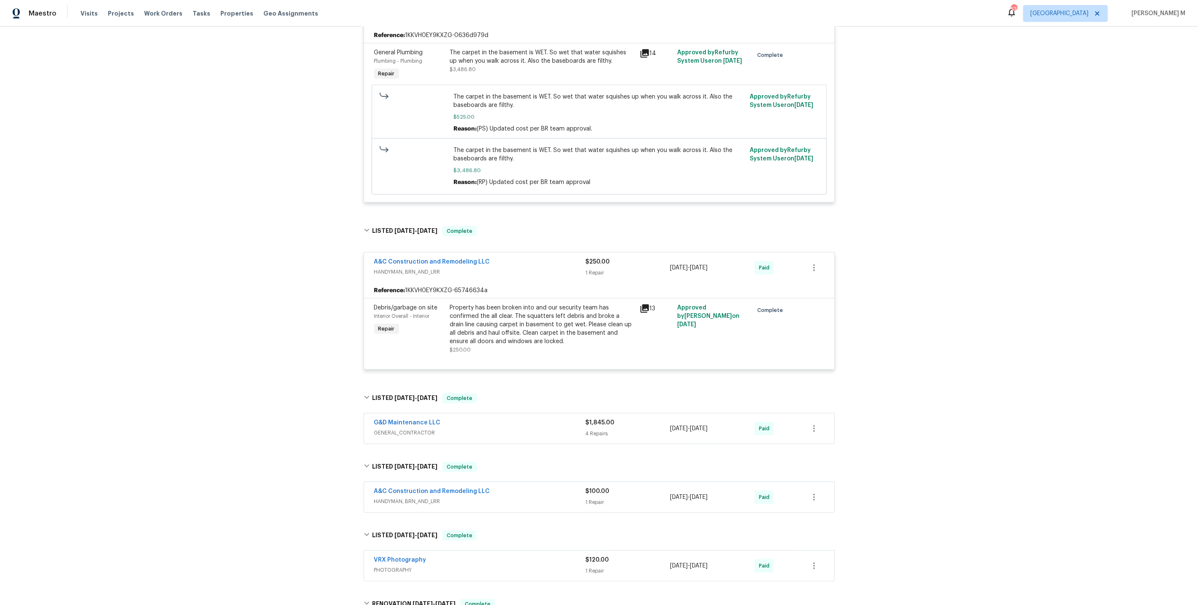
click at [431, 419] on div "G&D Maintenance LLC" at bounding box center [479, 424] width 211 height 10
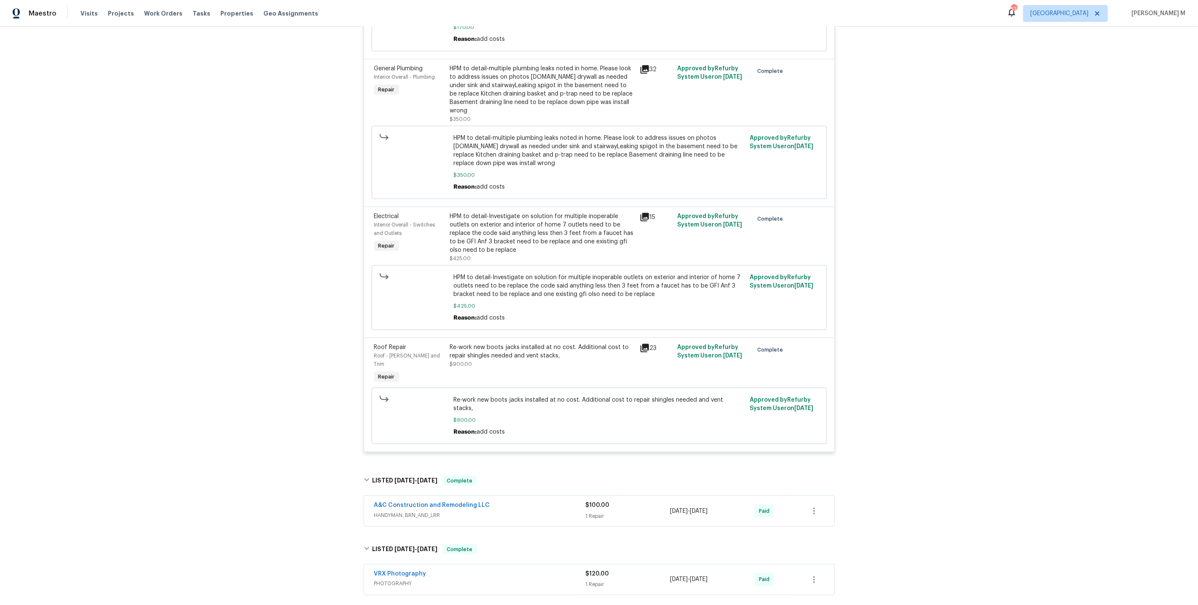
scroll to position [1258, 0]
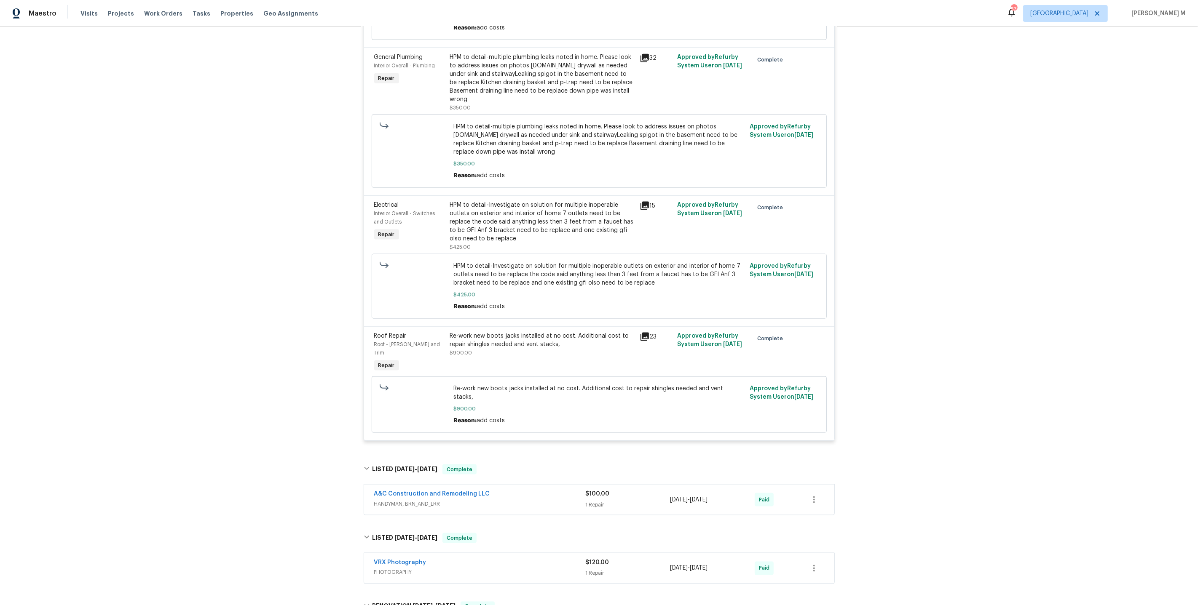
click at [415, 500] on span "HANDYMAN, BRN_AND_LRR" at bounding box center [479, 504] width 211 height 8
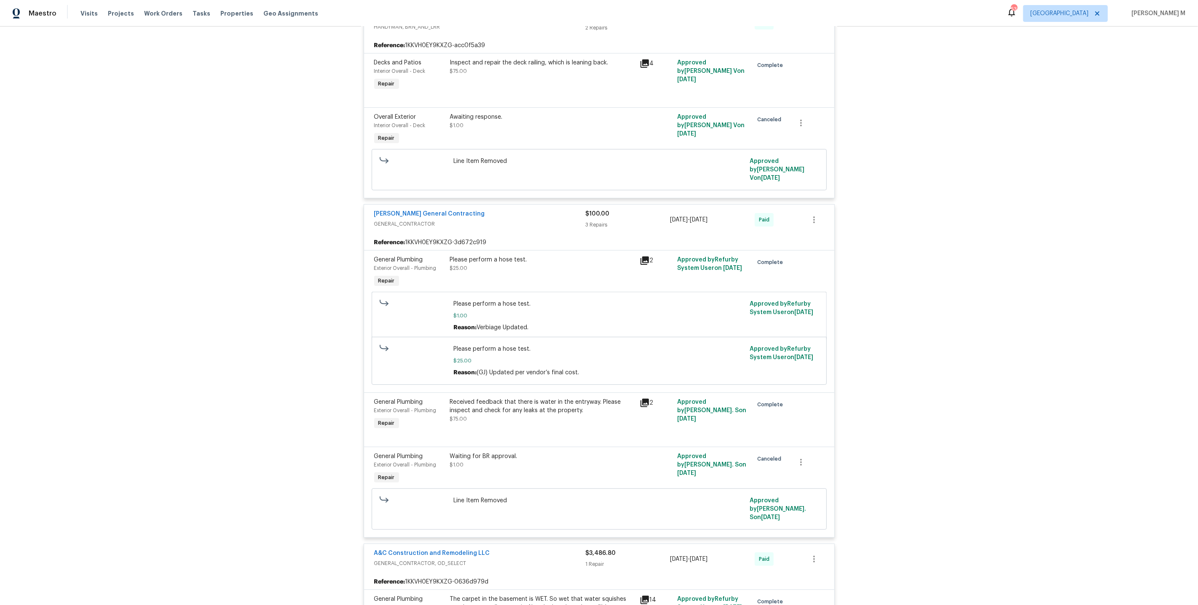
scroll to position [0, 0]
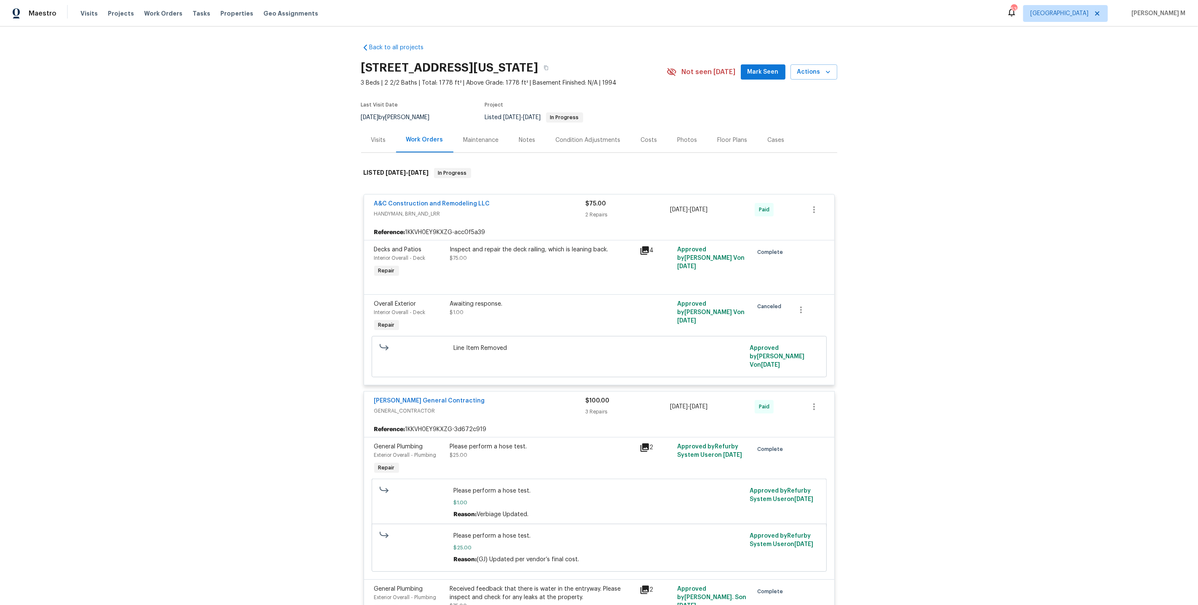
click at [476, 143] on div "Maintenance" at bounding box center [481, 140] width 56 height 25
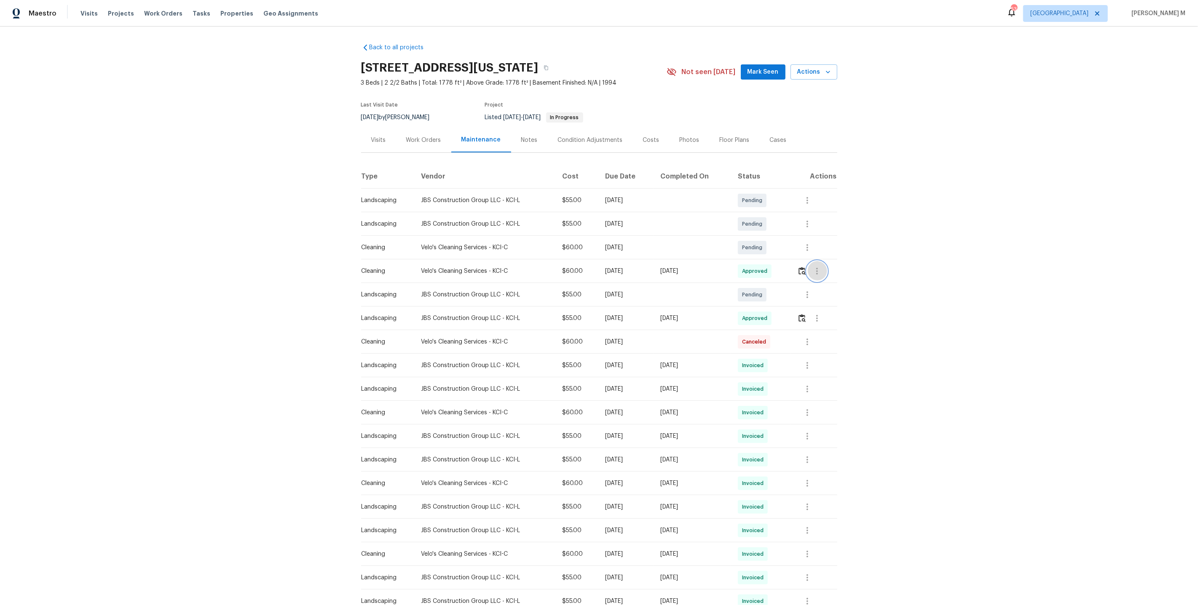
click at [817, 268] on icon "button" at bounding box center [817, 271] width 10 height 10
click at [819, 271] on li "Message vendor" at bounding box center [838, 267] width 59 height 14
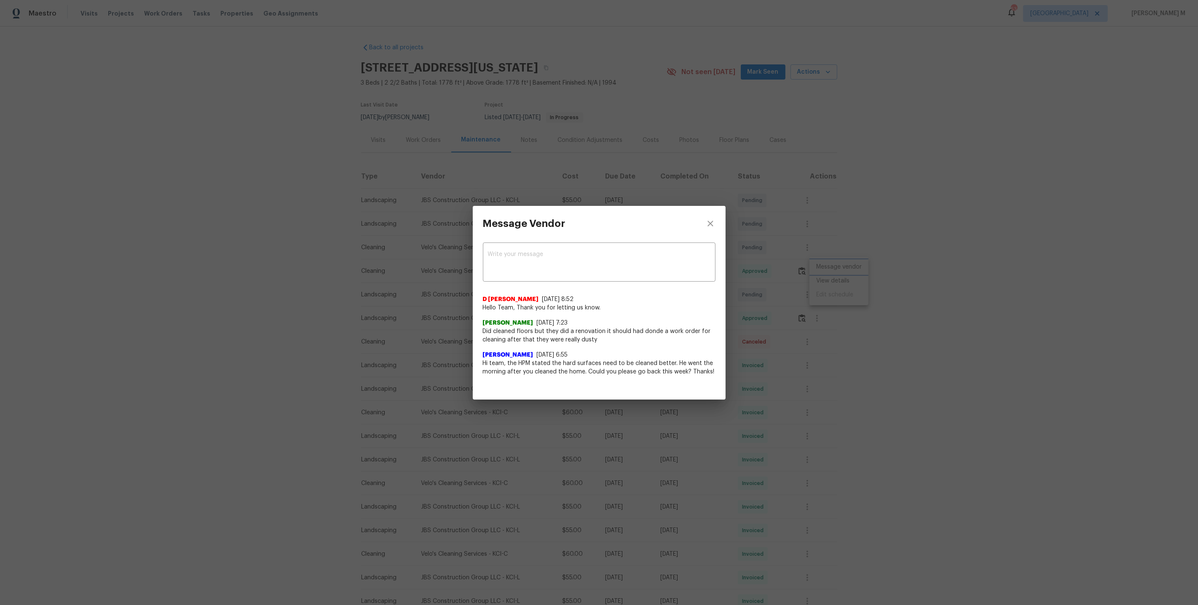
click at [841, 287] on div "Message Vendor x ​ D Kamesh 9/17/25, 8:52 Hello Team, Thank you for letting us …" at bounding box center [599, 302] width 1198 height 605
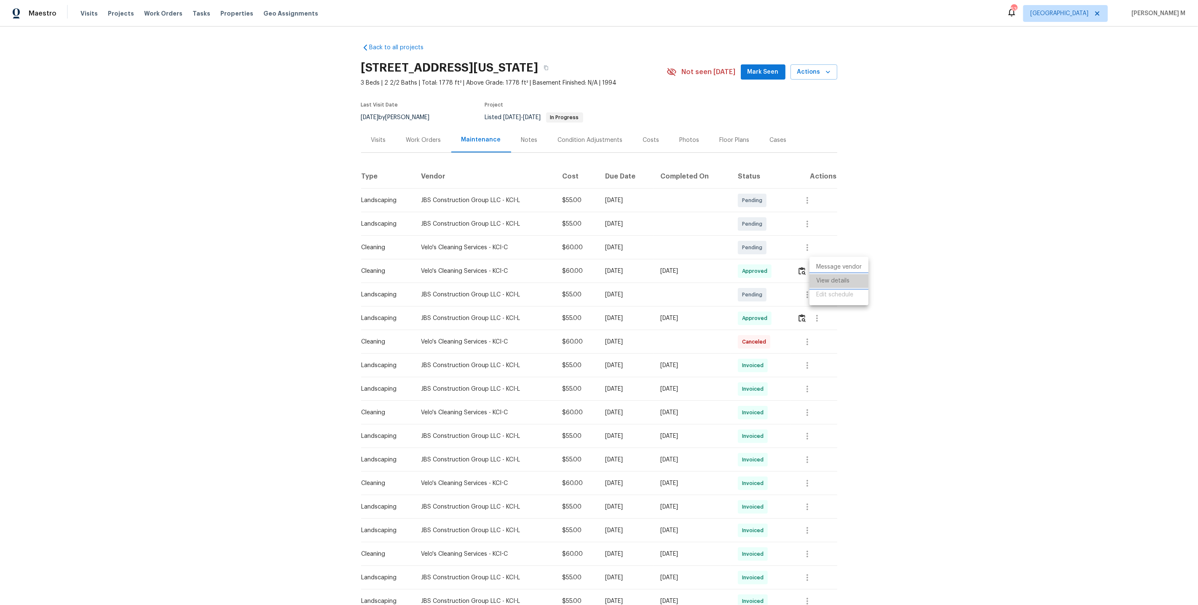
click at [843, 278] on li "View details" at bounding box center [838, 281] width 59 height 14
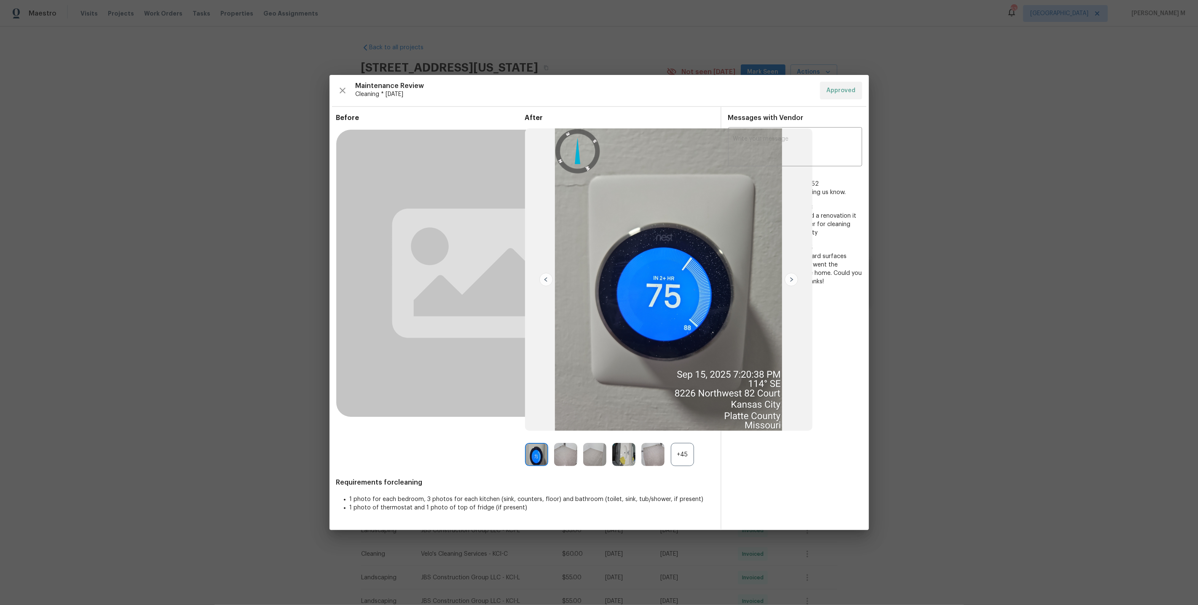
click at [674, 461] on div "+45" at bounding box center [682, 454] width 23 height 23
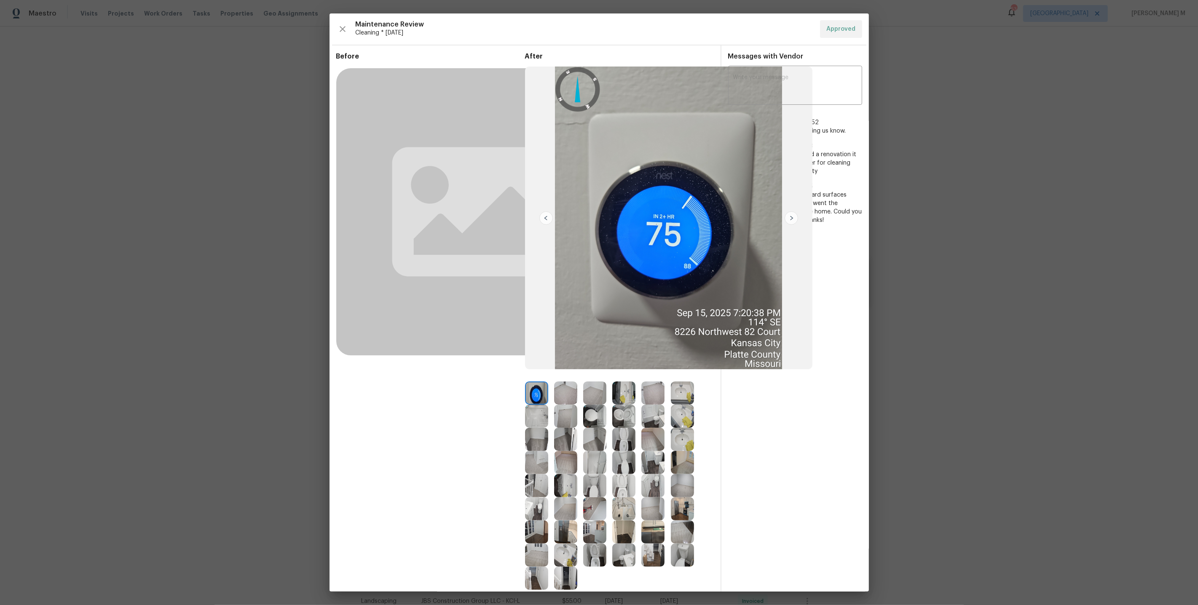
click at [537, 396] on img at bounding box center [536, 393] width 23 height 23
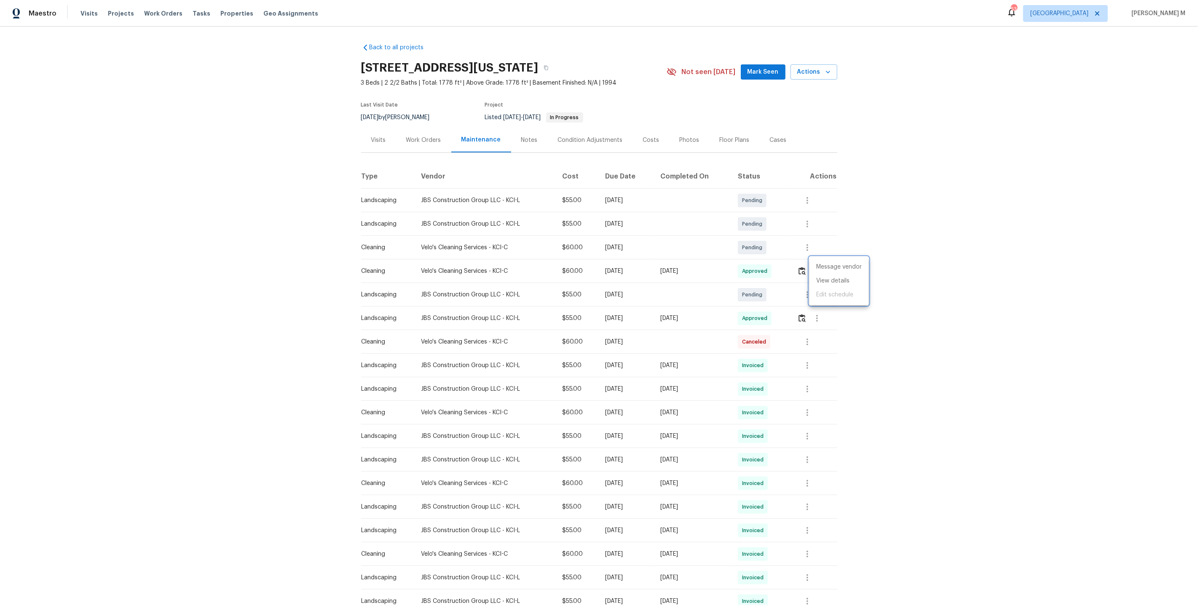
click at [427, 136] on div at bounding box center [599, 302] width 1198 height 605
click at [421, 136] on div "Work Orders" at bounding box center [423, 140] width 35 height 8
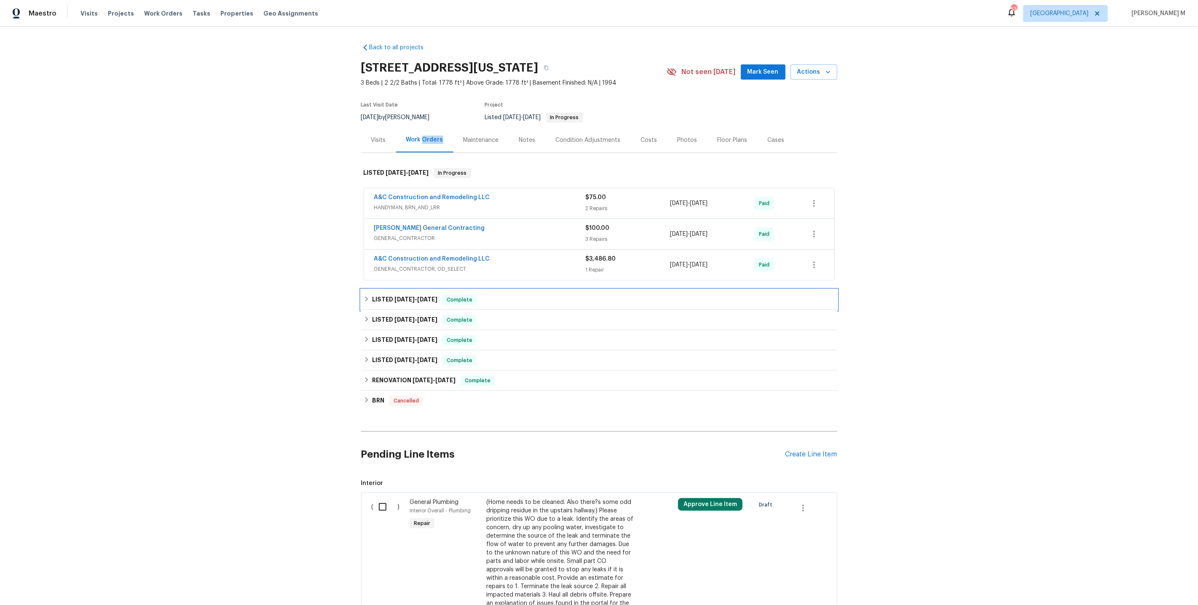
click at [419, 297] on span "6/25/25" at bounding box center [427, 300] width 20 height 6
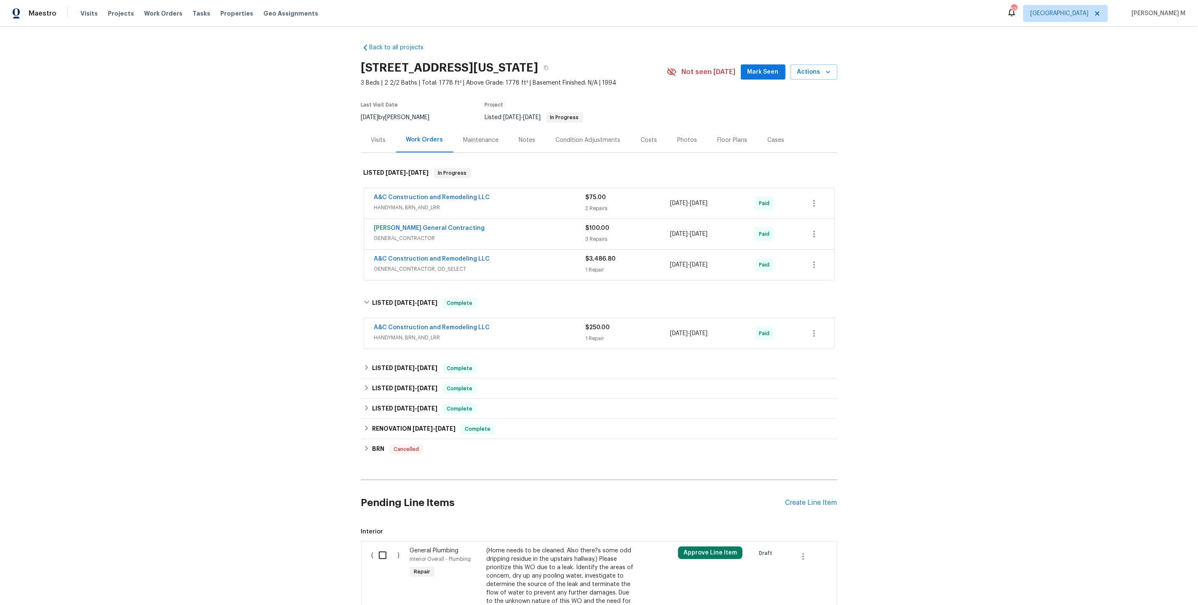
click at [450, 208] on div "A&C Construction and Remodeling LLC HANDYMAN, BRN_AND_LRR" at bounding box center [479, 203] width 211 height 20
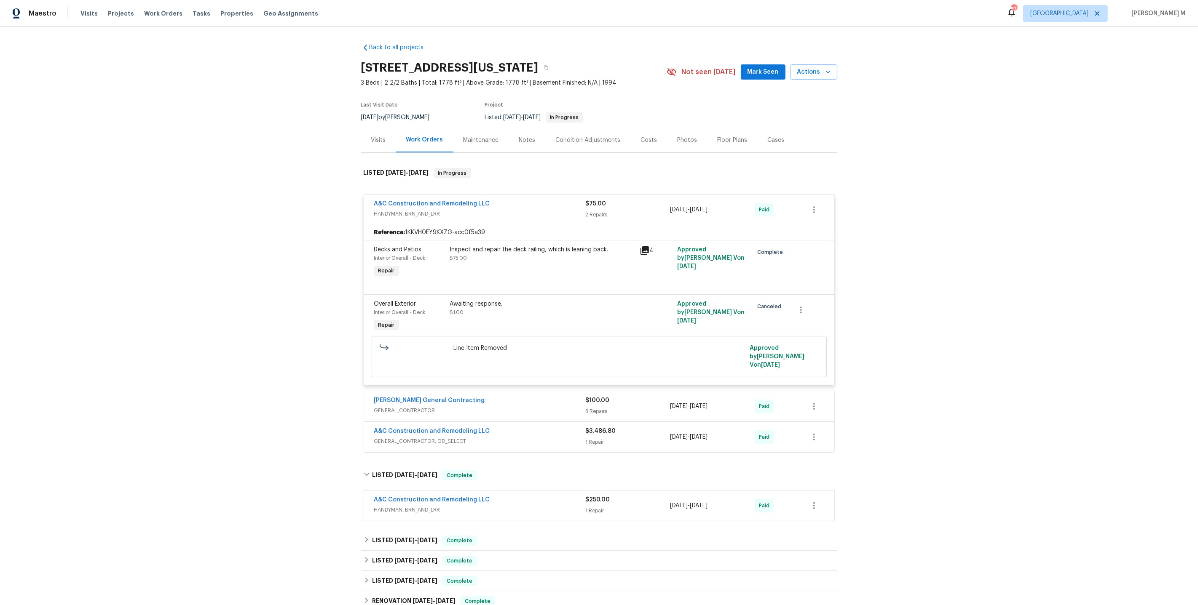
click at [425, 407] on span "GENERAL_CONTRACTOR" at bounding box center [479, 411] width 211 height 8
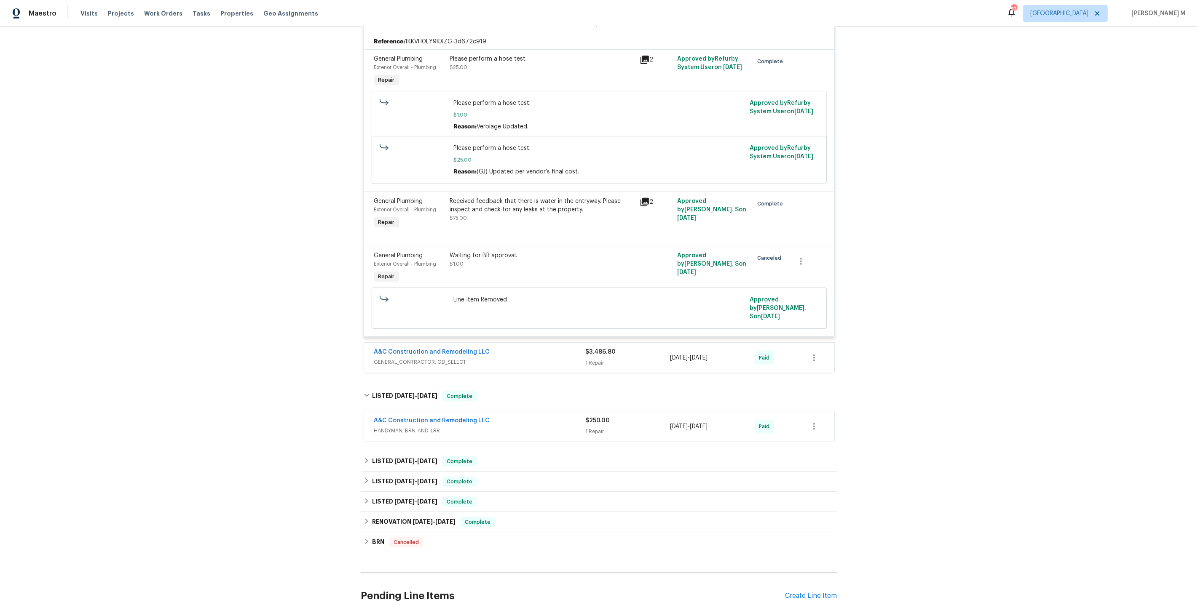
scroll to position [402, 0]
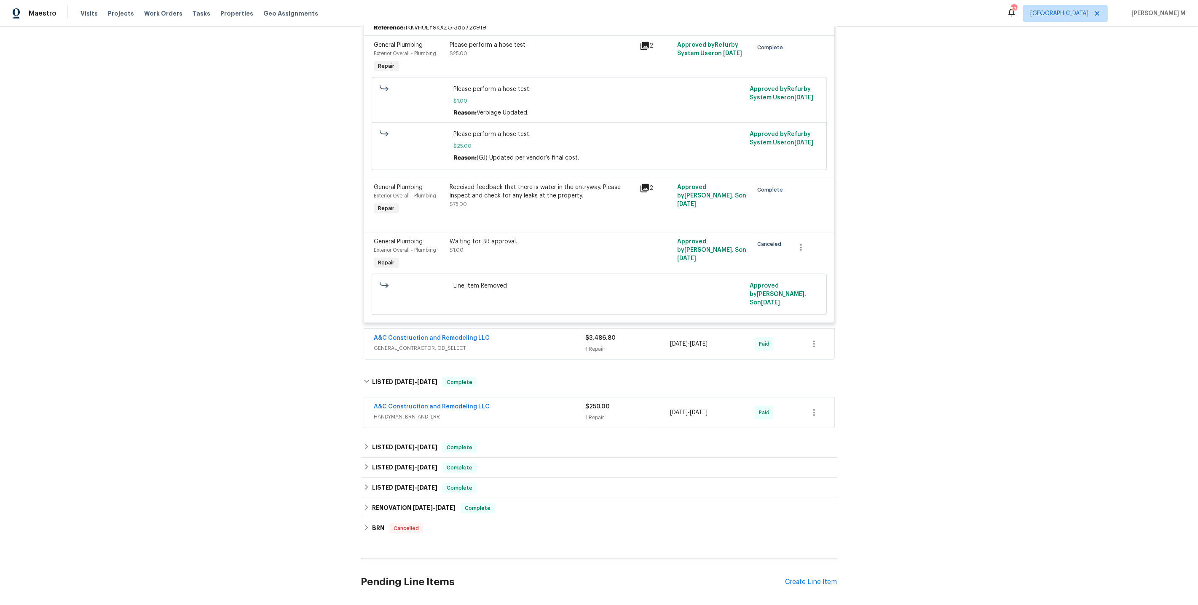
click at [429, 334] on div "A&C Construction and Remodeling LLC GENERAL_CONTRACTOR, OD_SELECT" at bounding box center [479, 344] width 211 height 20
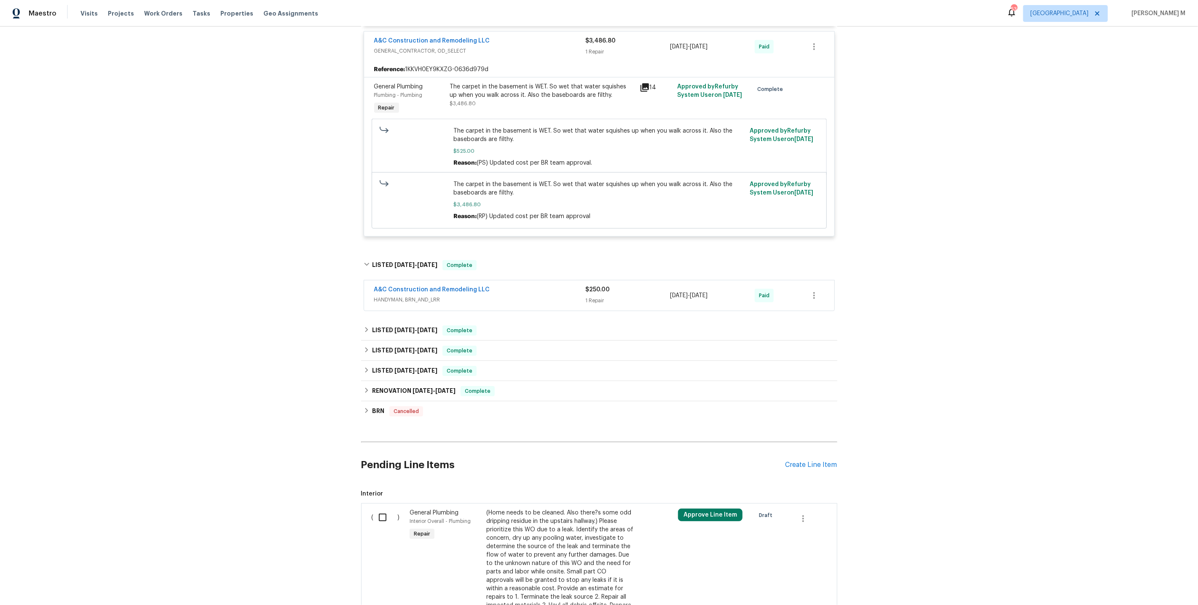
scroll to position [723, 0]
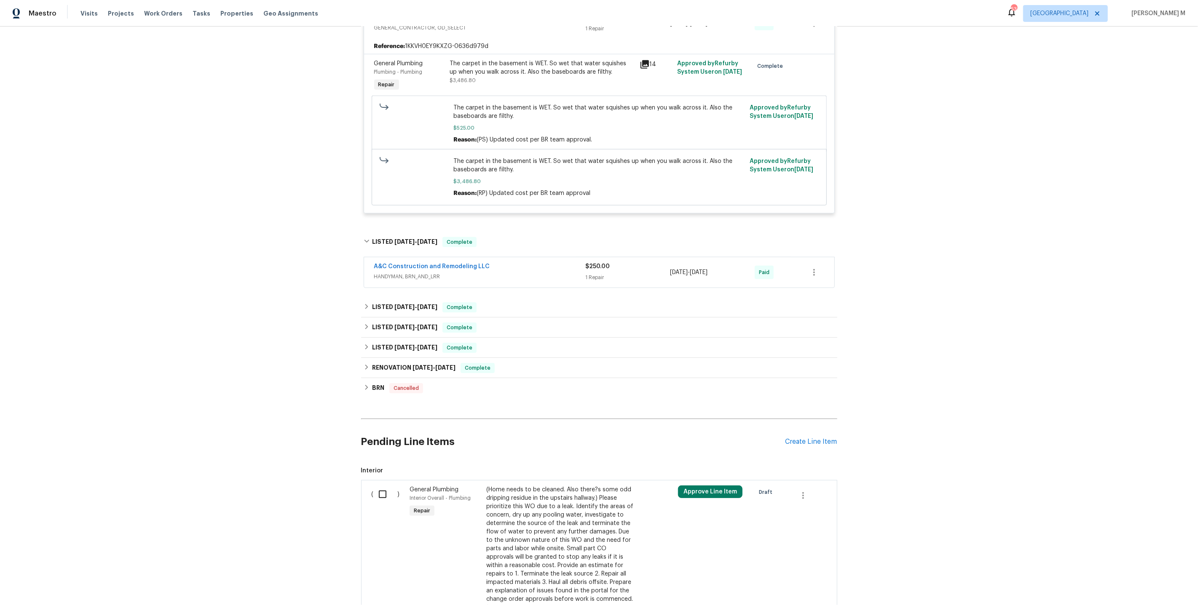
click at [420, 273] on span "HANDYMAN, BRN_AND_LRR" at bounding box center [479, 277] width 211 height 8
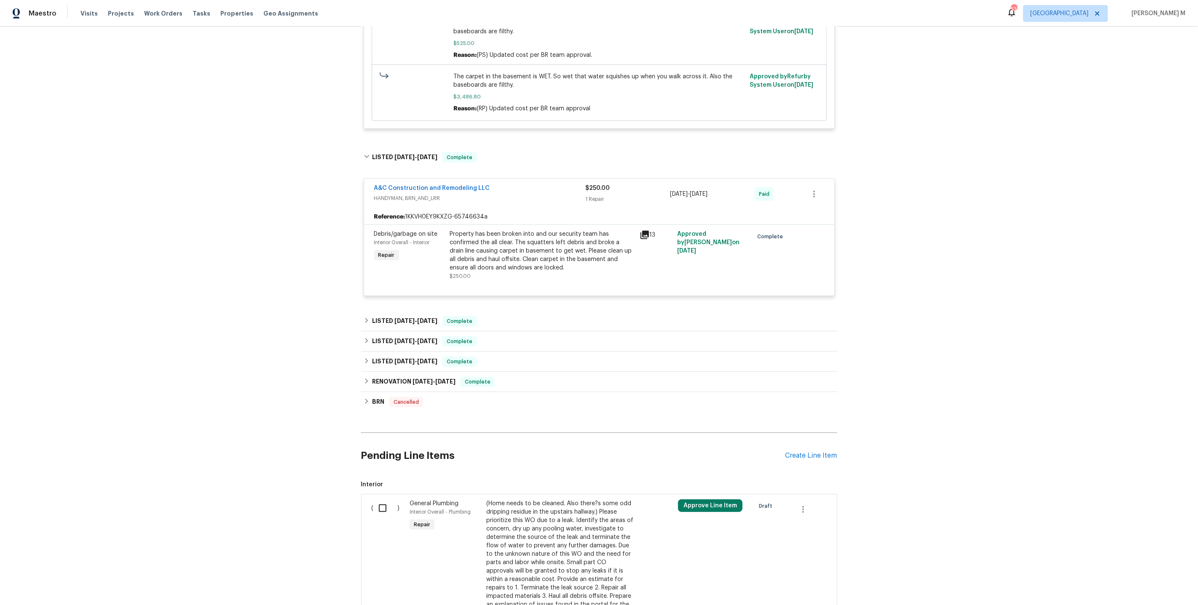
scroll to position [844, 0]
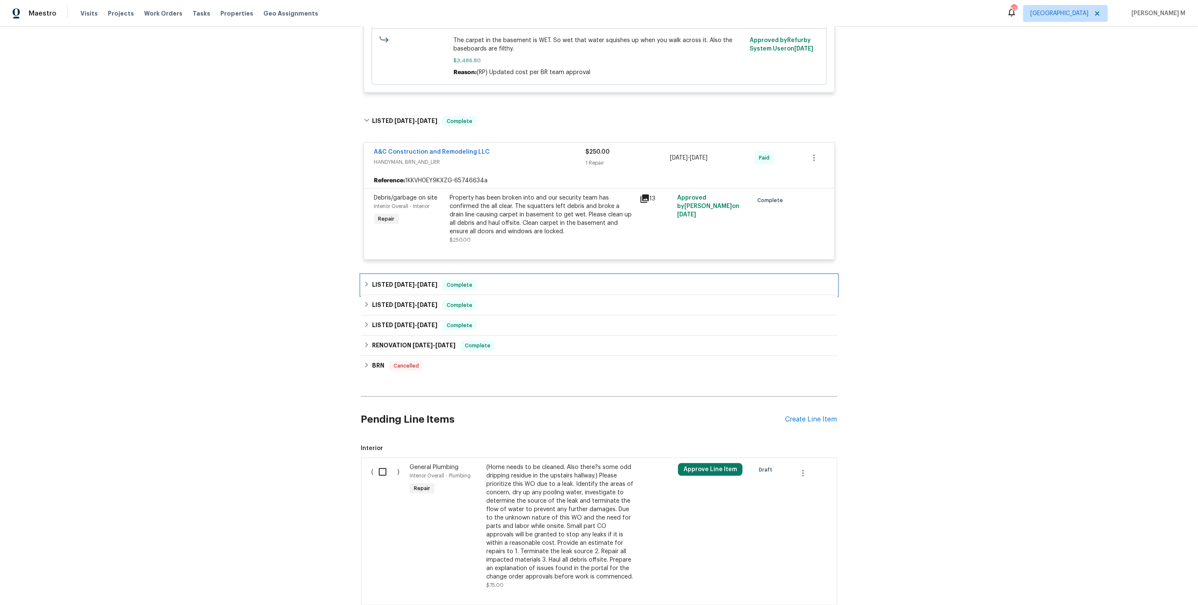
click at [409, 275] on div "LISTED 5/29/25 - 6/6/25 Complete" at bounding box center [599, 285] width 476 height 20
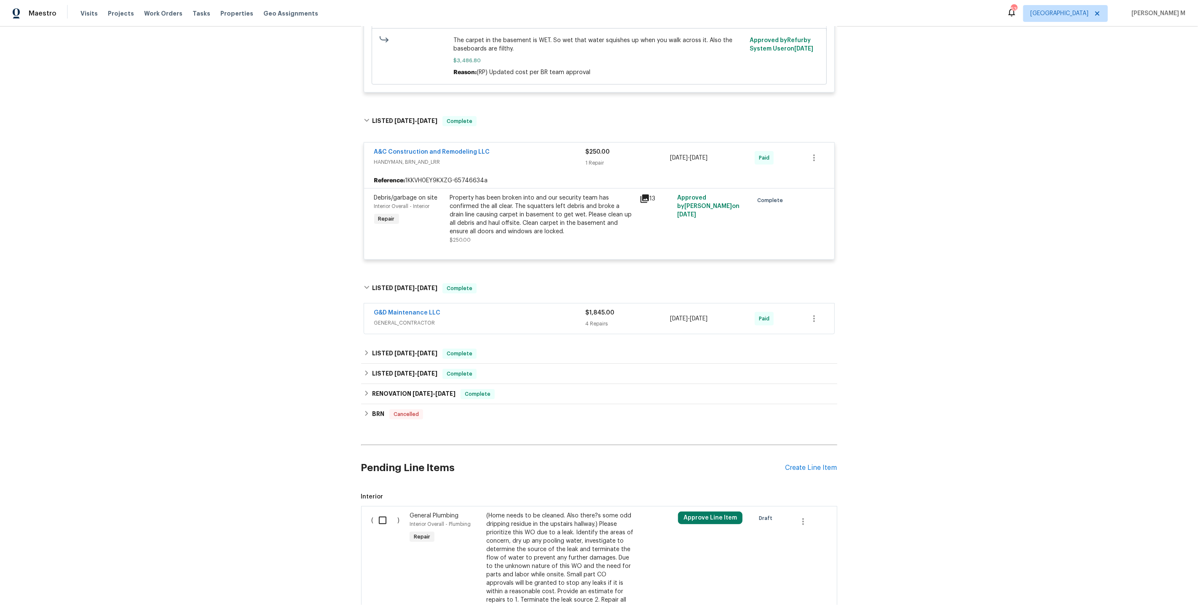
click at [409, 309] on div "G&D Maintenance LLC GENERAL_CONTRACTOR" at bounding box center [479, 319] width 211 height 20
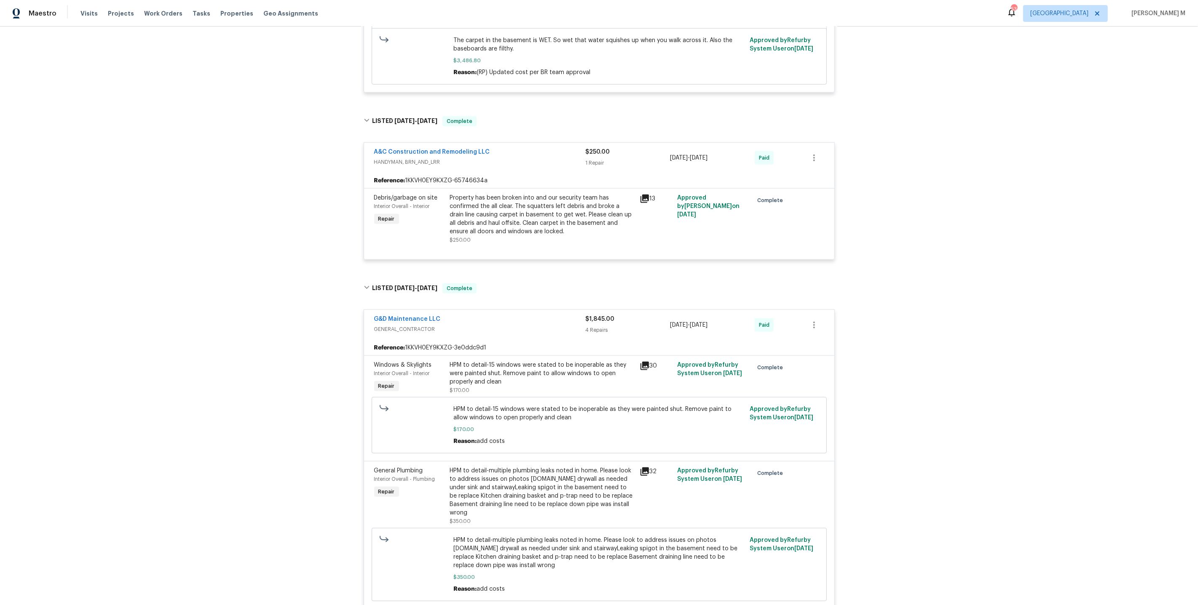
click at [404, 343] on div "Back to all projects 8226 NW 82nd Ct, Kansas City, MO 64152 3 Beds | 2 2/2 Bath…" at bounding box center [599, 190] width 476 height 1994
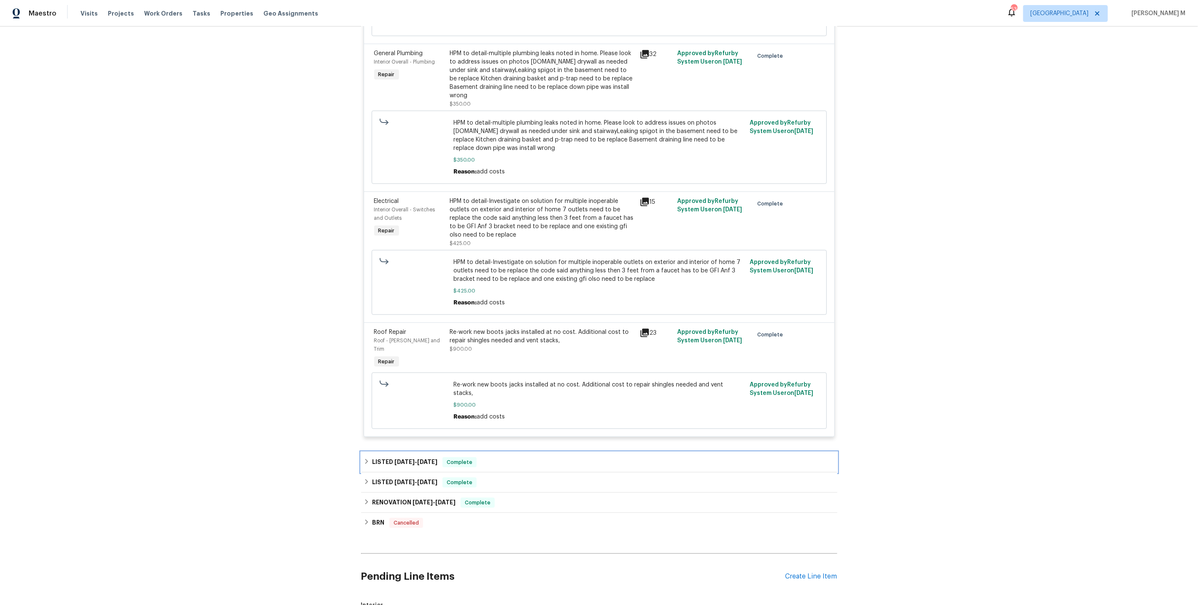
scroll to position [1262, 0]
click at [412, 457] on h6 "LISTED 5/28/25 - 5/30/25" at bounding box center [404, 462] width 65 height 10
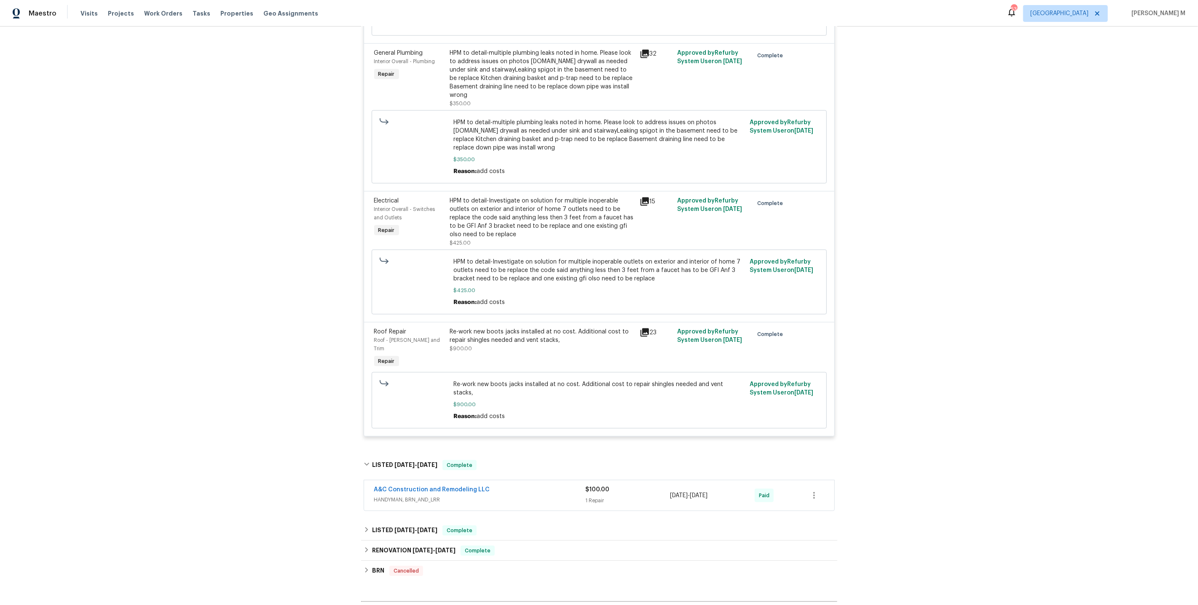
click at [408, 496] on span "HANDYMAN, BRN_AND_LRR" at bounding box center [479, 500] width 211 height 8
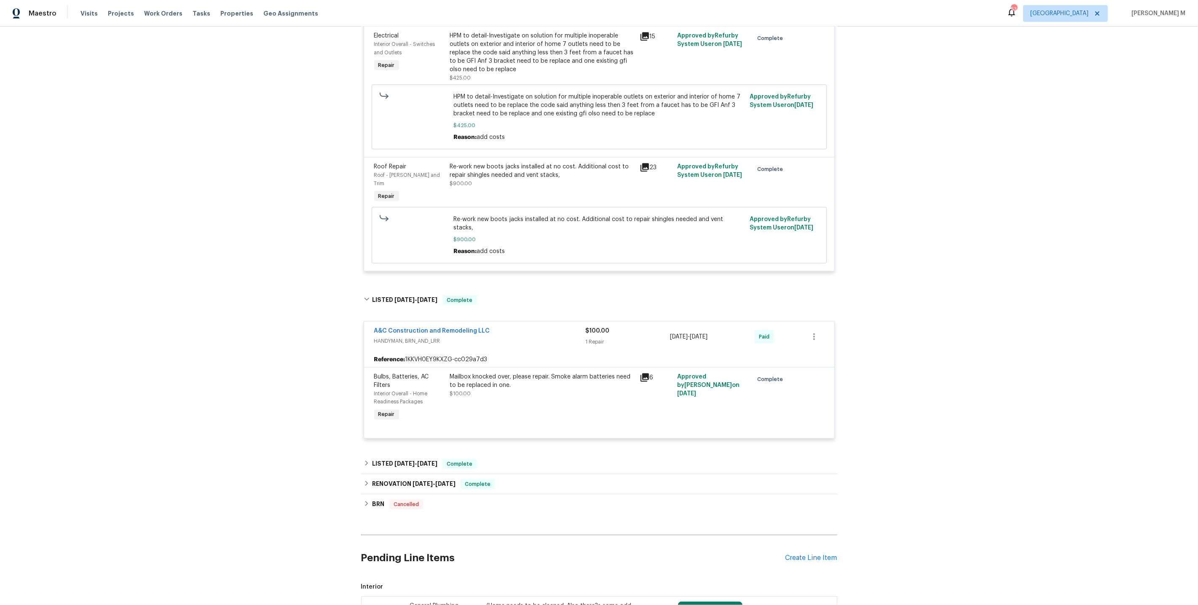
scroll to position [1435, 0]
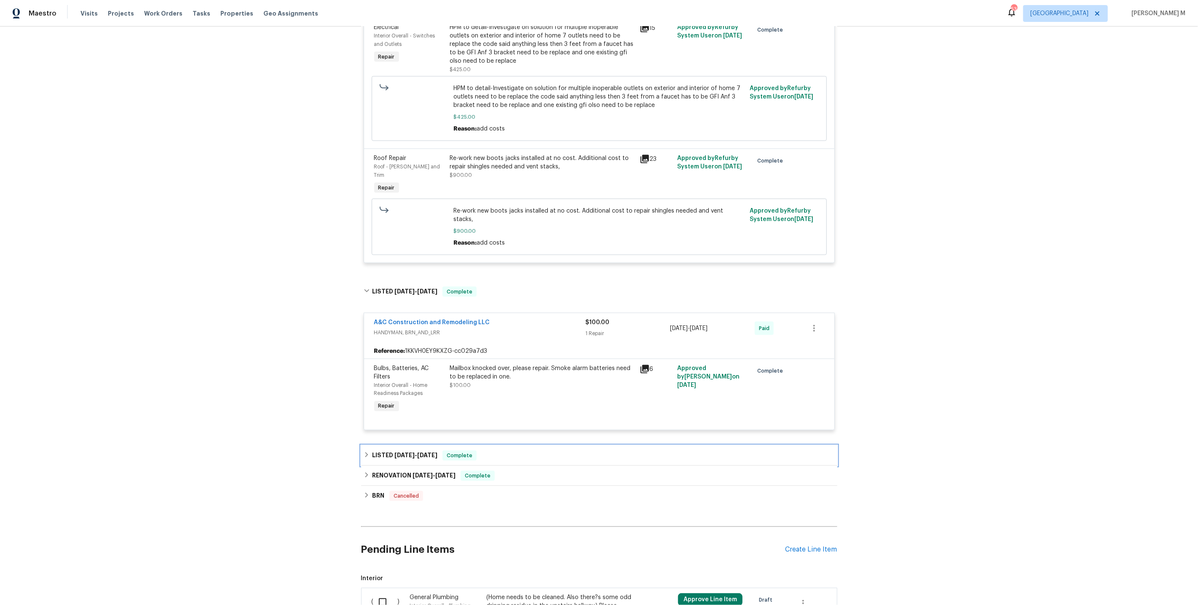
click at [427, 452] on span "5/7/25" at bounding box center [427, 455] width 20 height 6
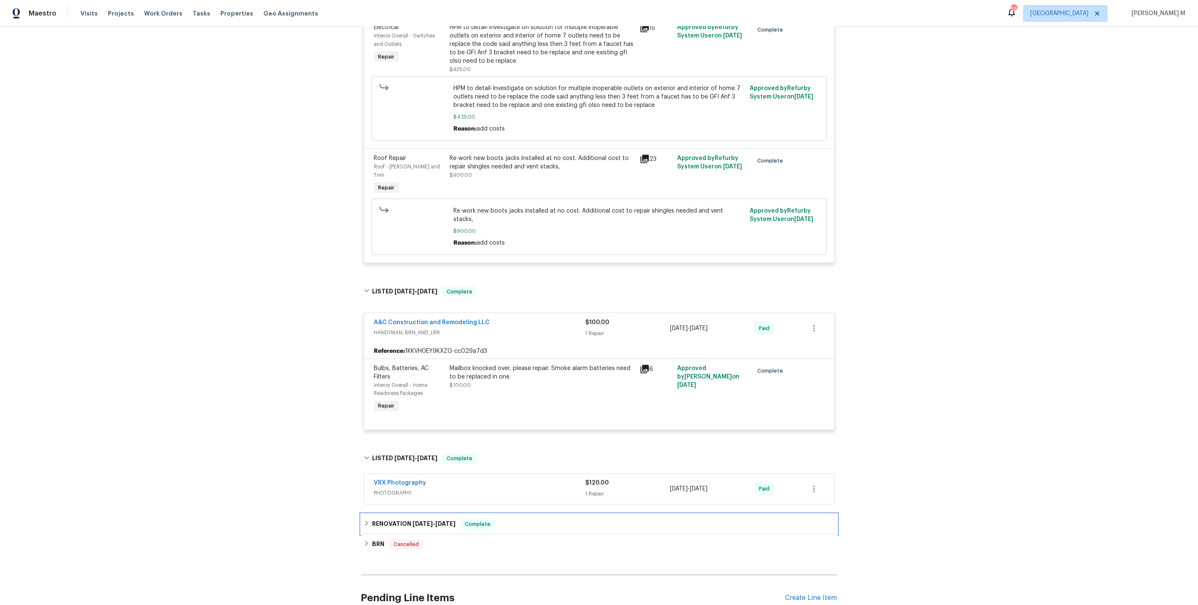
click at [404, 519] on h6 "RENOVATION 3/11/25 - 4/9/25" at bounding box center [413, 524] width 83 height 10
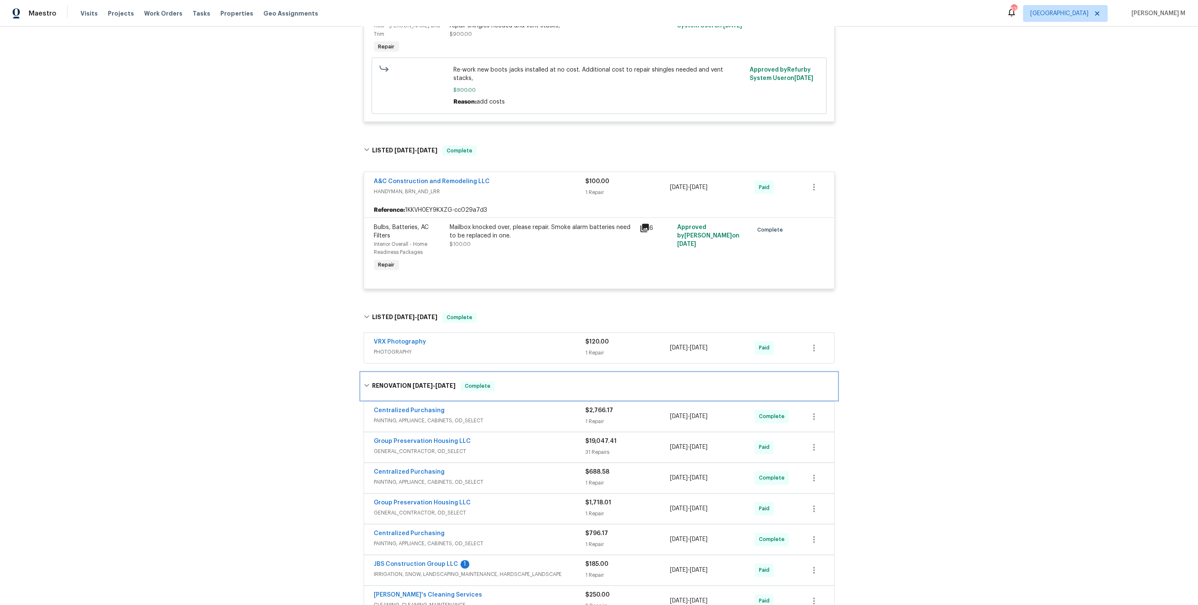
scroll to position [1607, 0]
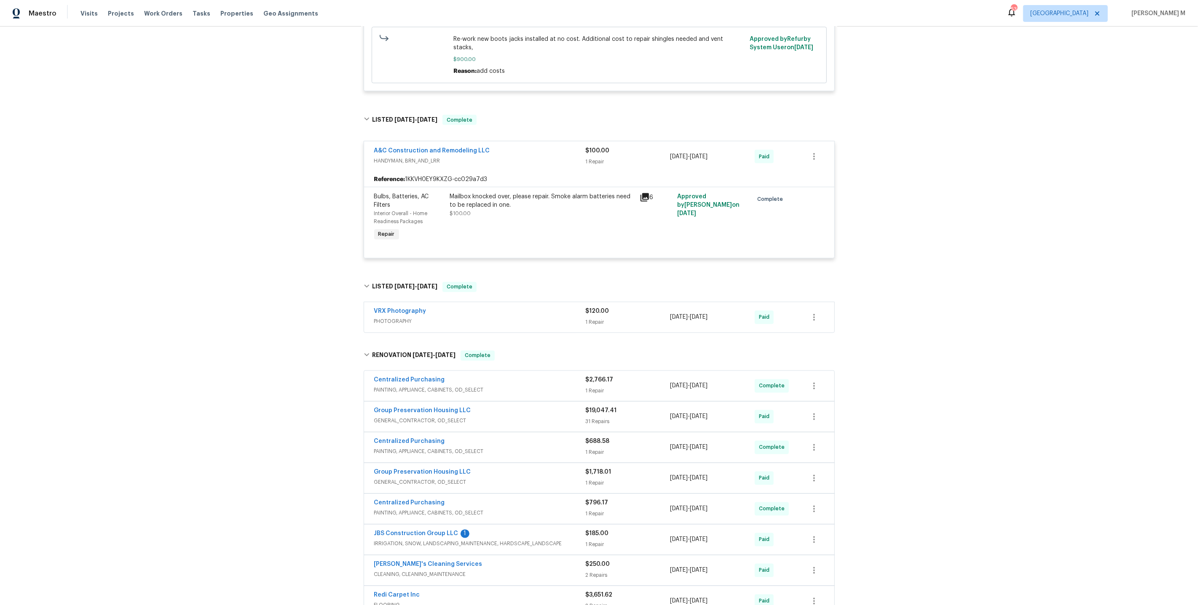
click at [417, 386] on span "PAINTING, APPLIANCE, CABINETS, OD_SELECT" at bounding box center [479, 390] width 211 height 8
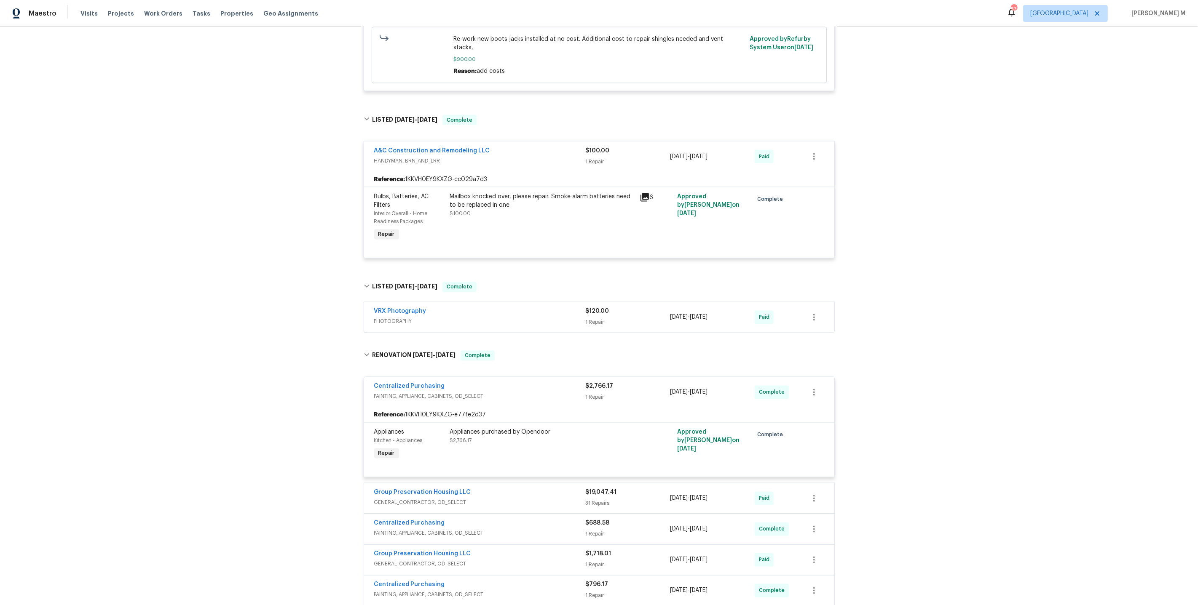
click at [433, 484] on div "Group Preservation Housing LLC GENERAL_CONTRACTOR, OD_SELECT $19,047.41 31 Repa…" at bounding box center [599, 499] width 470 height 30
click at [441, 499] on span "GENERAL_CONTRACTOR, OD_SELECT" at bounding box center [479, 503] width 211 height 8
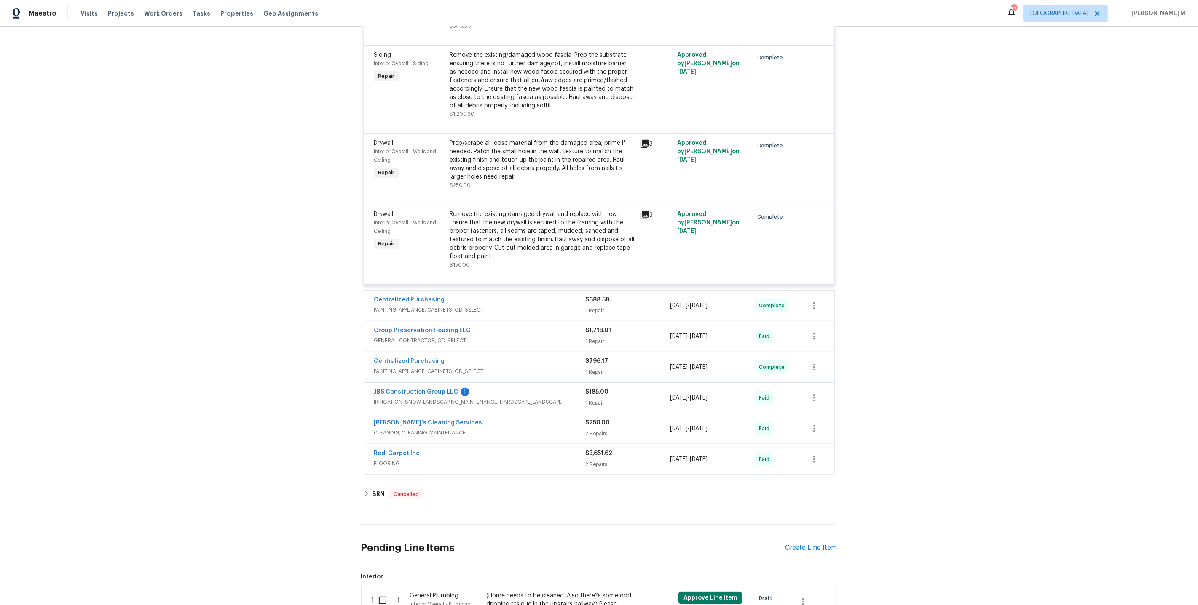
scroll to position [3912, 0]
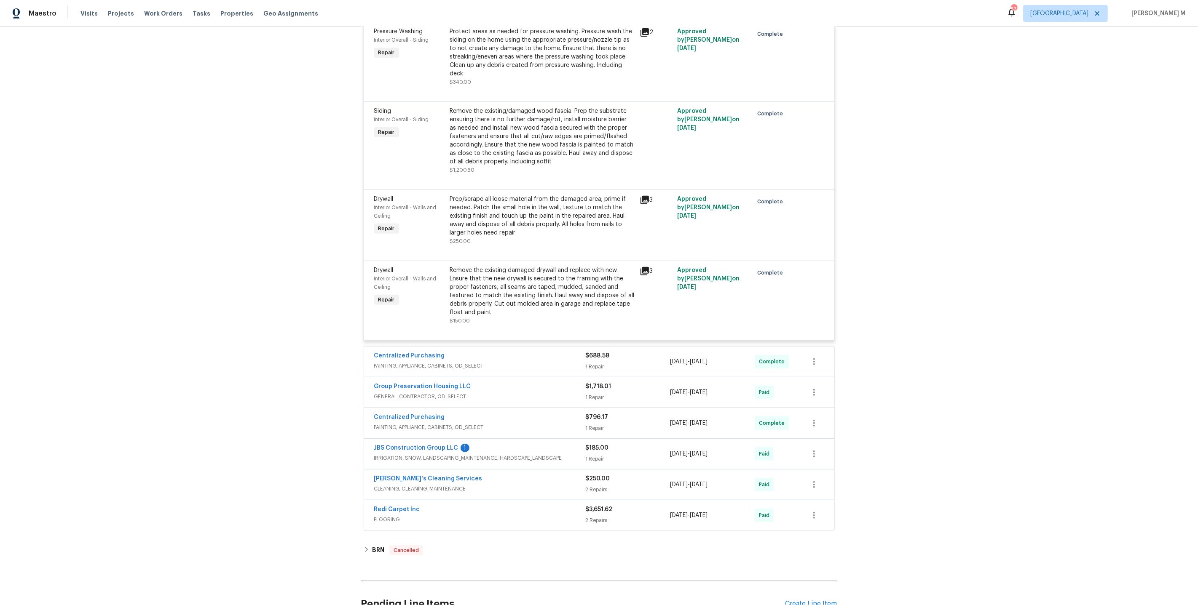
click at [437, 362] on span "PAINTING, APPLIANCE, CABINETS, OD_SELECT" at bounding box center [479, 366] width 211 height 8
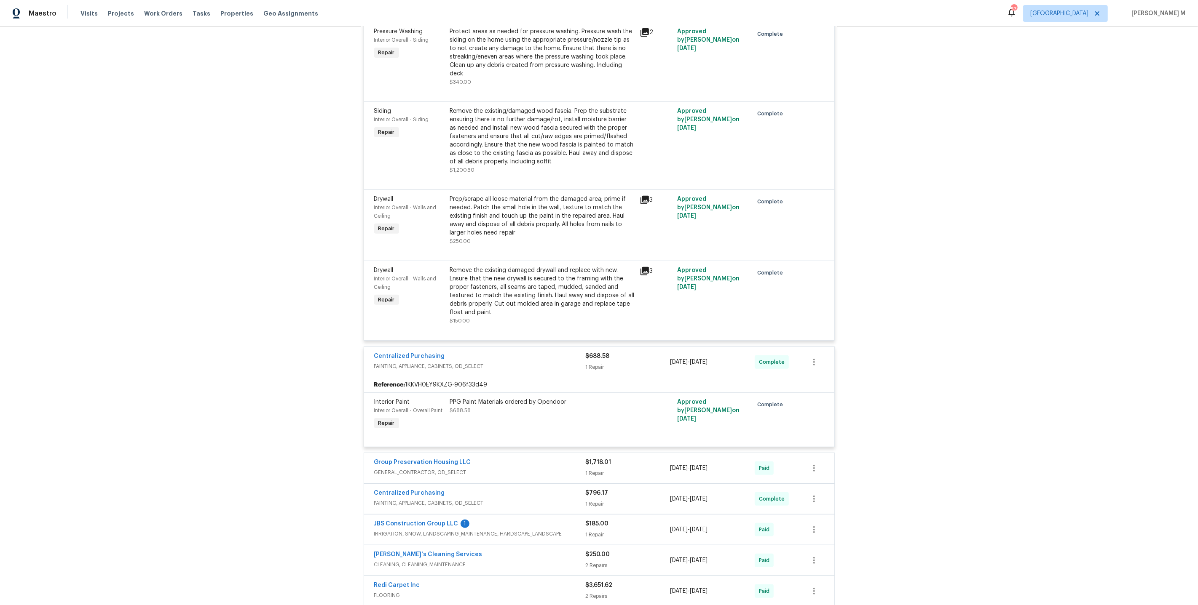
click at [424, 468] on span "GENERAL_CONTRACTOR, OD_SELECT" at bounding box center [479, 472] width 211 height 8
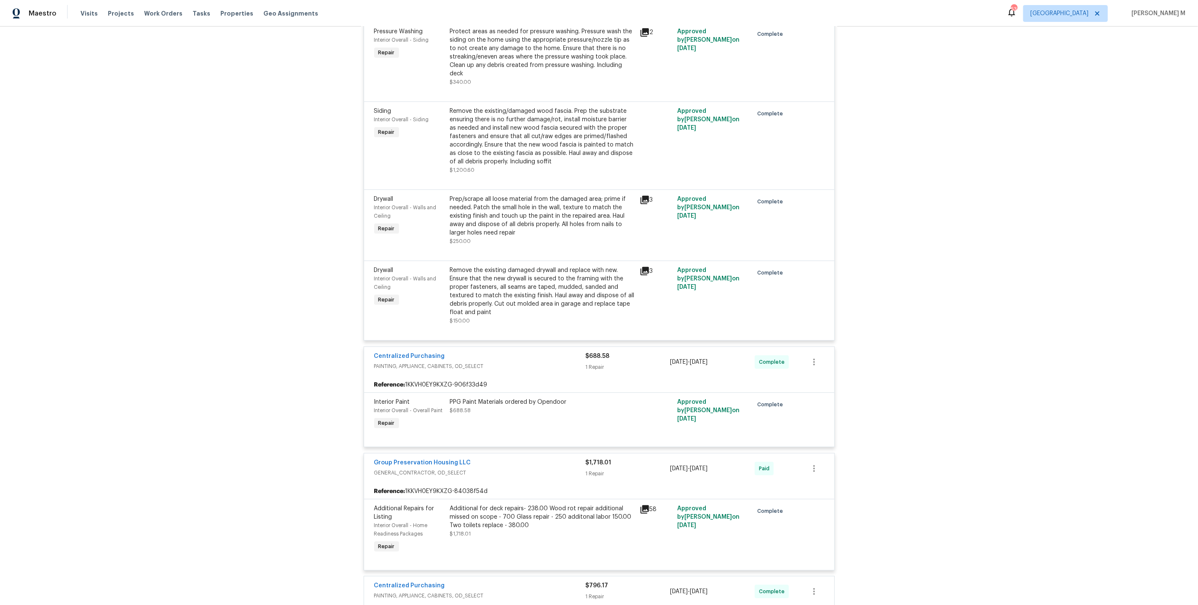
click at [428, 592] on span "PAINTING, APPLIANCE, CABINETS, OD_SELECT" at bounding box center [479, 596] width 211 height 8
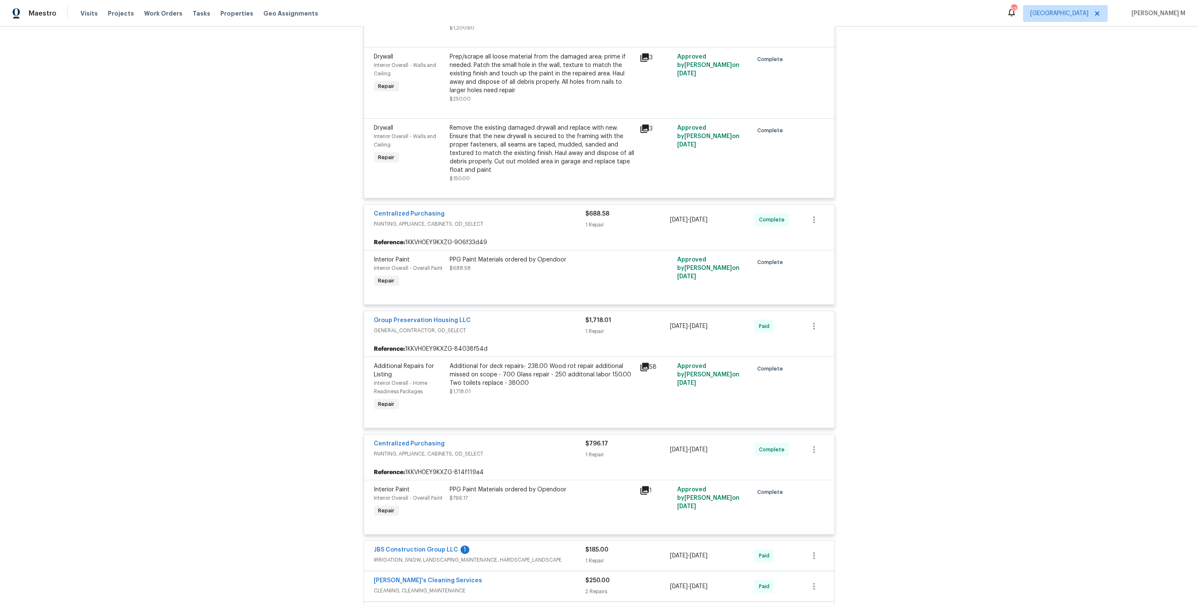
scroll to position [4055, 0]
click at [439, 586] on span "CLEANING, CLEANING_MAINTENANCE" at bounding box center [479, 590] width 211 height 8
click at [441, 555] on span "IRRIGATION, SNOW, LANDSCAPING_MAINTENANCE, HARDSCAPE_LANDSCAPE" at bounding box center [479, 559] width 211 height 8
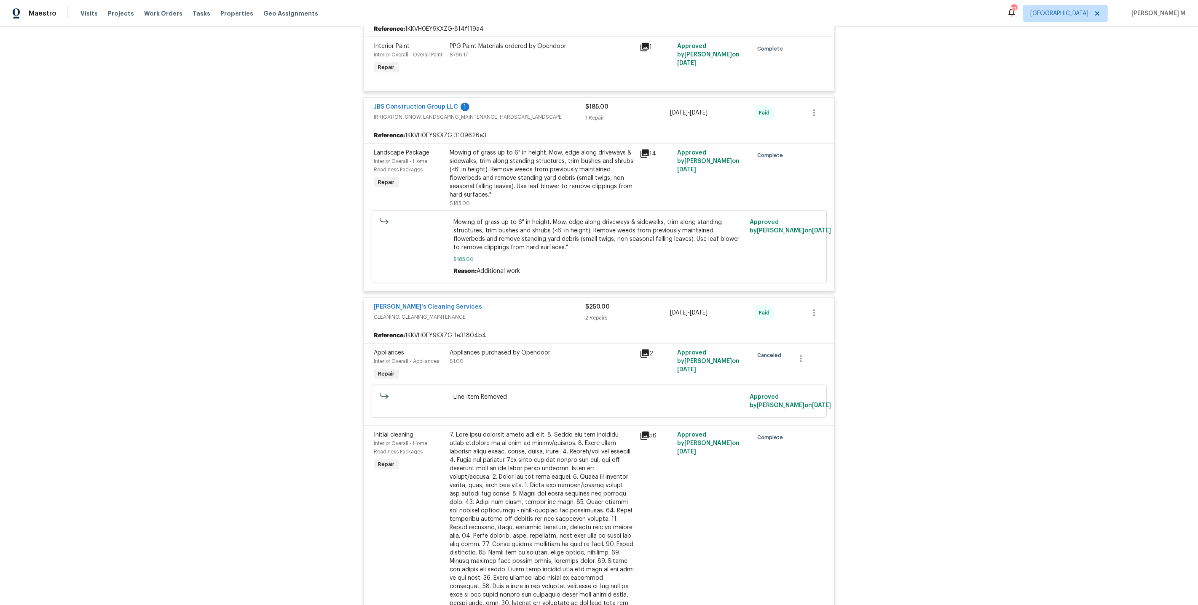
scroll to position [4542, 0]
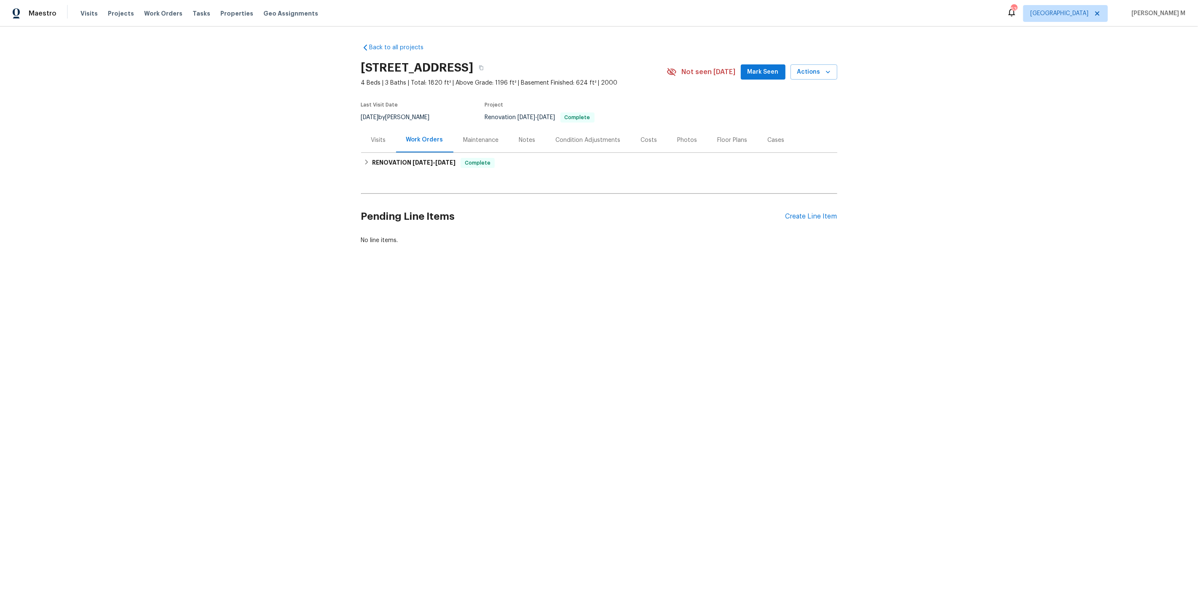
click at [468, 136] on div "Maintenance" at bounding box center [480, 140] width 35 height 8
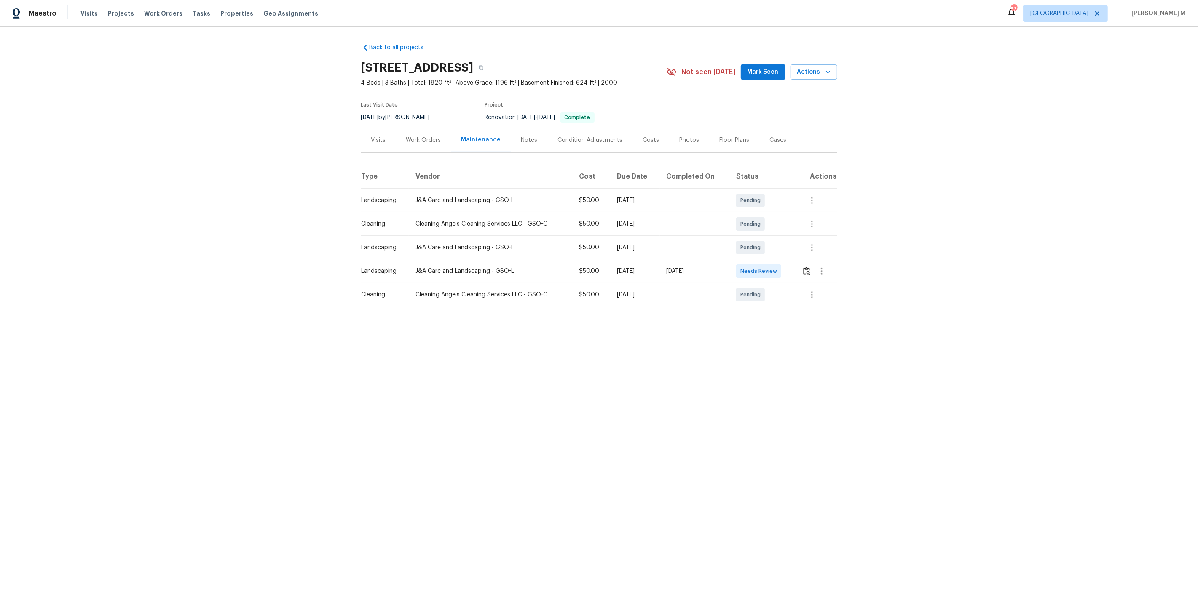
click at [428, 139] on div "Work Orders" at bounding box center [423, 140] width 35 height 8
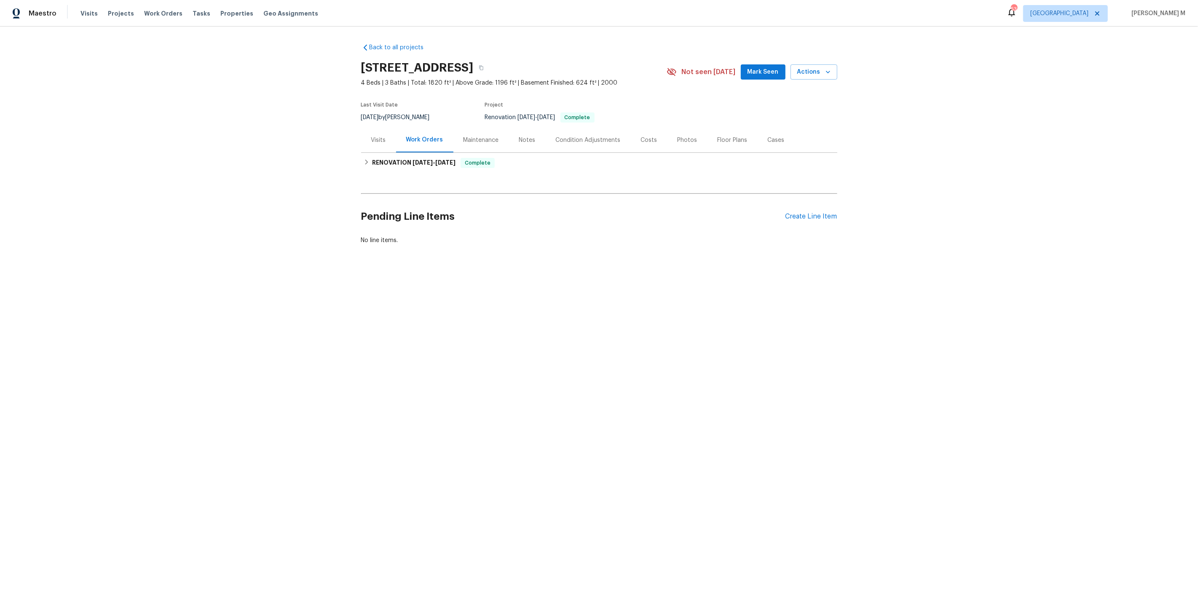
click at [412, 169] on div "Back to all projects [STREET_ADDRESS] 4 Beds | 3 Baths | Total: 1820 ft² | Abov…" at bounding box center [599, 144] width 476 height 215
click at [414, 162] on h6 "RENOVATION [DATE] - [DATE]" at bounding box center [413, 163] width 83 height 10
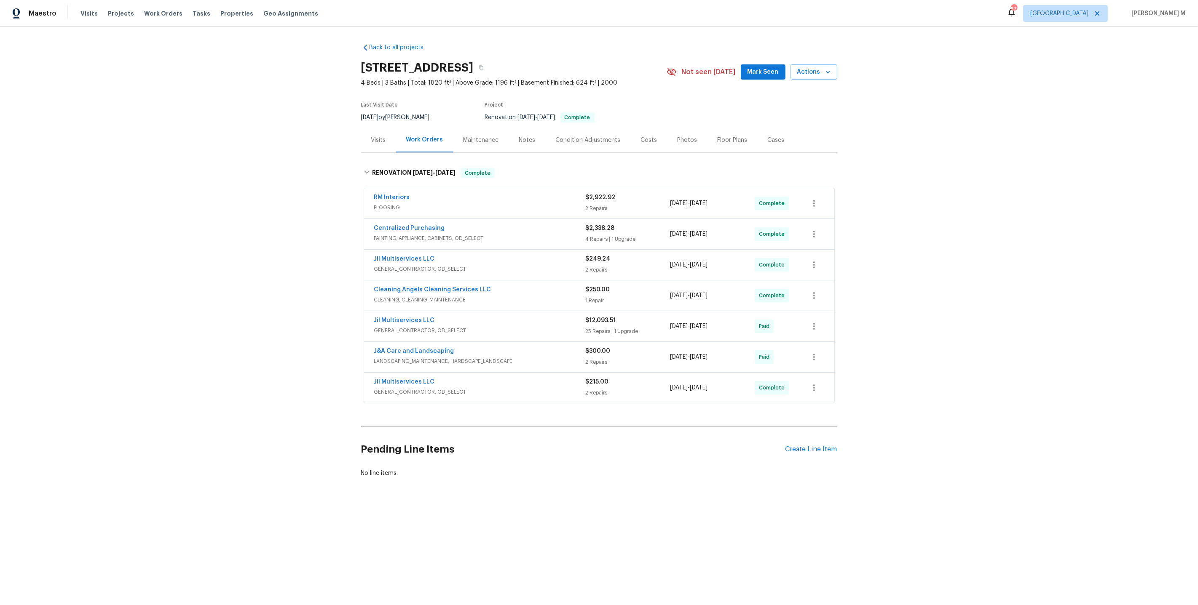
click at [393, 208] on div "RM Interiors FLOORING" at bounding box center [479, 203] width 211 height 20
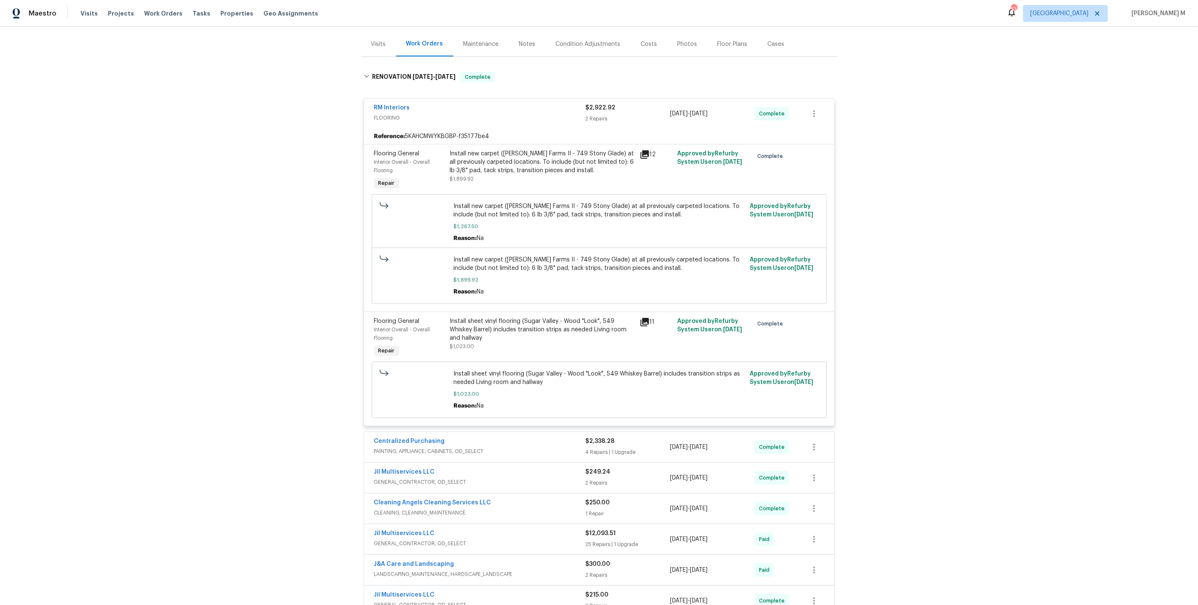
scroll to position [136, 0]
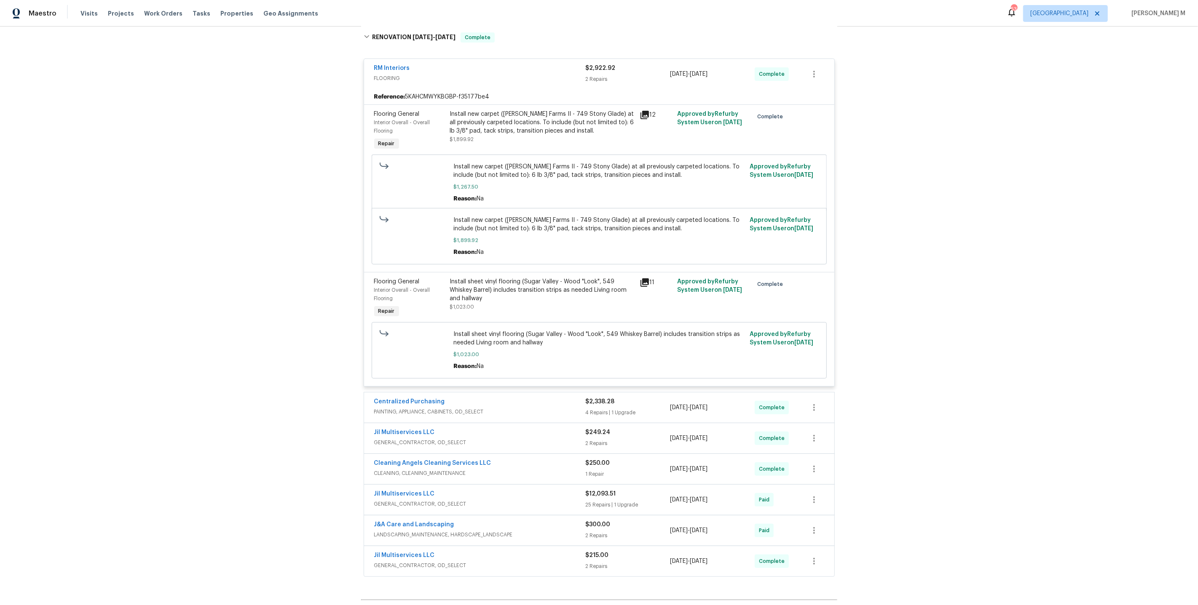
click at [405, 439] on span "GENERAL_CONTRACTOR, OD_SELECT" at bounding box center [479, 443] width 211 height 8
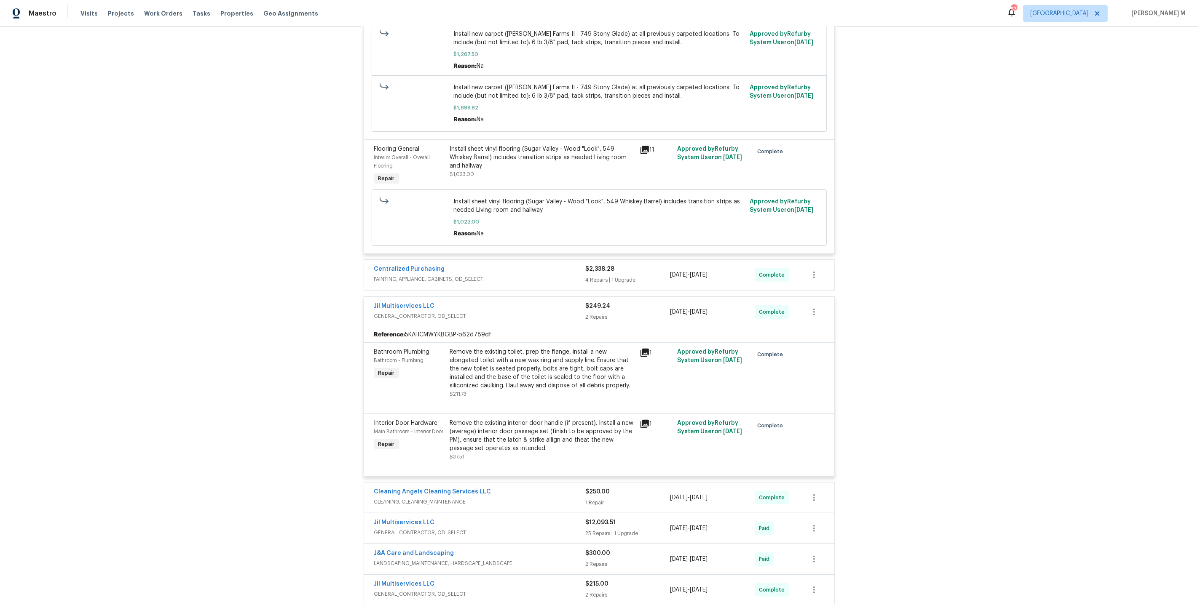
scroll to position [271, 0]
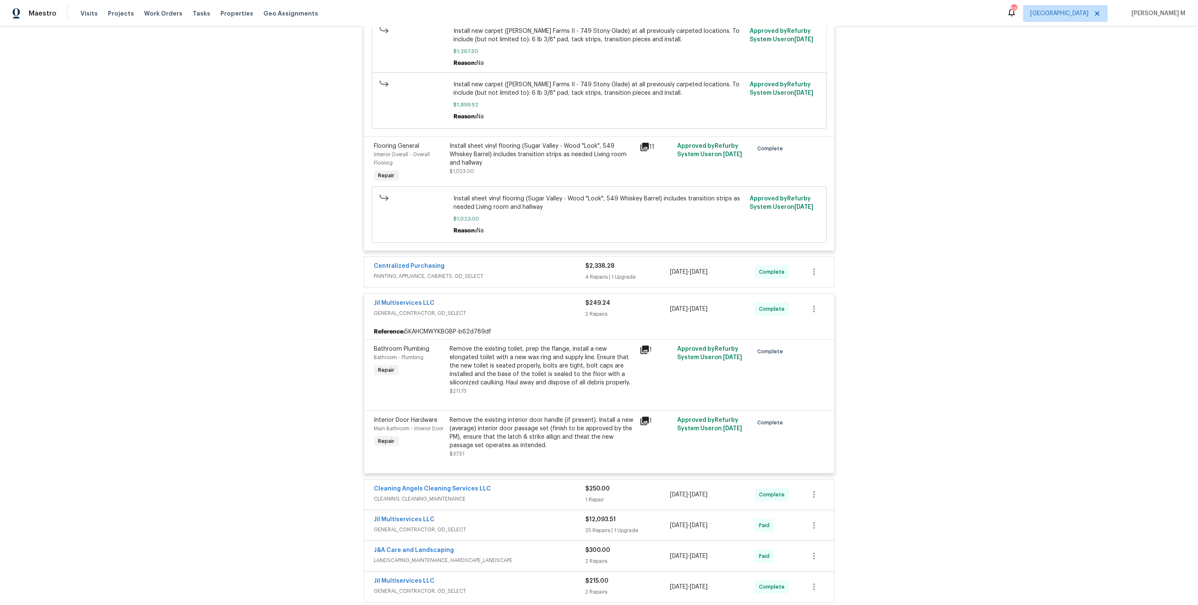
click at [423, 495] on span "CLEANING, CLEANING_MAINTENANCE" at bounding box center [479, 499] width 211 height 8
click at [424, 258] on div at bounding box center [599, 260] width 476 height 744
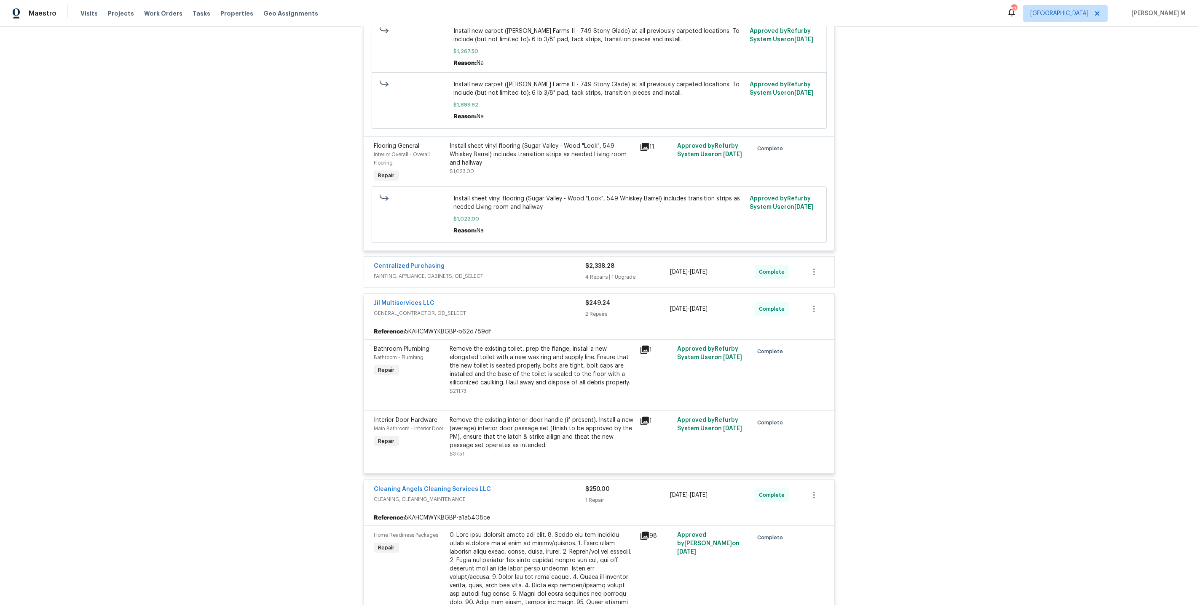
click at [423, 272] on span "PAINTING, APPLIANCE, CABINETS, OD_SELECT" at bounding box center [479, 276] width 211 height 8
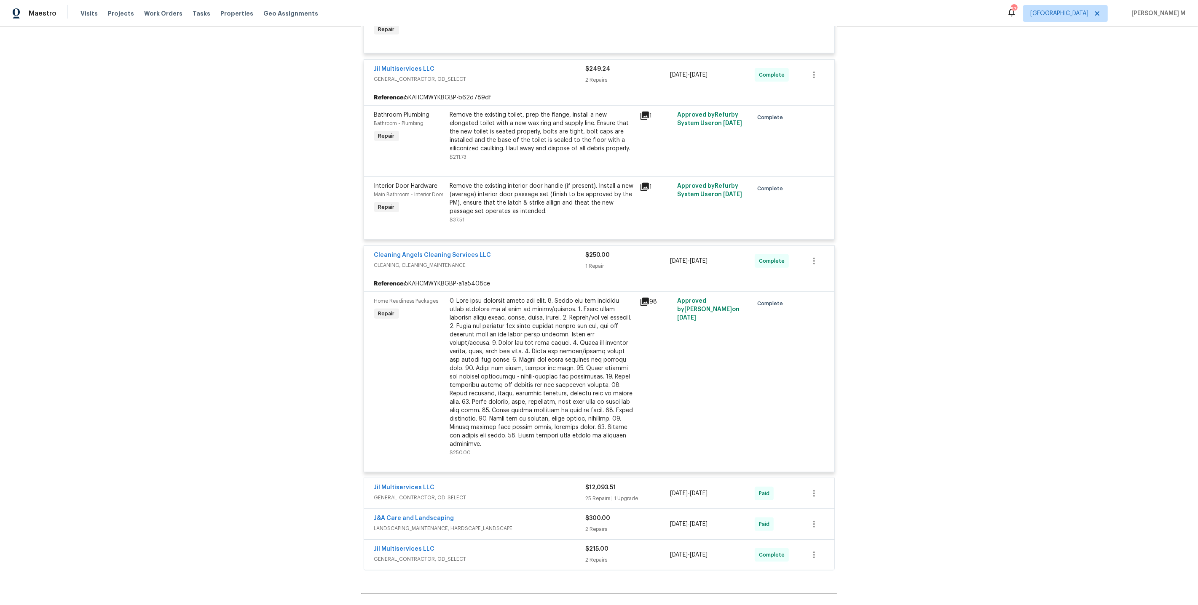
scroll to position [850, 0]
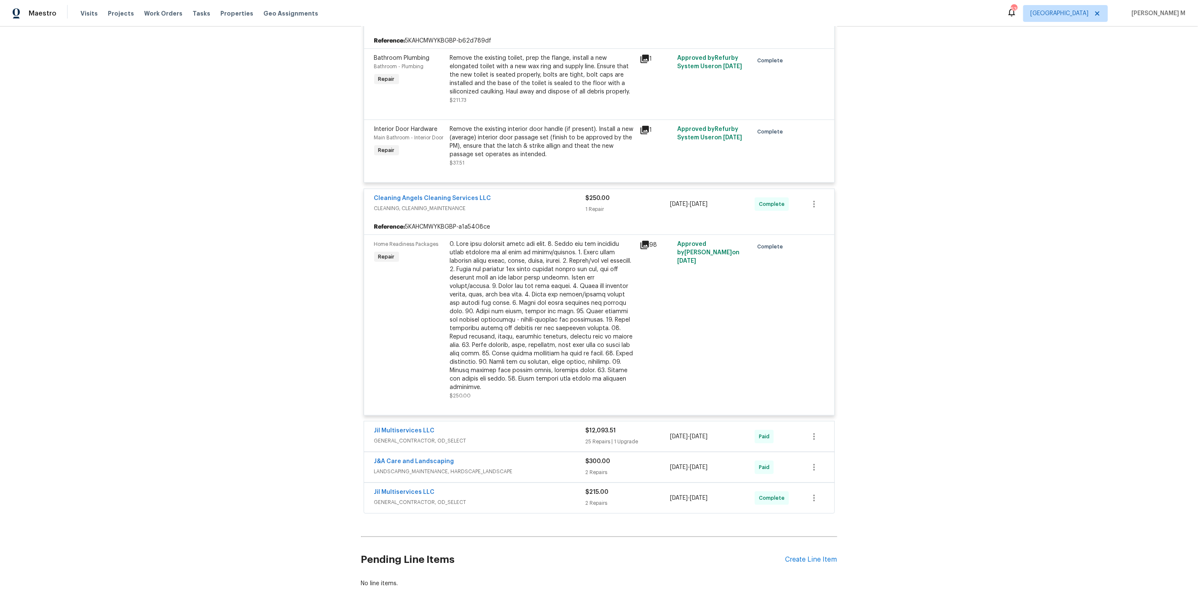
click at [426, 437] on span "GENERAL_CONTRACTOR, OD_SELECT" at bounding box center [479, 441] width 211 height 8
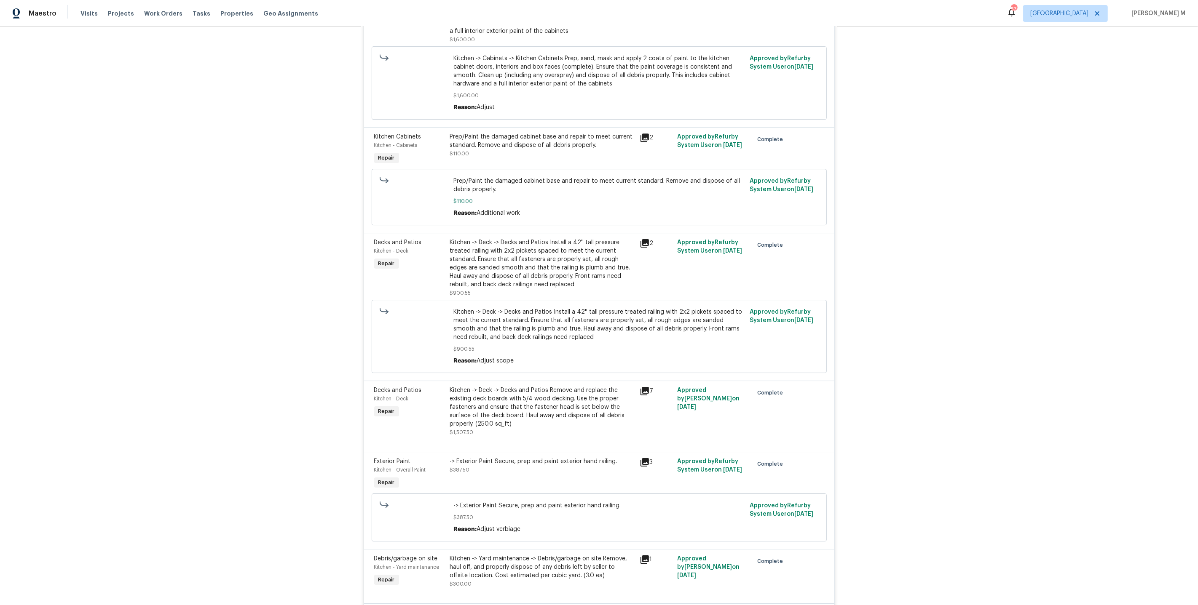
scroll to position [3263, 0]
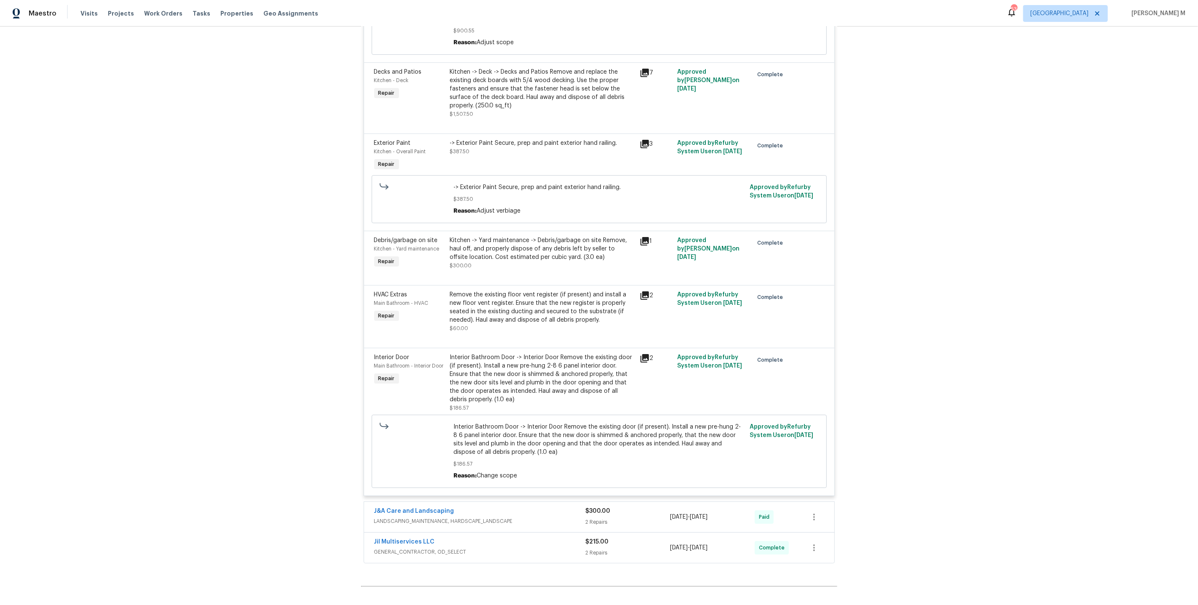
click at [419, 517] on span "LANDSCAPING_MAINTENANCE, HARDSCAPE_LANDSCAPE" at bounding box center [479, 521] width 211 height 8
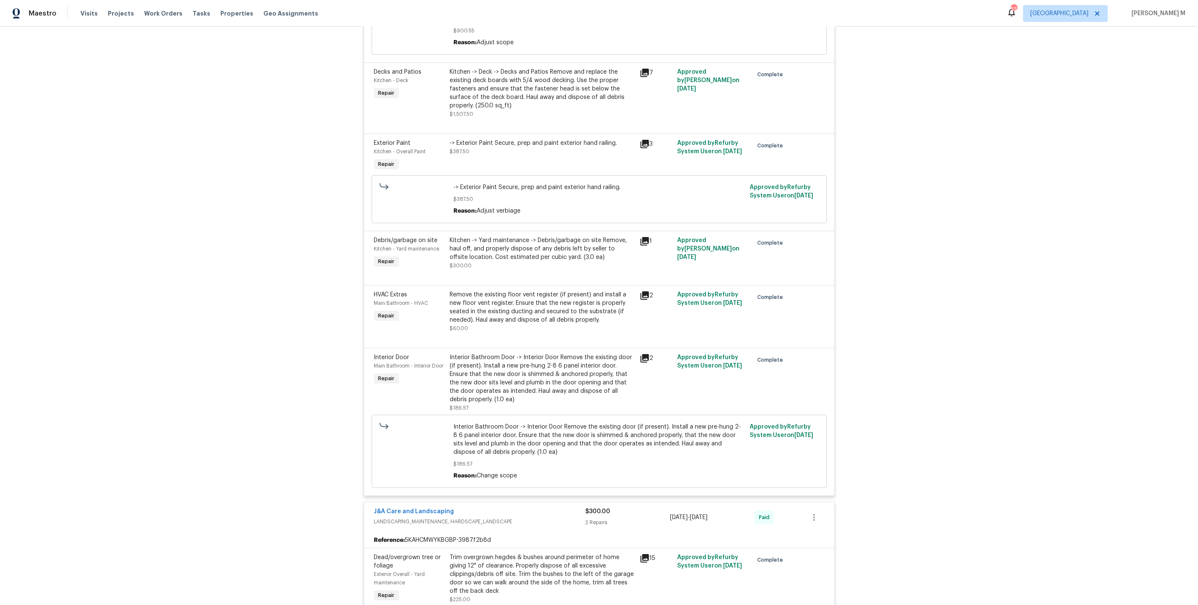
scroll to position [3510, 0]
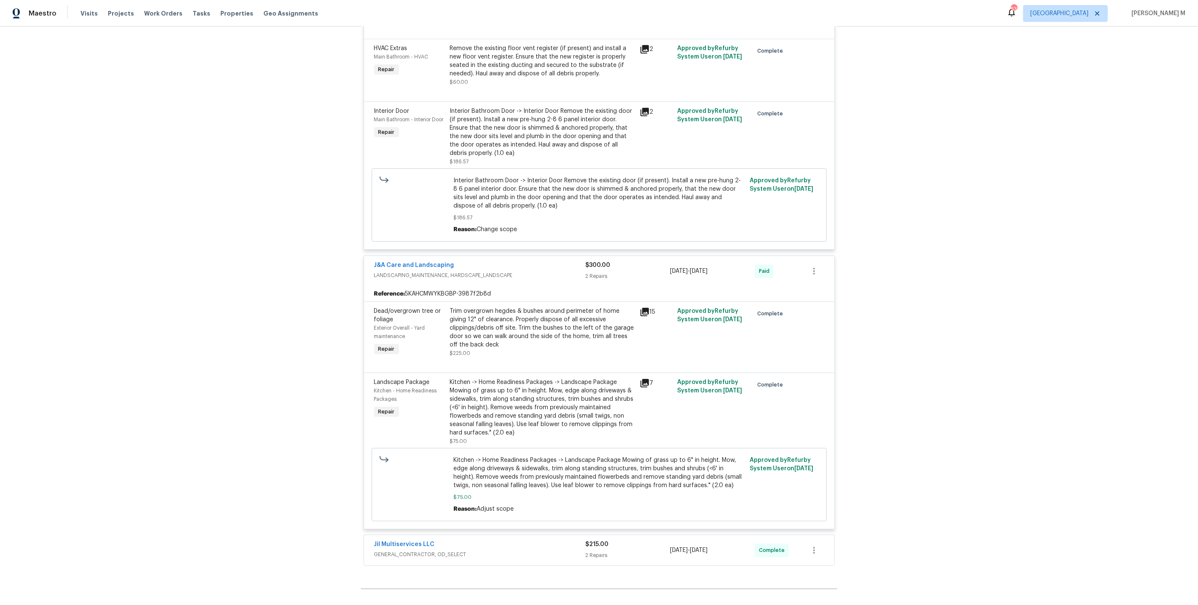
click at [426, 551] on span "GENERAL_CONTRACTOR, OD_SELECT" at bounding box center [479, 555] width 211 height 8
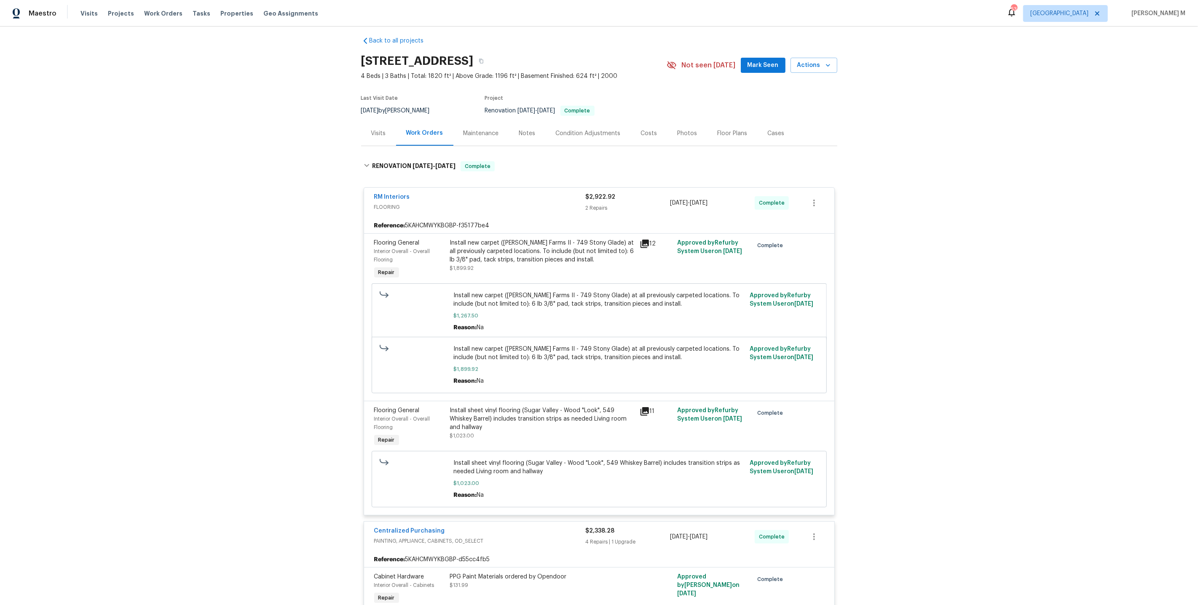
scroll to position [0, 0]
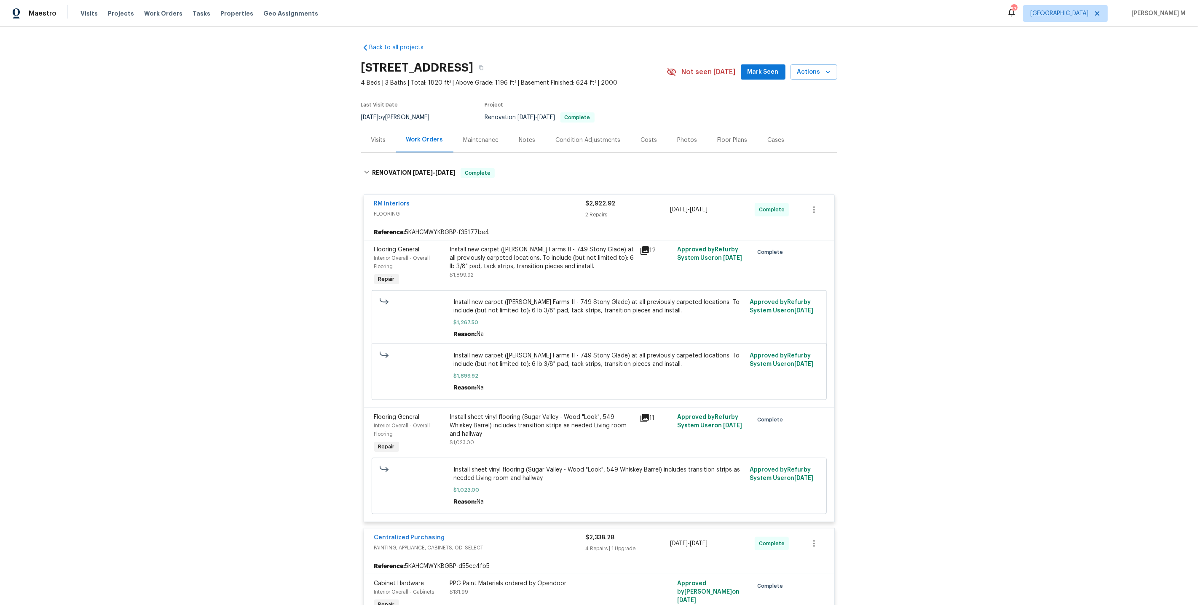
click at [509, 130] on div "Notes" at bounding box center [527, 140] width 37 height 25
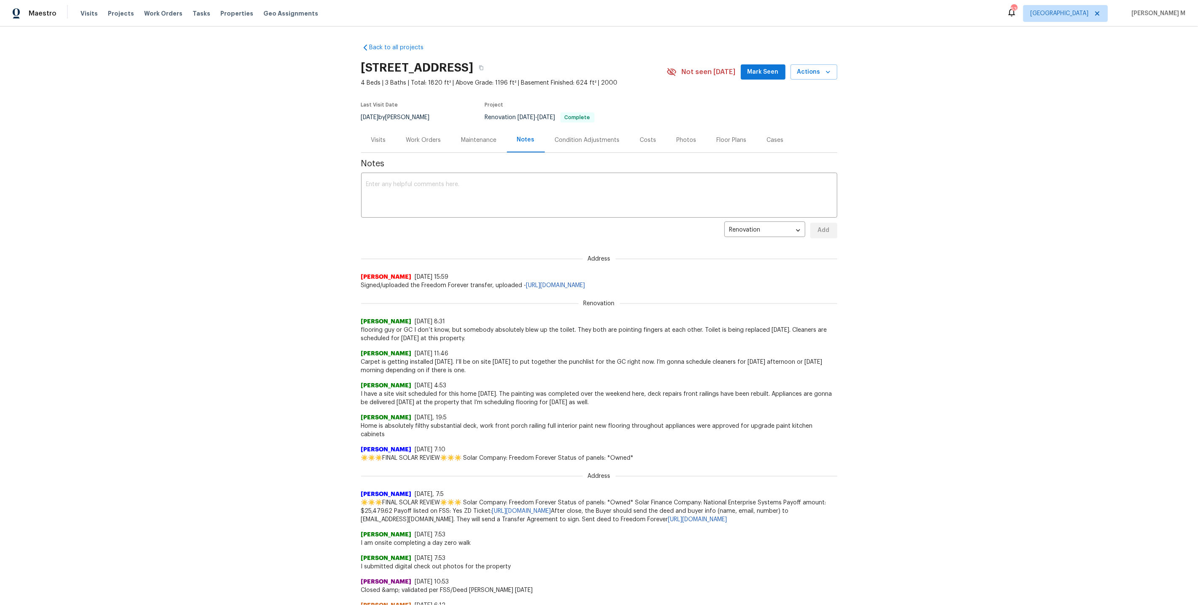
click at [465, 138] on div "Maintenance" at bounding box center [478, 140] width 35 height 8
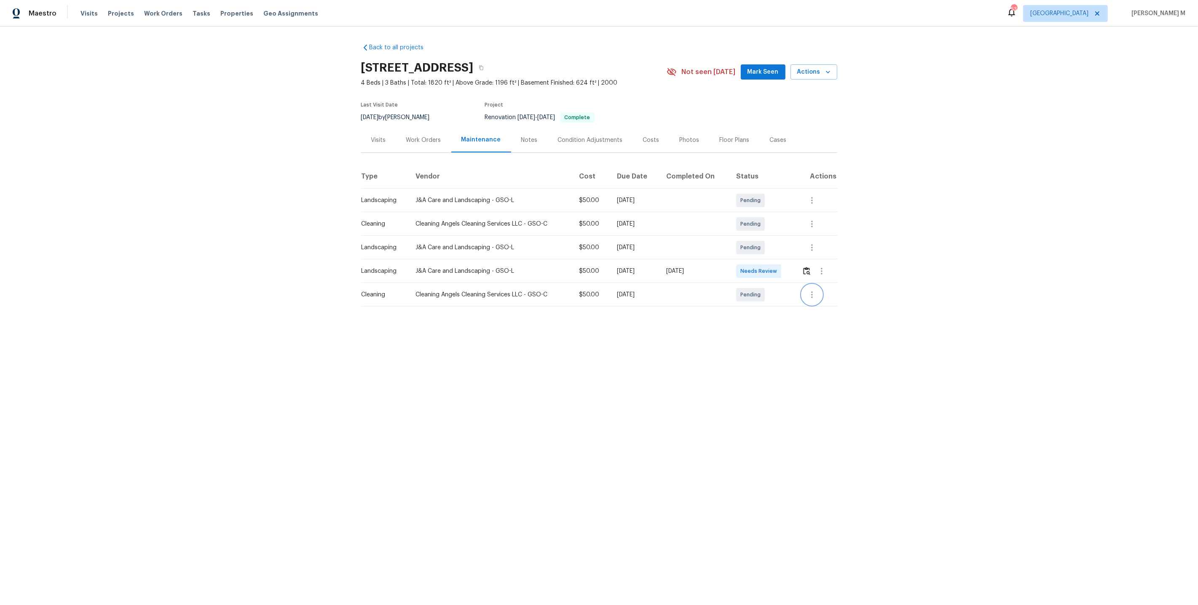
click at [813, 292] on icon "button" at bounding box center [812, 295] width 2 height 7
click at [813, 290] on li "Message vendor" at bounding box center [847, 291] width 87 height 14
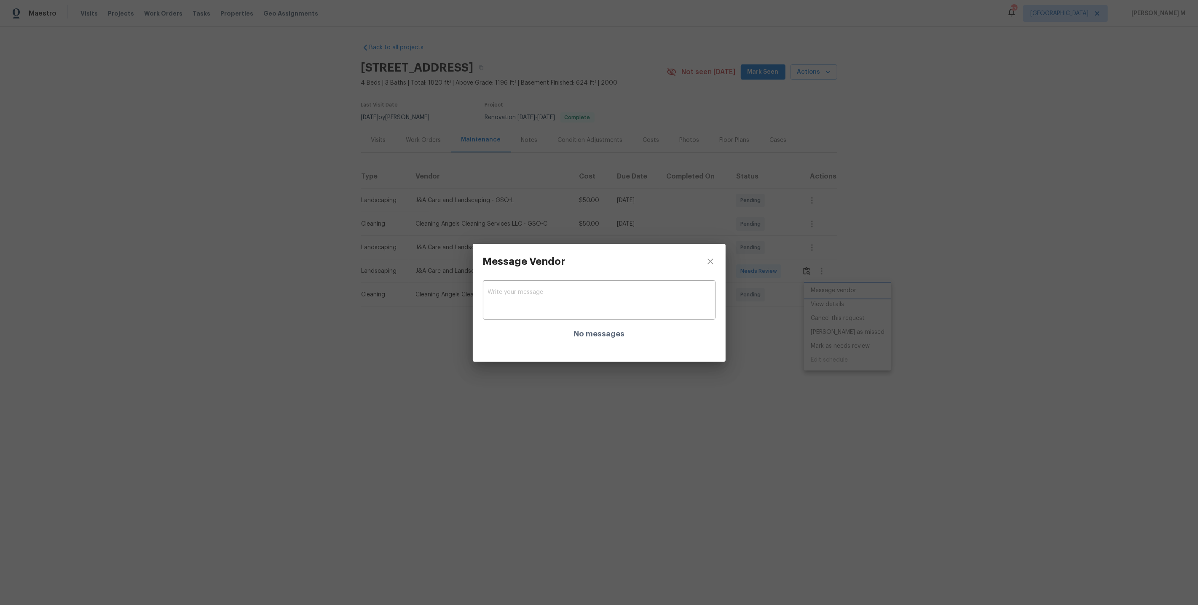
click at [693, 439] on div "Message Vendor x ​ No messages" at bounding box center [599, 302] width 1198 height 605
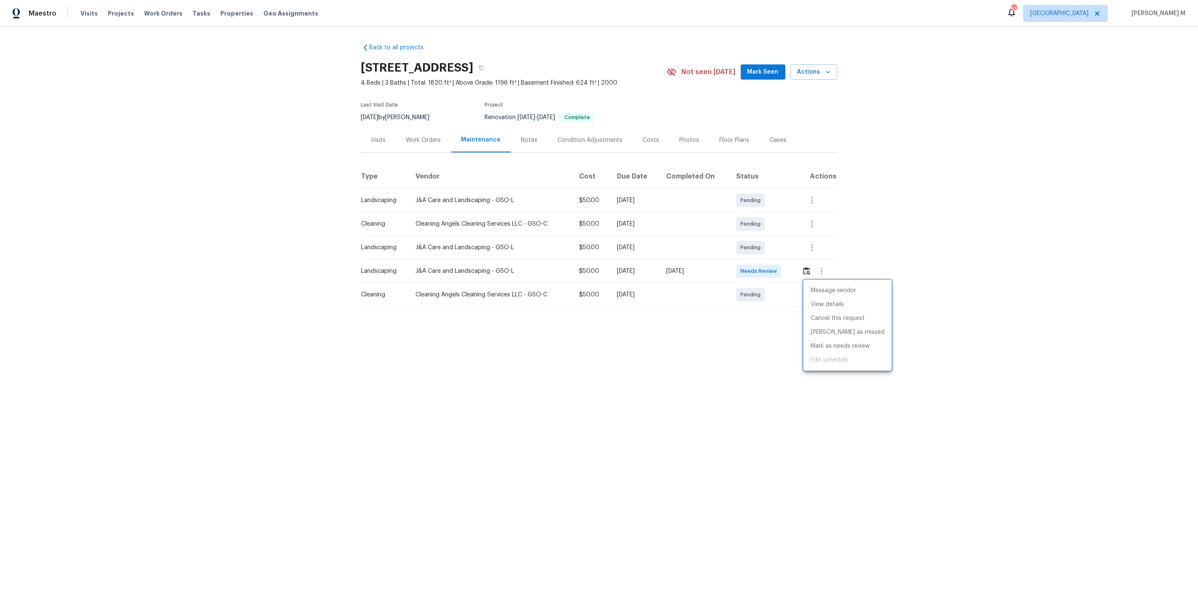
click at [814, 264] on div at bounding box center [599, 302] width 1198 height 605
click at [814, 264] on div "Message vendor View details Cancel this request Mark as missed Mark as needs re…" at bounding box center [599, 302] width 1198 height 605
click at [813, 264] on button "button" at bounding box center [821, 271] width 20 height 20
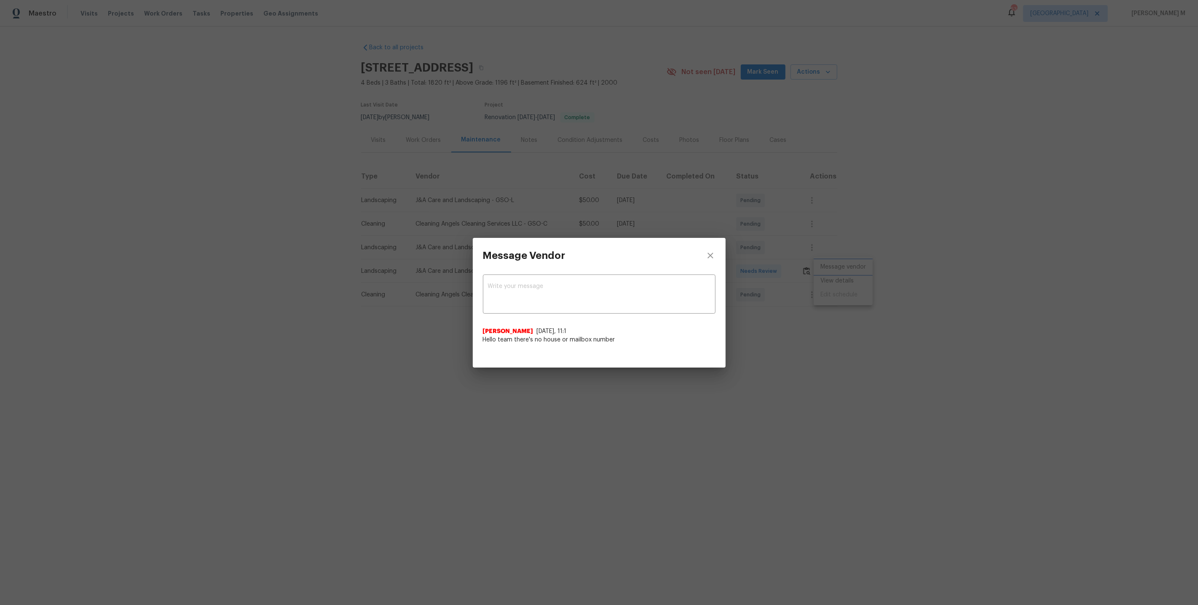
click at [795, 269] on div "Message Vendor x ​ Jorge Martin Reyes 9/17/25, 11:1 Hello team there's no house…" at bounding box center [599, 302] width 1198 height 605
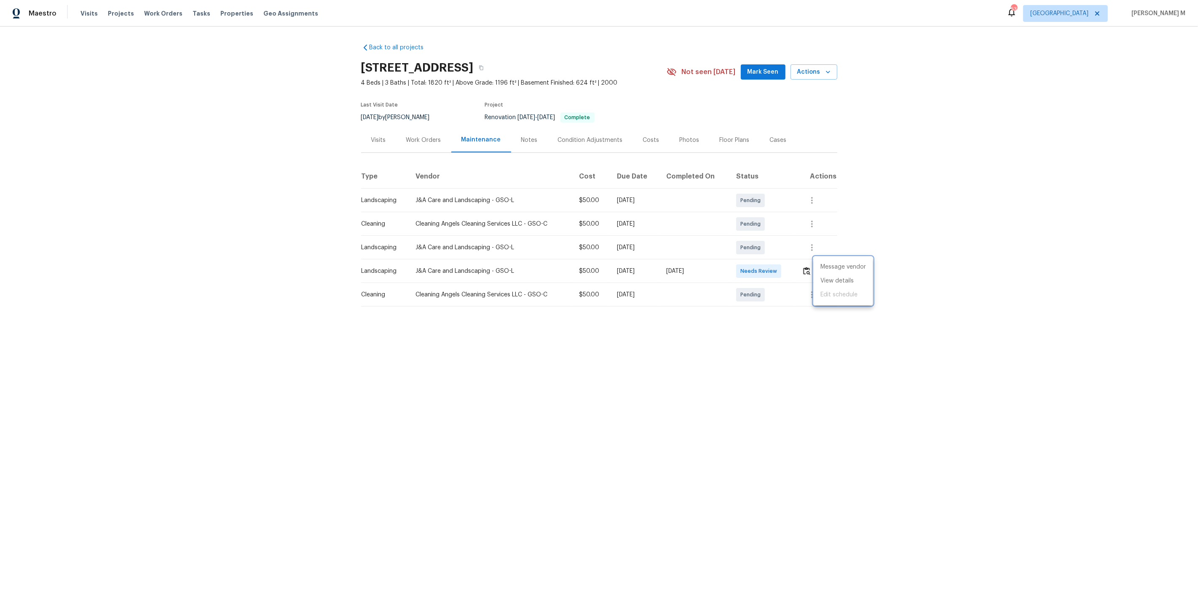
click at [806, 269] on div at bounding box center [599, 302] width 1198 height 605
click at [806, 269] on img "button" at bounding box center [806, 271] width 7 height 8
click at [420, 136] on div "Work Orders" at bounding box center [423, 140] width 35 height 8
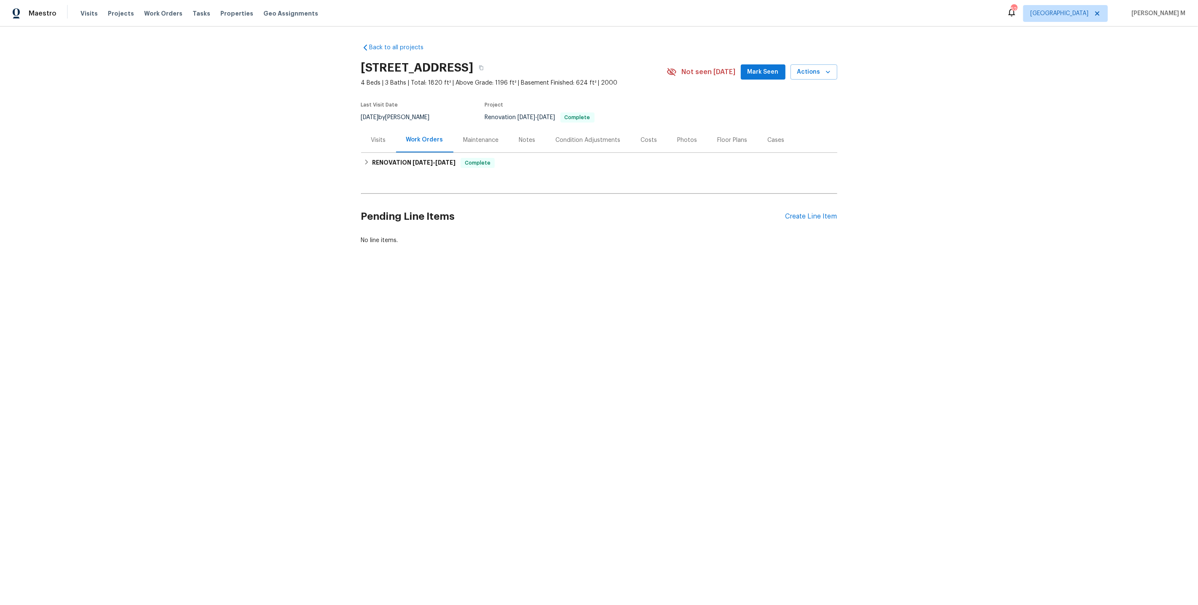
click at [800, 205] on div "Pending Line Items Create Line Item" at bounding box center [599, 216] width 476 height 39
click at [799, 213] on div "Create Line Item" at bounding box center [811, 217] width 52 height 8
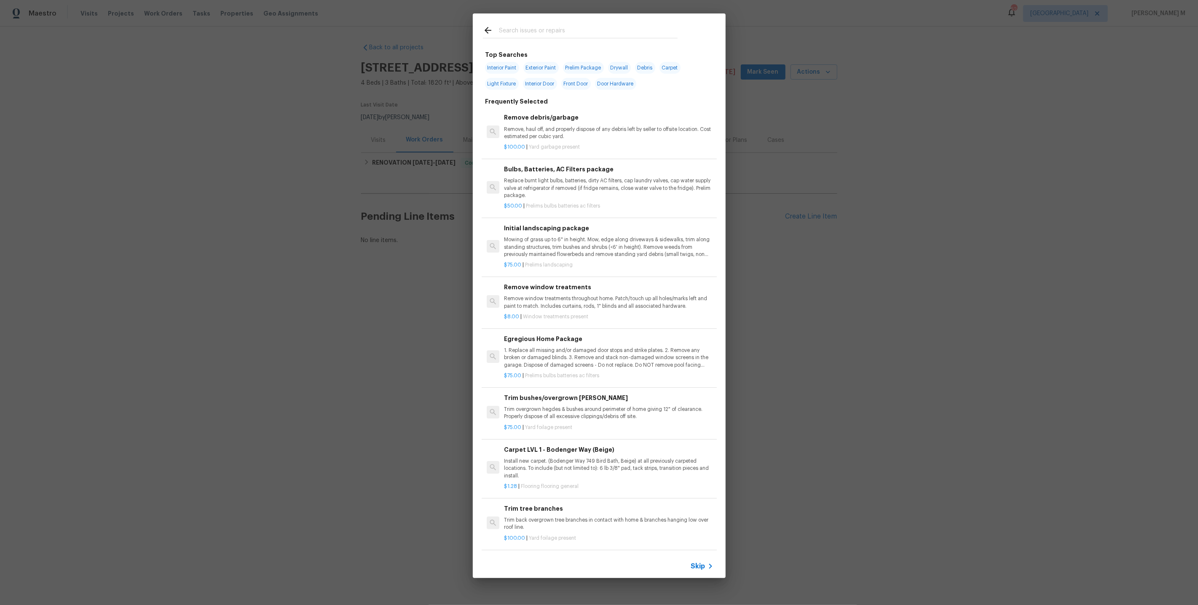
click at [692, 566] on span "Skip" at bounding box center [698, 566] width 14 height 8
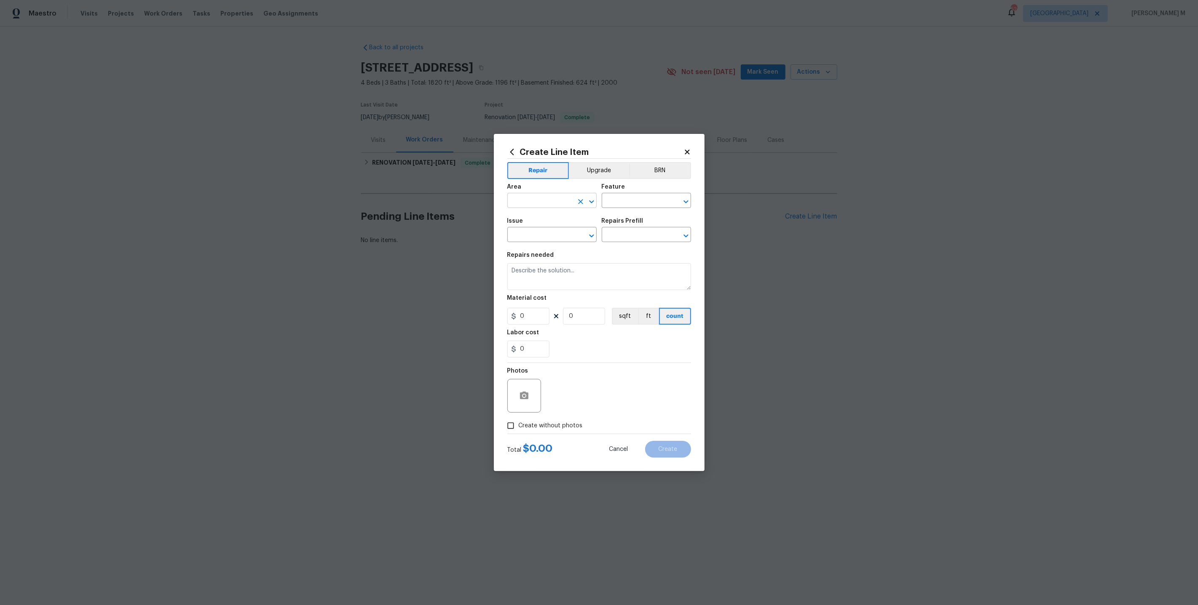
click at [553, 199] on input "text" at bounding box center [540, 201] width 66 height 13
click at [547, 227] on li "Front" at bounding box center [551, 224] width 90 height 14
type input "Front"
click at [623, 208] on input "text" at bounding box center [635, 201] width 66 height 13
type input "M"
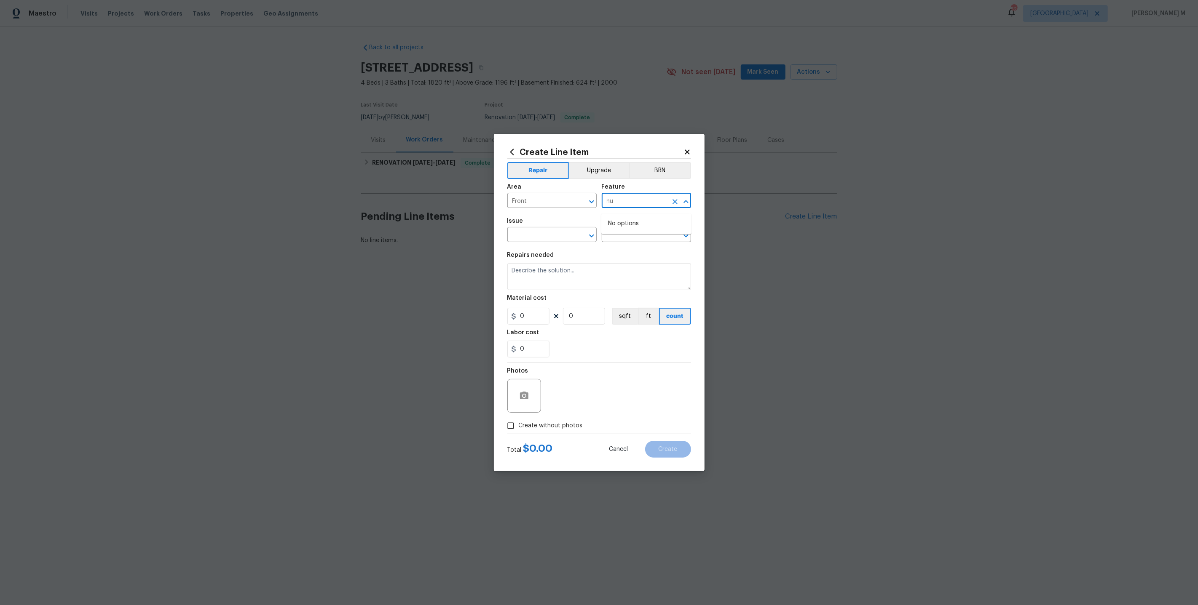
type input "n"
click at [628, 241] on li "Front Yard" at bounding box center [646, 244] width 90 height 14
type input "Front Yard"
click at [527, 238] on input "text" at bounding box center [540, 235] width 66 height 13
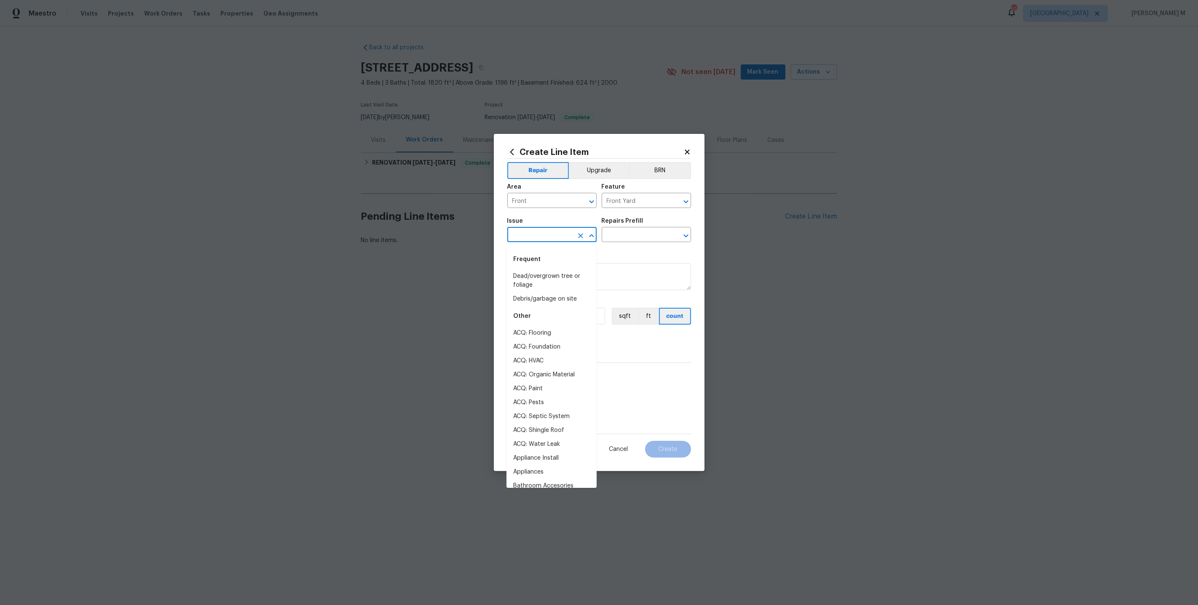
type input "M"
type input "Num"
type input "Hou"
click at [558, 277] on li "Mailbox" at bounding box center [551, 277] width 90 height 14
type input "Mailbox"
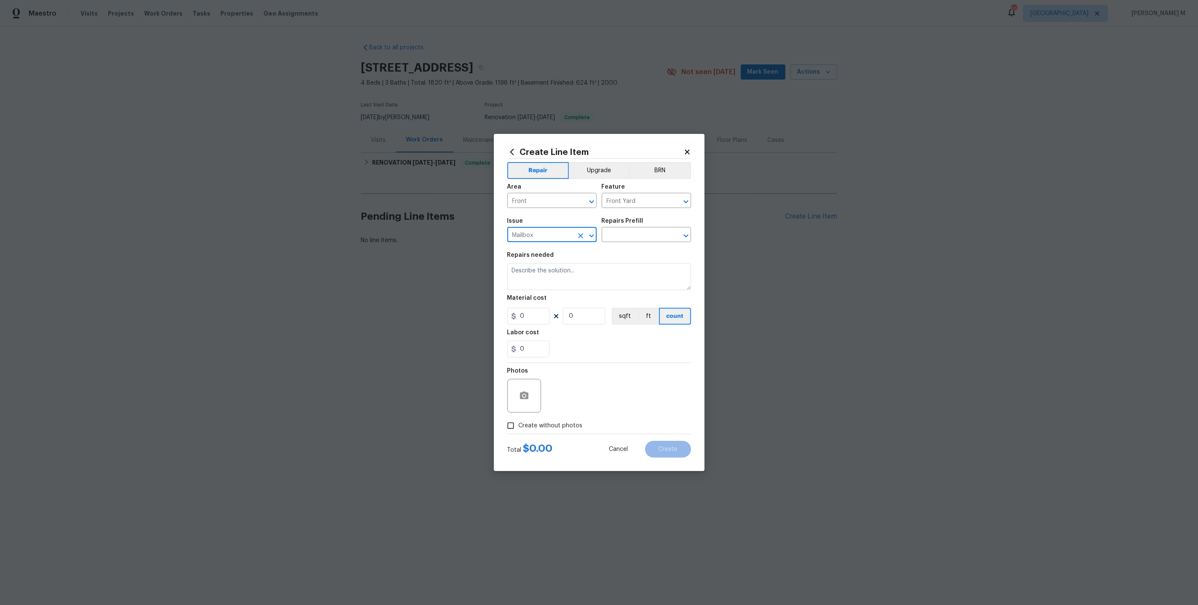
click at [634, 218] on div "Issue Mailbox ​ Repairs Prefill ​" at bounding box center [599, 230] width 184 height 34
click at [631, 235] on input "text" at bounding box center [635, 235] width 66 height 13
click at [631, 257] on li "Install New Mailbox $50.00" at bounding box center [646, 256] width 90 height 14
type input "Install New Mailbox $50.00"
type textarea "Remove the existing mailbox from the post and prep the area for a new mailbox. …"
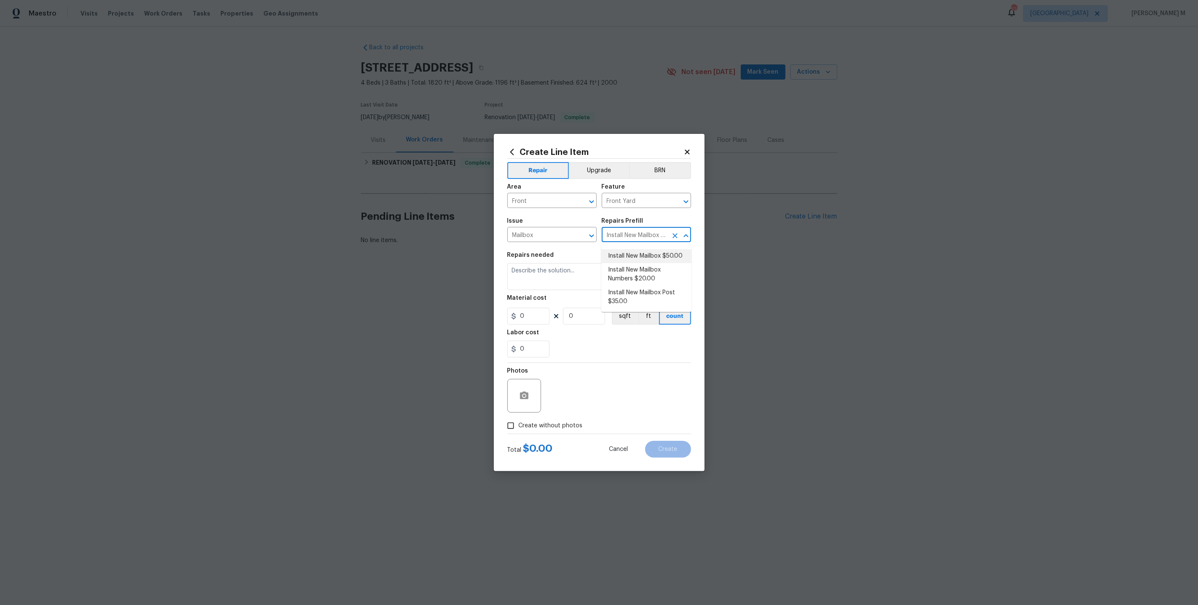
type input "1"
type input "50"
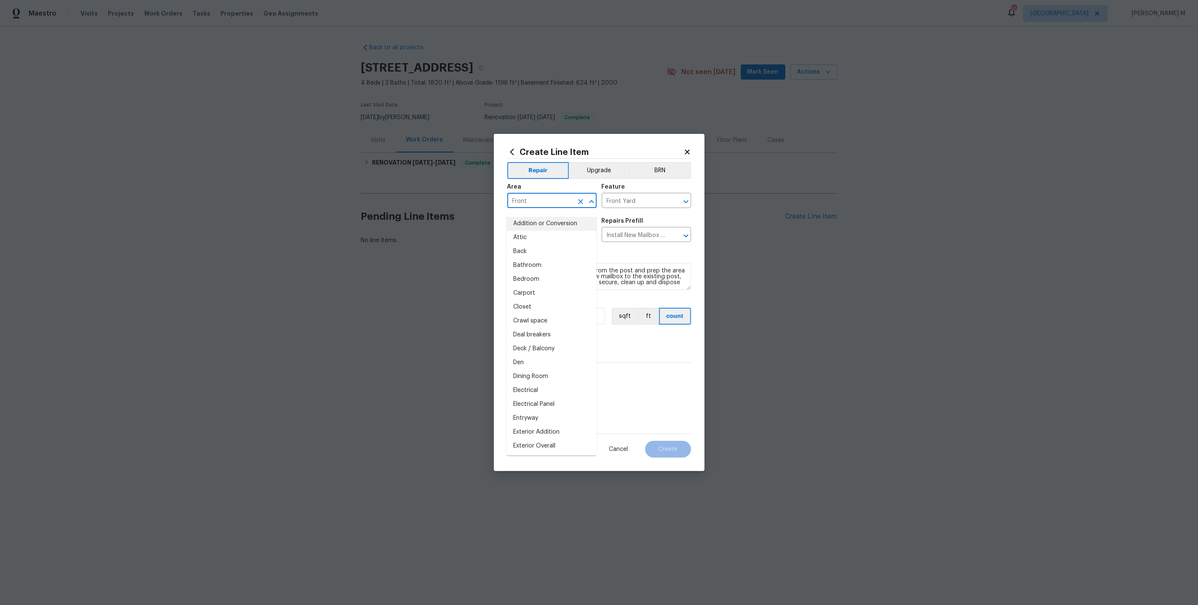
drag, startPoint x: 553, startPoint y: 205, endPoint x: 428, endPoint y: 205, distance: 124.7
click at [428, 205] on div "Create Line Item Repair Upgrade BRN Area Front ​ Feature Front Yard ​ Issue Mai…" at bounding box center [599, 302] width 1198 height 605
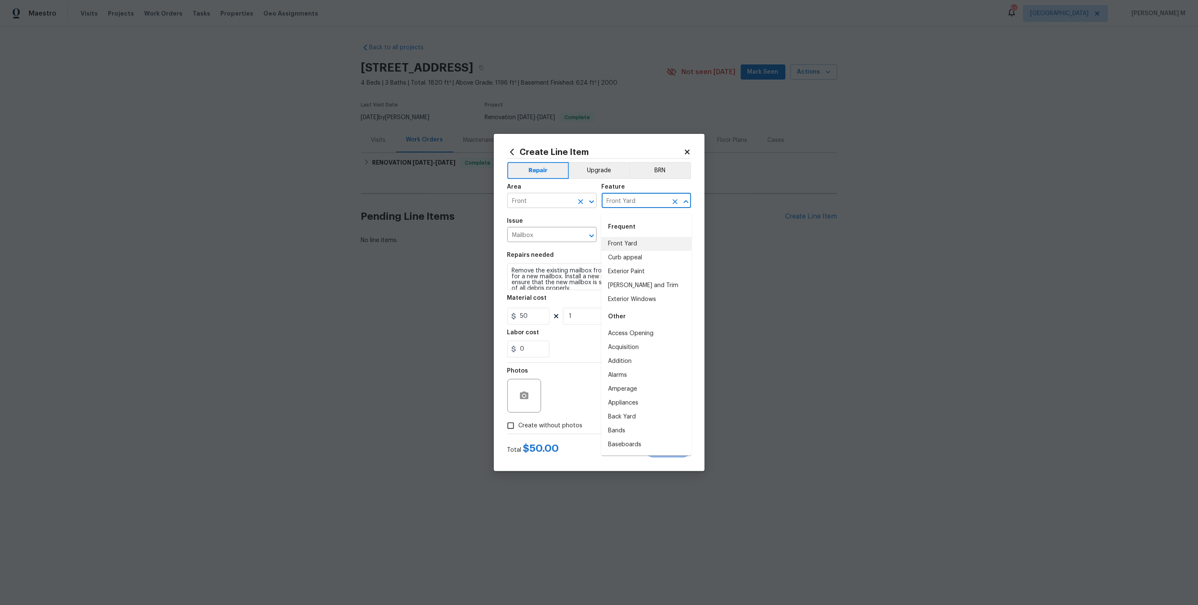
drag, startPoint x: 639, startPoint y: 207, endPoint x: 572, endPoint y: 207, distance: 67.0
click at [572, 207] on div "Area Front ​ Feature Front Yard ​" at bounding box center [599, 196] width 184 height 34
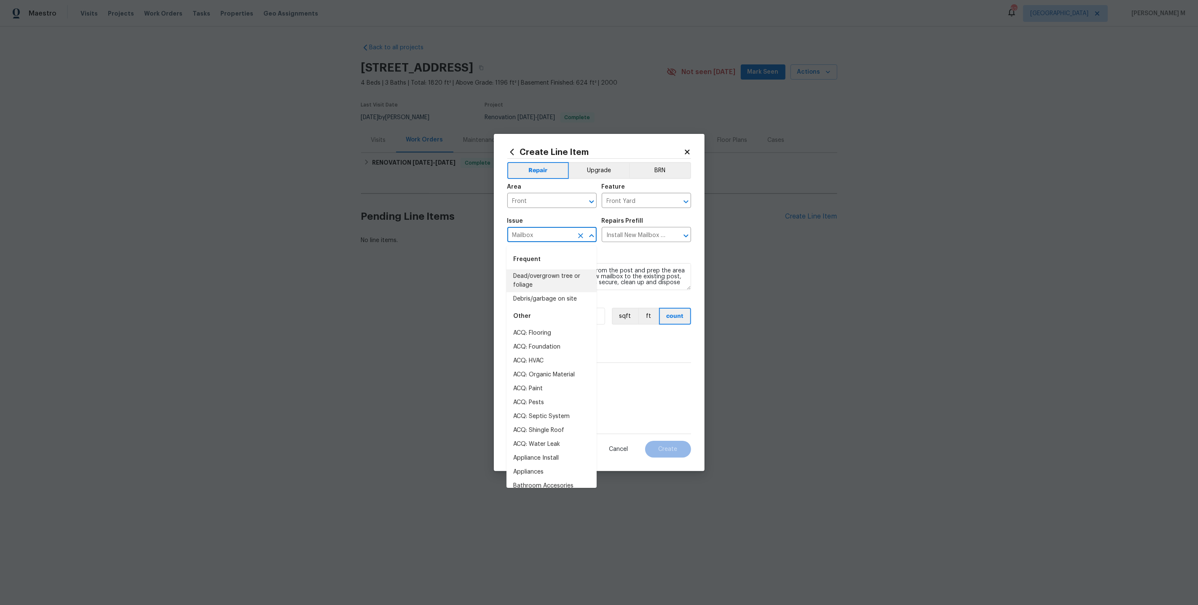
drag, startPoint x: 551, startPoint y: 237, endPoint x: 403, endPoint y: 237, distance: 147.9
click at [403, 237] on div "Create Line Item Repair Upgrade BRN Area Front ​ Feature Front Yard ​ Issue Mai…" at bounding box center [599, 302] width 1198 height 605
click at [639, 238] on input "Install New Mailbox $50.00" at bounding box center [635, 235] width 66 height 13
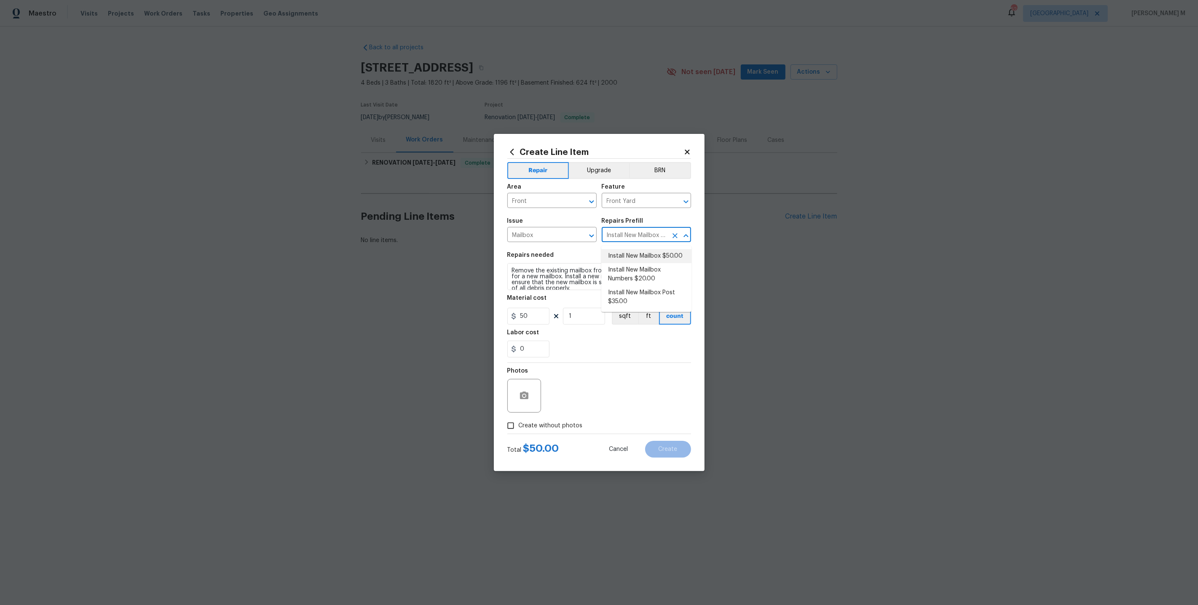
click at [639, 238] on input "Install New Mailbox $50.00" at bounding box center [635, 235] width 66 height 13
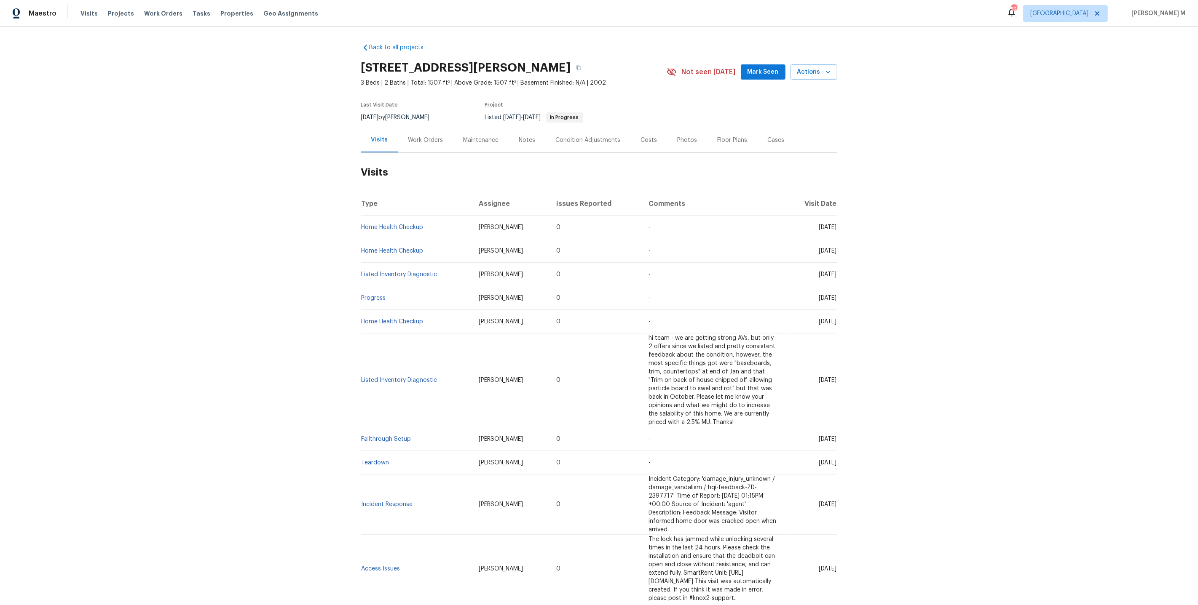
click at [437, 136] on div "Work Orders" at bounding box center [425, 140] width 35 height 8
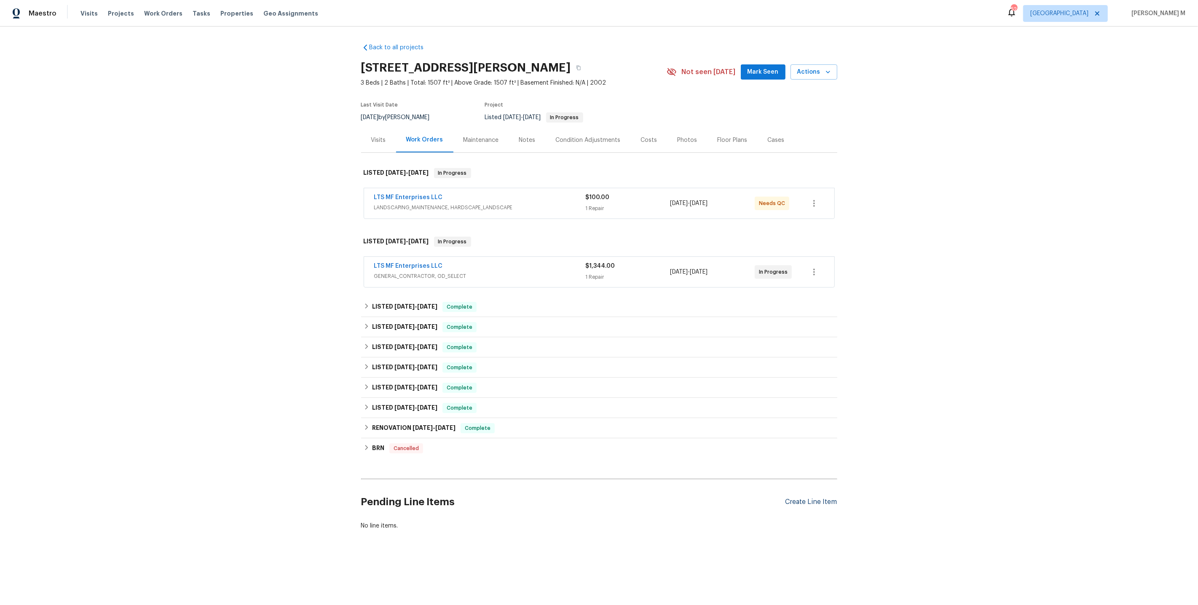
click at [811, 498] on div "Create Line Item" at bounding box center [811, 502] width 52 height 8
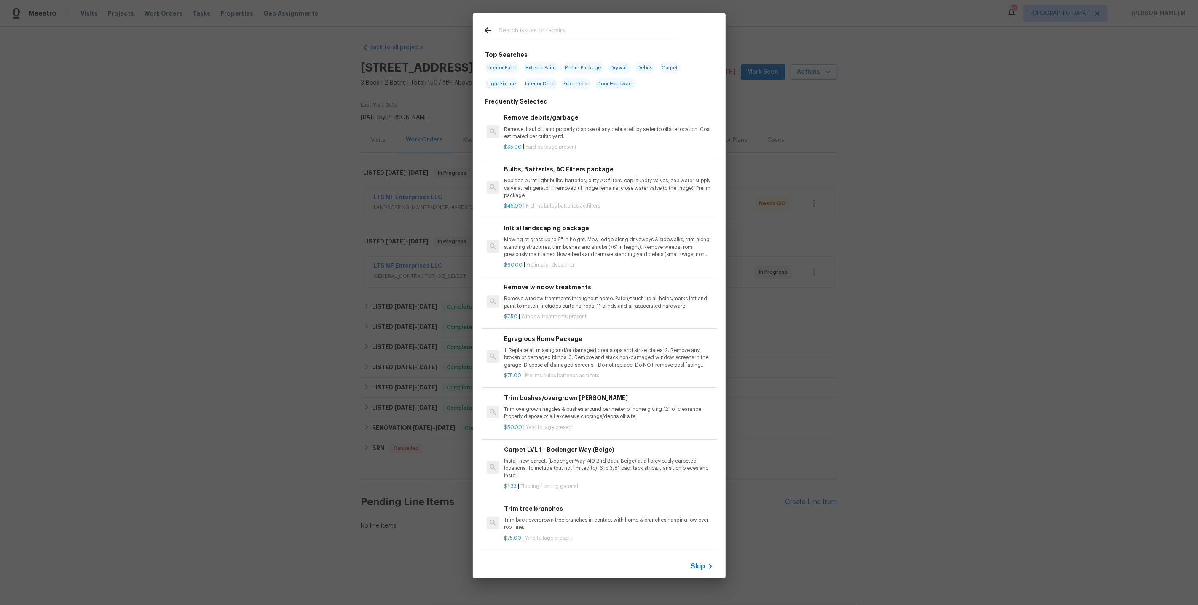
click at [700, 567] on span "Skip" at bounding box center [698, 566] width 14 height 8
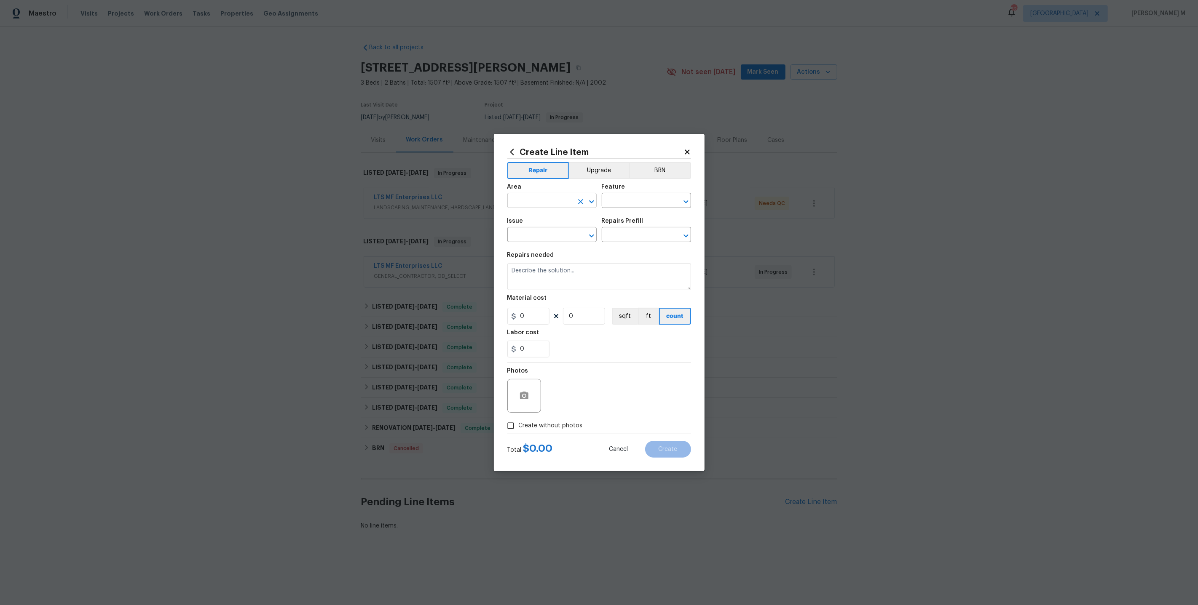
click at [541, 203] on input "text" at bounding box center [540, 201] width 66 height 13
type input "ex"
type input "fro"
type input "doo"
click at [561, 235] on li "Exterior Overall" at bounding box center [551, 238] width 90 height 14
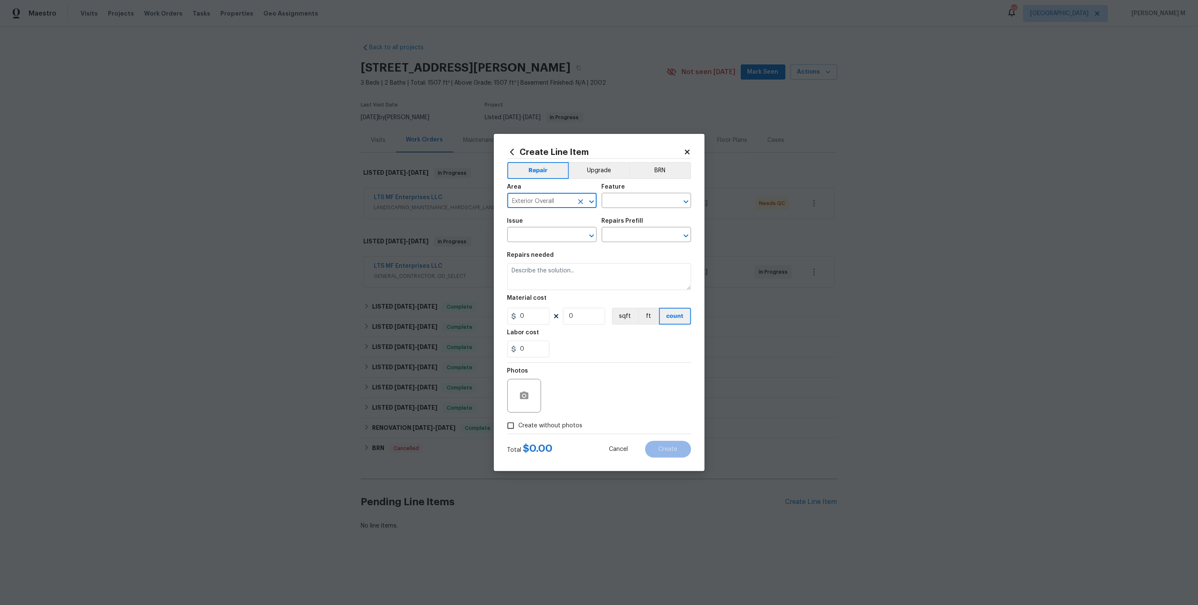
drag, startPoint x: 559, startPoint y: 207, endPoint x: 436, endPoint y: 207, distance: 122.6
click at [436, 207] on div "Create Line Item Repair Upgrade BRN Area Exterior Overall ​ Feature ​ Issue ​ R…" at bounding box center [599, 302] width 1198 height 605
type input "Exterior Overall"
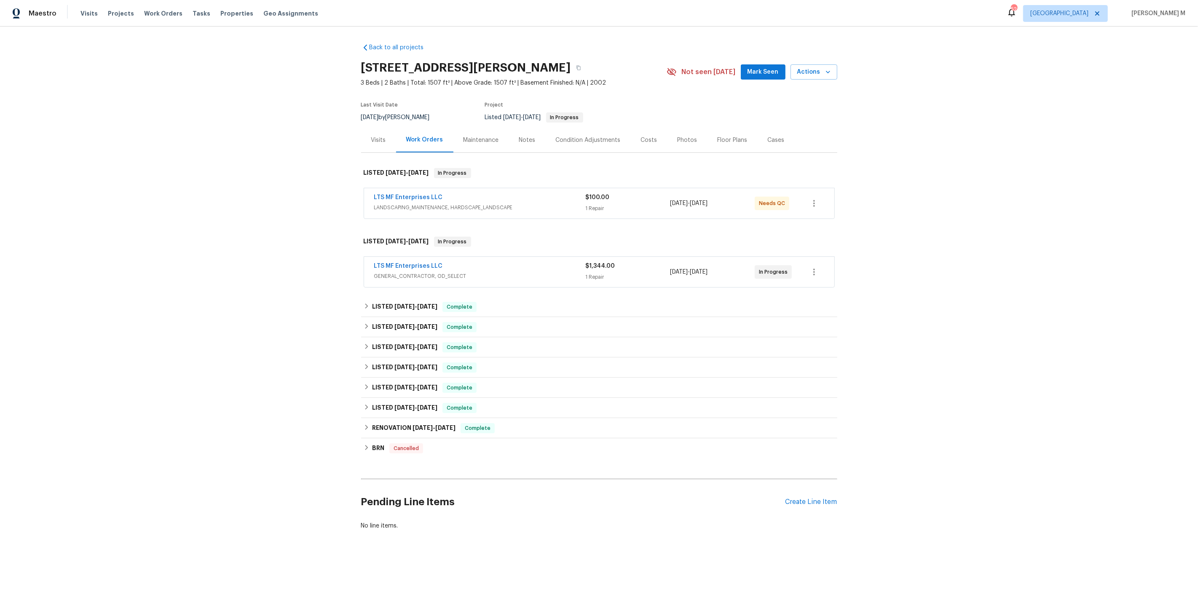
click at [440, 203] on span "LANDSCAPING_MAINTENANCE, HARDSCAPE_LANDSCAPE" at bounding box center [479, 207] width 211 height 8
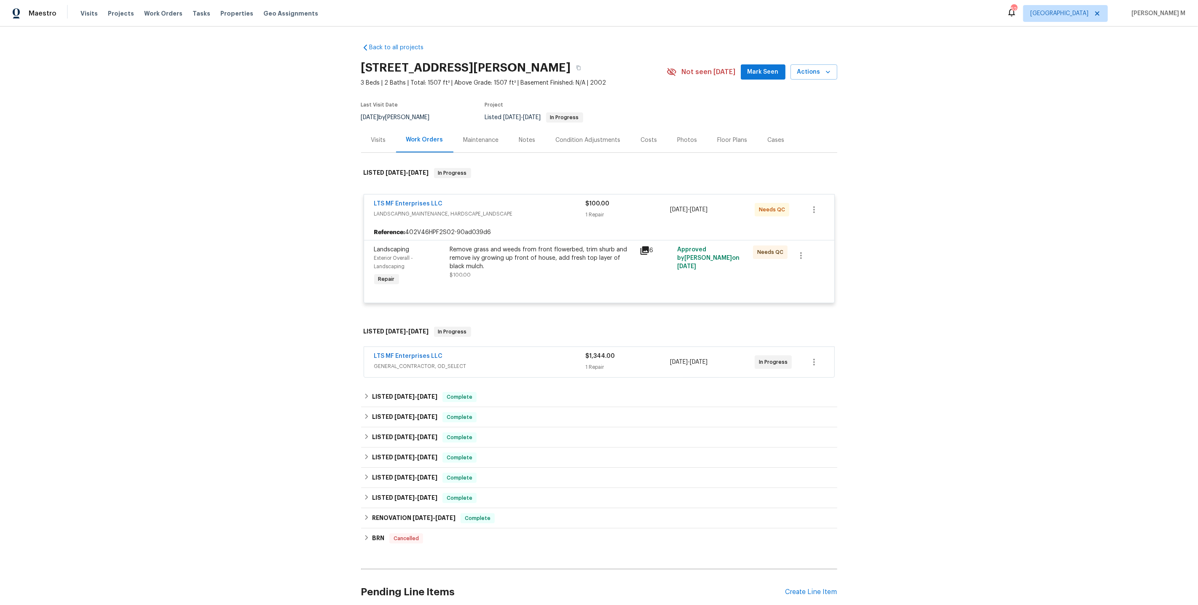
click at [425, 362] on span "GENERAL_CONTRACTOR, OD_SELECT" at bounding box center [479, 366] width 211 height 8
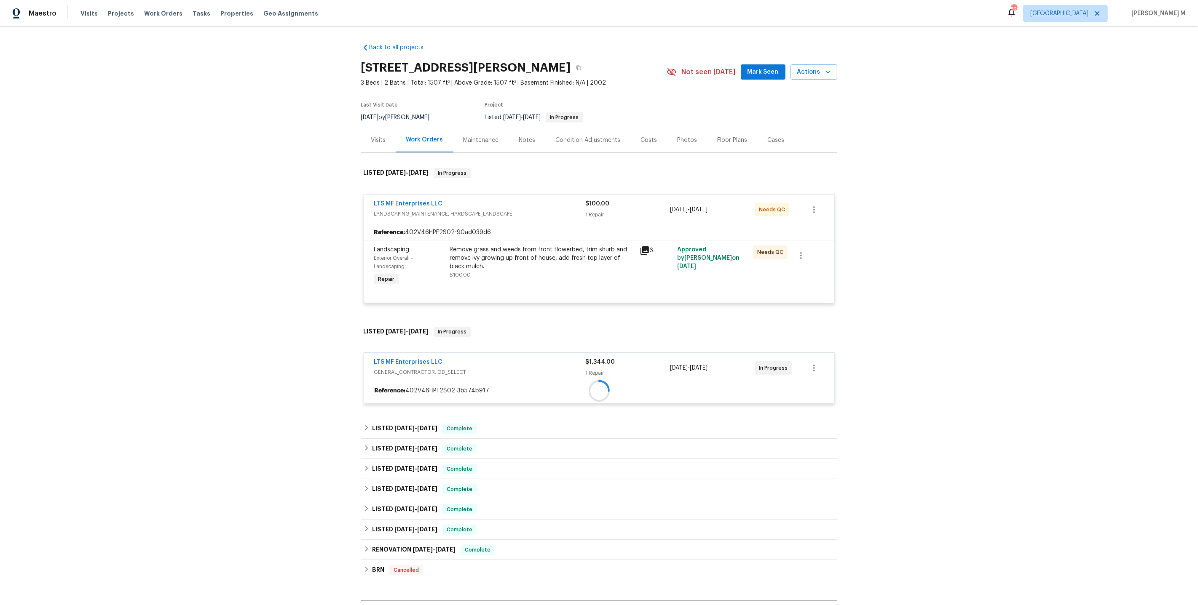
scroll to position [83, 0]
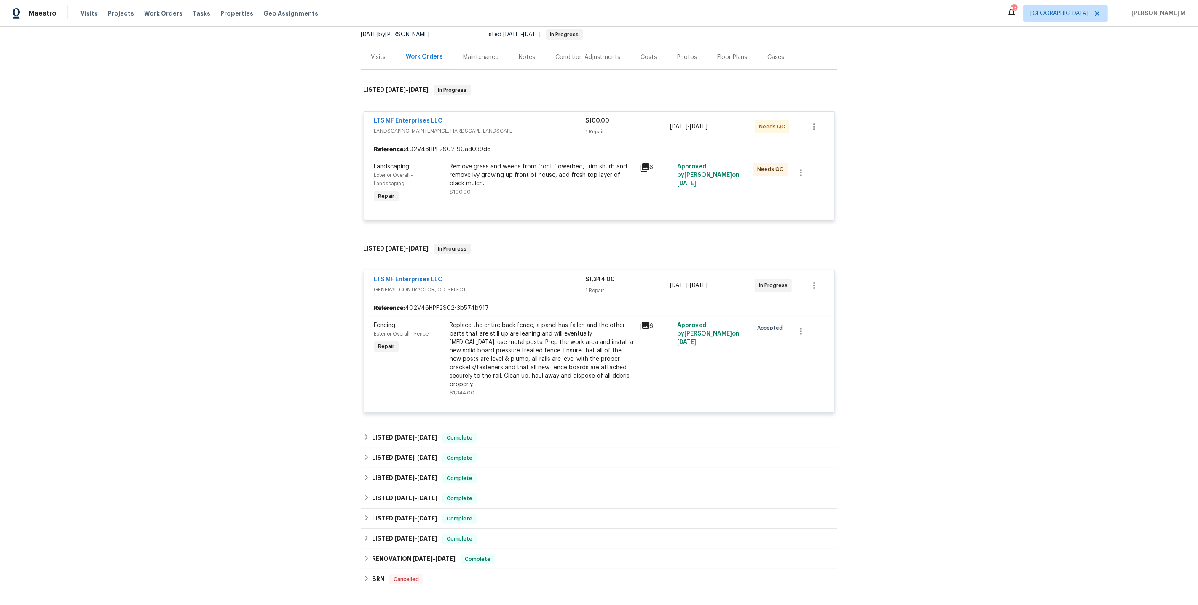
click at [423, 330] on div "Fencing Exterior Overall - Fence Repair" at bounding box center [410, 359] width 76 height 81
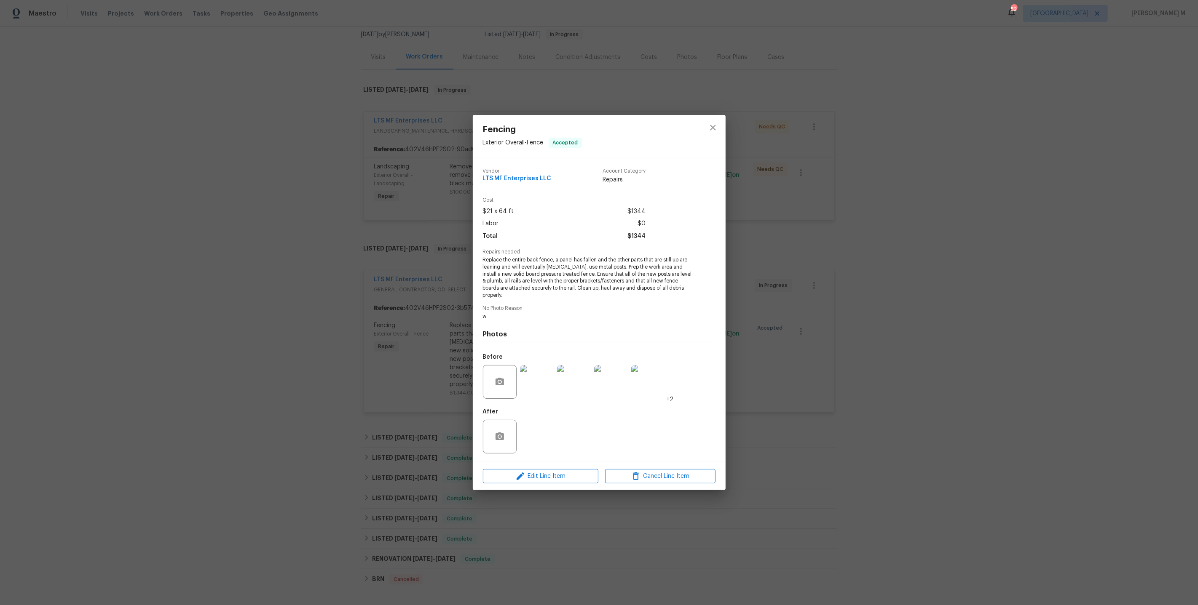
click at [423, 387] on div "Fencing Exterior Overall - Fence Accepted Vendor LTS MF Enterprises LLC Account…" at bounding box center [599, 302] width 1198 height 605
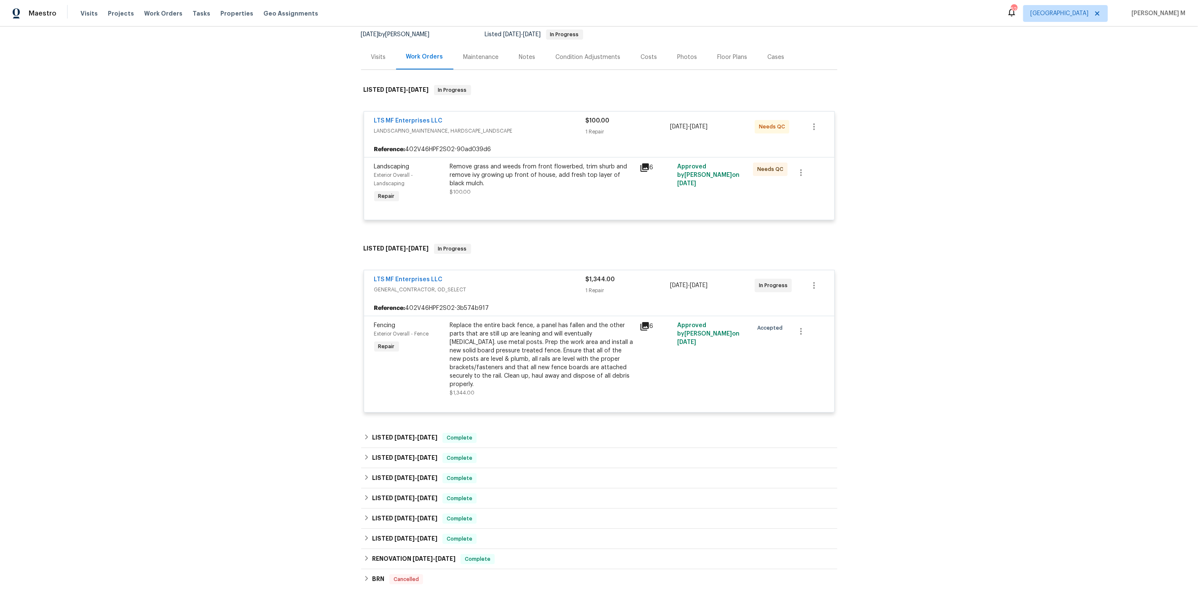
click at [419, 400] on div "Back to all projects [STREET_ADDRESS][PERSON_NAME] 3 Beds | 2 Baths | Total: 15…" at bounding box center [599, 311] width 476 height 714
click at [417, 435] on span "[DATE]" at bounding box center [427, 438] width 20 height 6
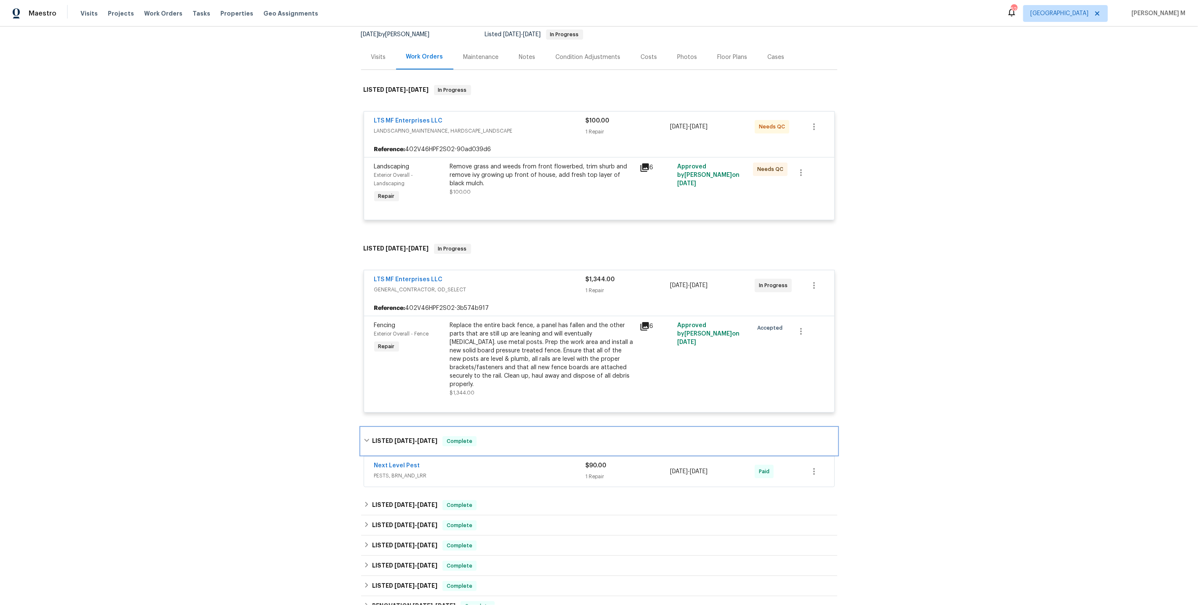
scroll to position [168, 0]
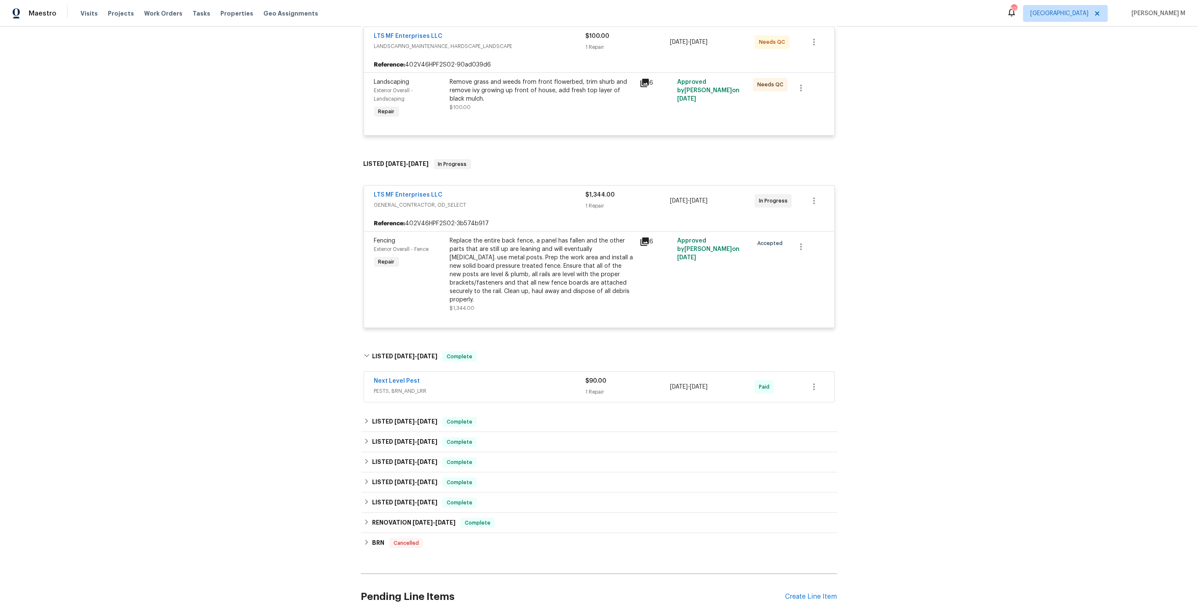
click at [405, 387] on span "PESTS, BRN_AND_LRR" at bounding box center [479, 391] width 211 height 8
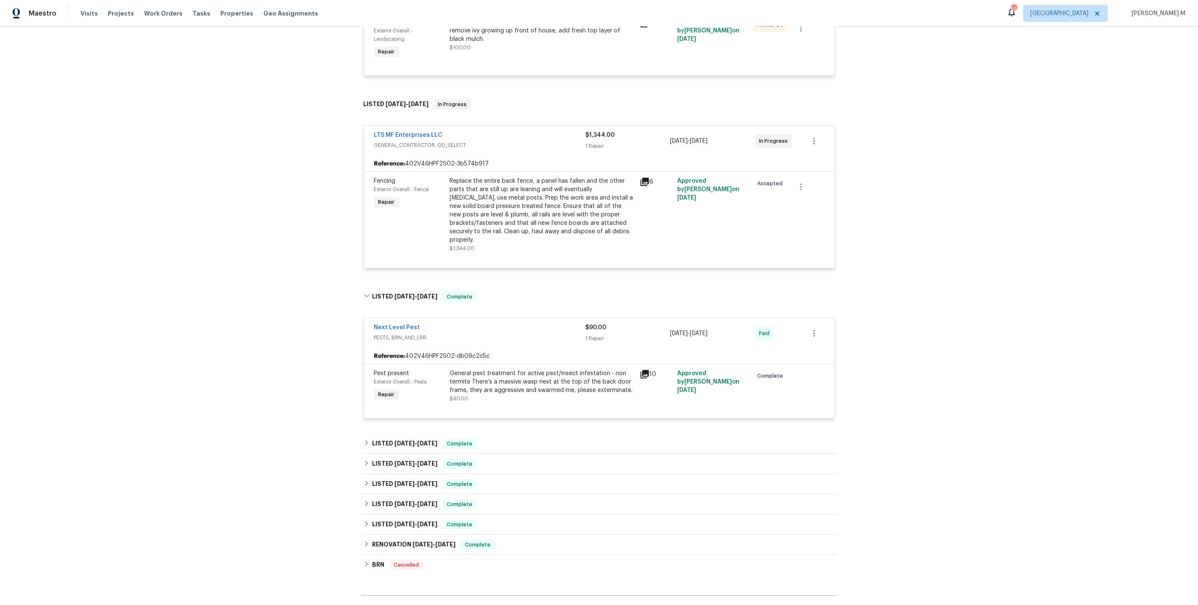
scroll to position [241, 0]
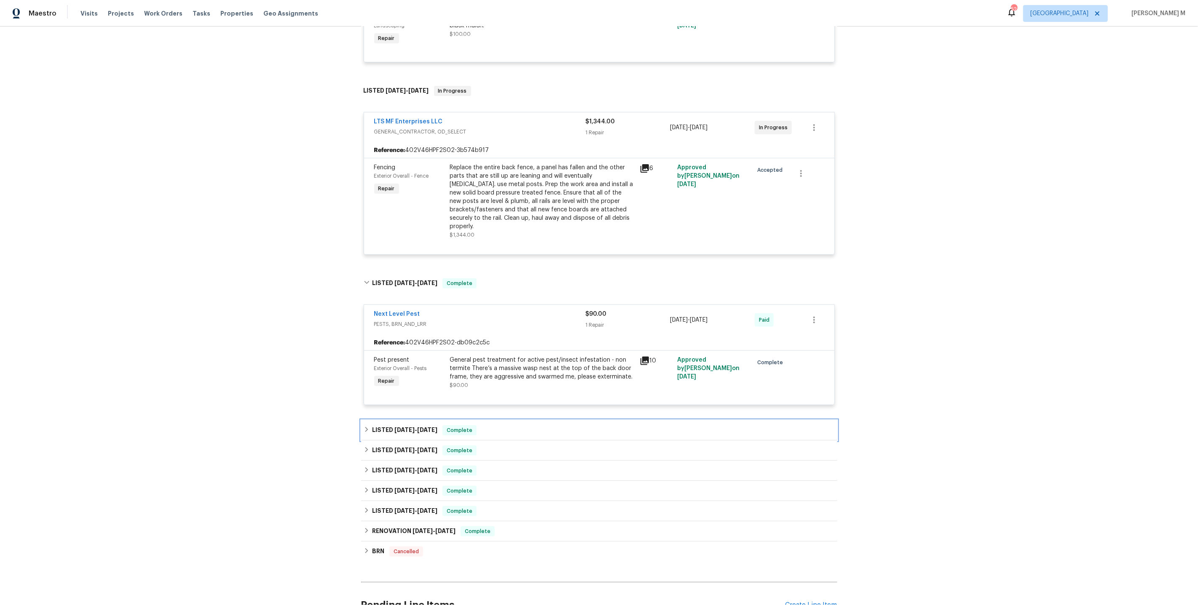
click at [403, 427] on span "[DATE]" at bounding box center [404, 430] width 20 height 6
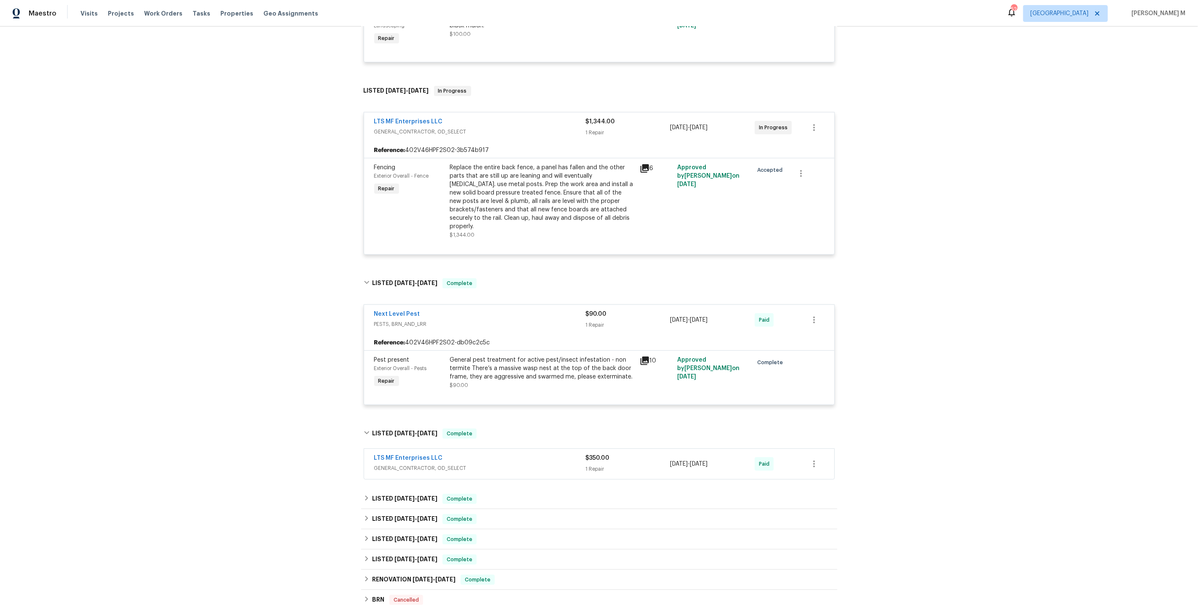
click at [405, 454] on div "LTS MF Enterprises LLC GENERAL_CONTRACTOR, OD_SELECT" at bounding box center [479, 464] width 211 height 20
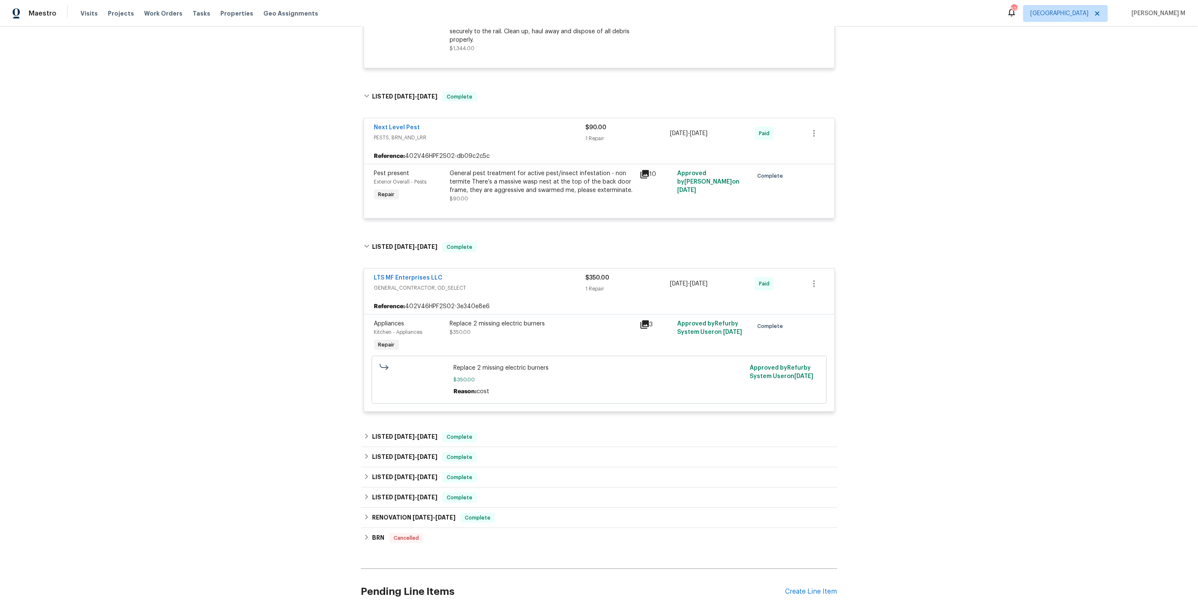
scroll to position [462, 0]
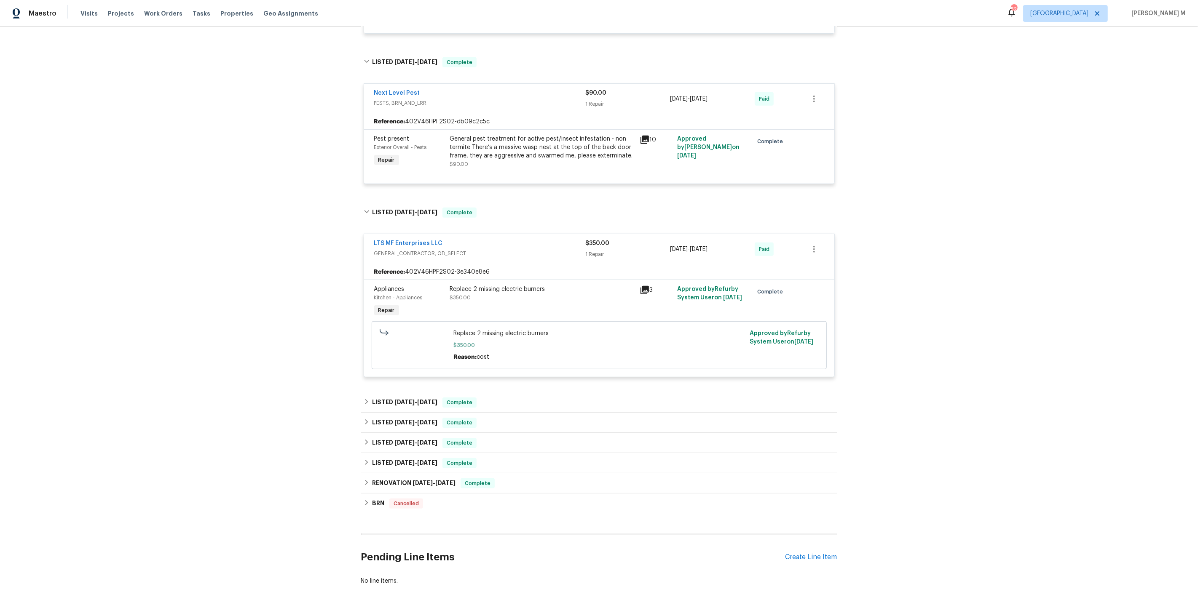
click at [436, 358] on div "Back to all projects [STREET_ADDRESS][PERSON_NAME] 3 Beds | 2 Baths | Total: 15…" at bounding box center [599, 84] width 476 height 1018
click at [431, 399] on span "[DATE]" at bounding box center [427, 402] width 20 height 6
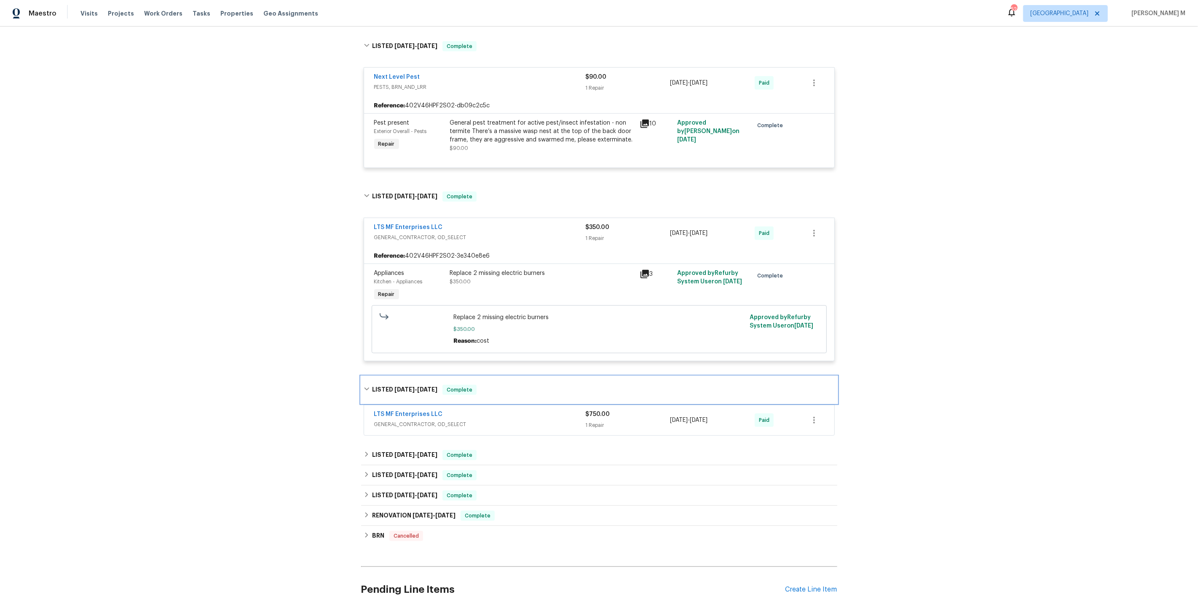
scroll to position [354, 0]
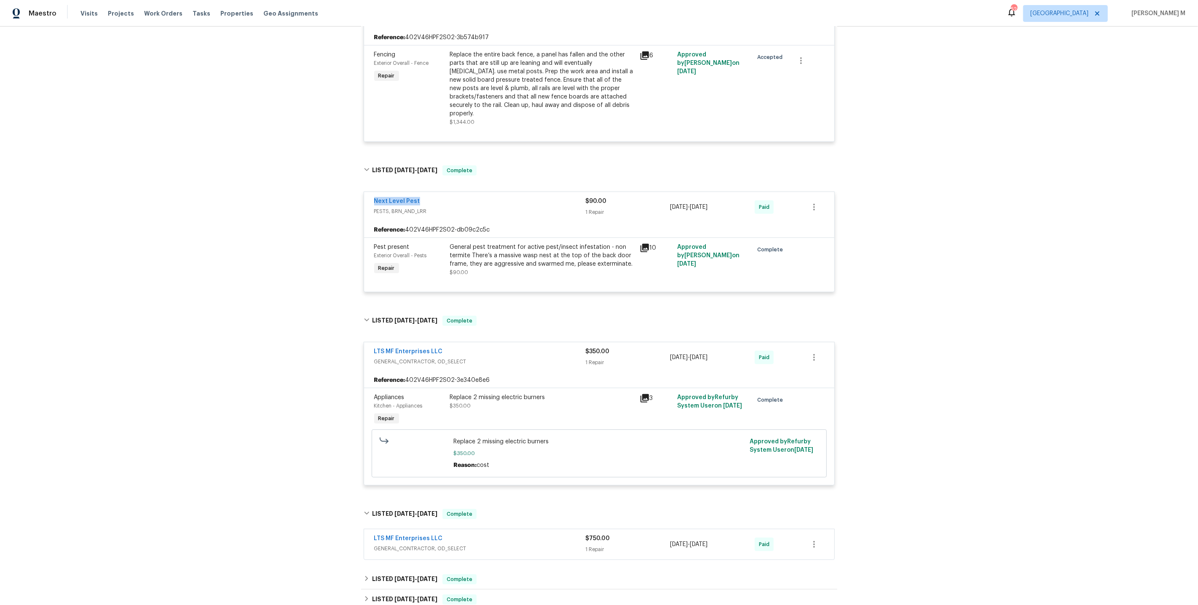
drag, startPoint x: 438, startPoint y: 176, endPoint x: 330, endPoint y: 176, distance: 107.4
click at [330, 176] on div "Back to all projects [STREET_ADDRESS][PERSON_NAME] 3 Beds | 2 Baths | Total: 15…" at bounding box center [599, 316] width 1198 height 579
copy link "Next Level Pest"
click at [524, 244] on div "General pest treatment for active pest/insect infestation - non termite There’s…" at bounding box center [542, 260] width 185 height 34
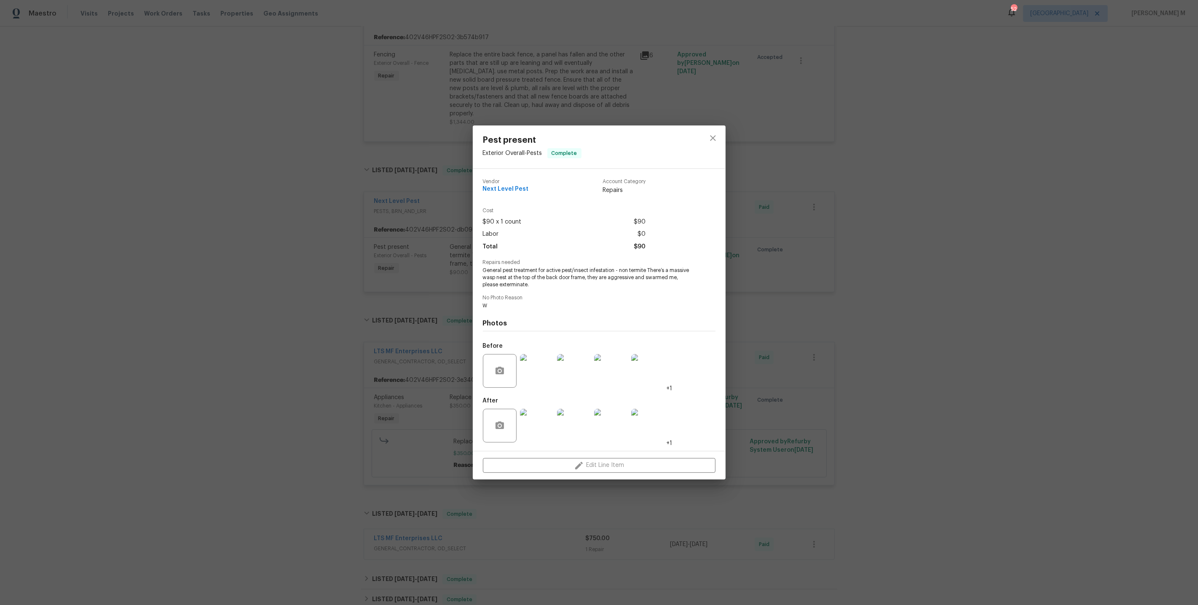
click at [544, 369] on img at bounding box center [537, 371] width 34 height 34
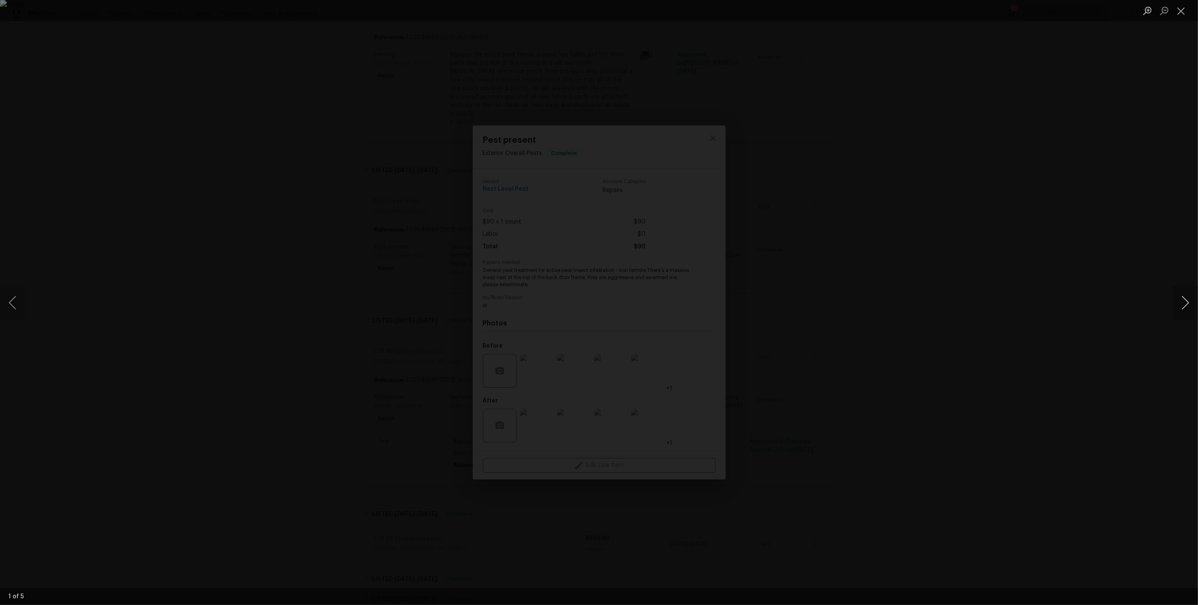
click at [1180, 300] on button "Next image" at bounding box center [1184, 303] width 25 height 34
click at [1159, 285] on div "Lightbox" at bounding box center [599, 302] width 1198 height 605
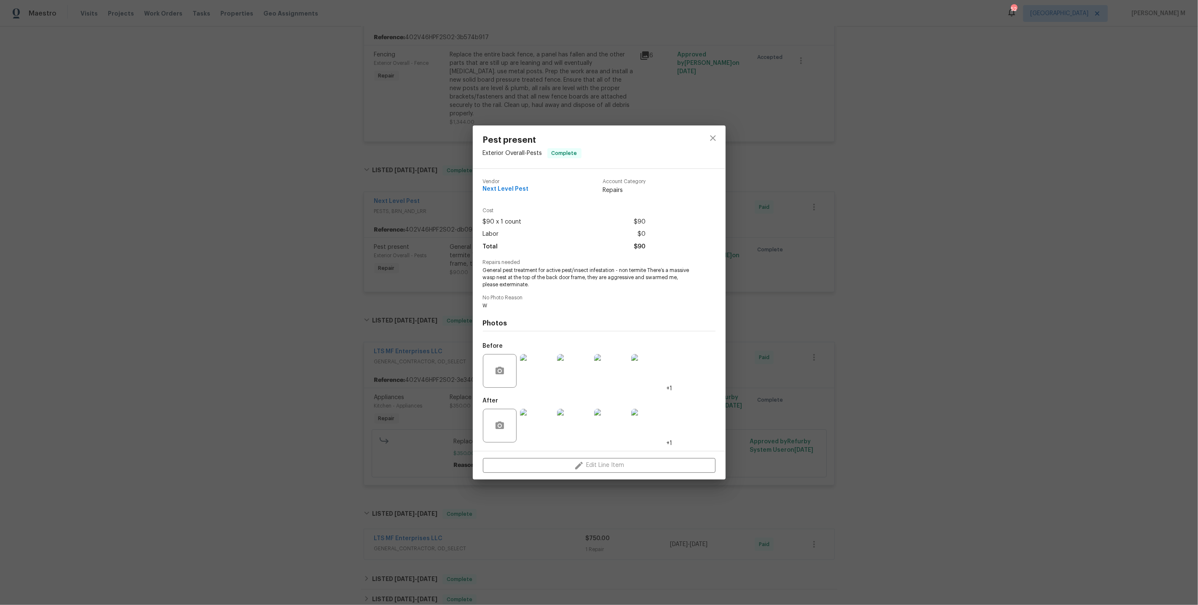
click at [864, 285] on div "Pest present Exterior Overall - Pests Complete Vendor Next Level Pest Account C…" at bounding box center [599, 302] width 1198 height 605
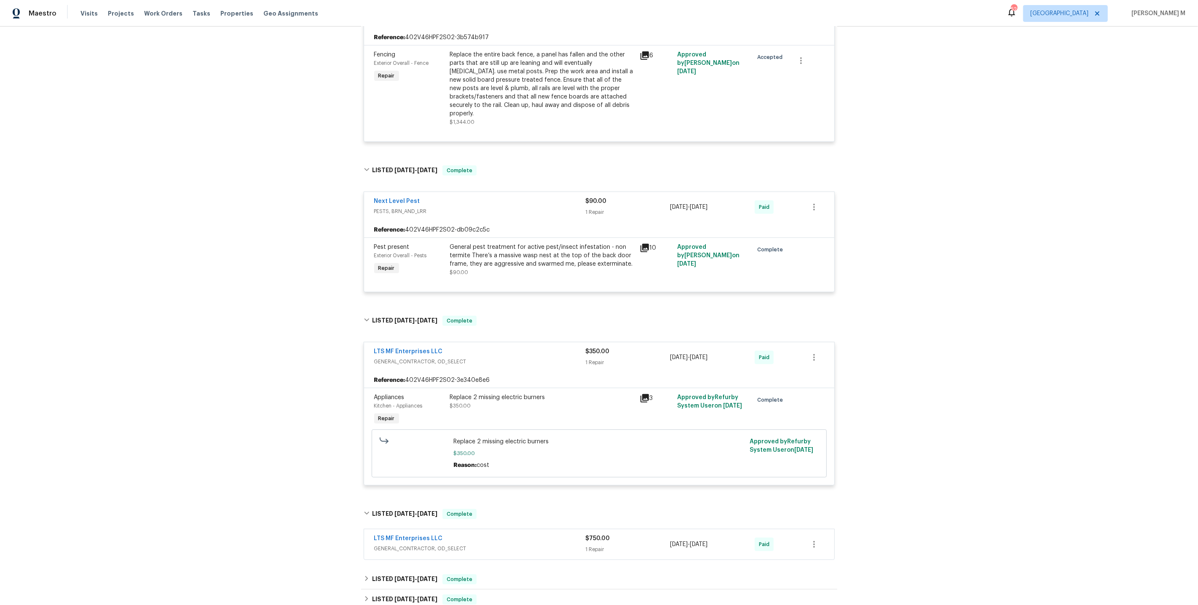
scroll to position [0, 0]
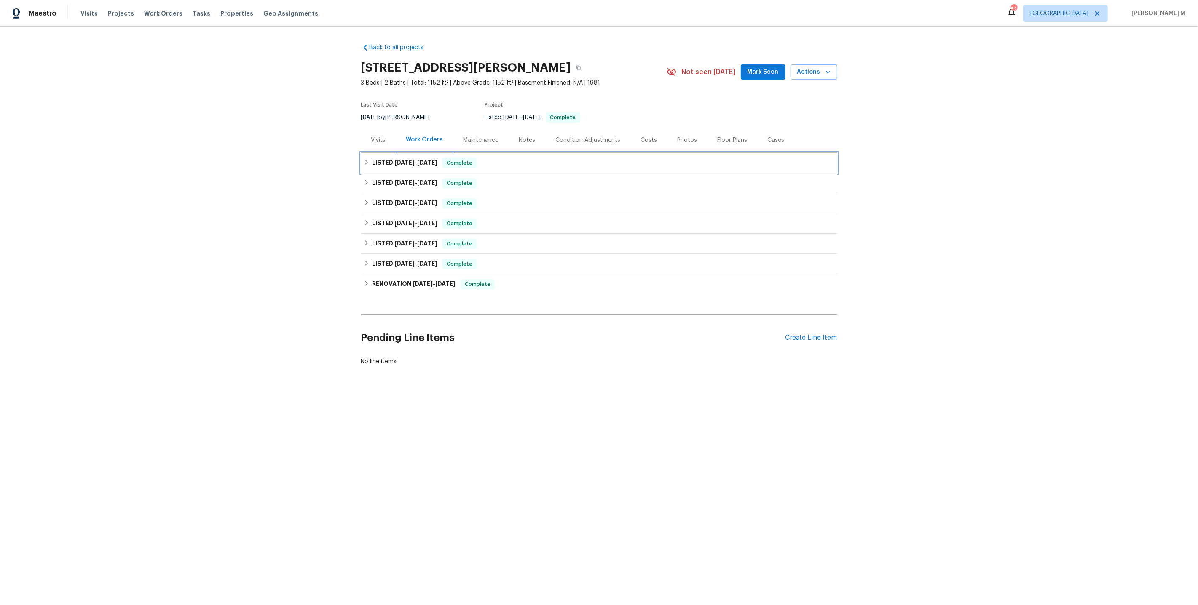
click at [402, 160] on span "[DATE]" at bounding box center [404, 163] width 20 height 6
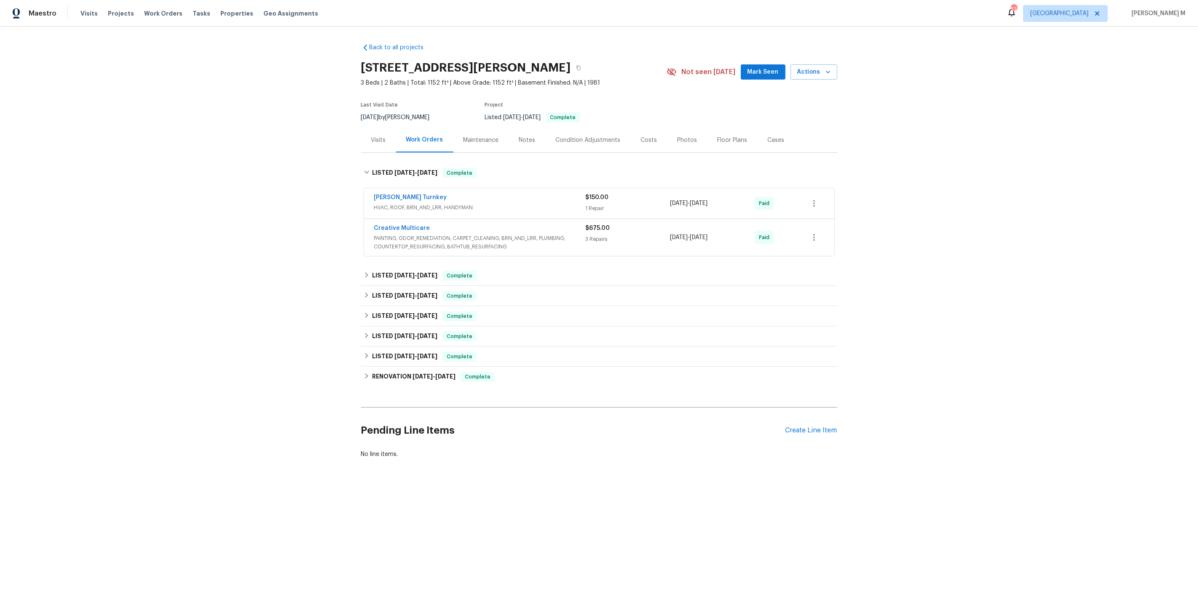
click at [808, 426] on div "Pending Line Items Create Line Item" at bounding box center [599, 430] width 476 height 39
click at [811, 427] on div "Create Line Item" at bounding box center [811, 431] width 52 height 8
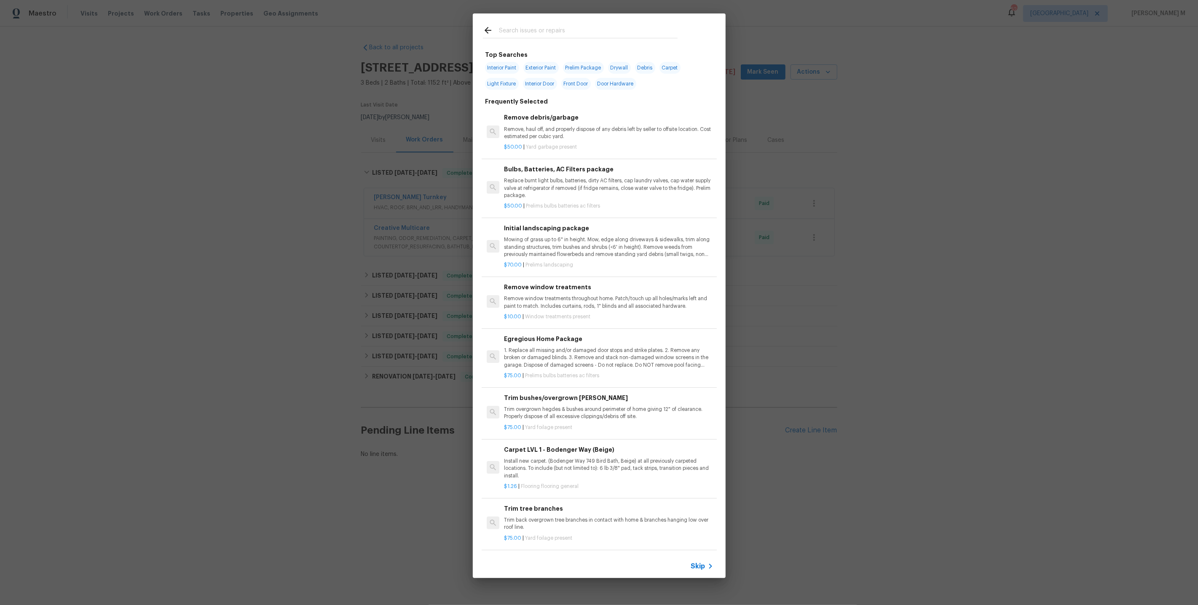
click at [698, 562] on div "Skip" at bounding box center [703, 567] width 24 height 10
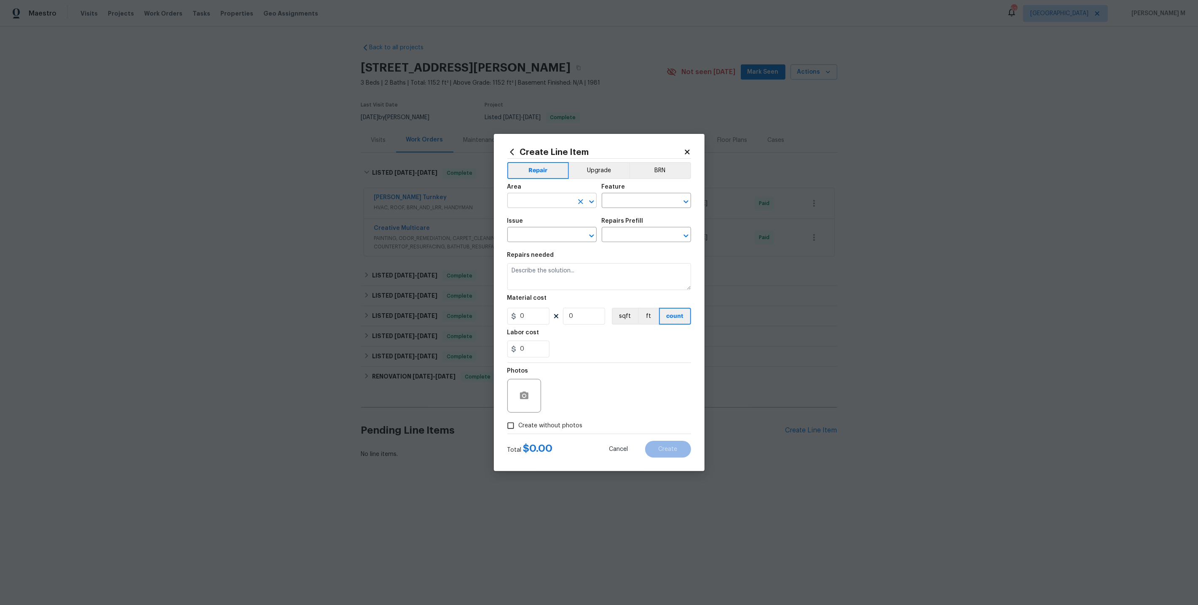
click at [544, 207] on input "text" at bounding box center [540, 201] width 66 height 13
click at [559, 222] on li "Bathroom" at bounding box center [551, 224] width 90 height 14
type input "Bathroom"
click at [650, 208] on input "text" at bounding box center [635, 201] width 66 height 13
type input "Fa"
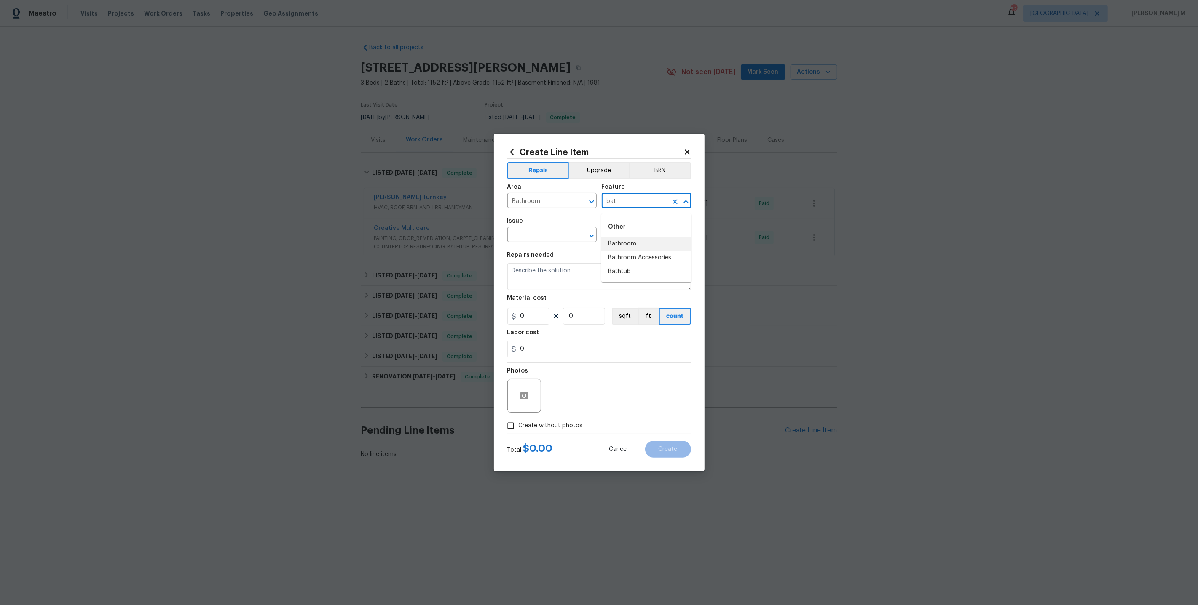
click at [636, 247] on li "Bathroom" at bounding box center [646, 244] width 90 height 14
type input "Bathroom"
click at [642, 201] on input "Bathroom" at bounding box center [635, 201] width 66 height 13
click at [628, 268] on li "Bathtub" at bounding box center [646, 272] width 90 height 14
type input "Bathtub"
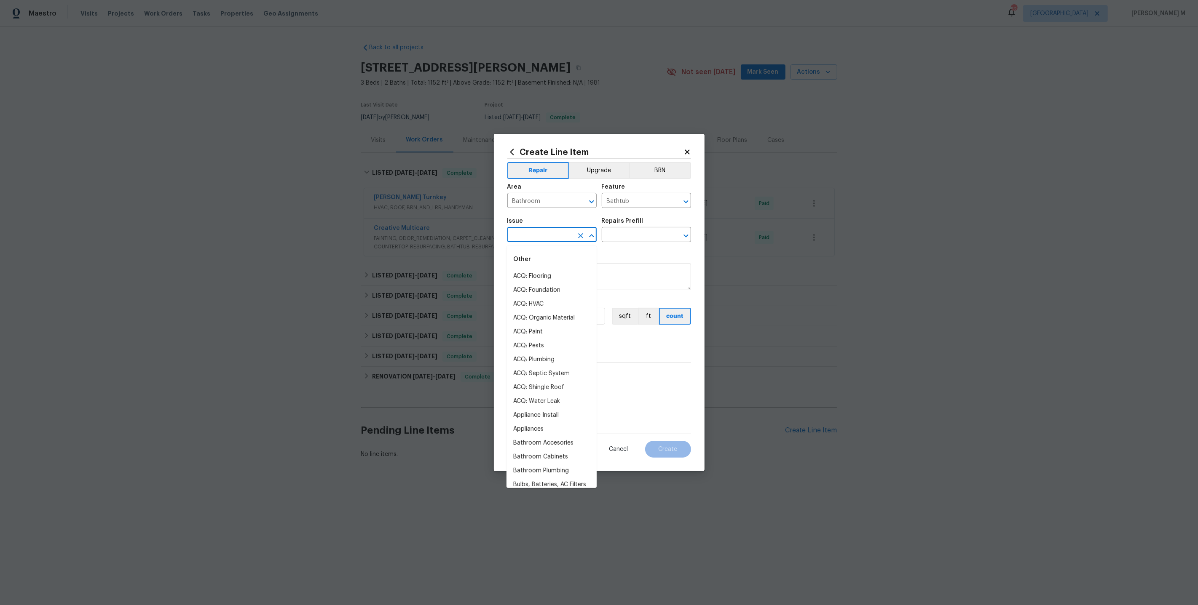
click at [557, 233] on input "text" at bounding box center [540, 235] width 66 height 13
click at [547, 301] on li "Bathroom Plumbing" at bounding box center [551, 304] width 90 height 14
type input "Bathroom Plumbing"
click at [632, 238] on input "text" at bounding box center [635, 235] width 66 height 13
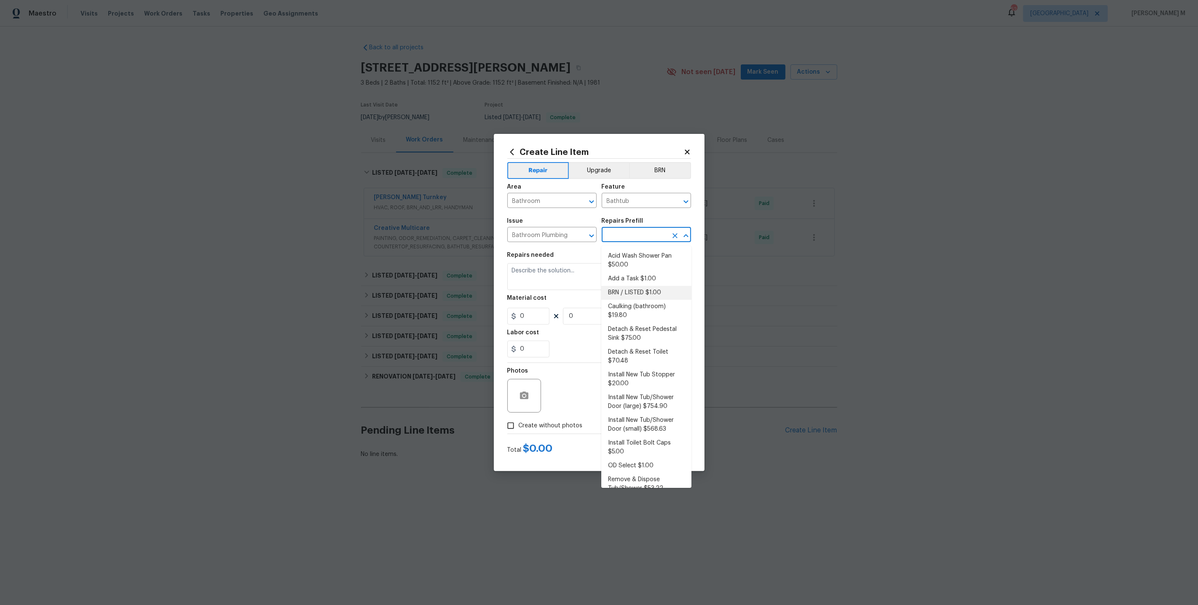
click at [640, 294] on li "BRN / LISTED $1.00" at bounding box center [646, 293] width 90 height 14
type input "Plumbing"
type input "BRN / LISTED $1.00"
type textarea "Provide additional detail"
type input "1"
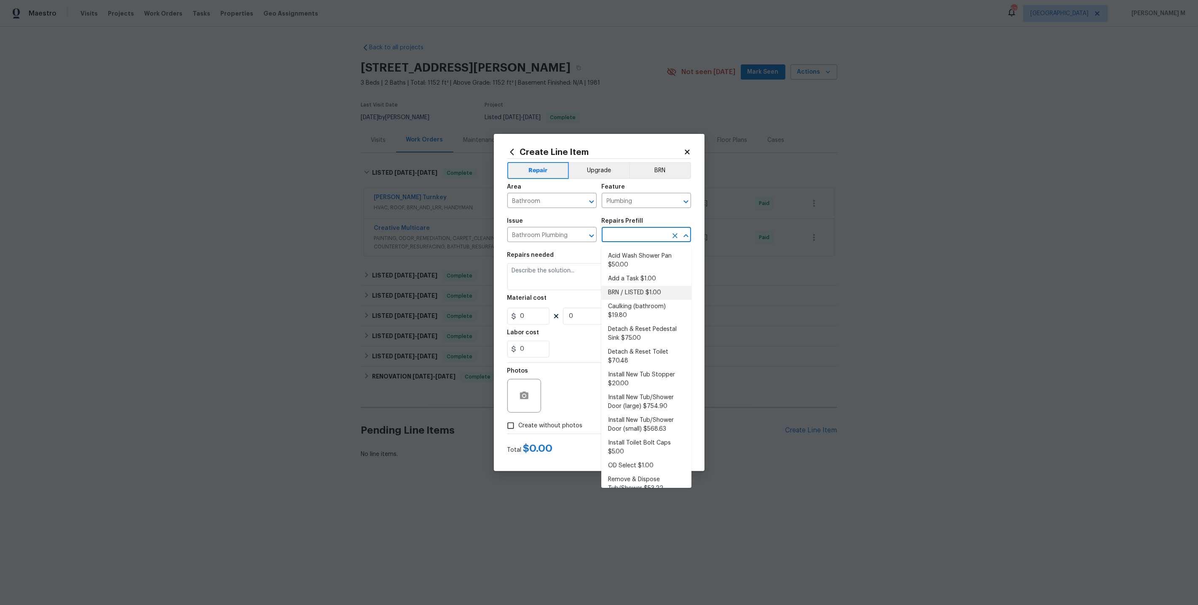
type input "1"
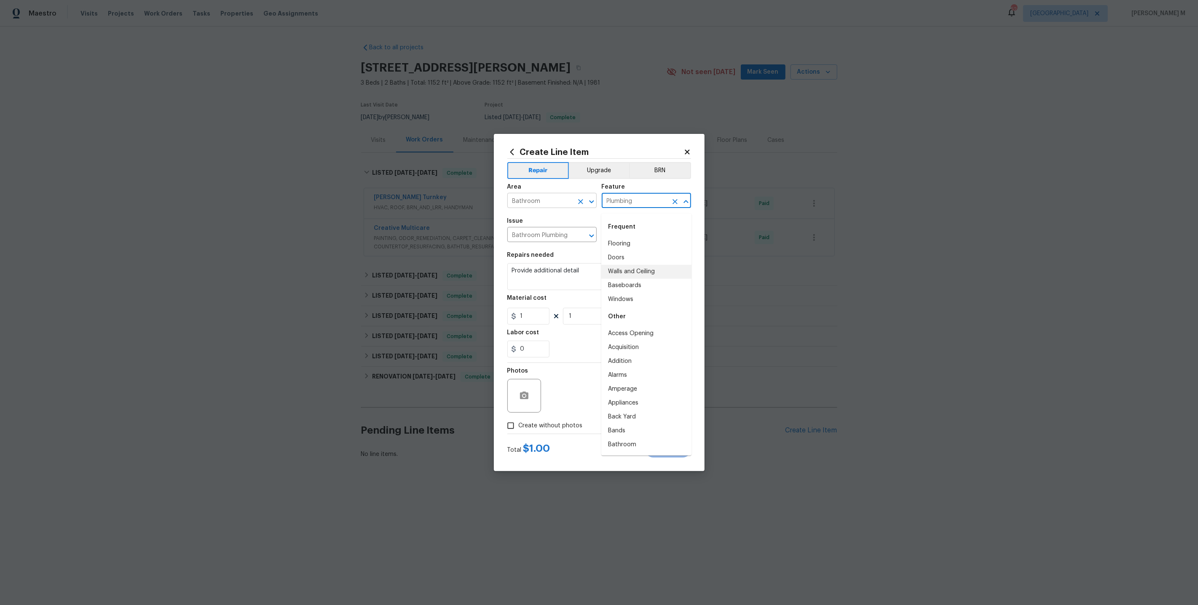
drag, startPoint x: 639, startPoint y: 206, endPoint x: 534, endPoint y: 206, distance: 105.3
click at [534, 206] on div "Area Bathroom ​ Feature Plumbing ​" at bounding box center [599, 196] width 184 height 34
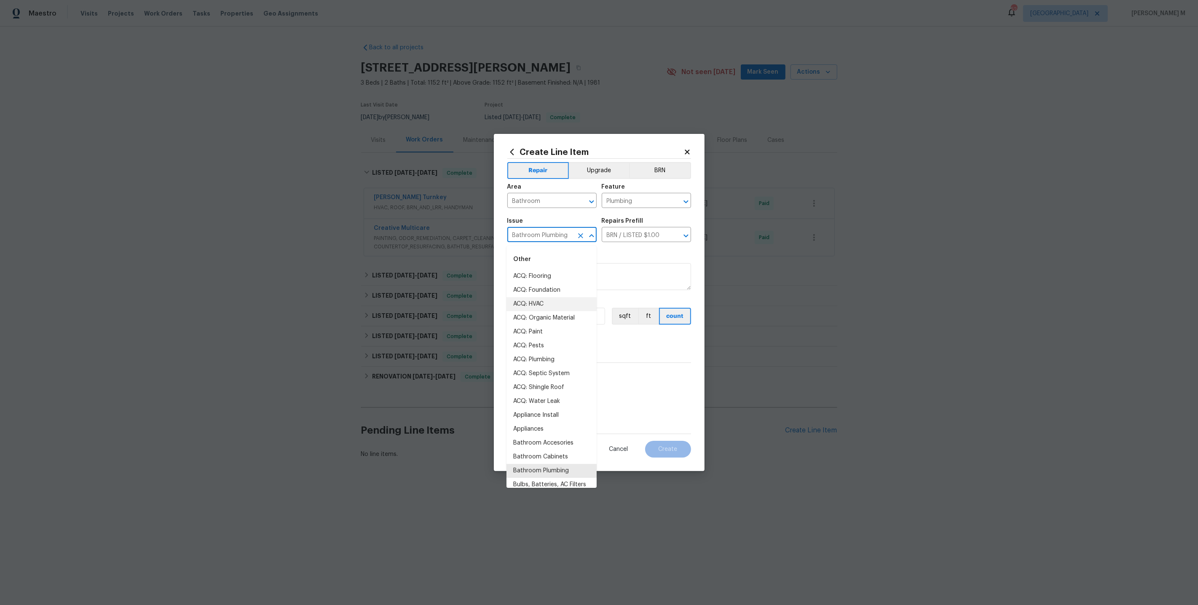
drag, startPoint x: 570, startPoint y: 238, endPoint x: 355, endPoint y: 238, distance: 214.9
click at [355, 238] on div "Create Line Item Repair Upgrade BRN Area Bathroom ​ Feature Plumbing ​ Issue Ba…" at bounding box center [599, 302] width 1198 height 605
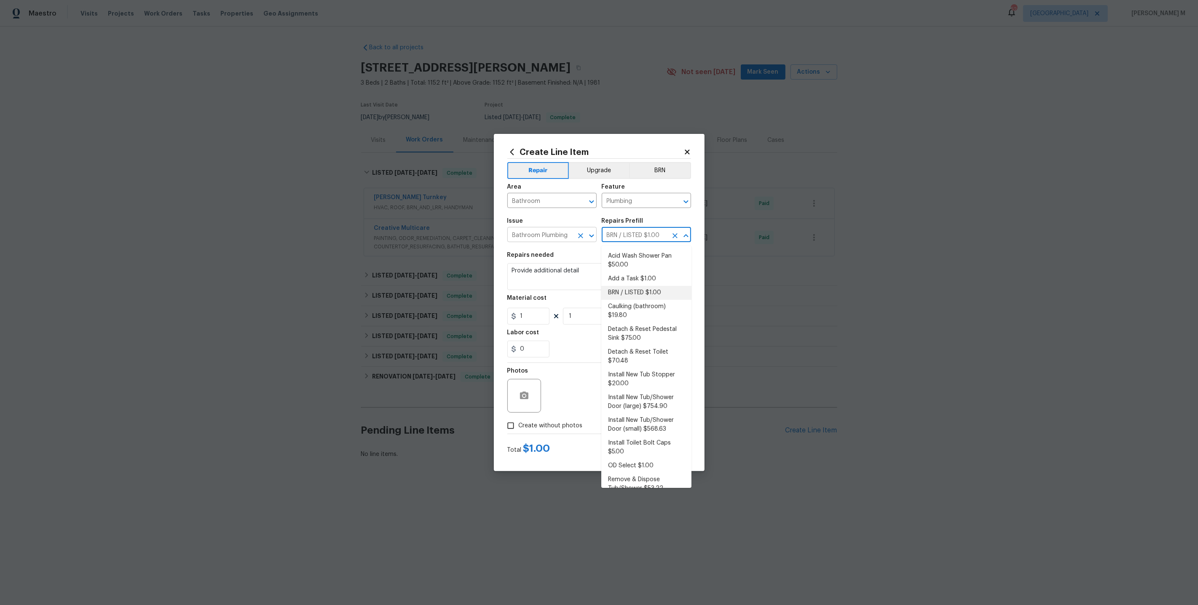
drag, startPoint x: 662, startPoint y: 240, endPoint x: 524, endPoint y: 240, distance: 137.8
click at [524, 240] on div "Issue Bathroom Plumbing ​ Repairs Prefill BRN / LISTED $1.00 ​" at bounding box center [599, 230] width 184 height 34
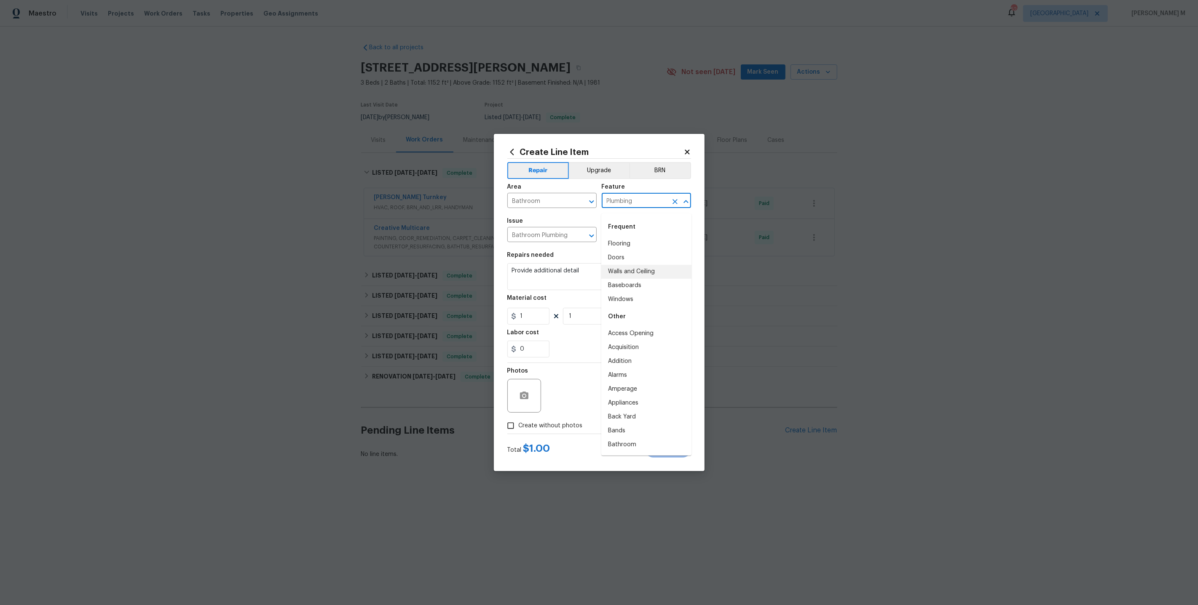
click at [640, 202] on input "Plumbing" at bounding box center [635, 201] width 66 height 13
click at [642, 276] on li "Bathtub" at bounding box center [646, 272] width 90 height 14
type input "Bathtub"
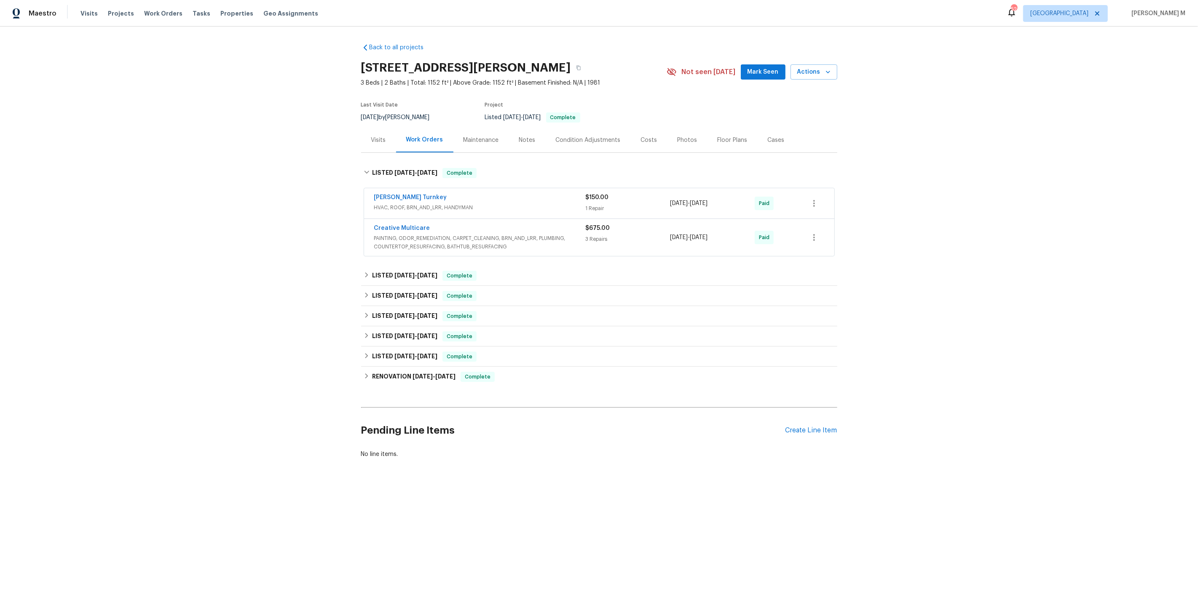
click at [407, 206] on span "HVAC, ROOF, BRN_AND_LRR, HANDYMAN" at bounding box center [479, 207] width 211 height 8
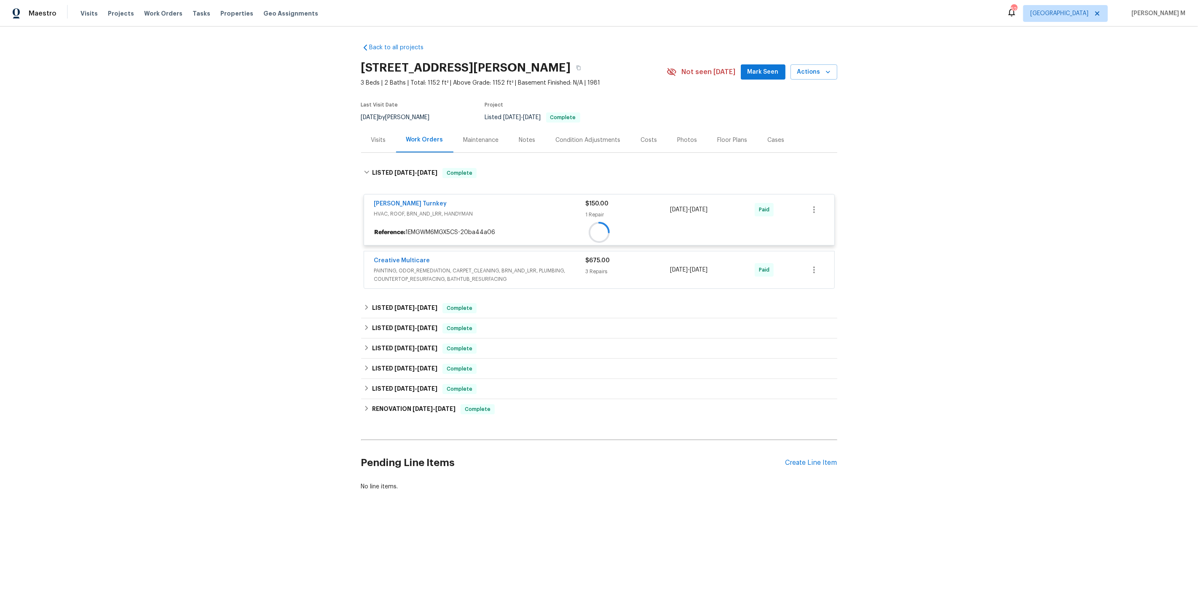
click at [408, 240] on div at bounding box center [599, 232] width 470 height 15
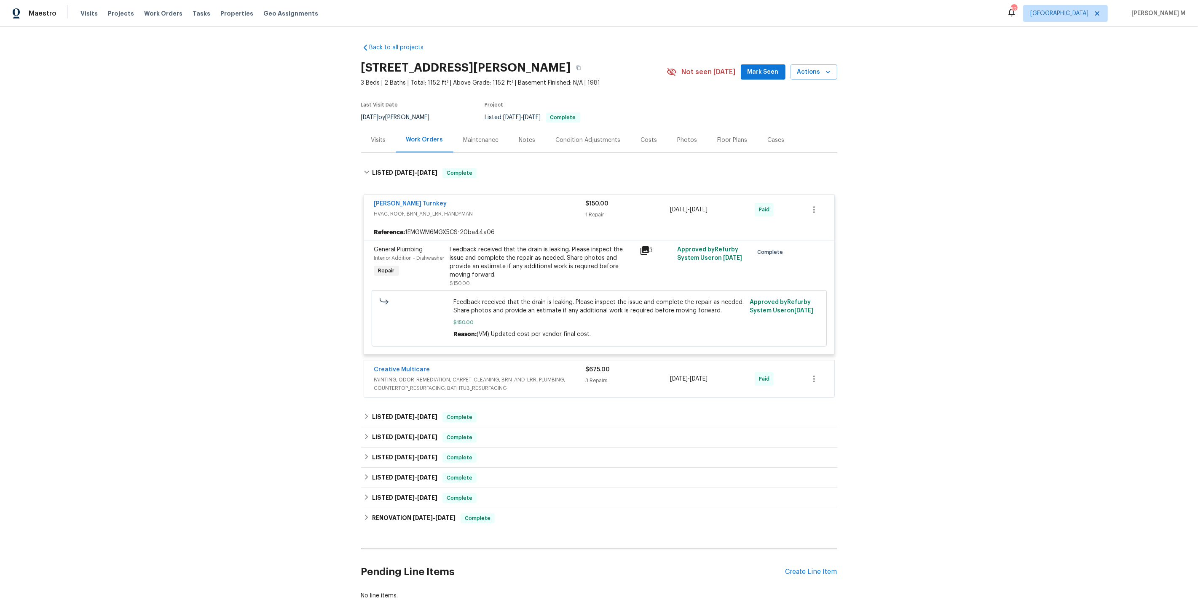
click at [415, 276] on div "General Plumbing Interior Addition - Dishwasher Repair" at bounding box center [410, 266] width 76 height 47
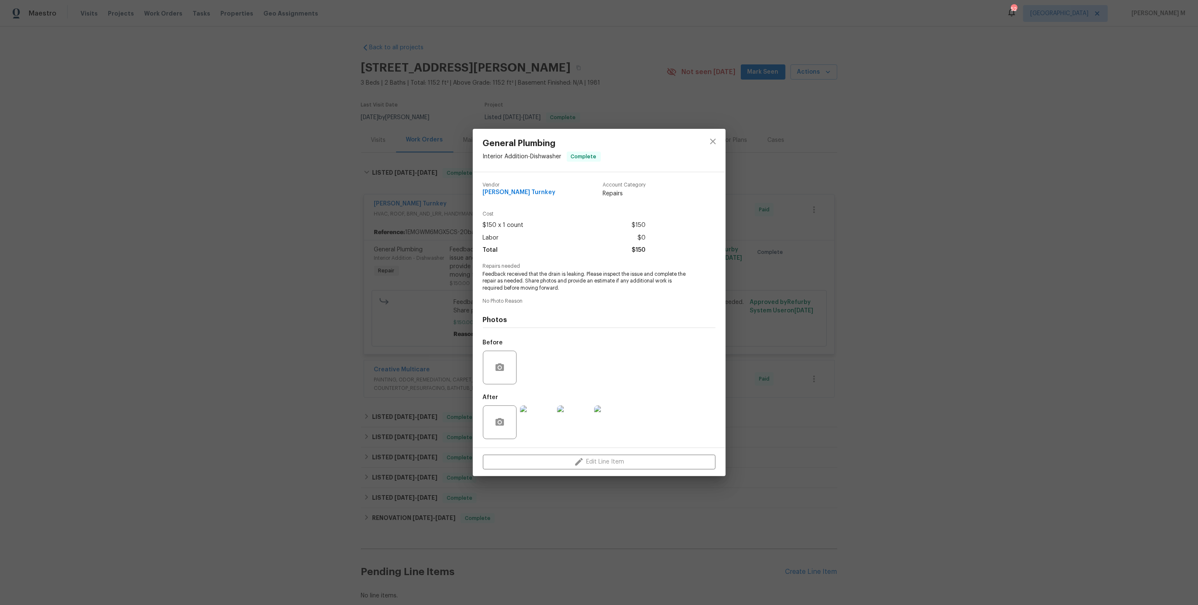
click at [435, 289] on div "General Plumbing Interior Addition - Dishwasher Complete Vendor Davis Turnkey A…" at bounding box center [599, 302] width 1198 height 605
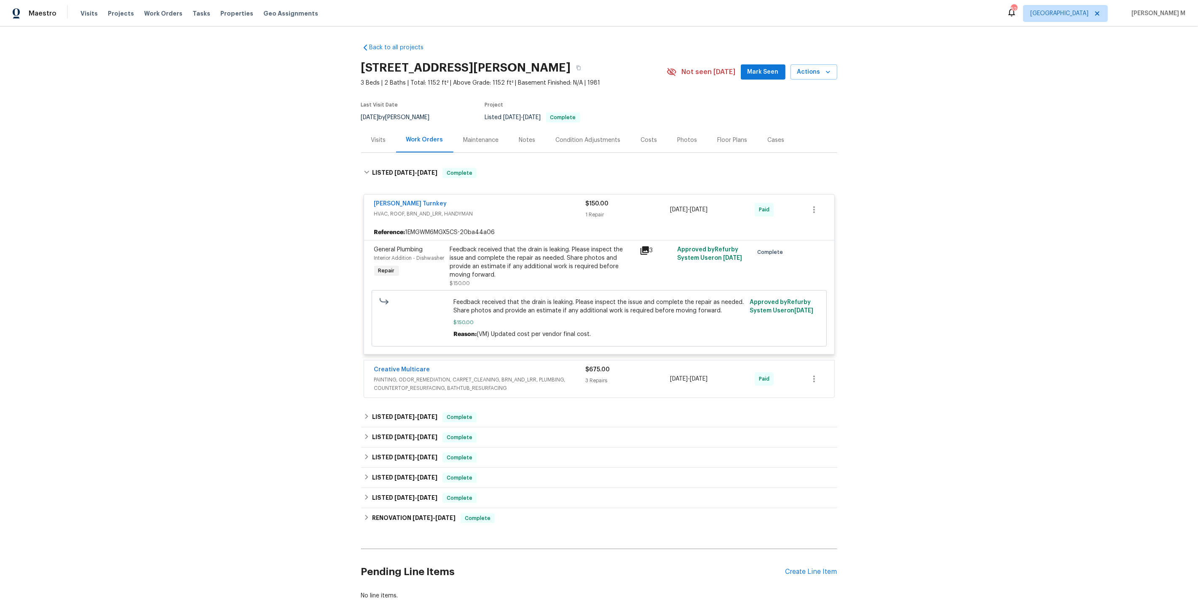
click at [430, 380] on span "PAINTING, ODOR_REMEDIATION, CARPET_CLEANING, BRN_AND_LRR, PLUMBING, COUNTERTOP_…" at bounding box center [479, 384] width 211 height 17
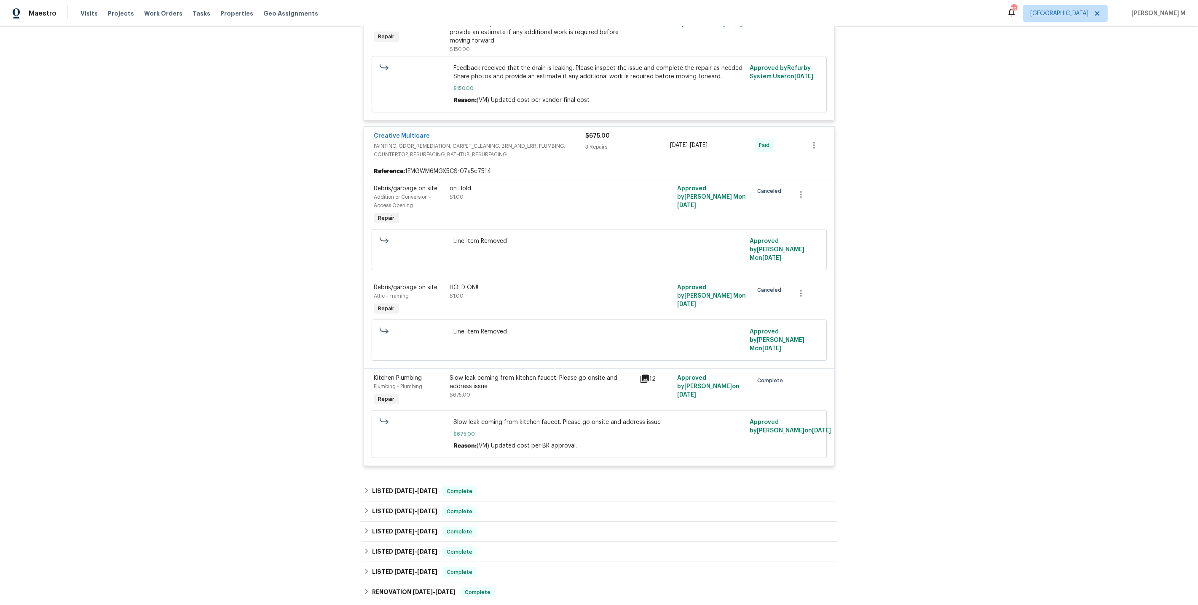
scroll to position [325, 0]
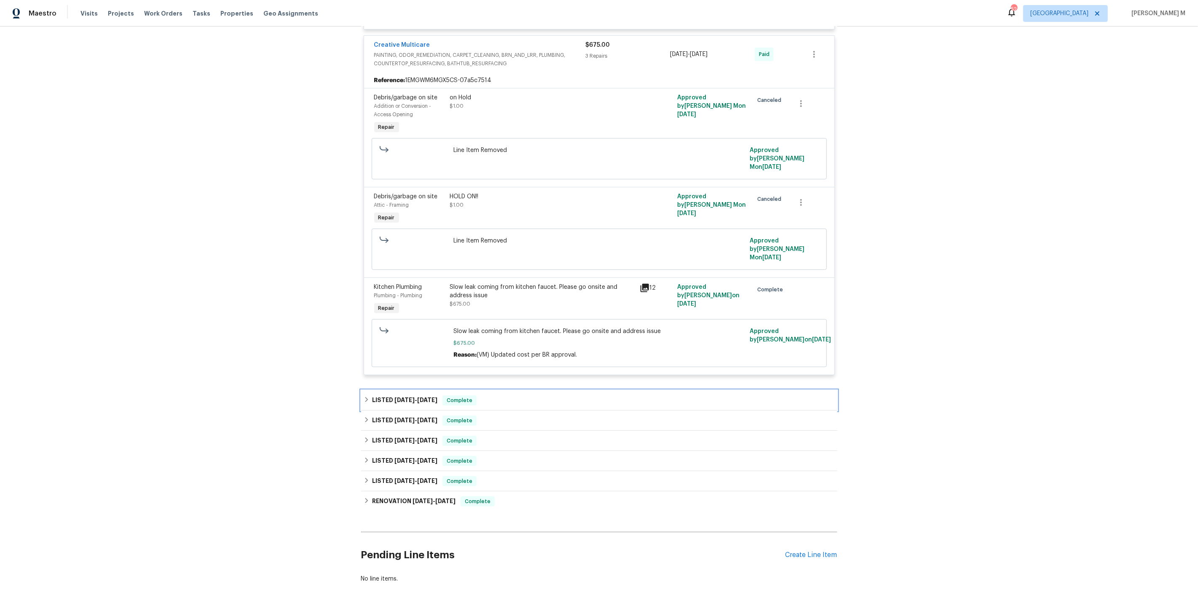
click at [417, 397] on span "6/20/25" at bounding box center [427, 400] width 20 height 6
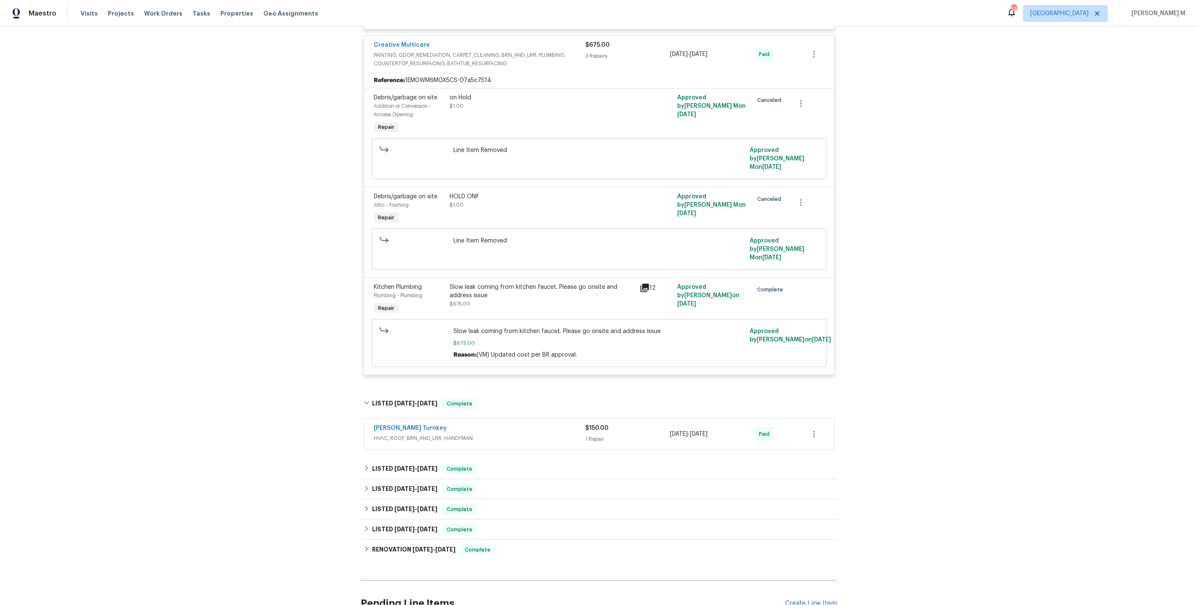
click at [412, 434] on span "HVAC, ROOF, BRN_AND_LRR, HANDYMAN" at bounding box center [479, 438] width 211 height 8
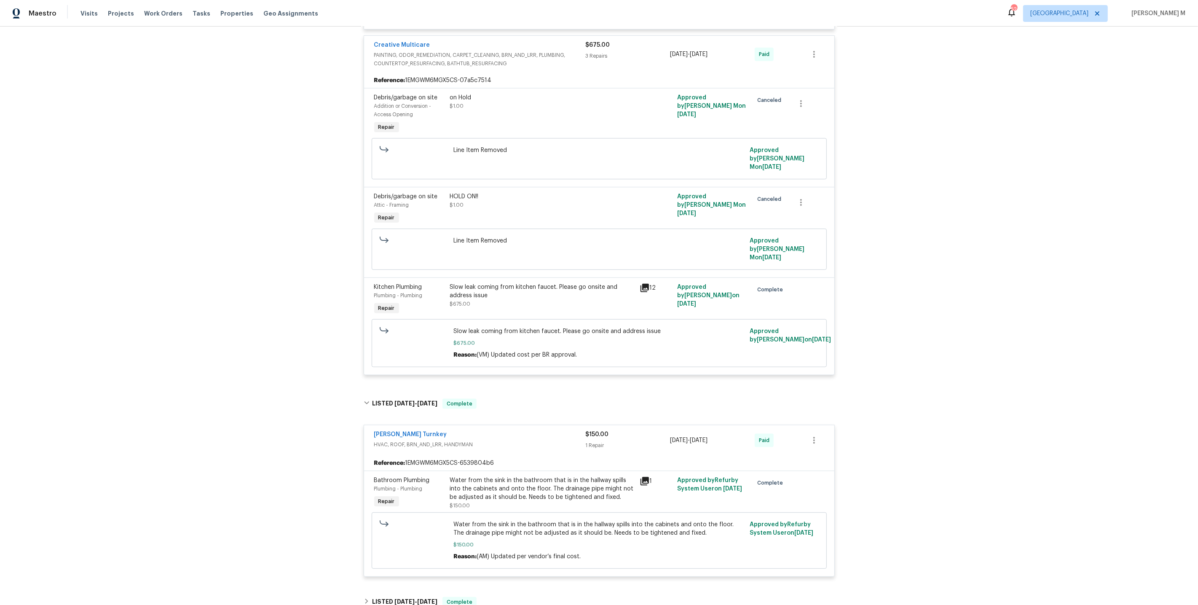
scroll to position [420, 0]
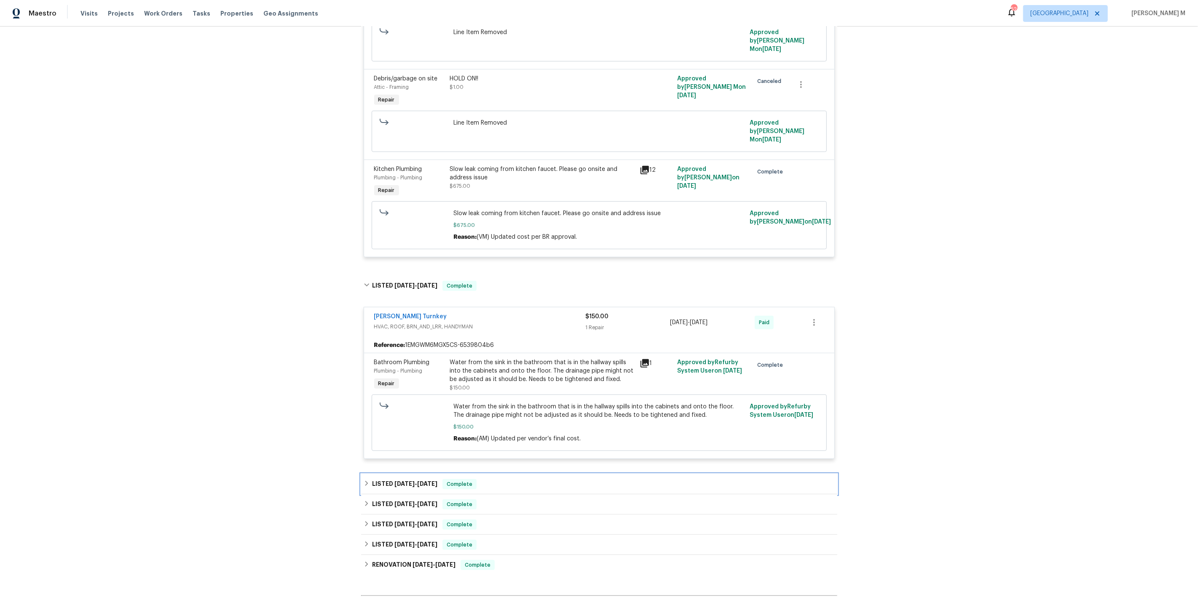
click at [401, 474] on div "LISTED 5/29/25 - 6/2/25 Complete" at bounding box center [599, 484] width 476 height 20
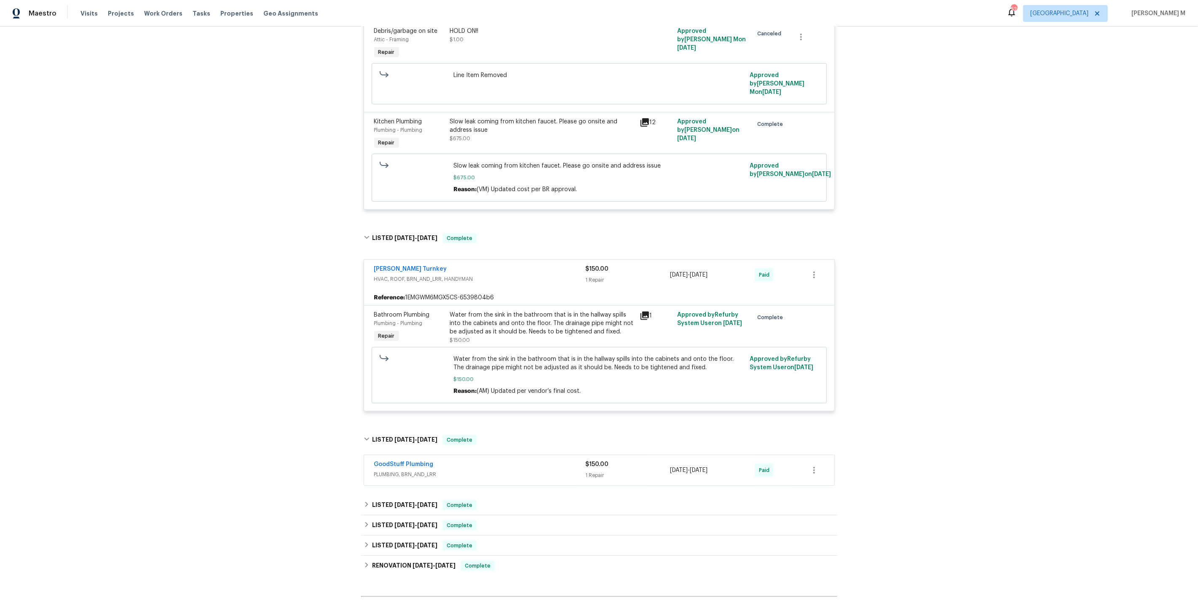
click at [401, 471] on span "PLUMBING, BRN_AND_LRR" at bounding box center [479, 475] width 211 height 8
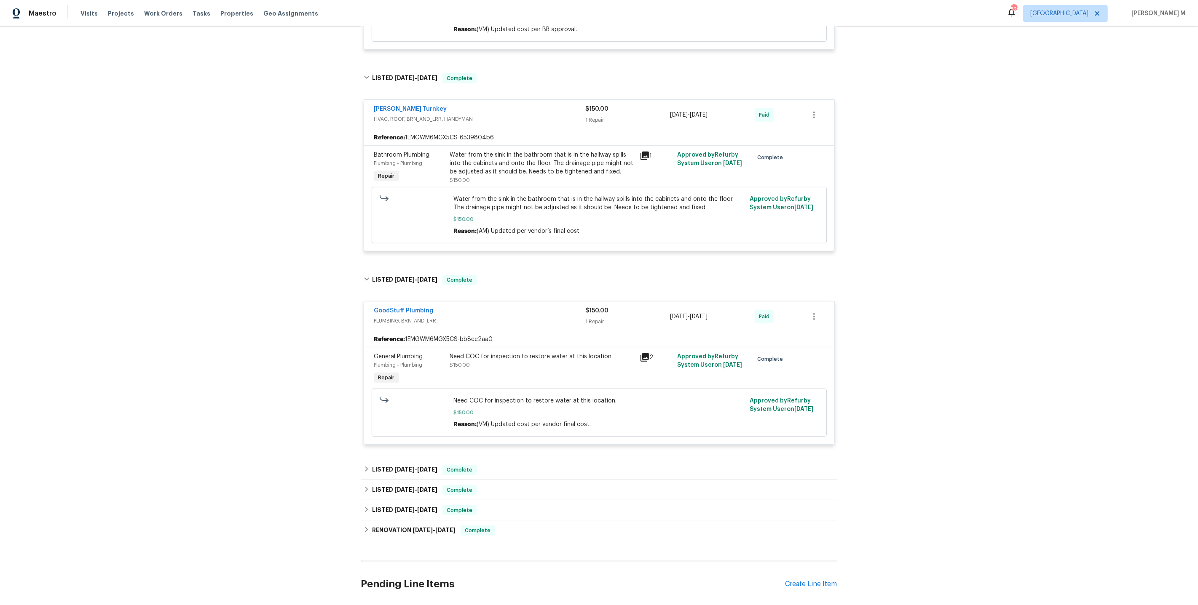
click at [413, 416] on div "Back to all projects 4673 Hairston Crossing Way, Stone Mountain, GA 30083 3 Bed…" at bounding box center [599, 3] width 476 height 1234
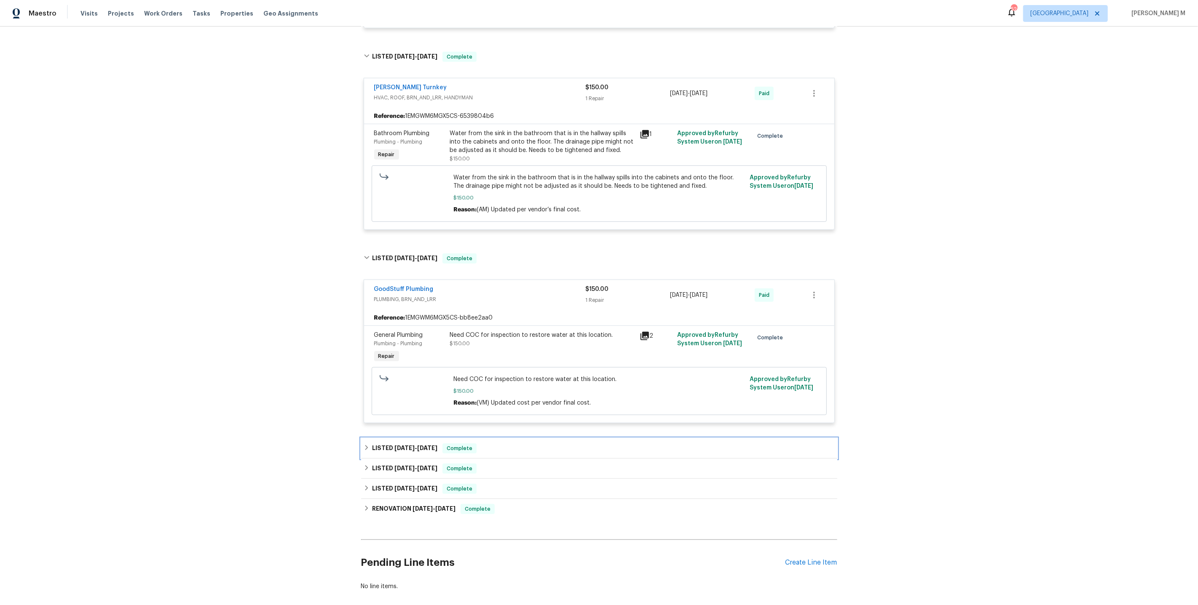
click at [413, 444] on h6 "LISTED 3/21/25 - 3/24/25" at bounding box center [404, 449] width 65 height 10
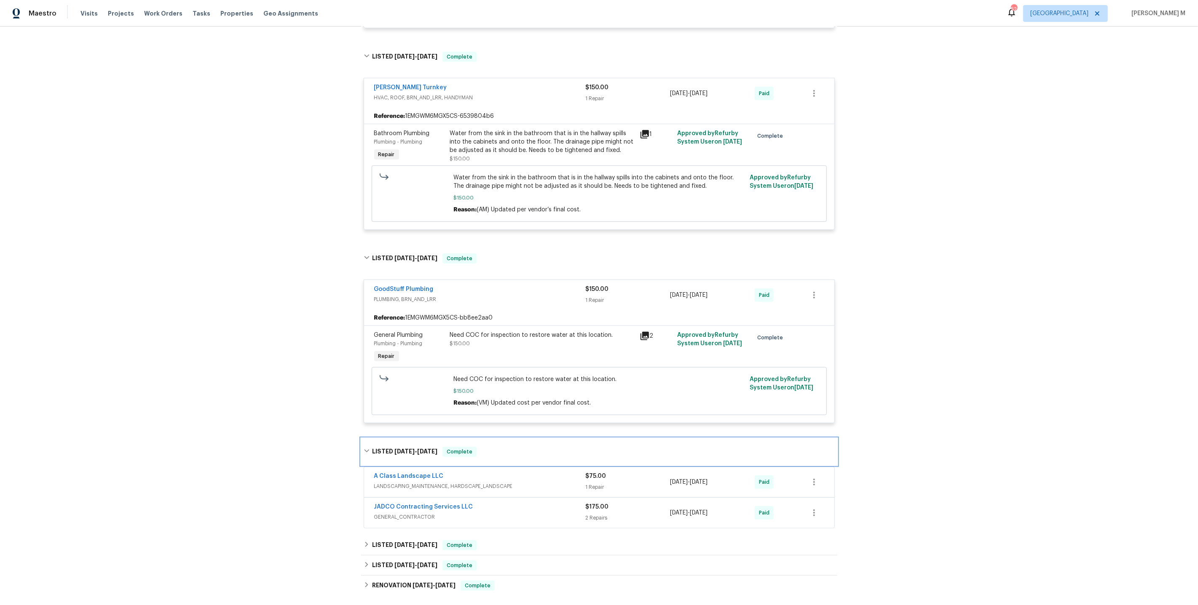
scroll to position [749, 0]
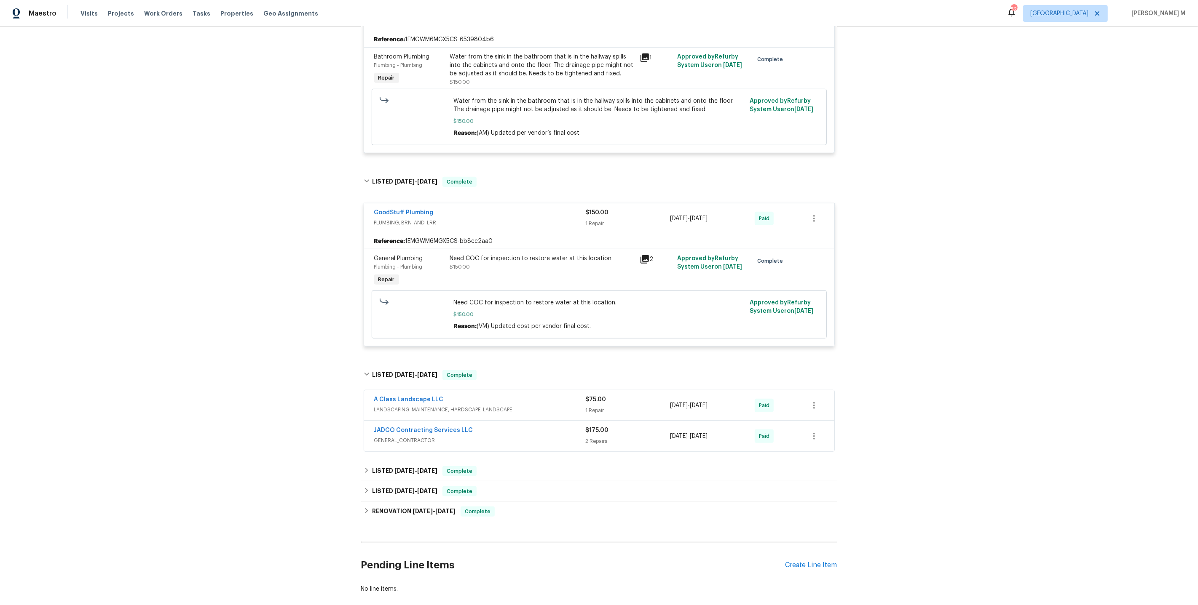
click at [409, 406] on span "LANDSCAPING_MAINTENANCE, HARDSCAPE_LANDSCAPE" at bounding box center [479, 410] width 211 height 8
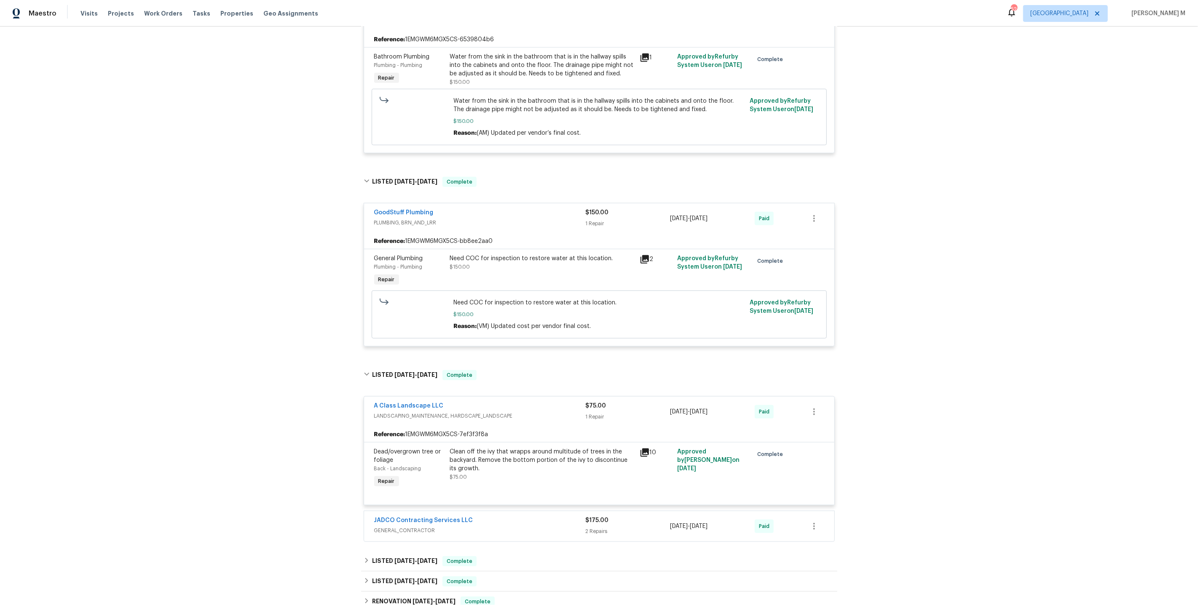
scroll to position [797, 0]
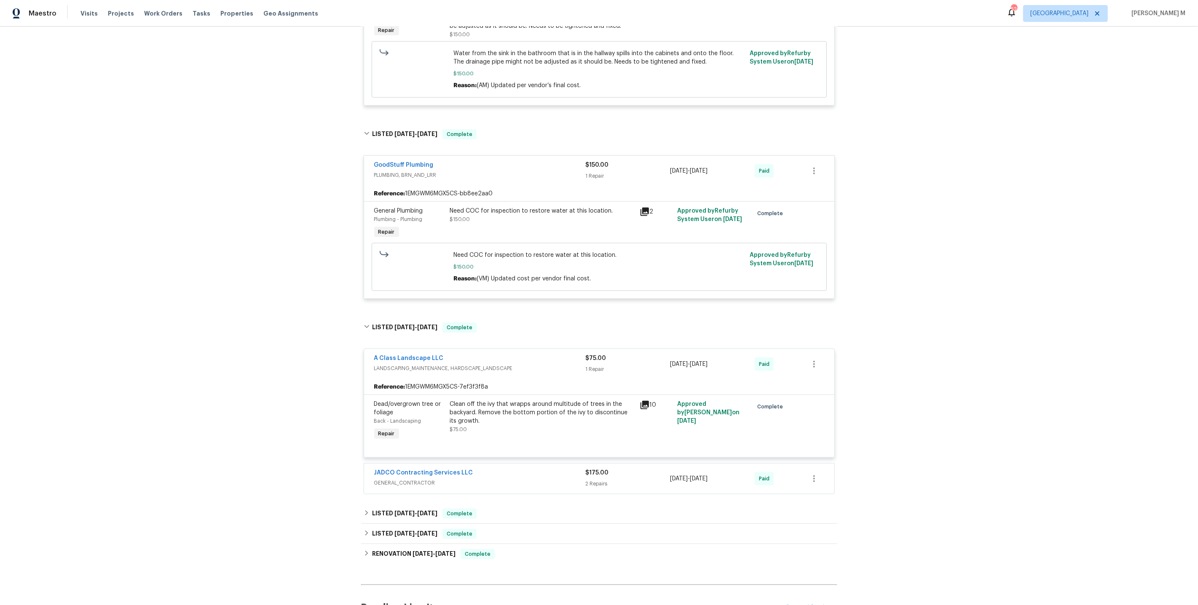
click at [428, 479] on span "GENERAL_CONTRACTOR" at bounding box center [479, 483] width 211 height 8
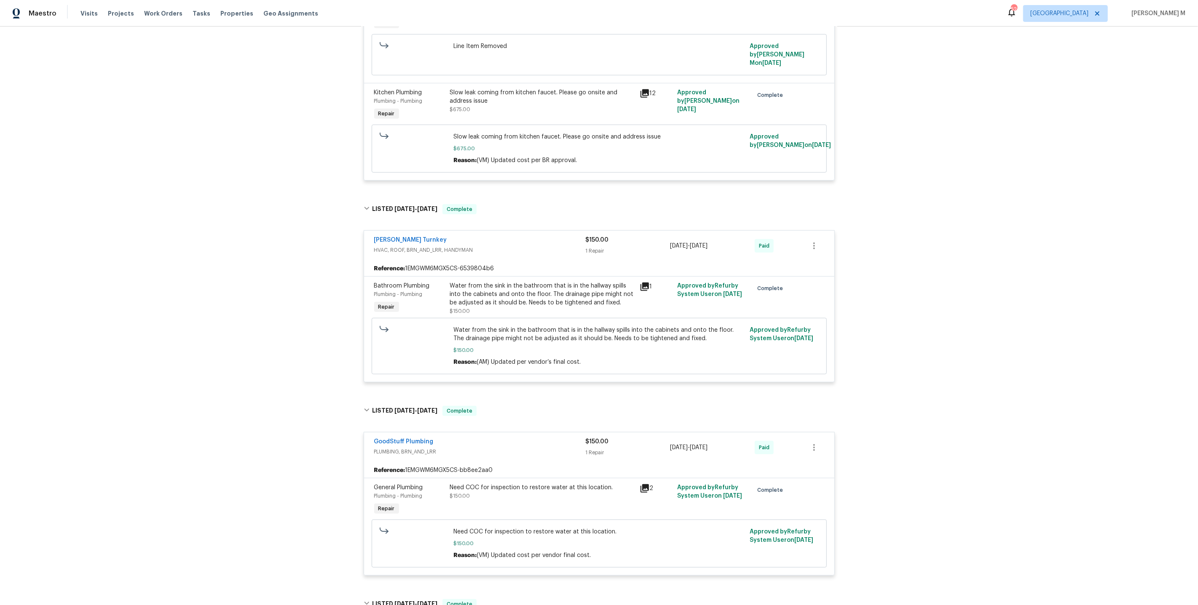
scroll to position [500, 0]
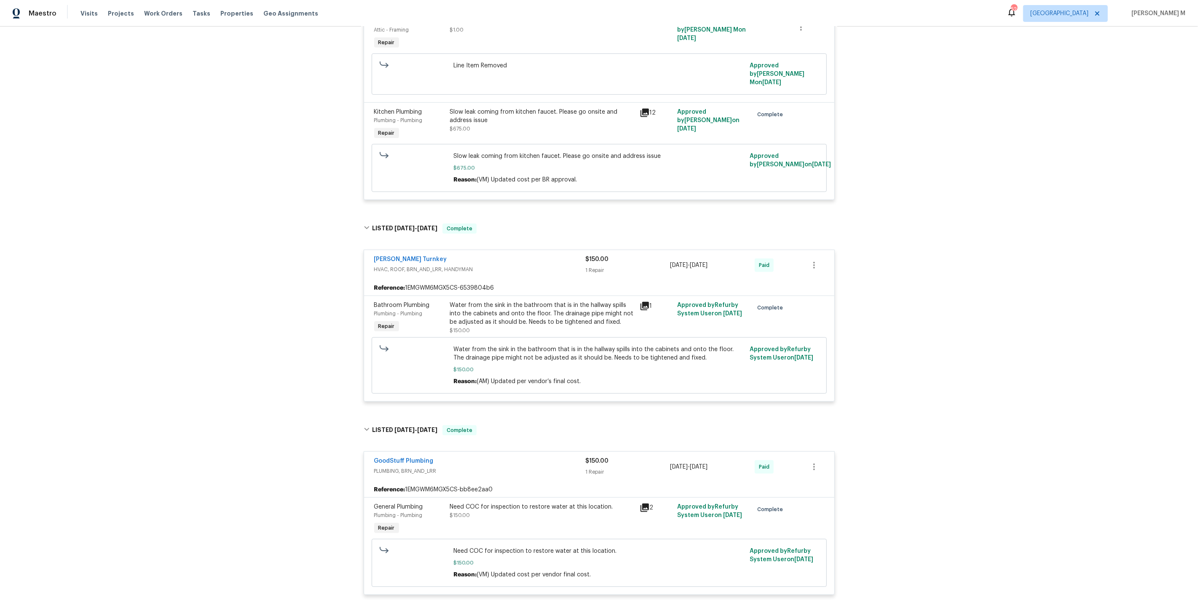
click at [552, 301] on div "Water from the sink in the bathroom that is in the hallway spills into the cabi…" at bounding box center [542, 313] width 185 height 25
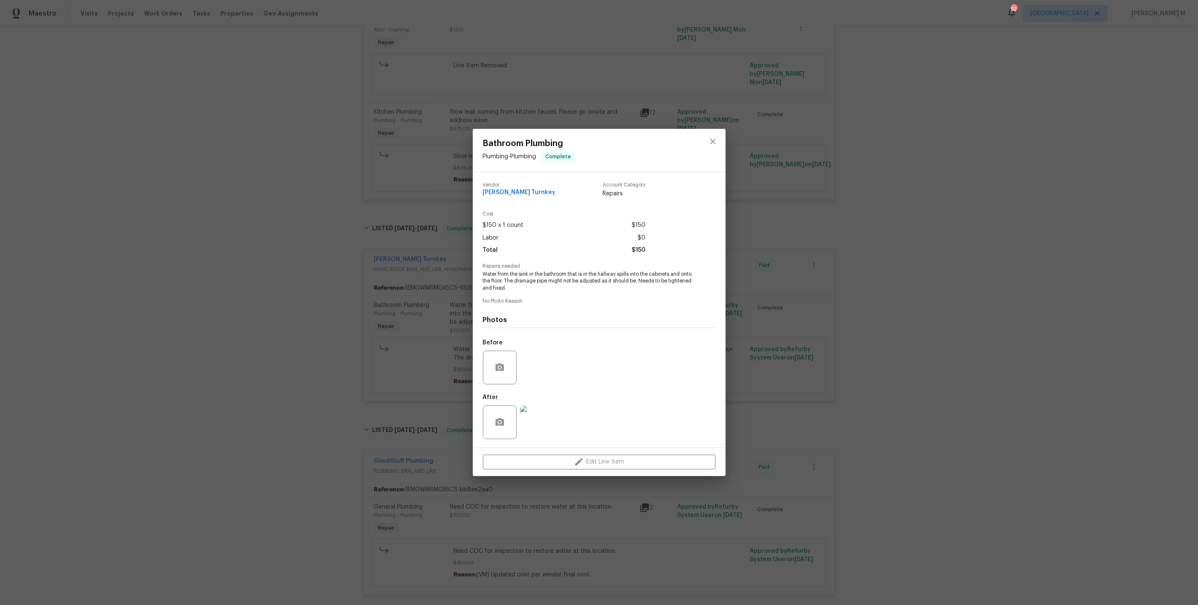
click at [819, 386] on div "Bathroom Plumbing Plumbing - Plumbing Complete Vendor Davis Turnkey Account Cat…" at bounding box center [599, 302] width 1198 height 605
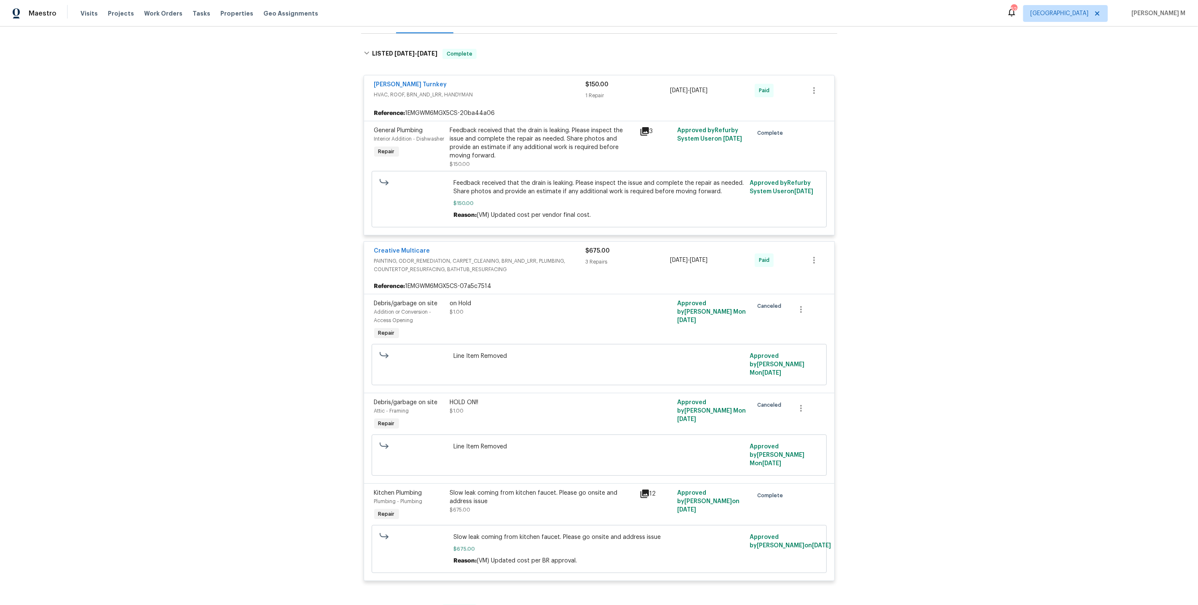
scroll to position [0, 0]
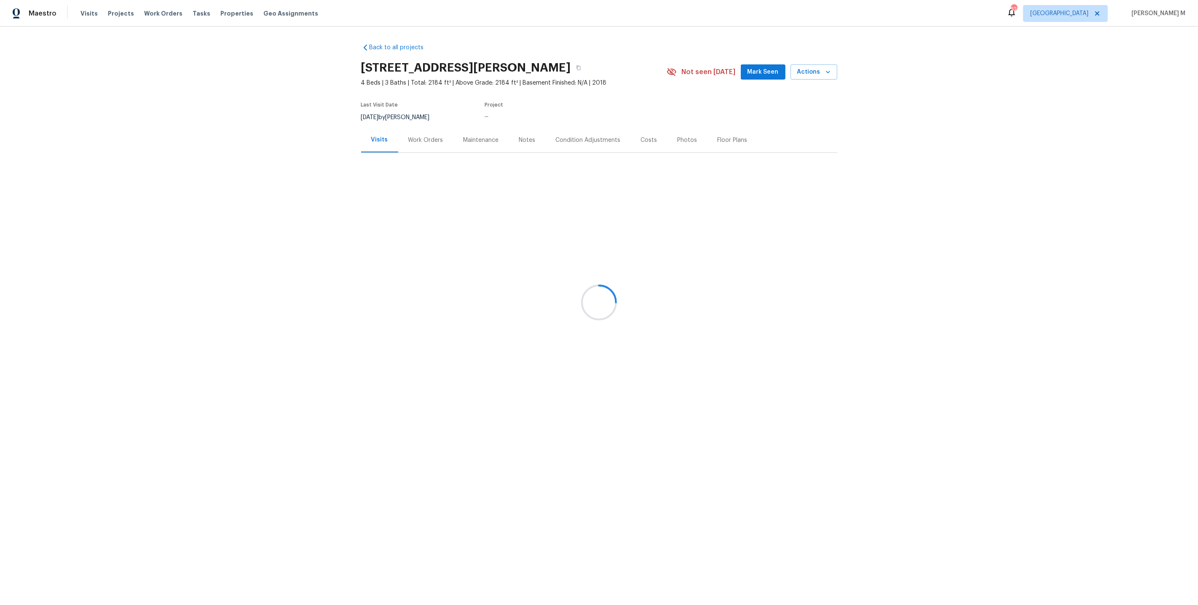
click at [401, 135] on div "Work Orders" at bounding box center [425, 140] width 55 height 25
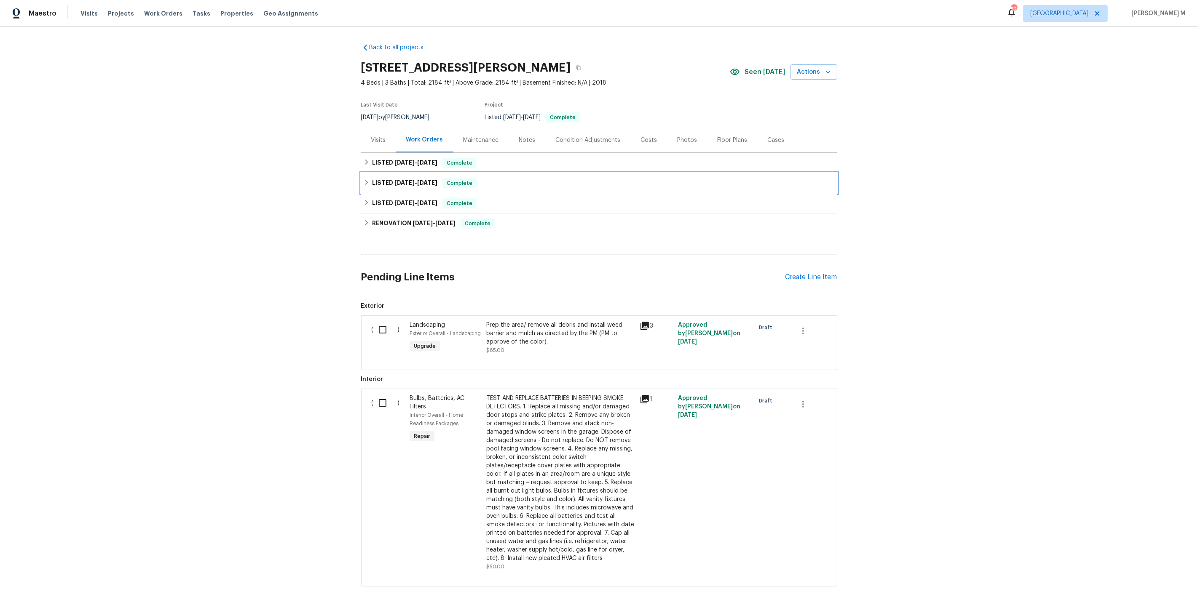
click at [401, 173] on div "LISTED 5/20/25 - 5/27/25 Complete" at bounding box center [599, 183] width 476 height 20
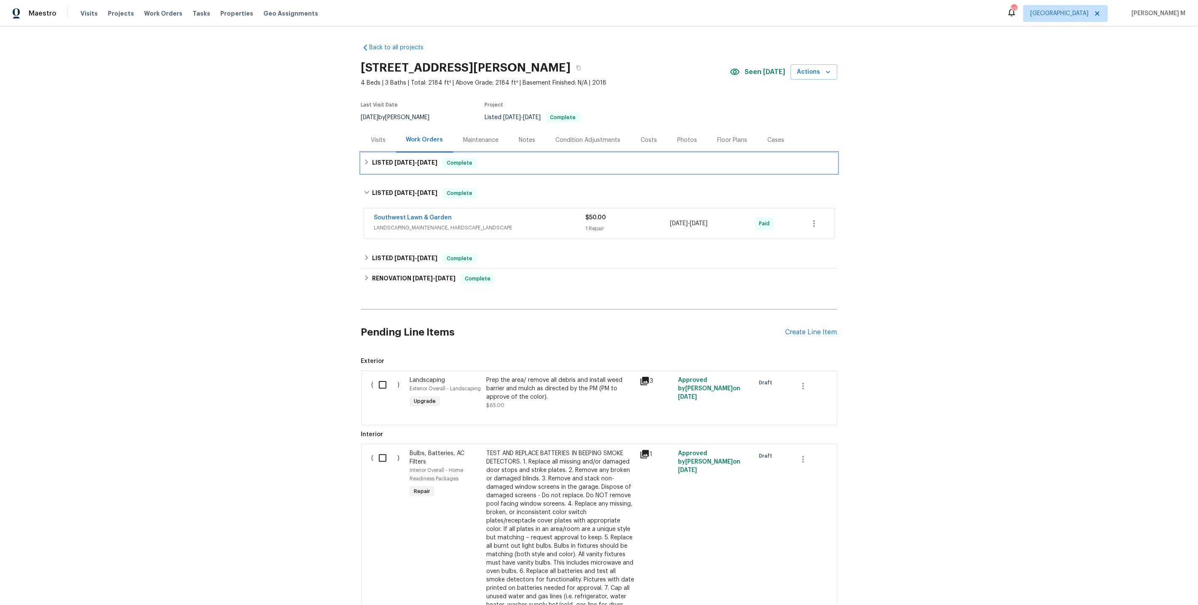
click at [403, 160] on span "7/14/25" at bounding box center [404, 163] width 20 height 6
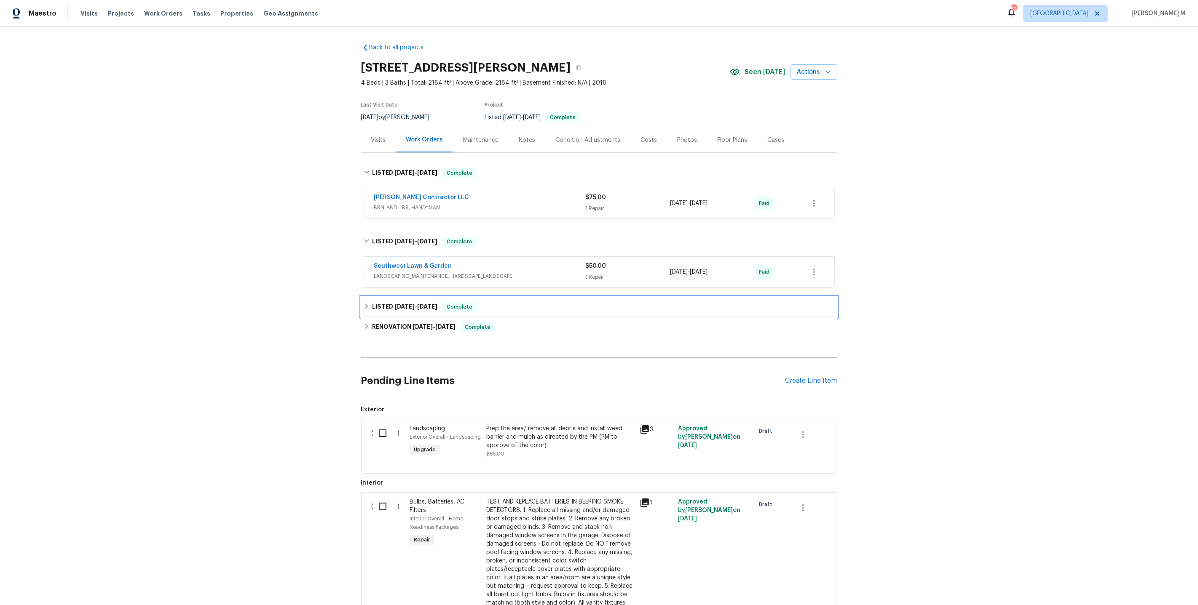
click at [404, 308] on div "LISTED 4/8/25 - 4/9/25 Complete" at bounding box center [599, 307] width 476 height 20
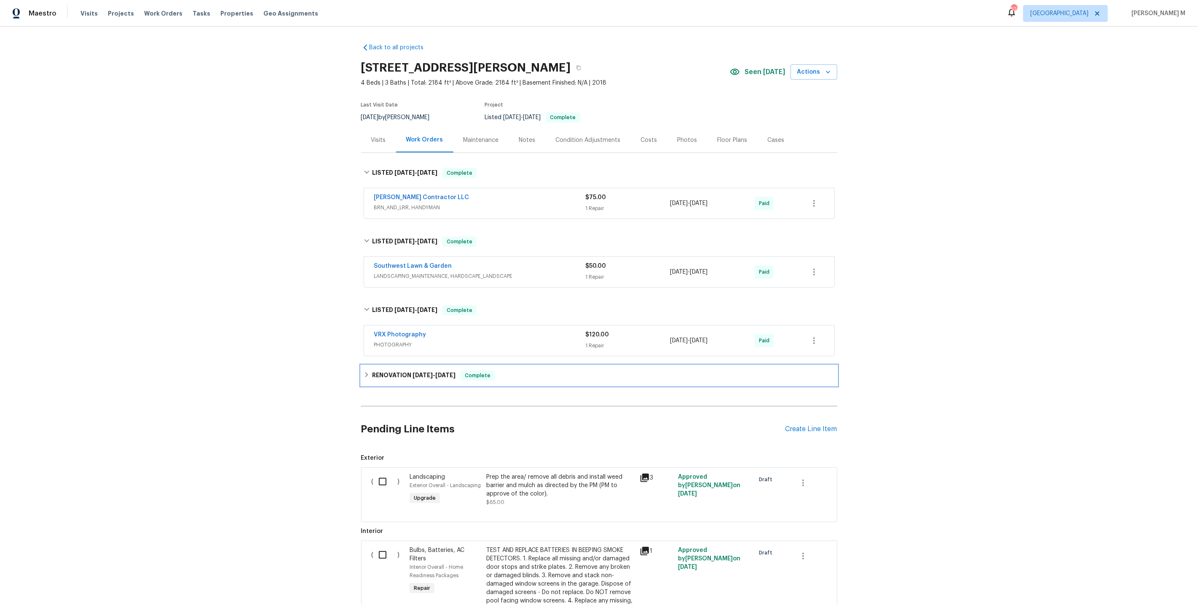
click at [396, 371] on h6 "RENOVATION 4/1/25 - 4/5/25" at bounding box center [413, 376] width 83 height 10
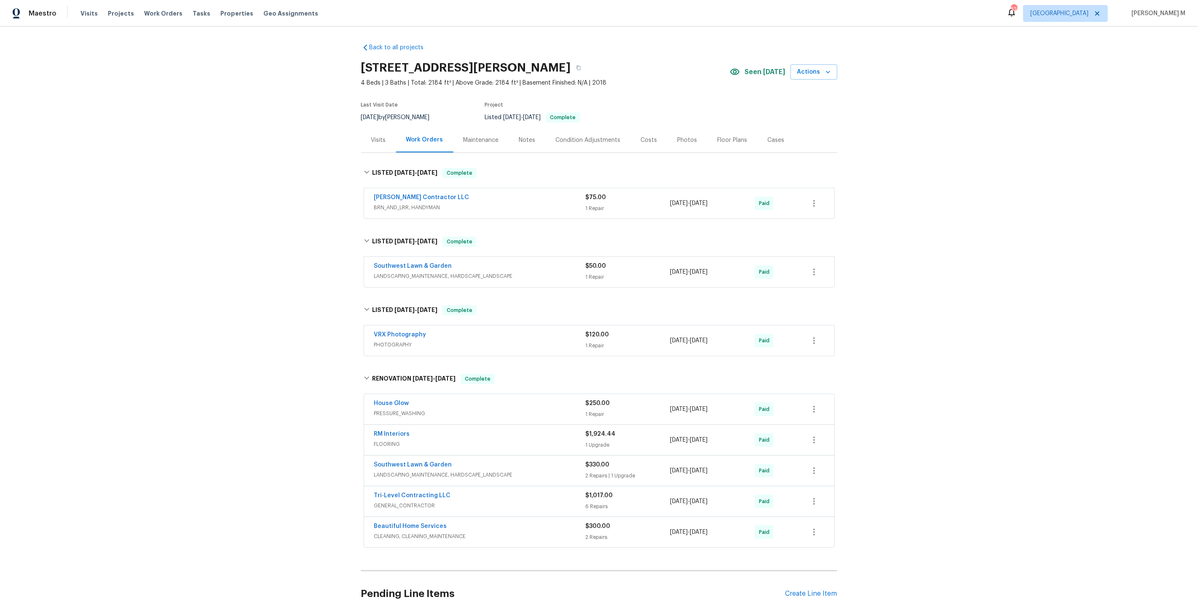
click at [409, 203] on span "BRN_AND_LRR, HANDYMAN" at bounding box center [479, 207] width 211 height 8
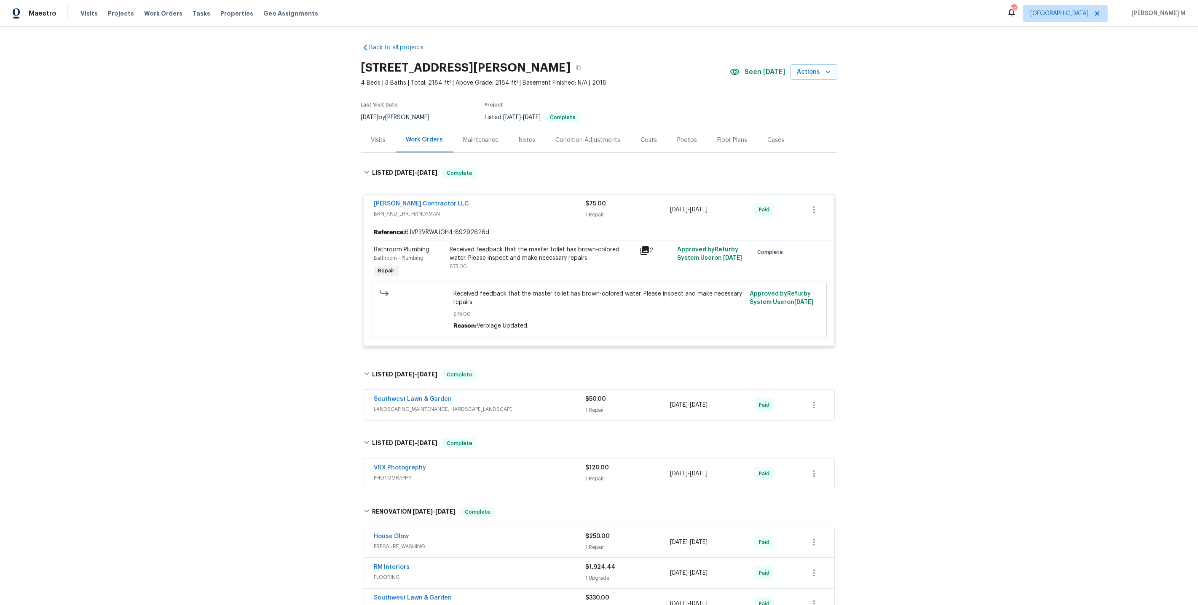
click at [418, 405] on span "LANDSCAPING_MAINTENANCE, HARDSCAPE_LANDSCAPE" at bounding box center [479, 409] width 211 height 8
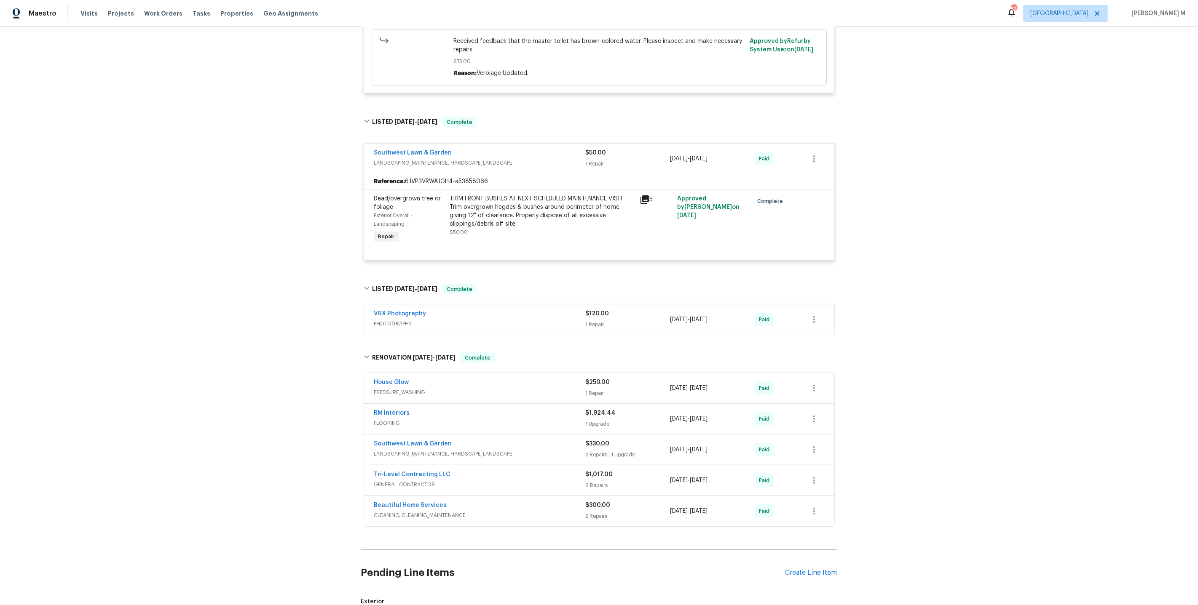
scroll to position [273, 0]
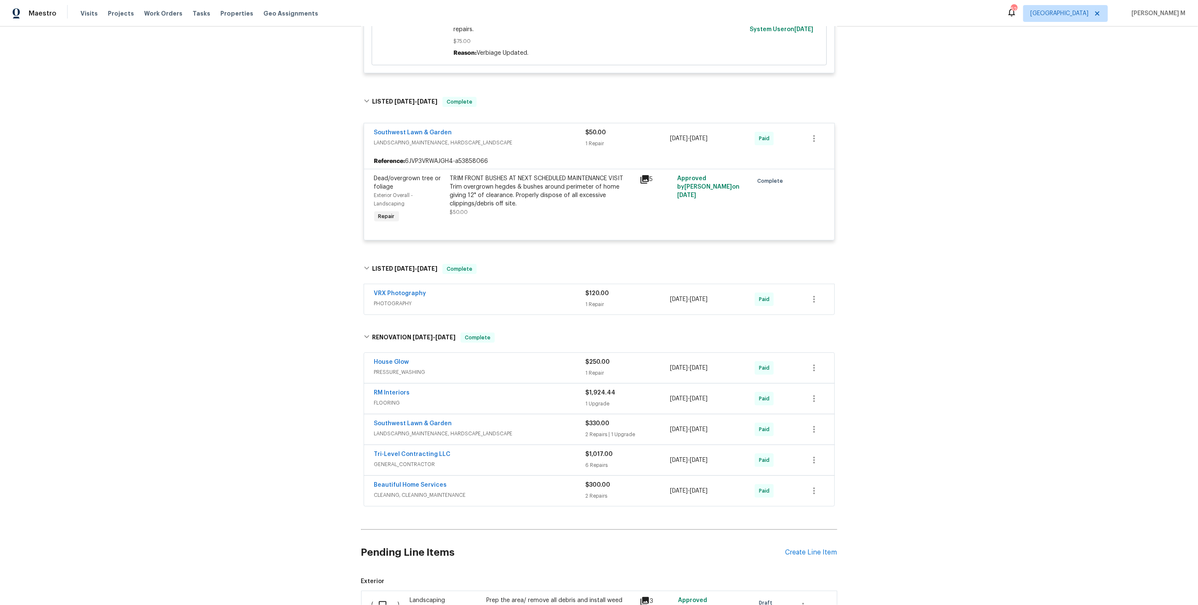
click at [415, 300] on span "PHOTOGRAPHY" at bounding box center [479, 304] width 211 height 8
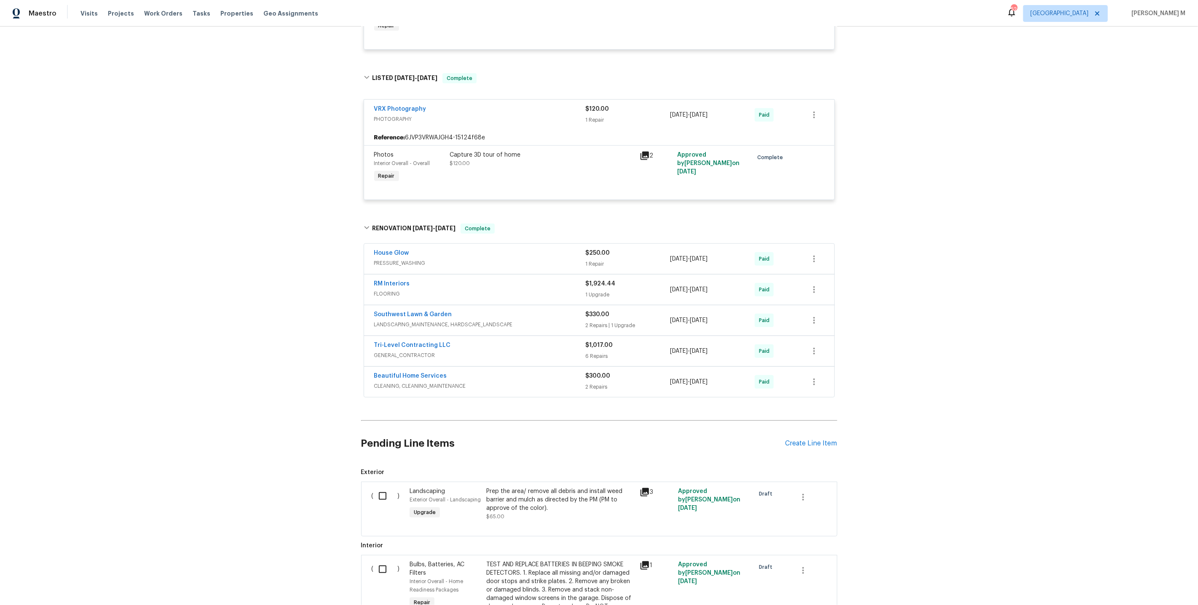
scroll to position [466, 0]
click at [408, 257] on span "PRESSURE_WASHING" at bounding box center [479, 261] width 211 height 8
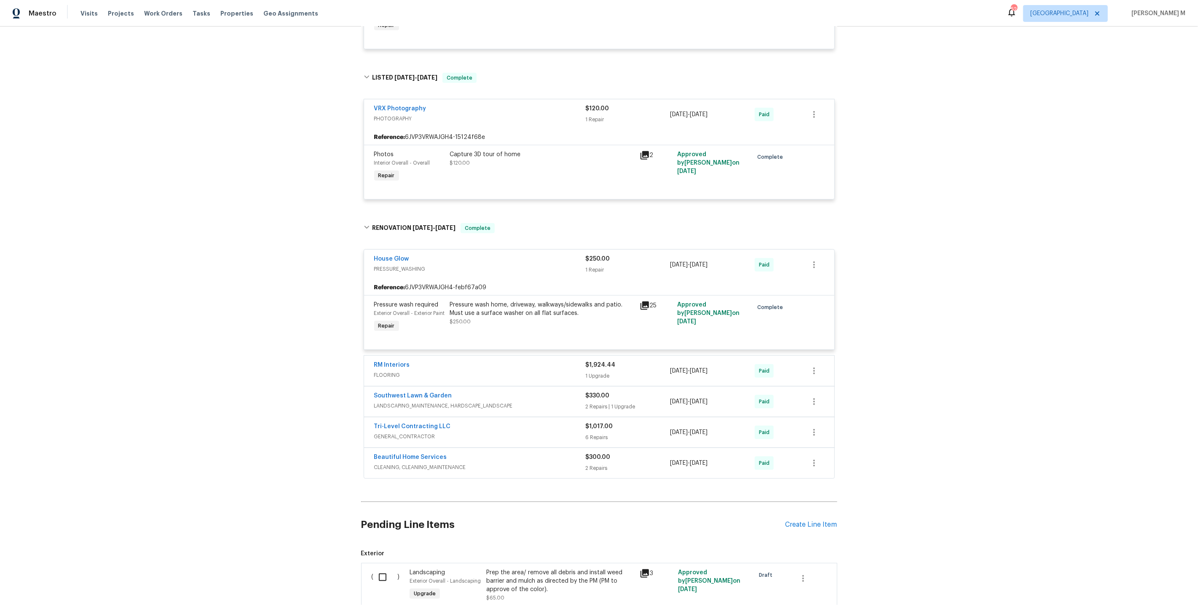
scroll to position [403, 0]
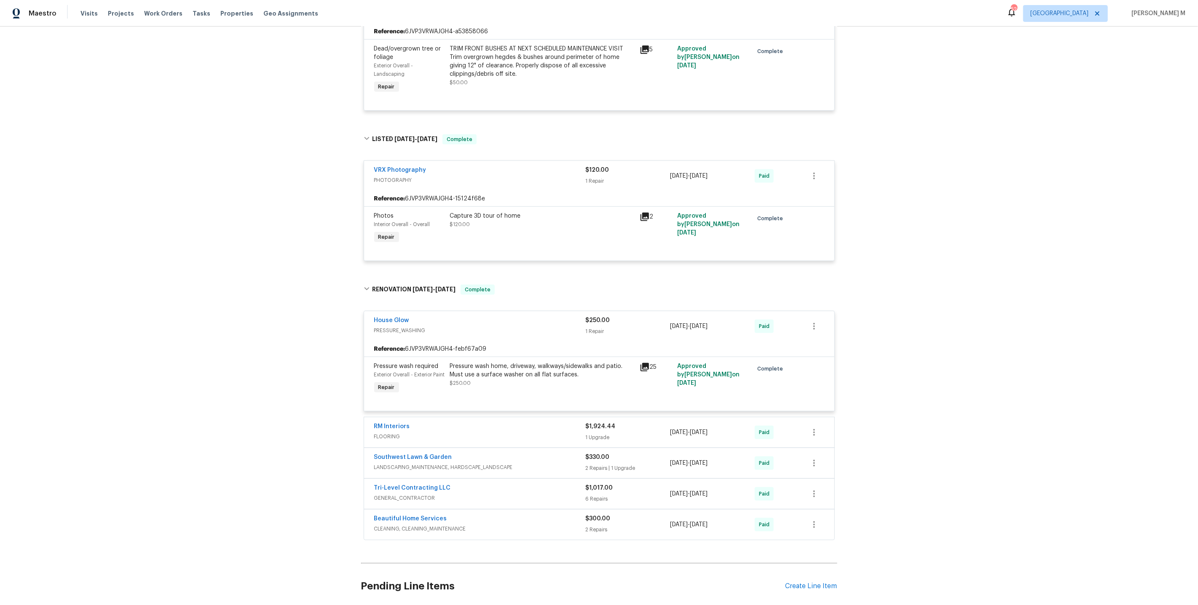
click at [812, 567] on div "Pending Line Items Create Line Item" at bounding box center [599, 586] width 476 height 39
click at [812, 583] on div "Create Line Item" at bounding box center [811, 587] width 52 height 8
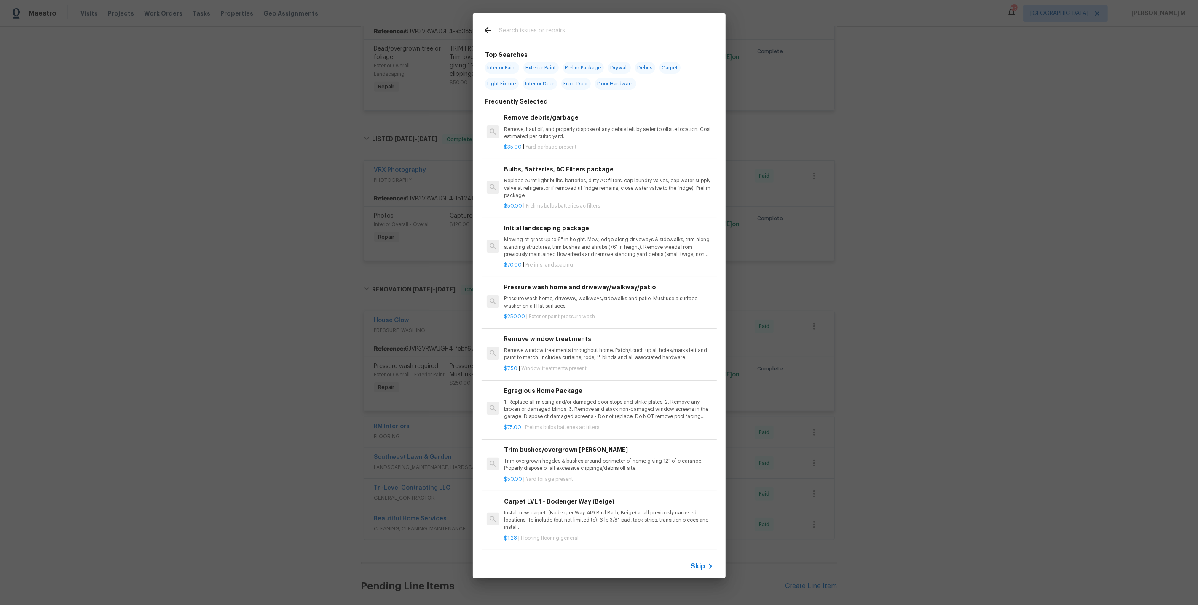
click at [697, 567] on span "Skip" at bounding box center [698, 566] width 14 height 8
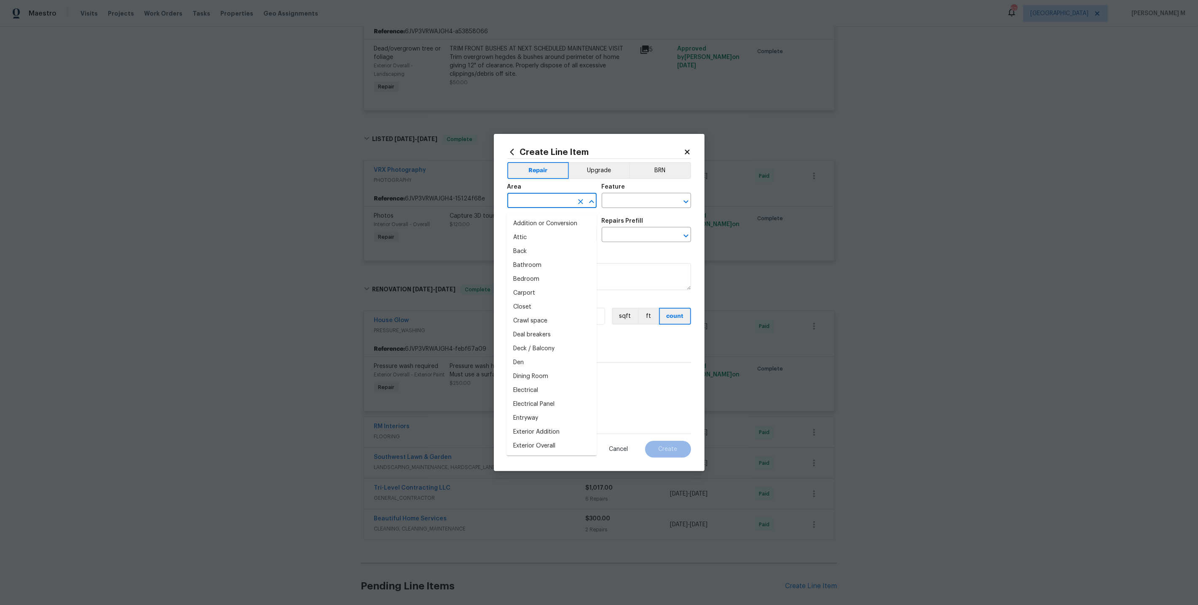
click at [520, 207] on input "text" at bounding box center [540, 201] width 66 height 13
click at [532, 222] on li "Back" at bounding box center [551, 224] width 90 height 14
type input "Back"
click at [626, 195] on div "Feature" at bounding box center [646, 189] width 89 height 11
click at [626, 204] on input "text" at bounding box center [635, 201] width 66 height 13
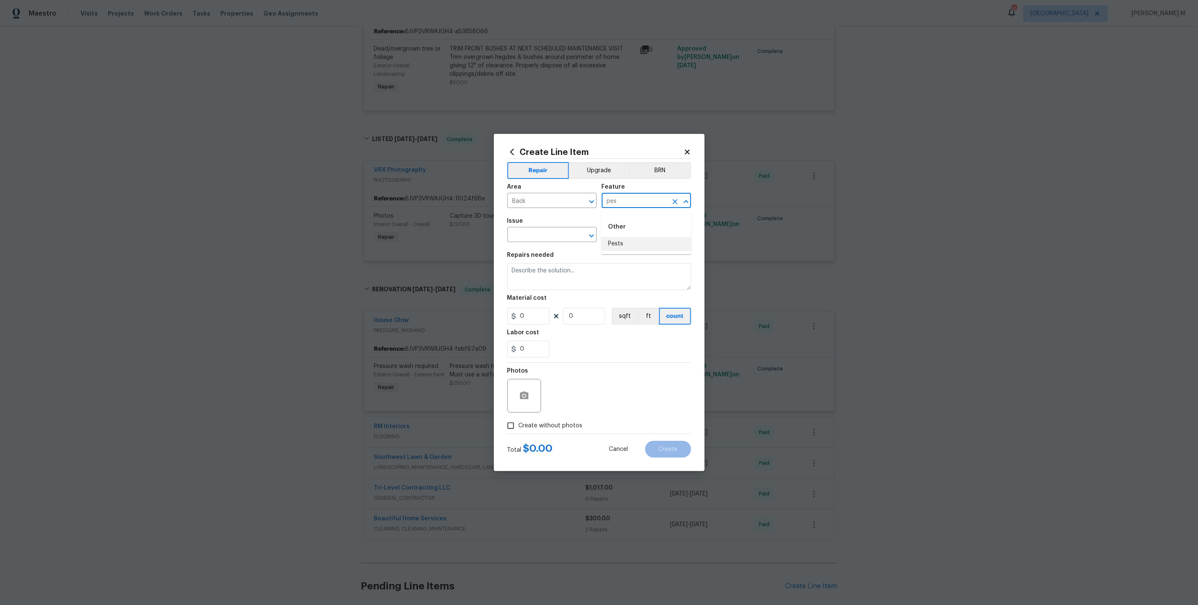
click at [658, 245] on li "Pests" at bounding box center [646, 244] width 90 height 14
type input "Pests"
click at [543, 244] on body "Maestro Visits Projects Work Orders Tasks Properties Geo Assignments 52 Dallas …" at bounding box center [599, 302] width 1198 height 605
click at [527, 281] on li "Pest present" at bounding box center [551, 277] width 90 height 14
type input "Pest present"
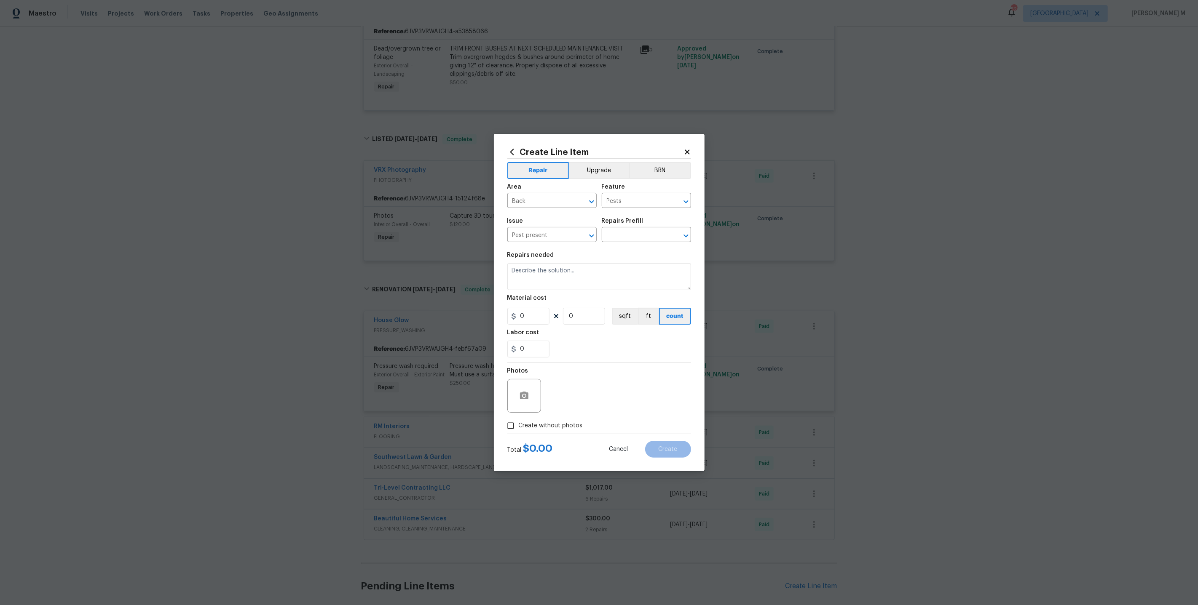
click at [621, 224] on h5 "Repairs Prefill" at bounding box center [623, 221] width 42 height 6
click at [616, 257] on div "Repairs needed" at bounding box center [599, 257] width 184 height 11
click at [618, 228] on div "Repairs Prefill" at bounding box center [646, 223] width 89 height 11
click at [618, 237] on input "text" at bounding box center [635, 235] width 66 height 13
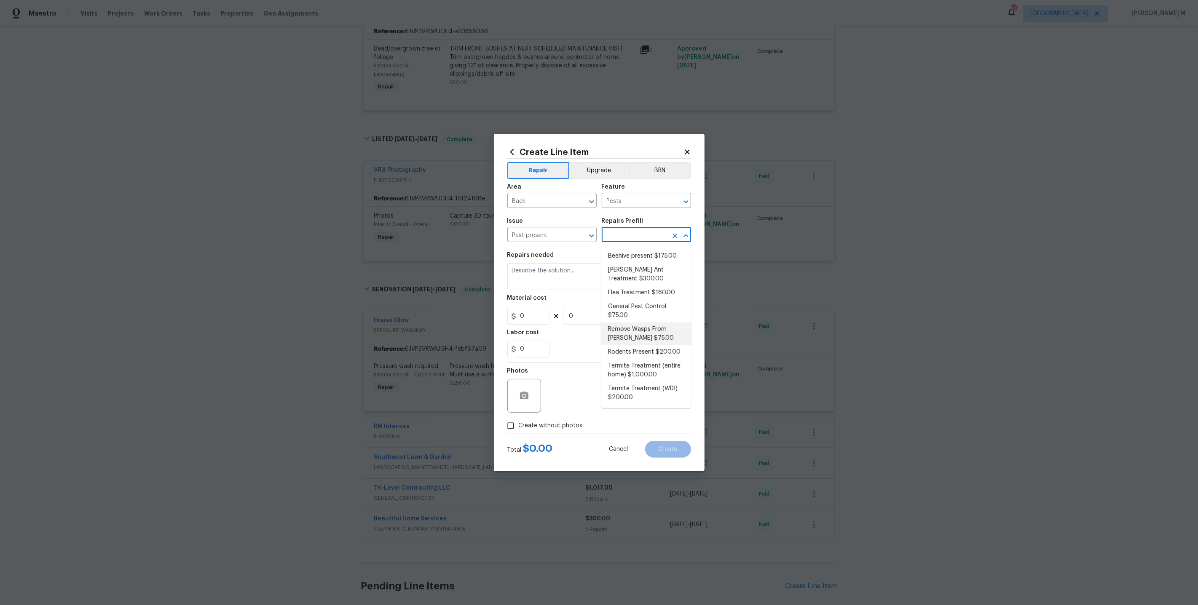
click at [648, 323] on li "Remove Wasps From Eaves $75.00" at bounding box center [646, 334] width 90 height 23
type input "Remove Wasps From Eaves $75.00"
type textarea "Remove Wasps From Eaves"
type input "75"
type input "1"
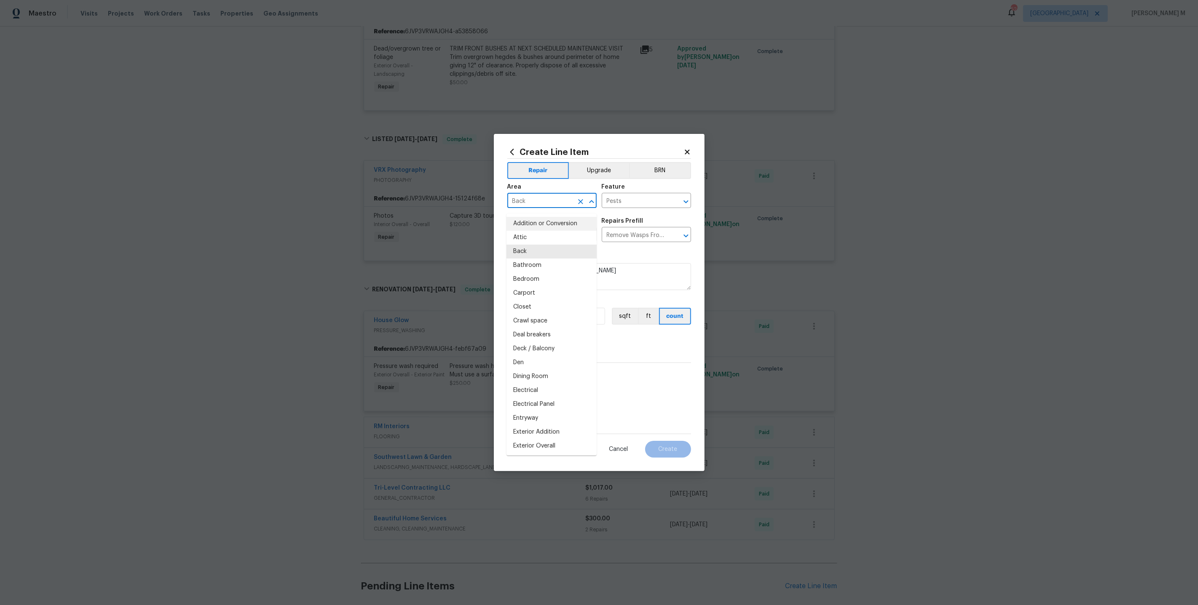
drag, startPoint x: 532, startPoint y: 209, endPoint x: 467, endPoint y: 209, distance: 64.5
click at [467, 209] on div "Create Line Item Repair Upgrade BRN Area Back ​ Feature Pests ​ Issue Pest pres…" at bounding box center [599, 302] width 1198 height 605
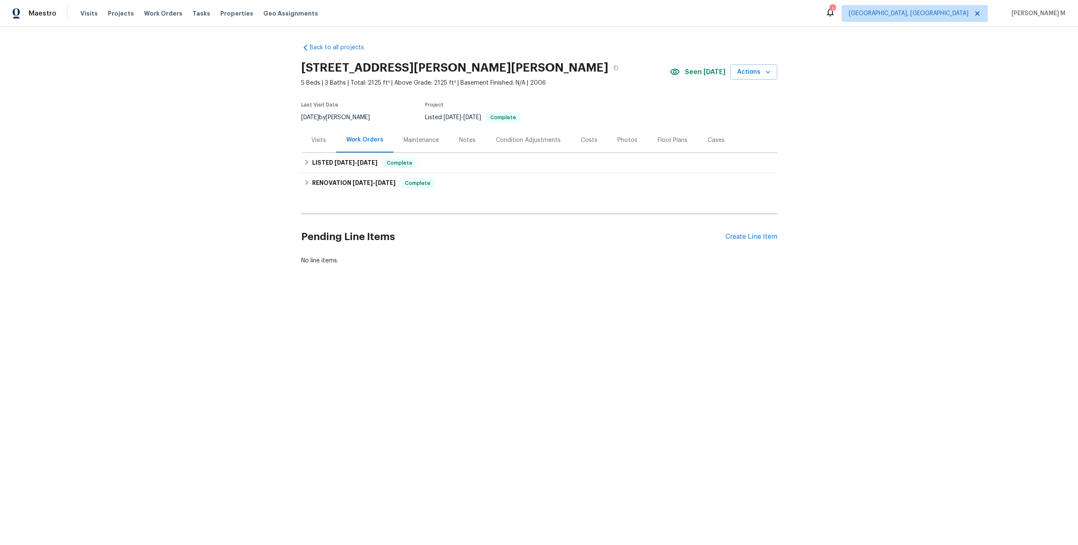
click at [348, 144] on div "Work Orders" at bounding box center [364, 140] width 57 height 25
click at [333, 163] on h6 "LISTED 9/13/25 - 9/15/25" at bounding box center [344, 163] width 65 height 10
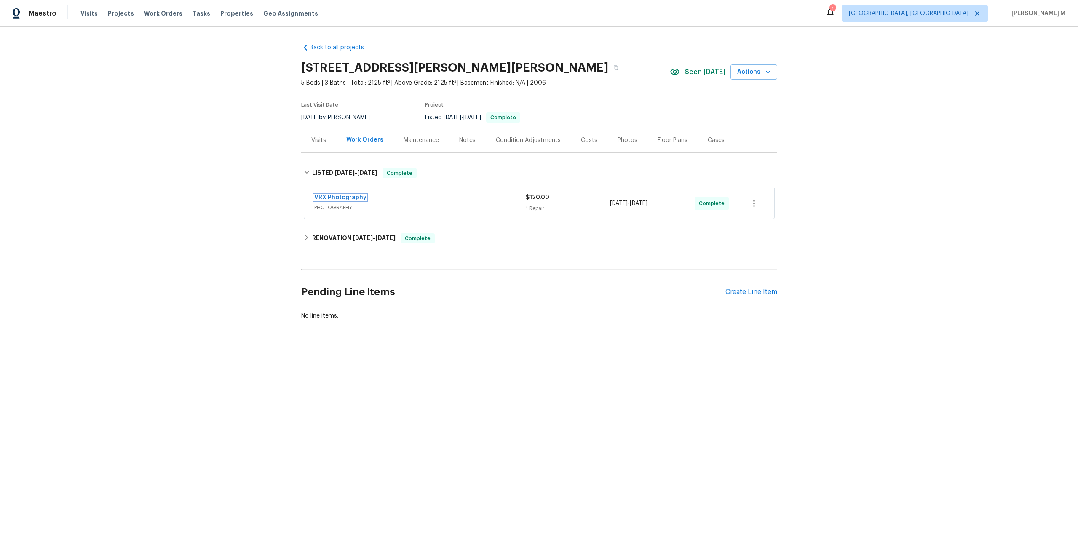
click at [340, 195] on link "VRX Photography" at bounding box center [340, 198] width 52 height 6
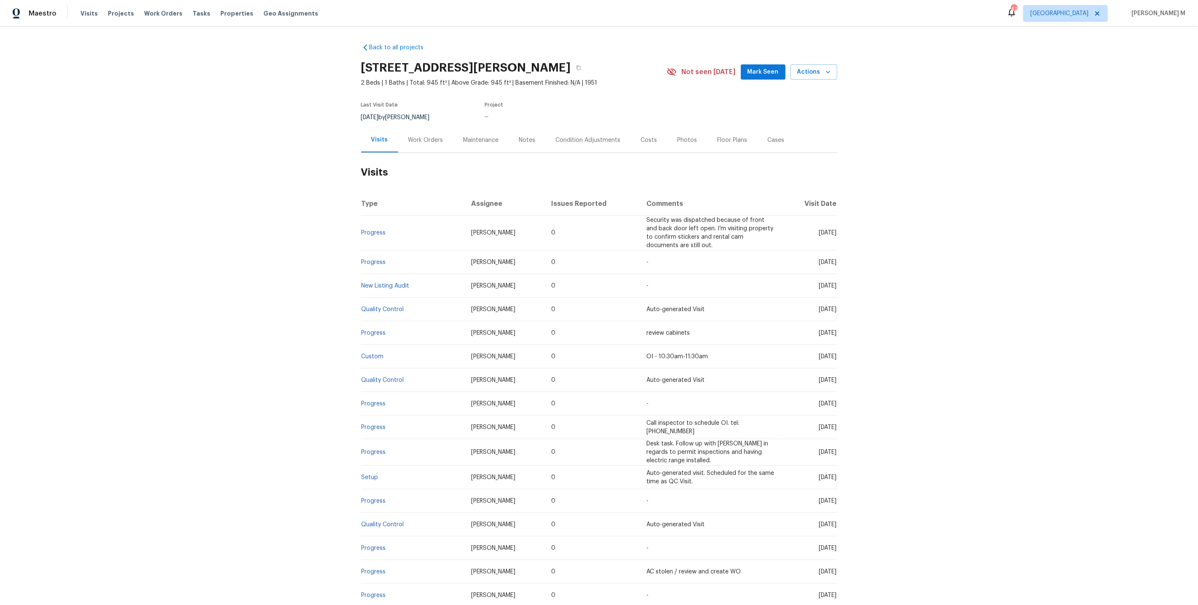
click at [427, 140] on div "Work Orders" at bounding box center [425, 140] width 55 height 25
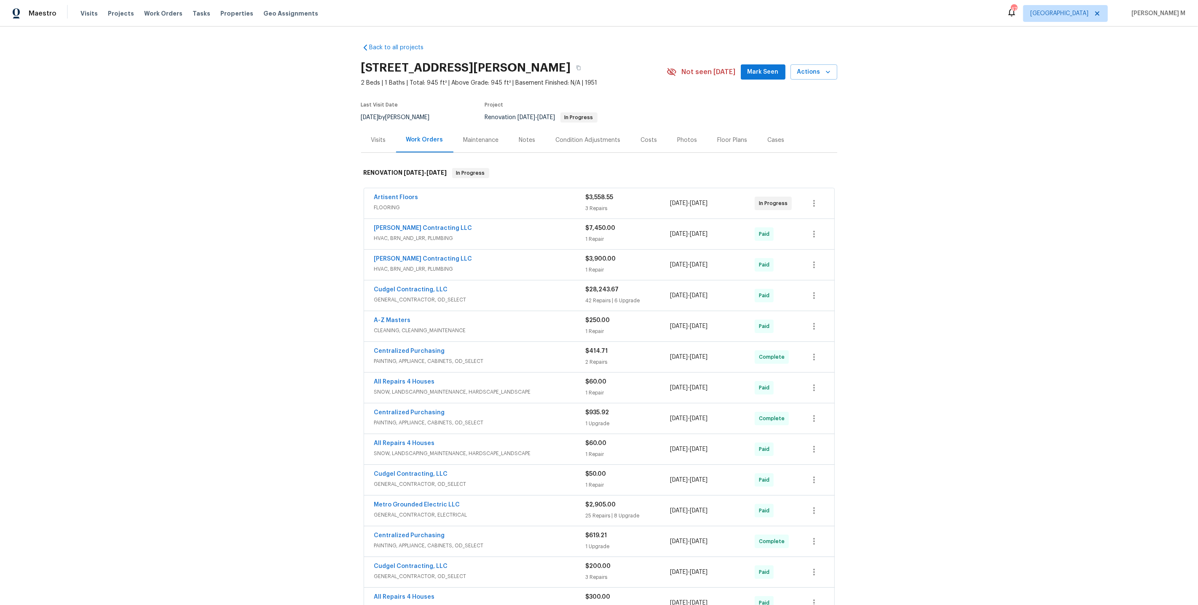
click at [402, 205] on span "FLOORING" at bounding box center [479, 207] width 211 height 8
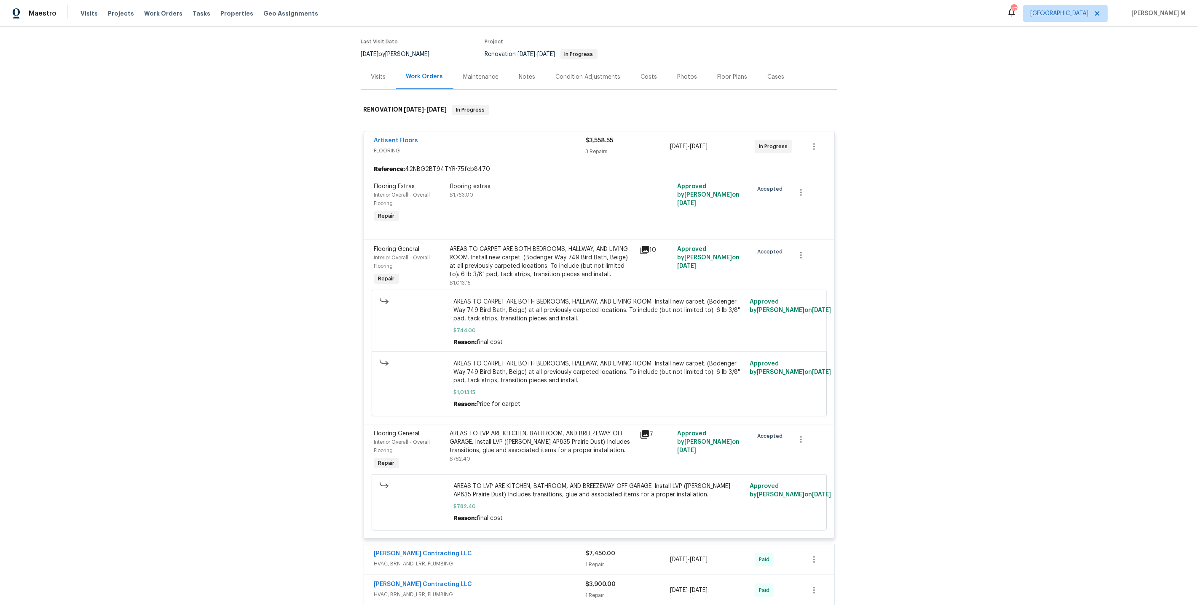
scroll to position [64, 0]
click at [540, 433] on div "AREAS TO LVP ARE KITCHEN, BATHROOM, AND BREEZEWAY OFF GARAGE. Install LVP ([PER…" at bounding box center [542, 441] width 185 height 25
click at [515, 268] on div "AREAS TO CARPET ARE BOTH BEDROOMS, HALLWAY, AND LIVING ROOM. Install new carpet…" at bounding box center [542, 262] width 185 height 34
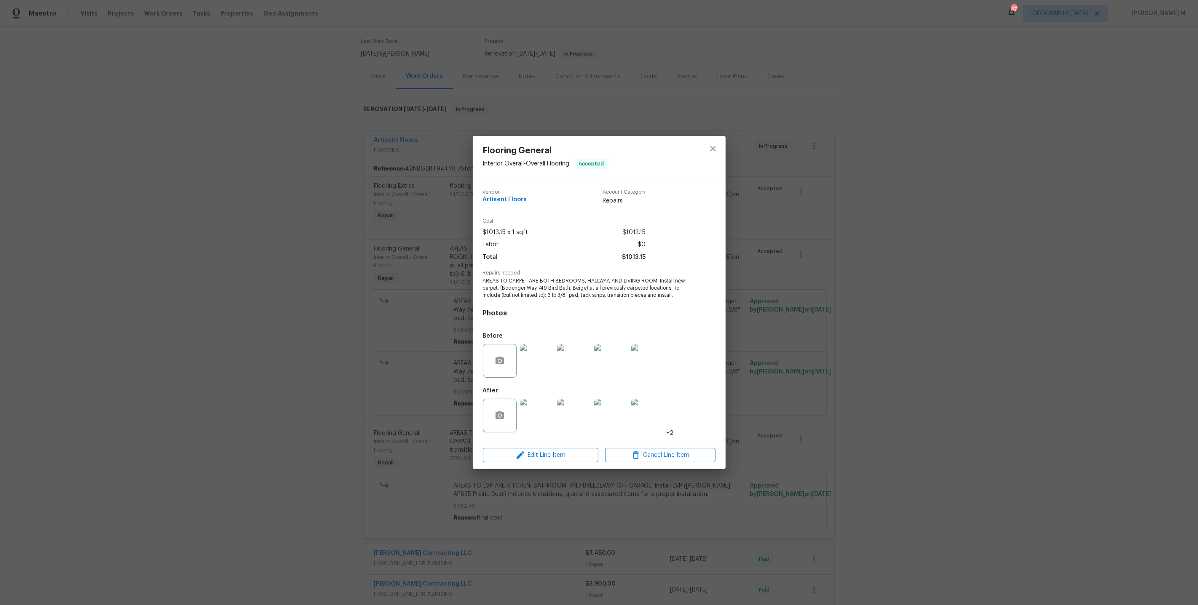
click at [535, 409] on img at bounding box center [537, 416] width 34 height 34
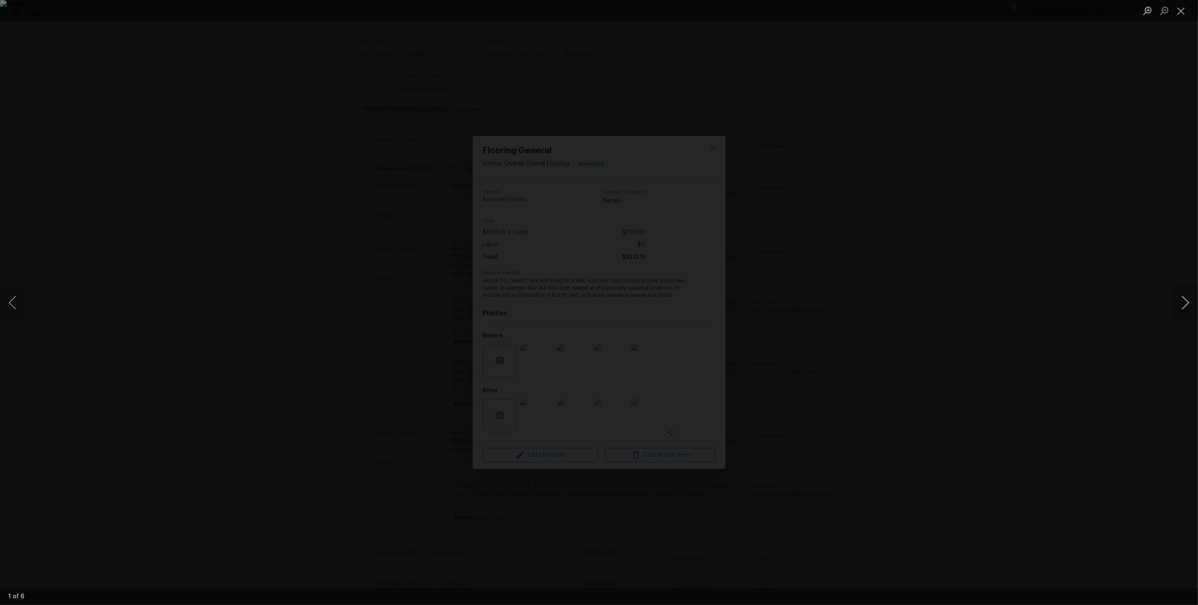
click at [1187, 300] on button "Next image" at bounding box center [1184, 303] width 25 height 34
click at [329, 316] on div "Lightbox" at bounding box center [599, 302] width 1198 height 605
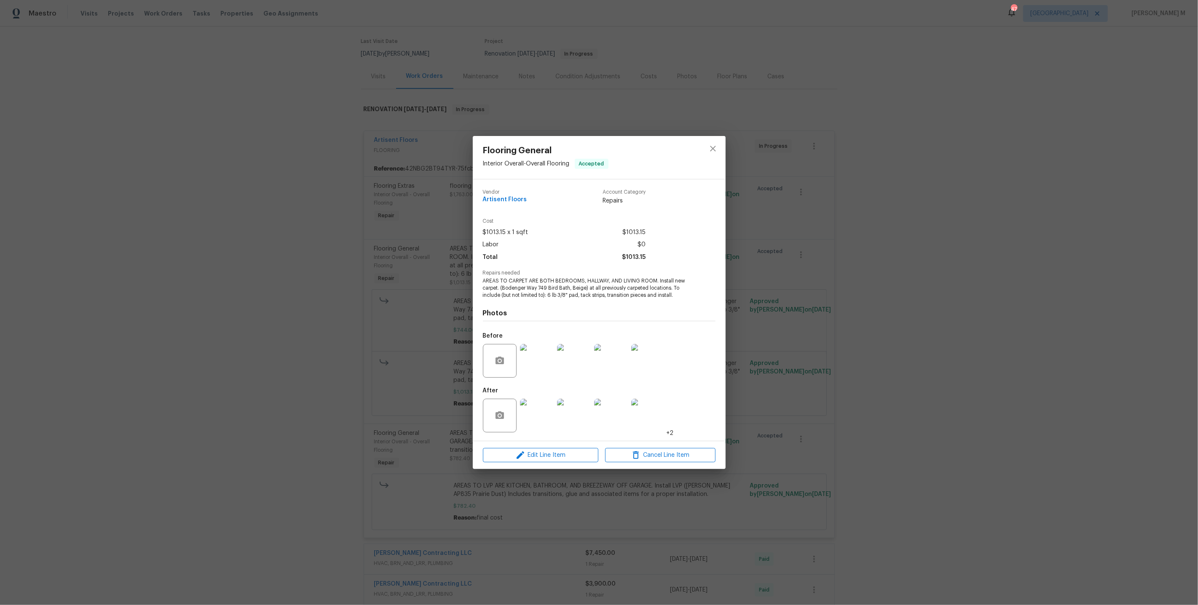
click at [518, 296] on span "AREAS TO CARPET ARE BOTH BEDROOMS, HALLWAY, AND LIVING ROOM. Install new carpet…" at bounding box center [587, 288] width 209 height 21
copy span "AREAS TO CARPET ARE BOTH BEDROOMS, HALLWAY, AND LIVING ROOM. Install new carpet…"
click at [495, 272] on span "Repairs needed" at bounding box center [599, 272] width 233 height 5
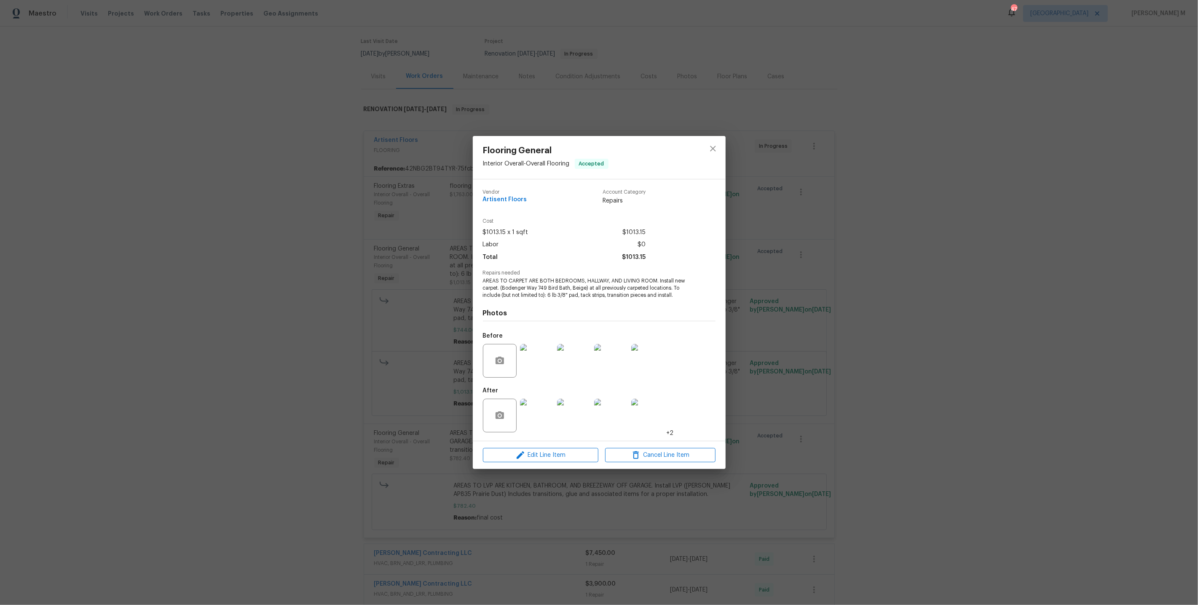
click at [392, 191] on div "Flooring General Interior Overall - Overall Flooring Accepted Vendor Artisent F…" at bounding box center [599, 302] width 1198 height 605
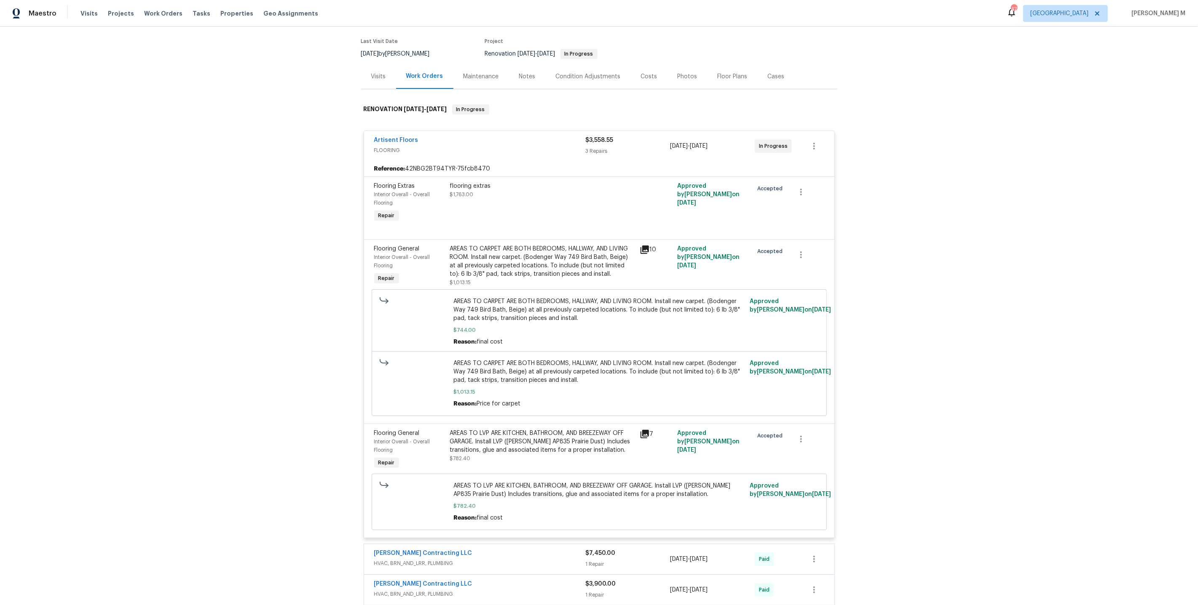
click at [506, 429] on div "AREAS TO LVP ARE KITCHEN, BATHROOM, AND BREEZEWAY OFF GARAGE. Install LVP (Knig…" at bounding box center [542, 441] width 185 height 25
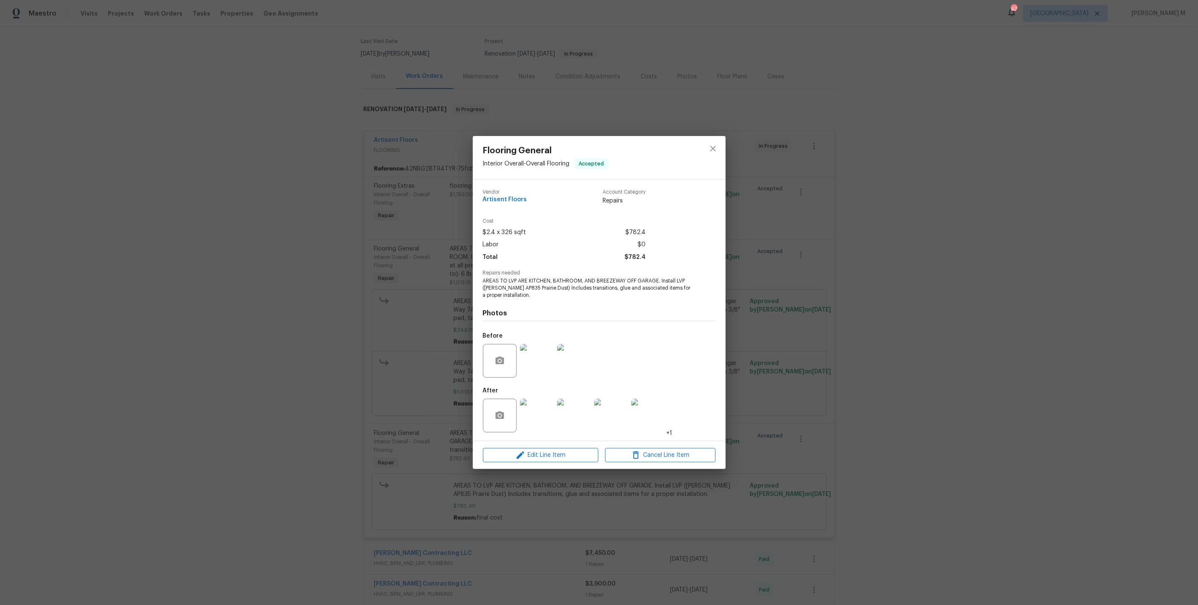
click at [554, 288] on span "AREAS TO LVP ARE KITCHEN, BATHROOM, AND BREEZEWAY OFF GARAGE. Install LVP (Knig…" at bounding box center [587, 288] width 209 height 21
copy span "AREAS TO LVP ARE KITCHEN, BATHROOM, AND BREEZEWAY OFF GARAGE. Install LVP (Knig…"
click at [435, 218] on div "Flooring General Interior Overall - Overall Flooring Accepted Vendor Artisent F…" at bounding box center [599, 302] width 1198 height 605
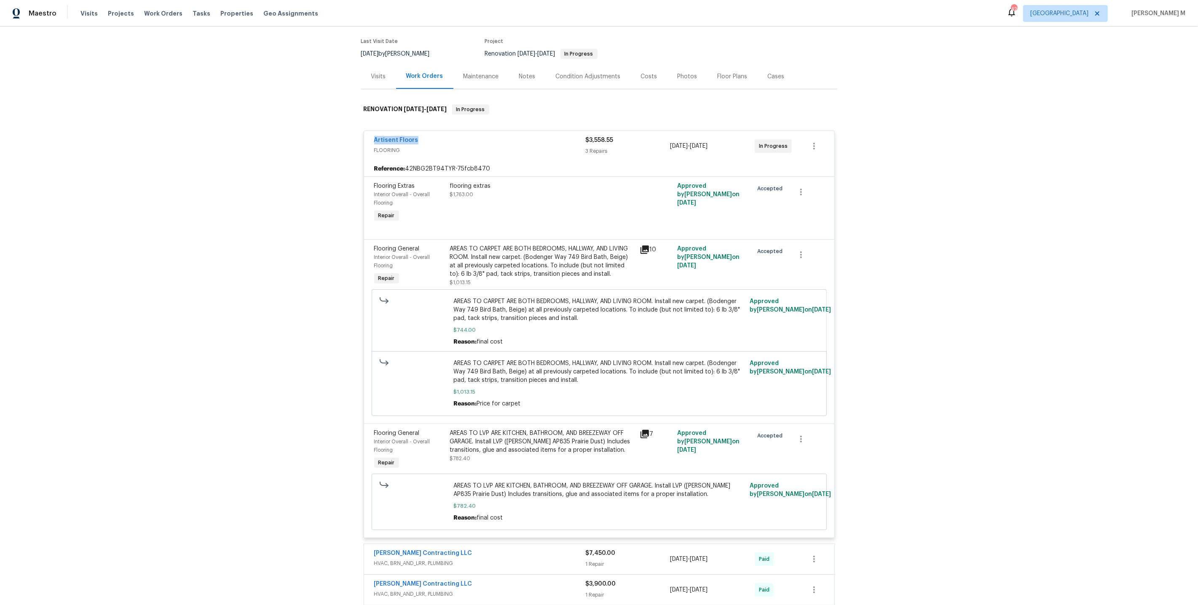
drag, startPoint x: 408, startPoint y: 136, endPoint x: 311, endPoint y: 136, distance: 96.9
click at [311, 136] on div "Back to all projects 4127 Burnett Ave, Saint Louis, MO 63125 2 Beds | 1 Baths |…" at bounding box center [599, 316] width 1198 height 579
copy link "Artisent Floors"
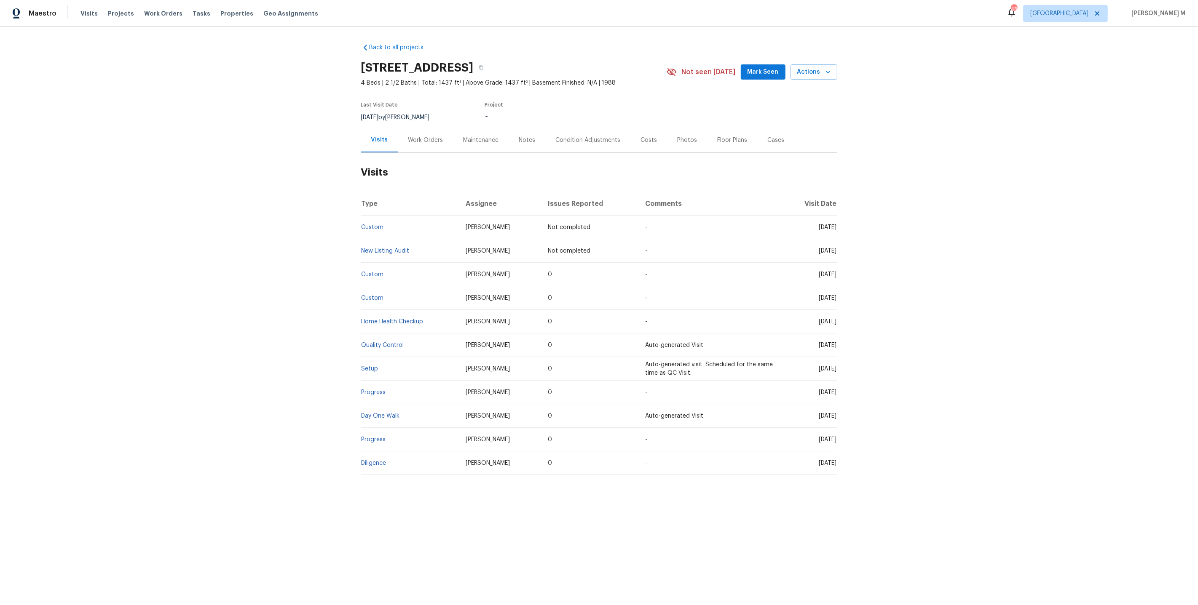
click at [407, 129] on div "Work Orders" at bounding box center [425, 140] width 55 height 25
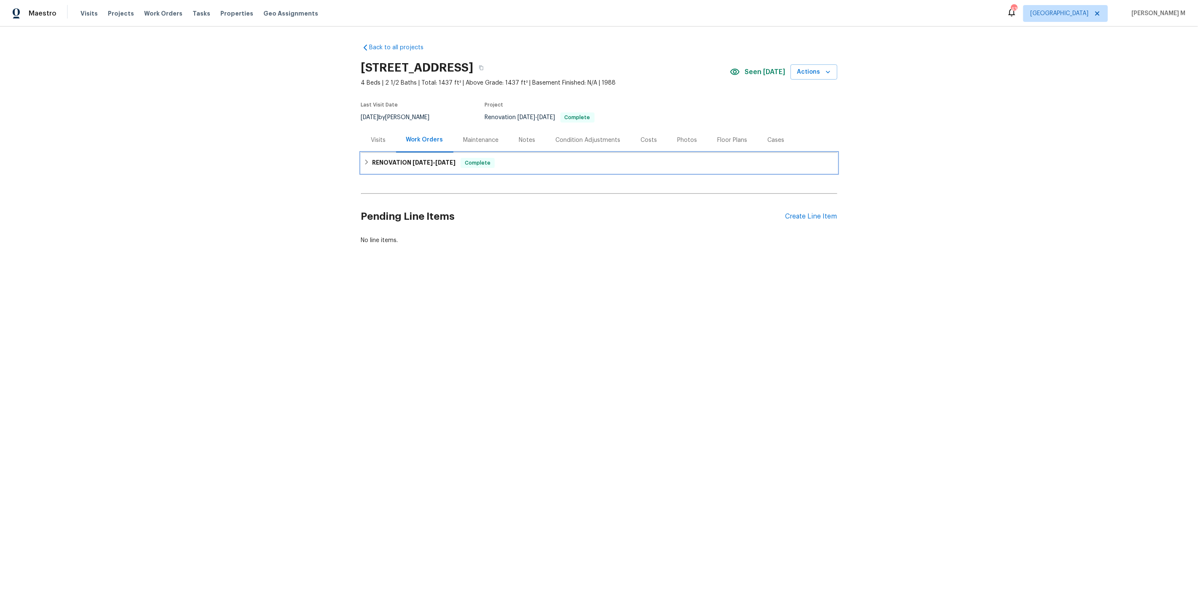
click at [417, 160] on span "[DATE]" at bounding box center [422, 163] width 20 height 6
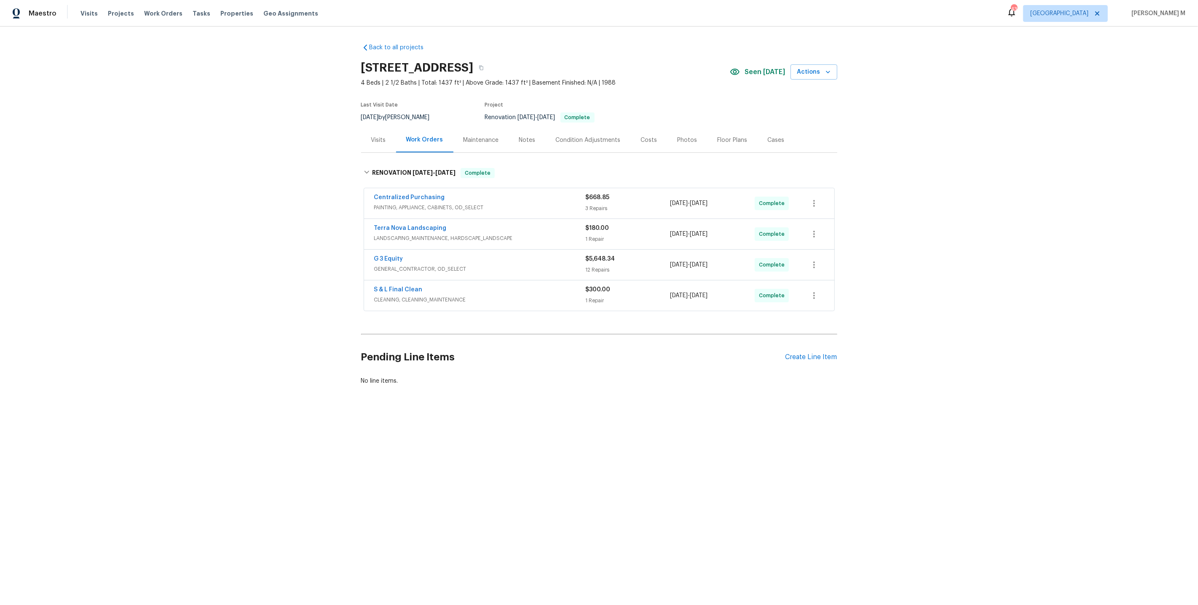
click at [396, 265] on span "GENERAL_CONTRACTOR, OD_SELECT" at bounding box center [479, 269] width 211 height 8
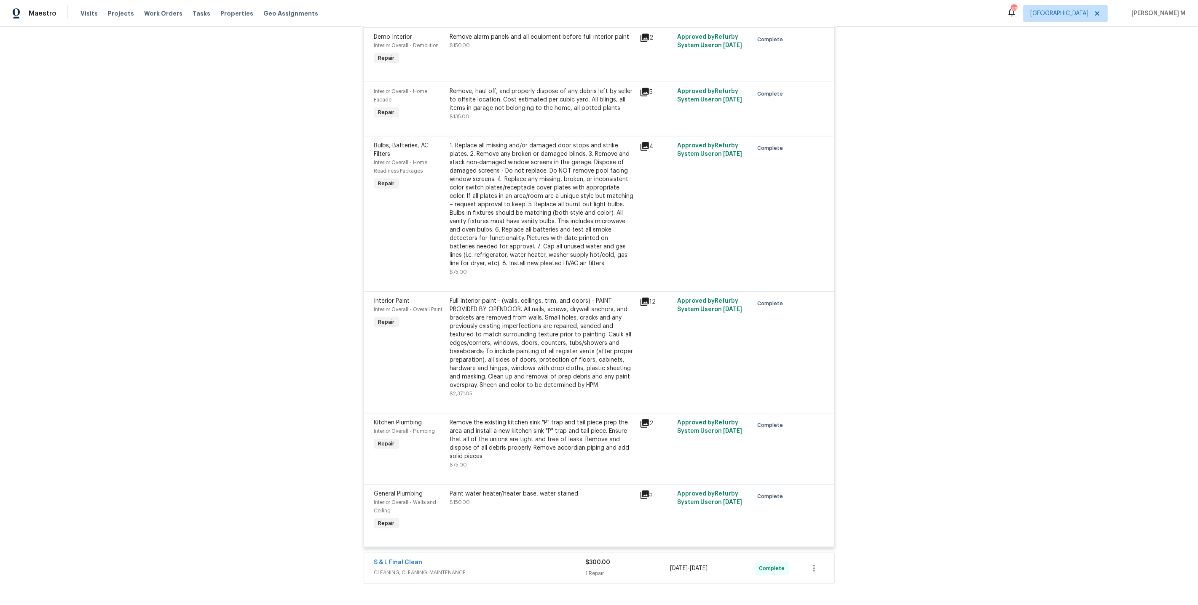
scroll to position [737, 0]
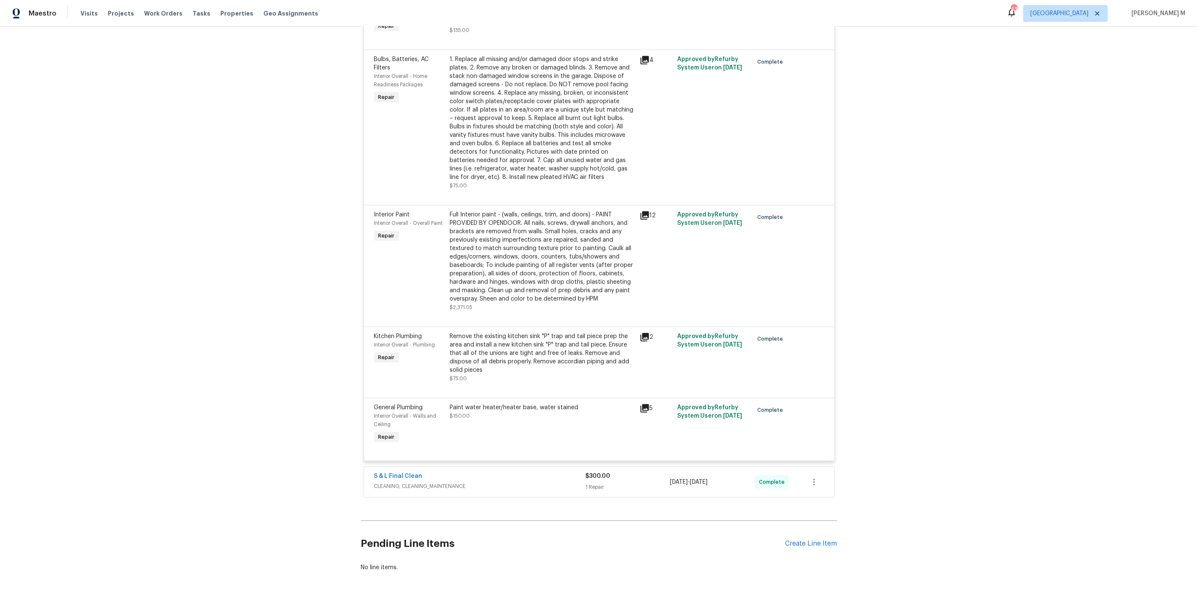
click at [400, 472] on div "S & L Final Clean CLEANING, CLEANING_MAINTENANCE" at bounding box center [479, 482] width 211 height 20
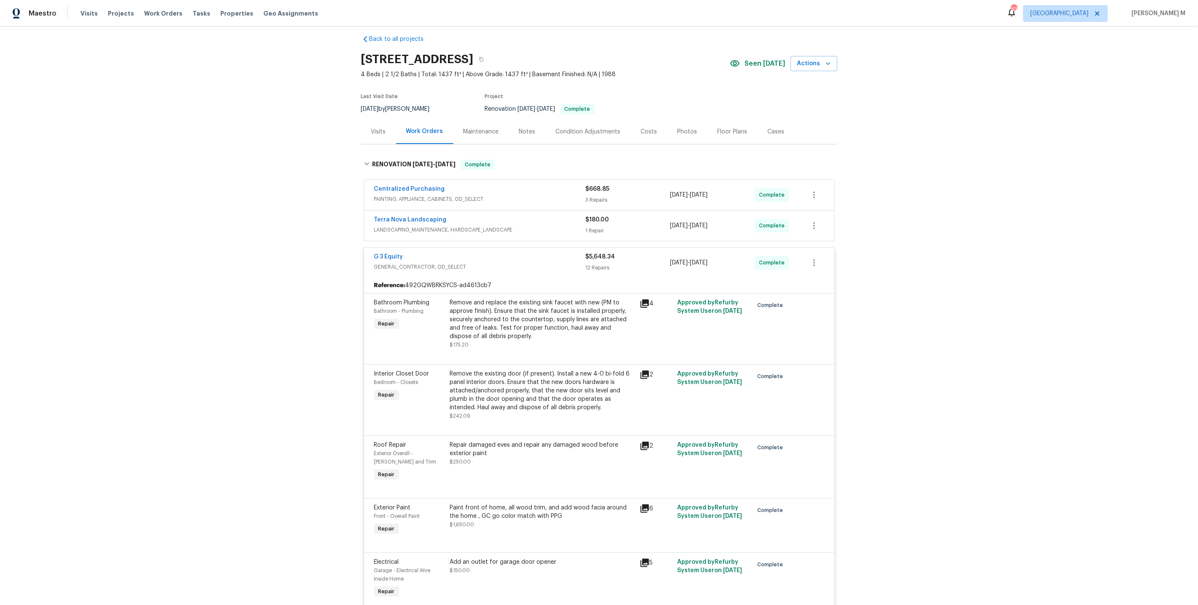
scroll to position [4, 0]
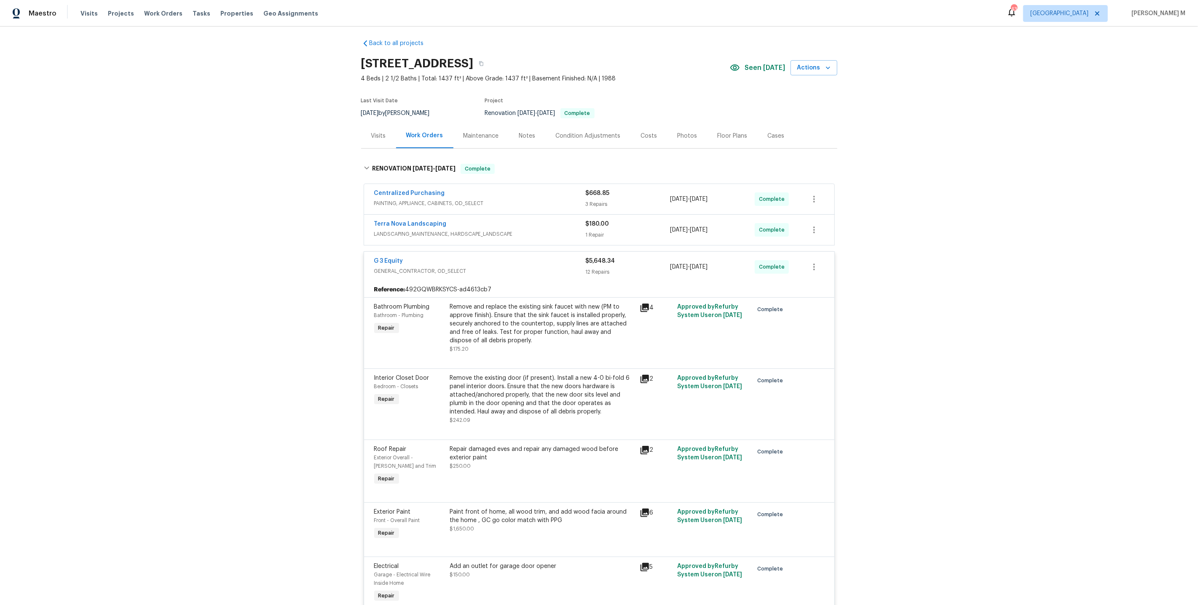
click at [565, 330] on div "Remove and replace the existing sink faucet with new (PM to approve finish). En…" at bounding box center [542, 324] width 185 height 42
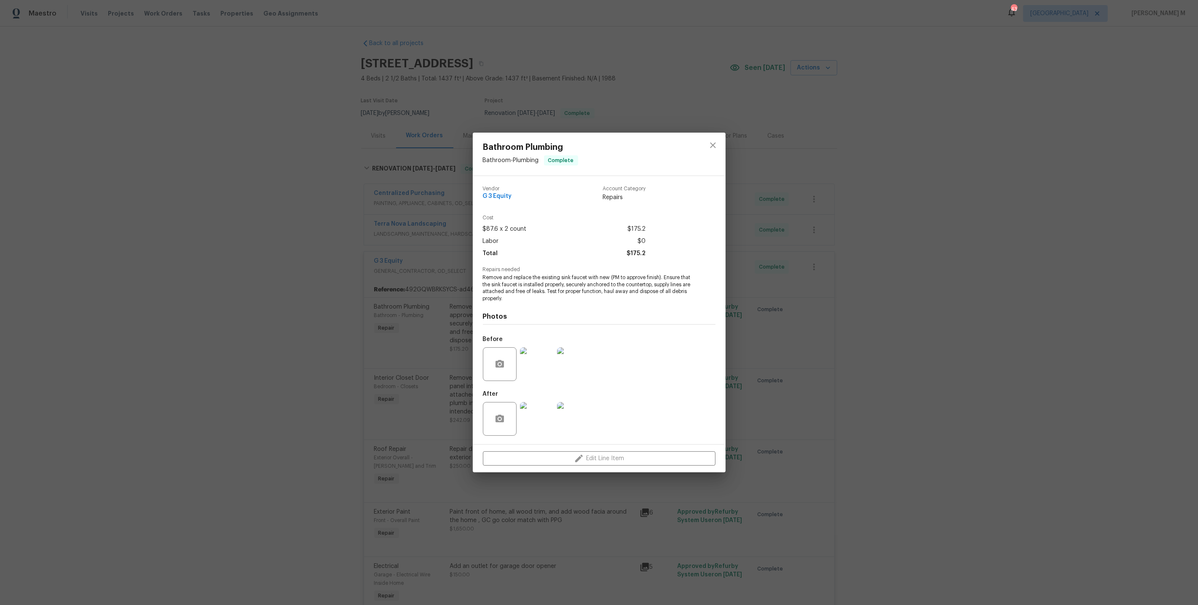
click at [781, 347] on div "Bathroom Plumbing Bathroom - Plumbing Complete Vendor G 3 Equity Account Catego…" at bounding box center [599, 302] width 1198 height 605
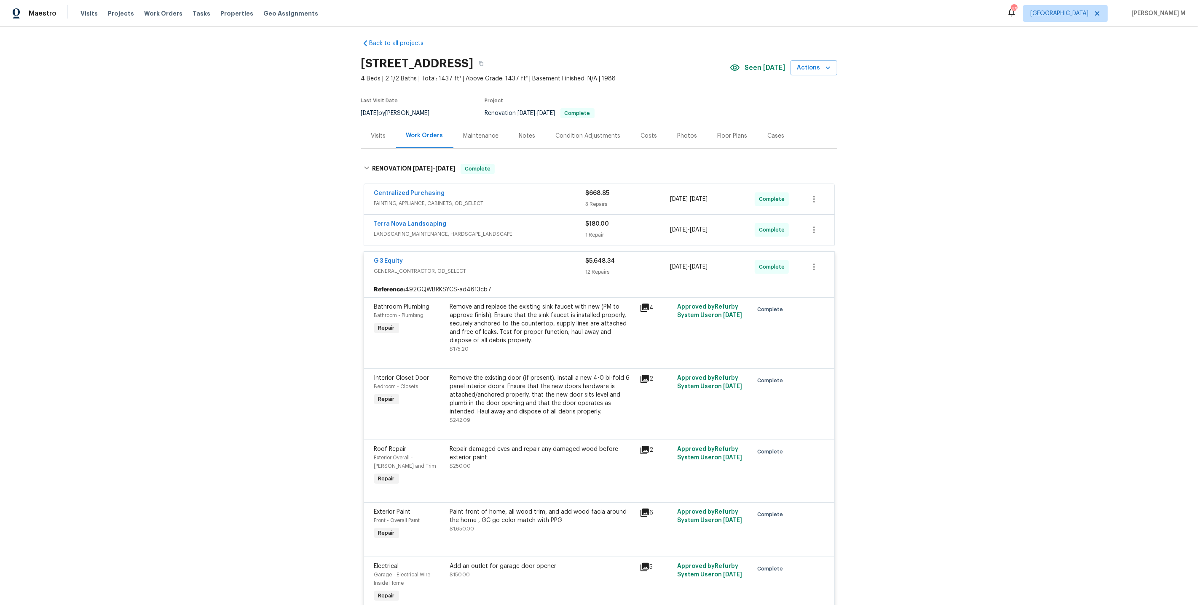
click at [463, 137] on div "Maintenance" at bounding box center [481, 135] width 56 height 25
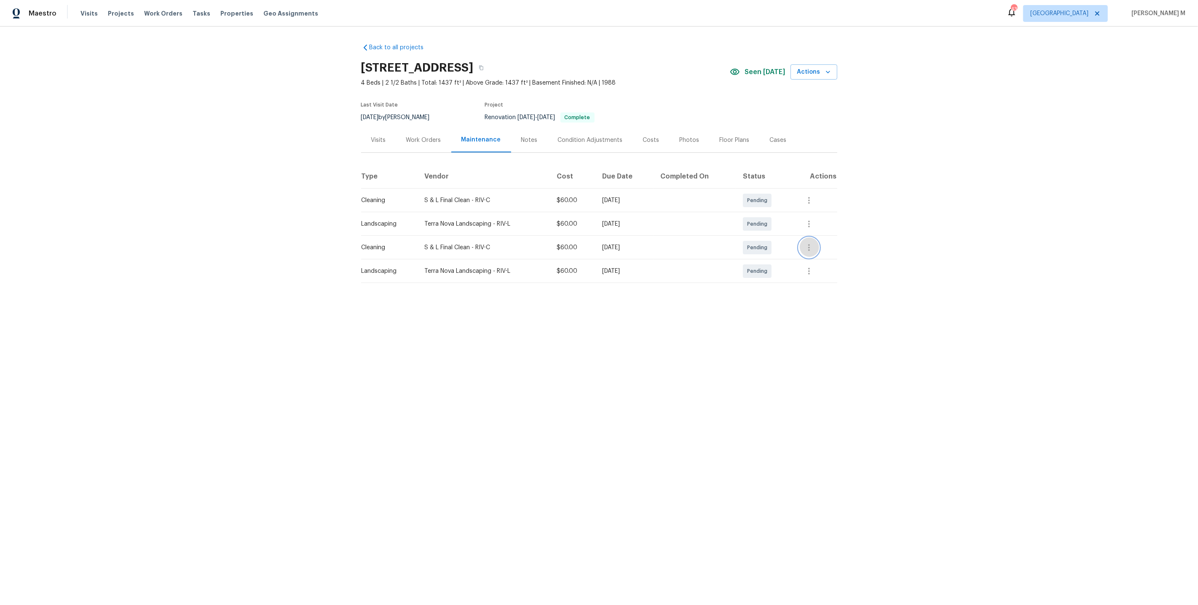
click at [814, 243] on icon "button" at bounding box center [809, 248] width 10 height 10
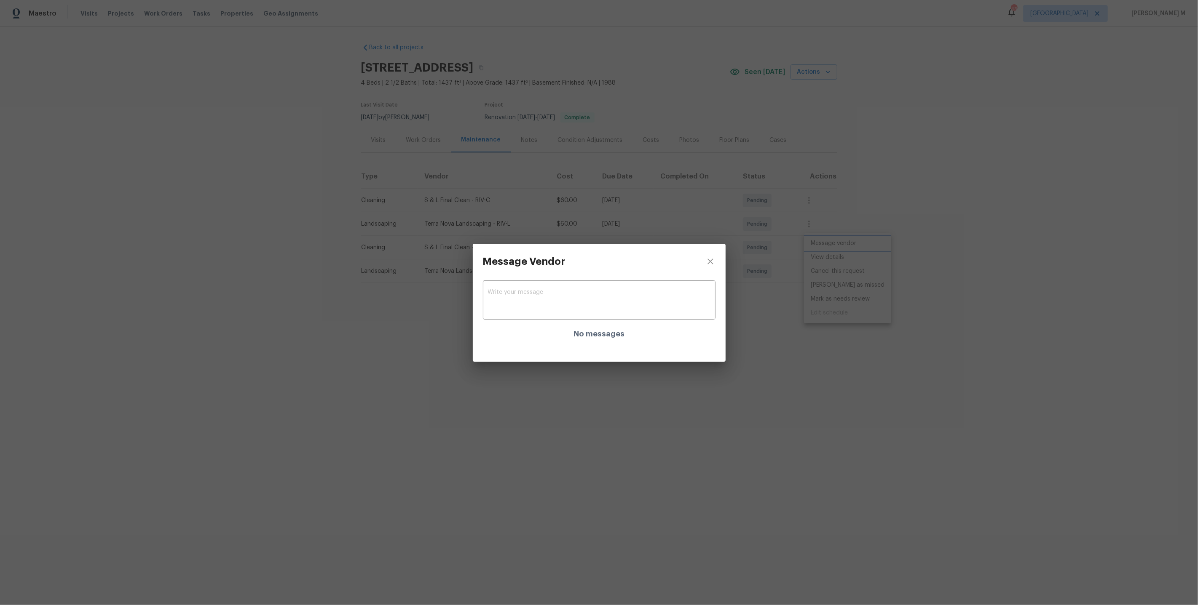
click at [548, 444] on div "Message Vendor x ​ No messages" at bounding box center [599, 302] width 1198 height 605
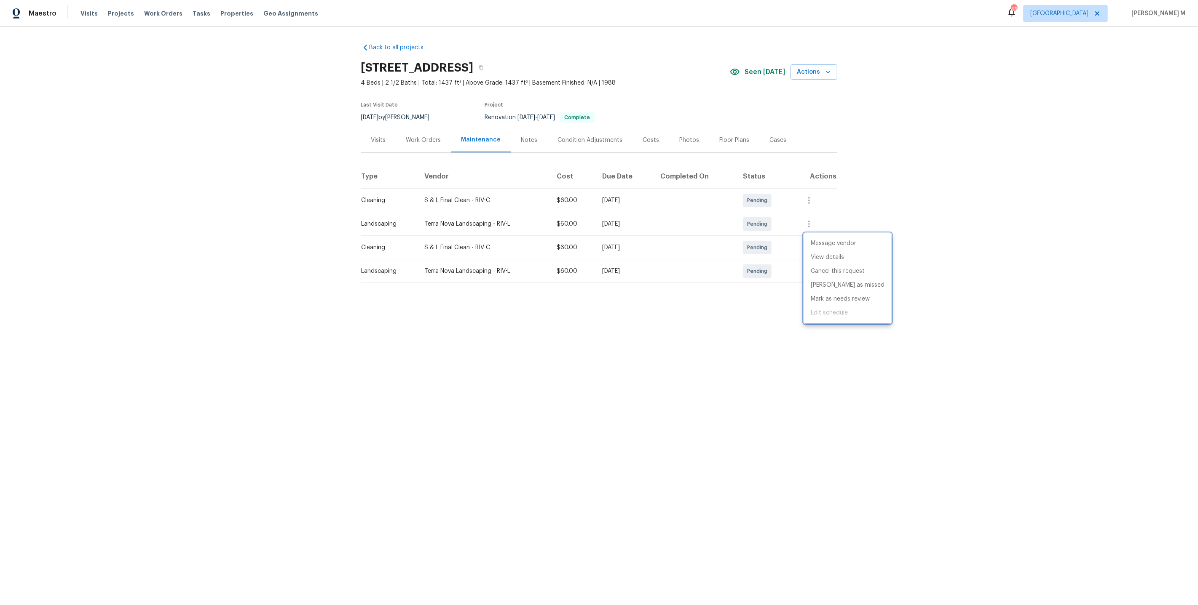
click at [418, 136] on div at bounding box center [599, 302] width 1198 height 605
click at [418, 136] on div "Message vendor View details Cancel this request [PERSON_NAME] as missed [PERSON…" at bounding box center [599, 302] width 1198 height 605
click at [418, 136] on div "Work Orders" at bounding box center [423, 140] width 35 height 8
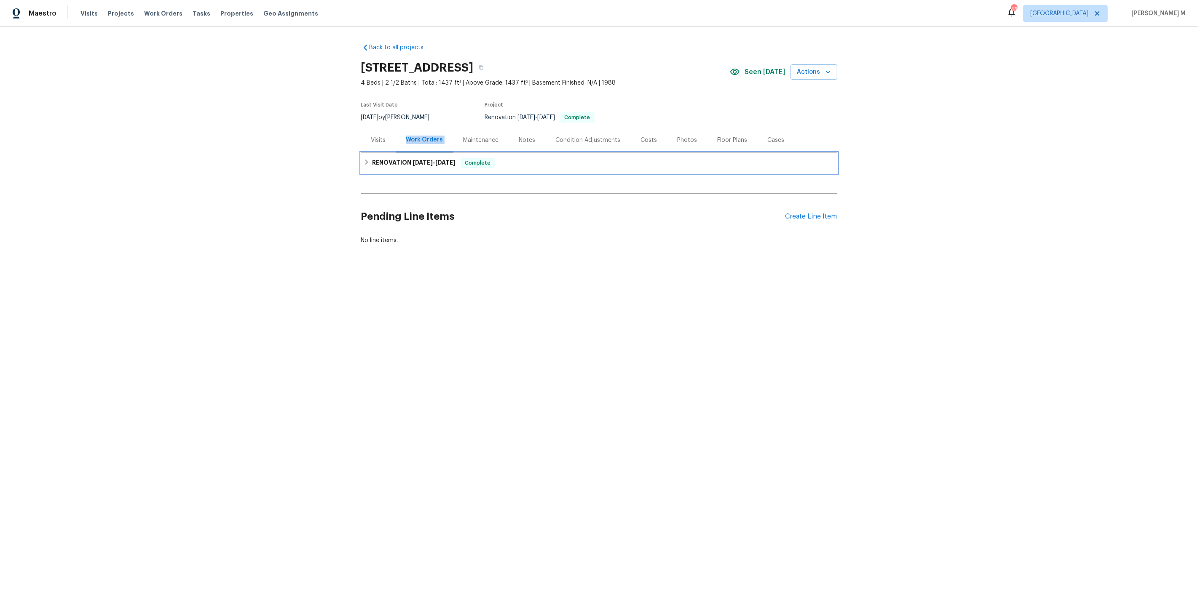
click at [412, 160] on span "[DATE]" at bounding box center [422, 163] width 20 height 6
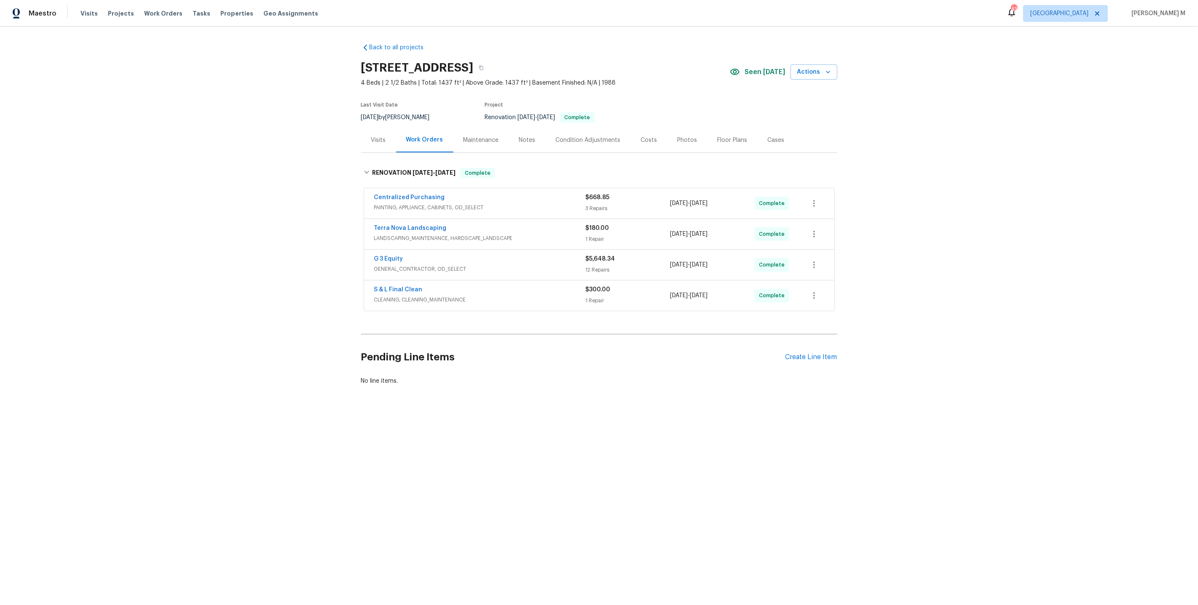
click at [391, 296] on span "CLEANING, CLEANING_MAINTENANCE" at bounding box center [479, 300] width 211 height 8
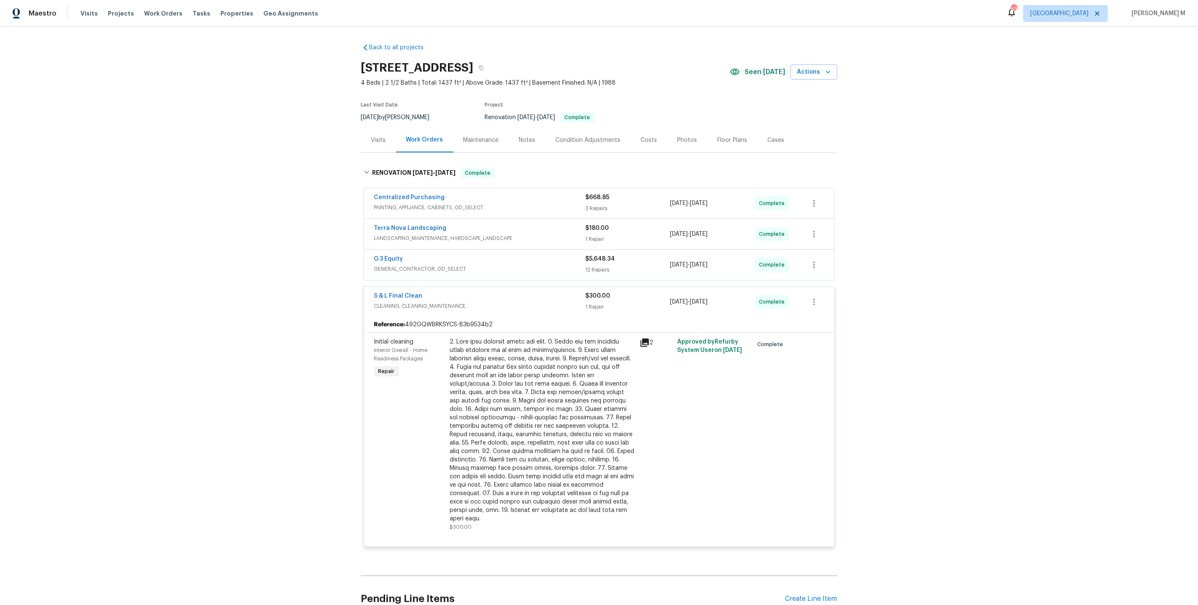
click at [424, 265] on span "GENERAL_CONTRACTOR, OD_SELECT" at bounding box center [479, 269] width 211 height 8
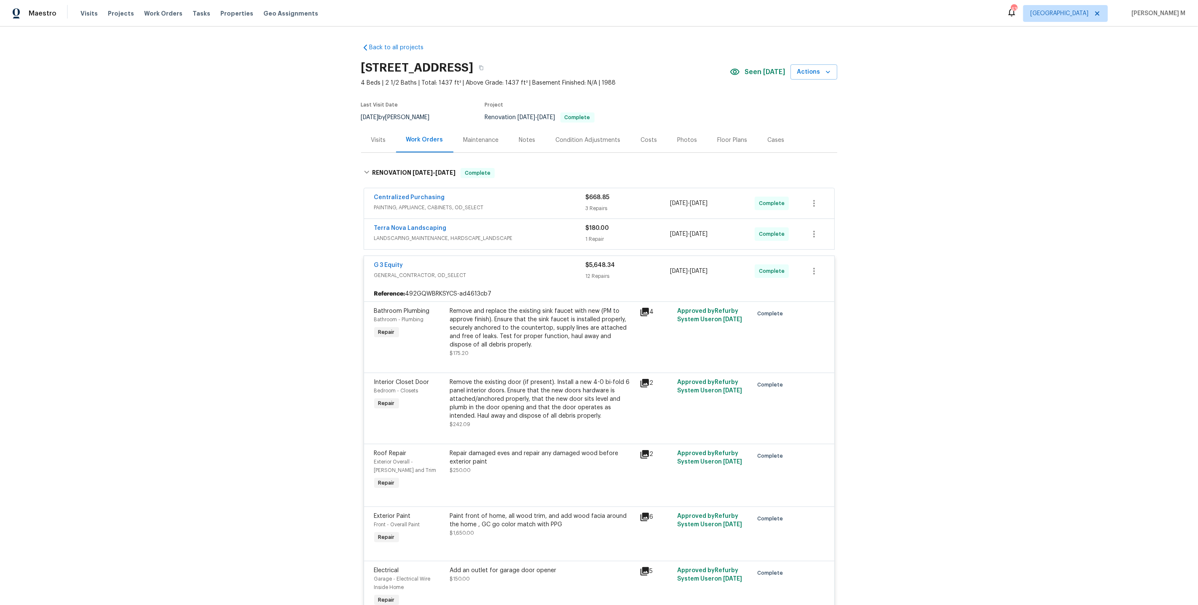
click at [433, 234] on span "LANDSCAPING_MAINTENANCE, HARDSCAPE_LANDSCAPE" at bounding box center [479, 238] width 211 height 8
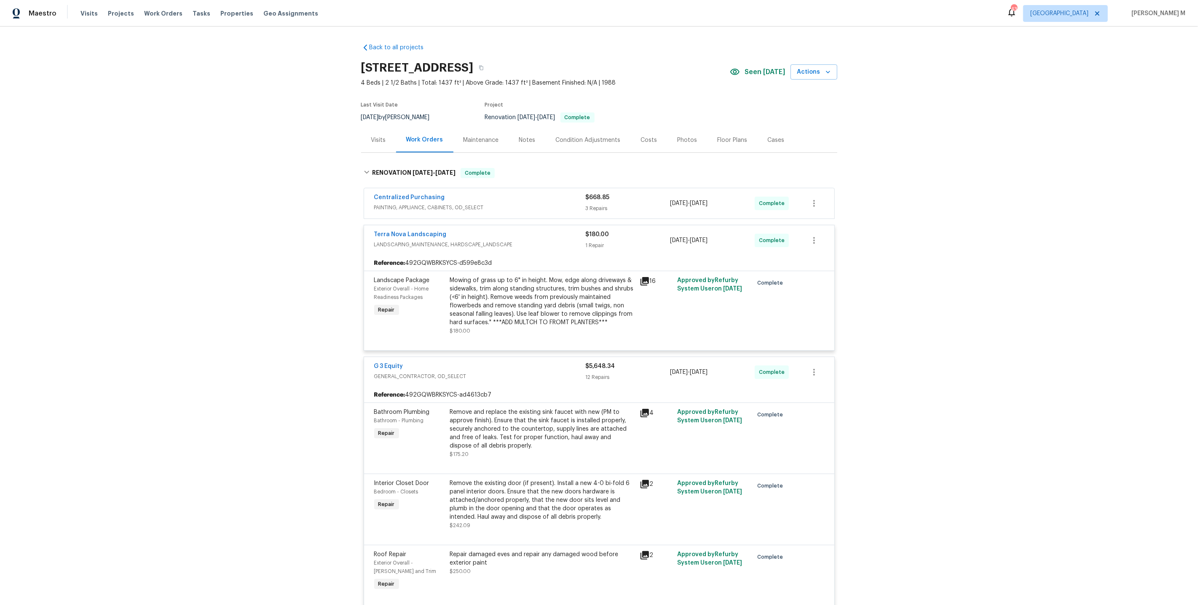
click at [423, 203] on span "PAINTING, APPLIANCE, CABINETS, OD_SELECT" at bounding box center [479, 207] width 211 height 8
